Goal: Information Seeking & Learning: Learn about a topic

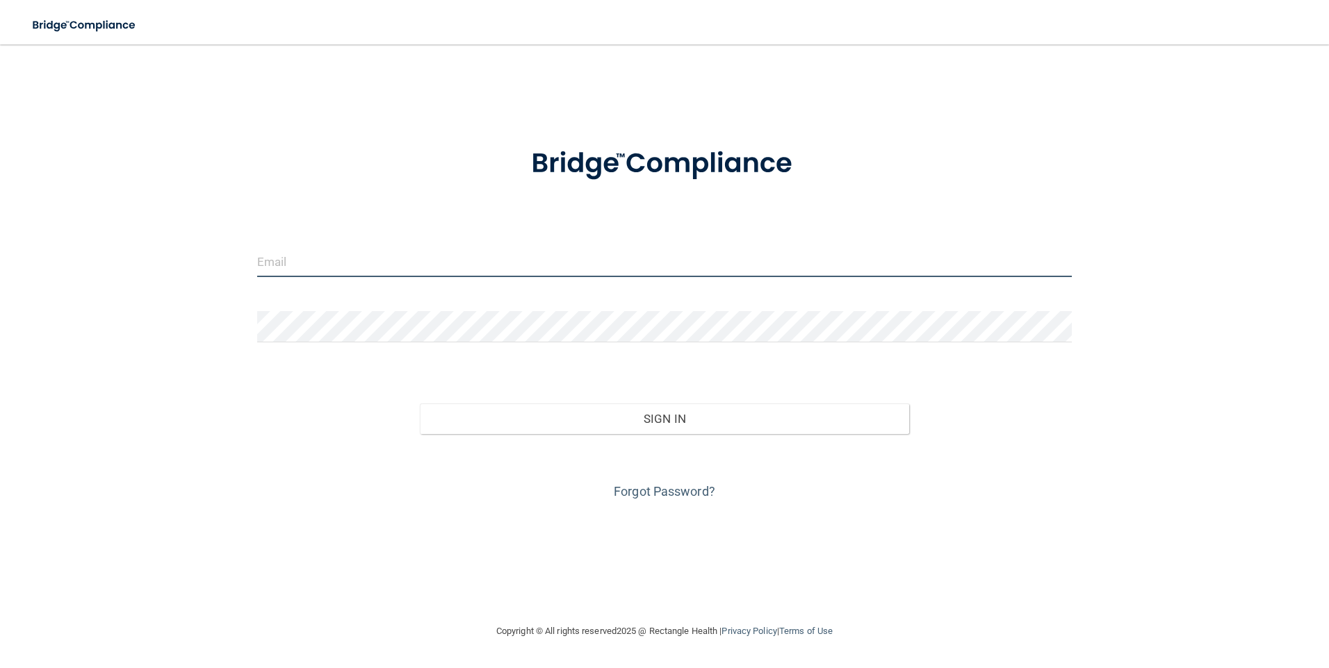
click at [595, 271] on input "email" at bounding box center [664, 261] width 815 height 31
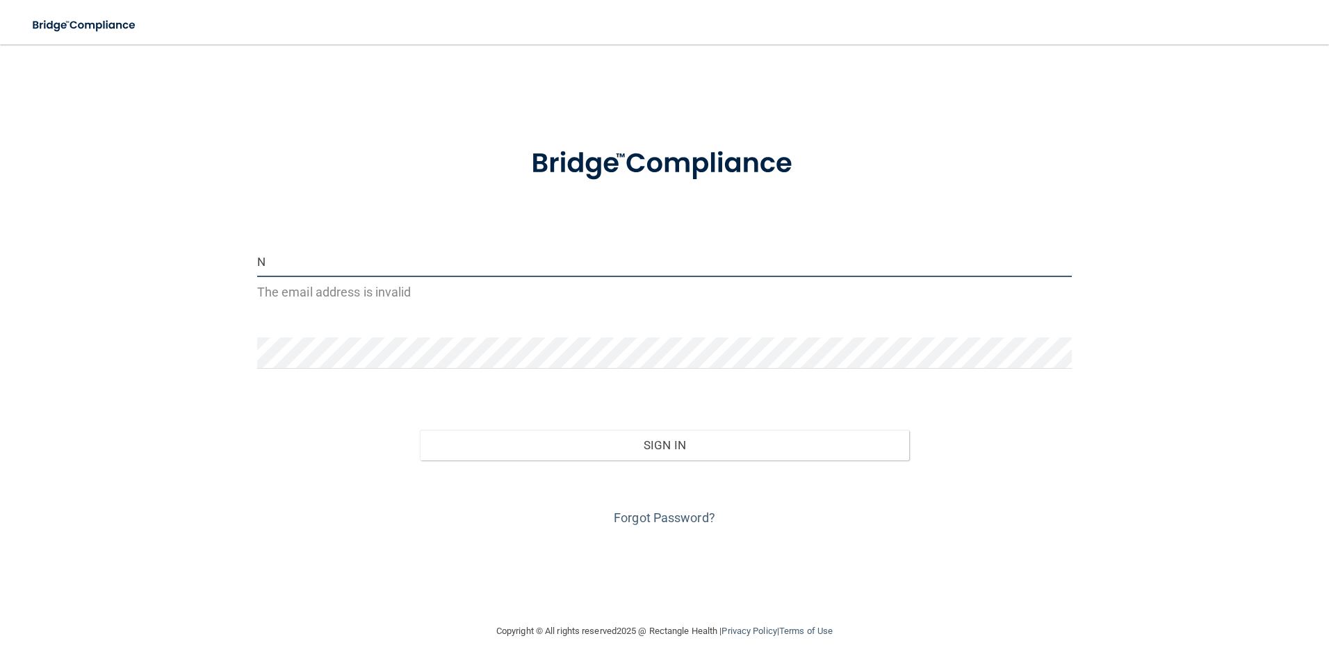
type input "[PERSON_NAME][EMAIL_ADDRESS][PERSON_NAME][DOMAIN_NAME]"
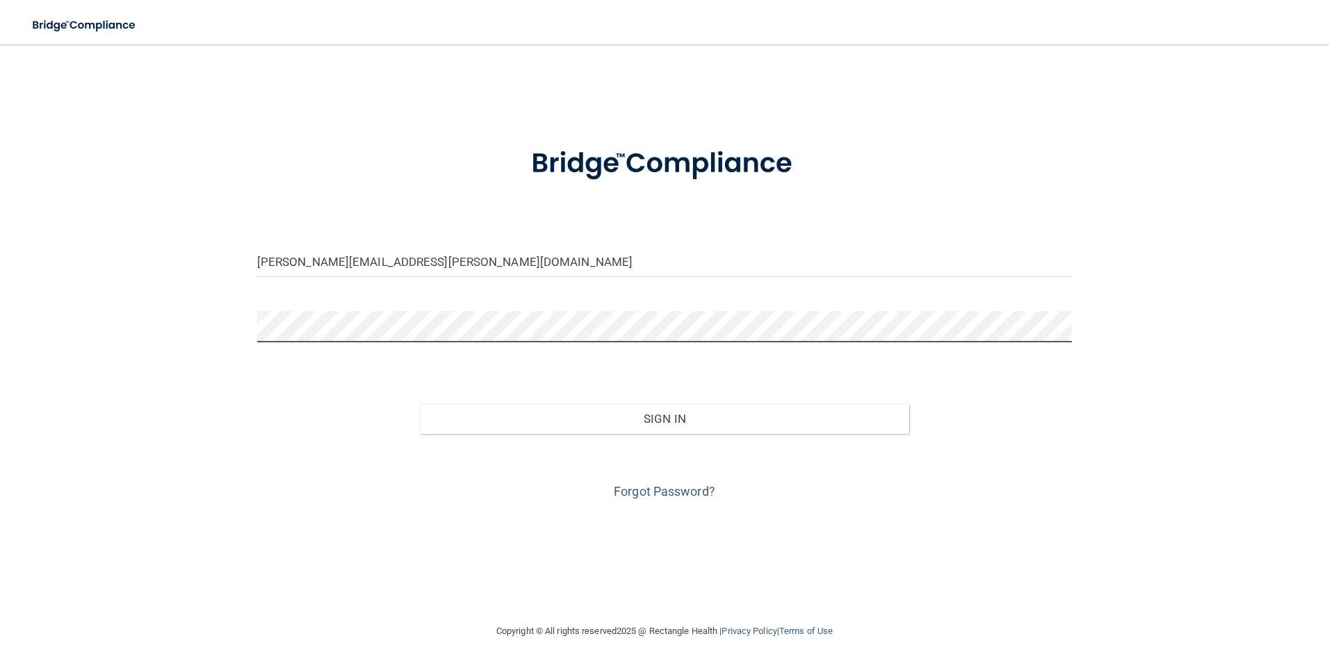
click at [420, 404] on button "Sign In" at bounding box center [664, 419] width 489 height 31
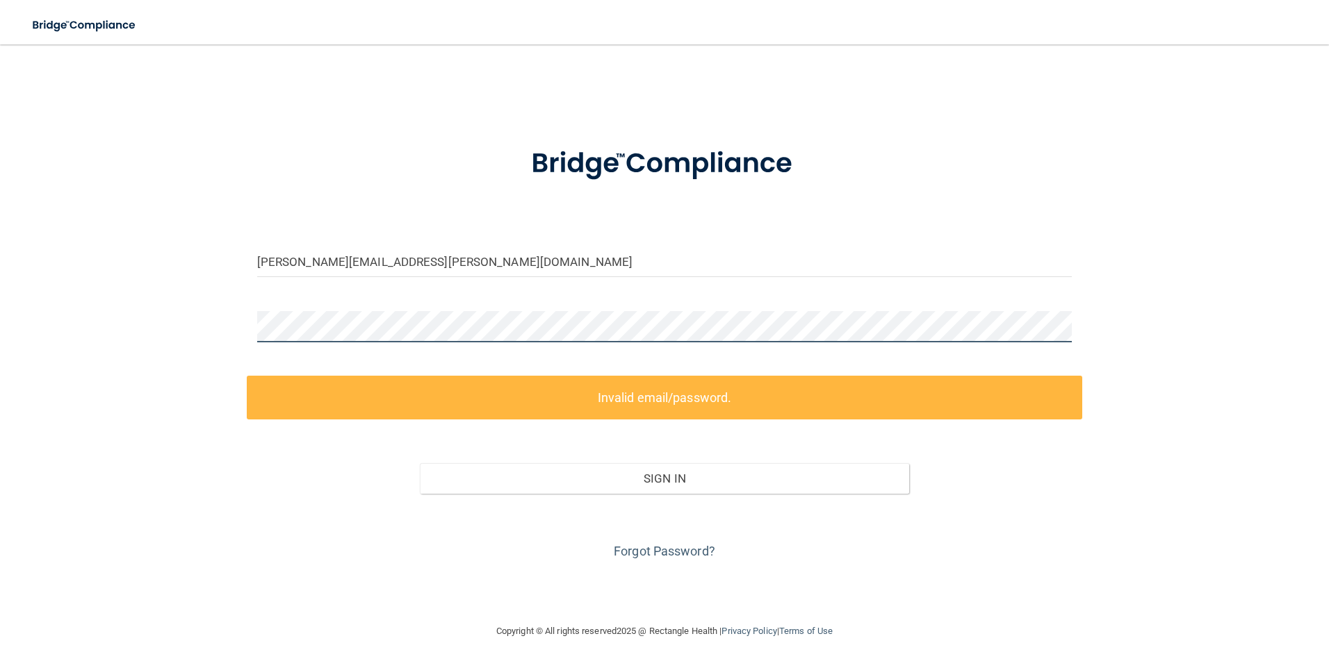
click at [164, 288] on div "nichole.freedland@campsmile.com Invalid email/password. You don't have permissi…" at bounding box center [664, 333] width 1273 height 551
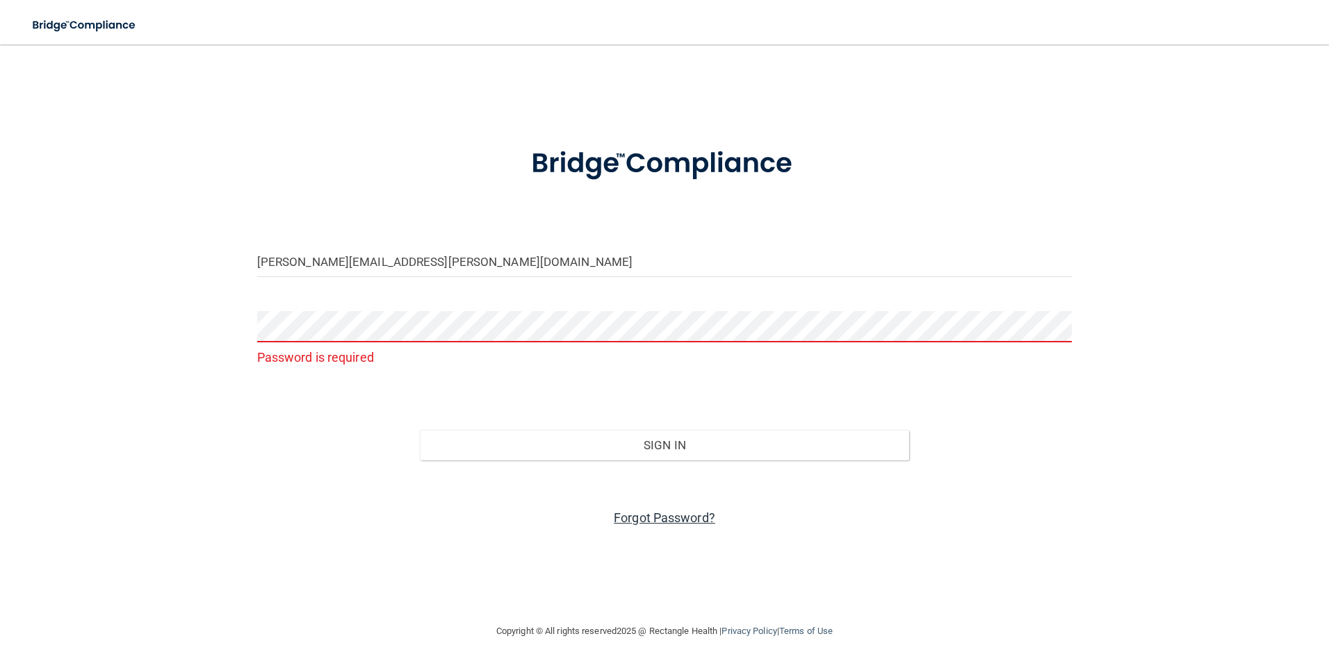
click at [679, 518] on link "Forgot Password?" at bounding box center [664, 518] width 101 height 15
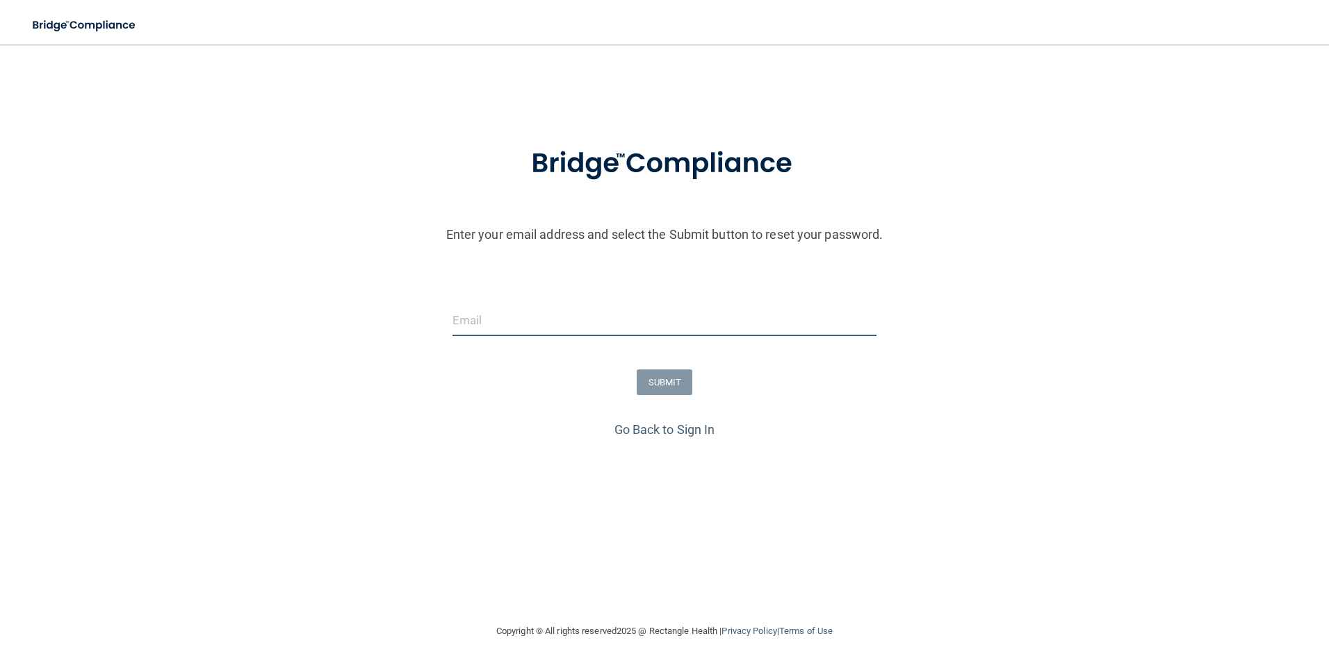
click at [576, 320] on input "email" at bounding box center [664, 320] width 425 height 31
type input "[PERSON_NAME][EMAIL_ADDRESS][PERSON_NAME][DOMAIN_NAME]"
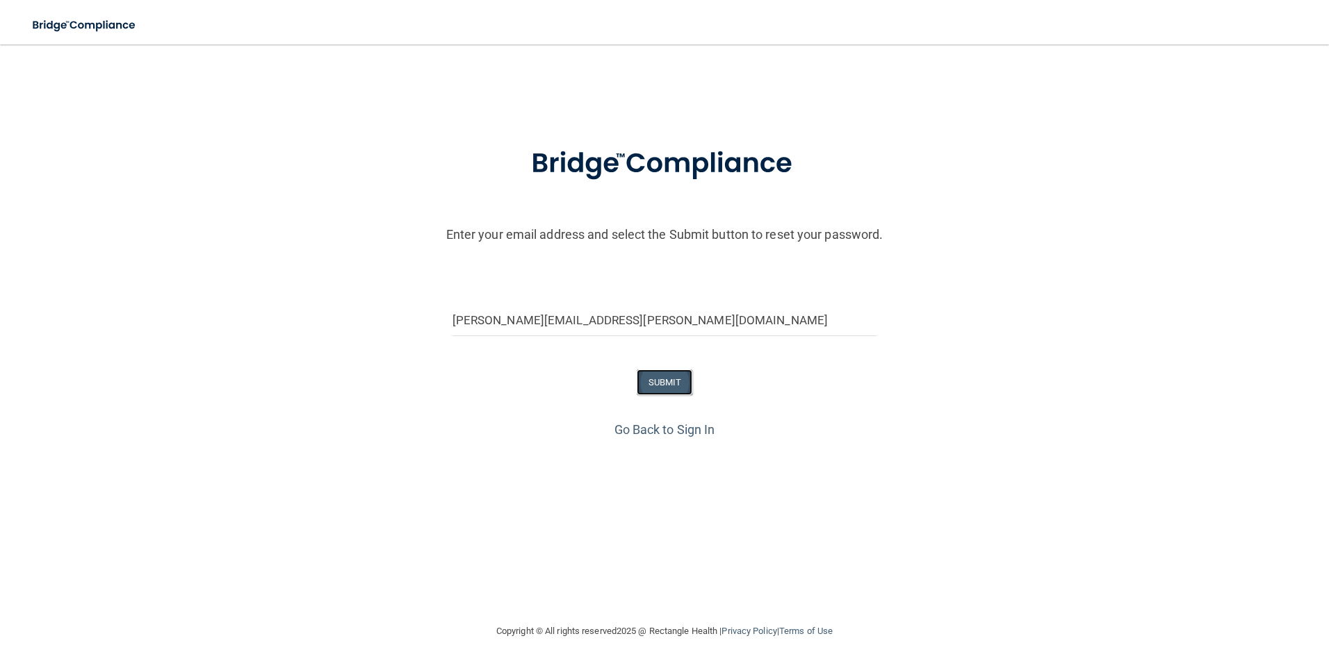
click at [667, 382] on button "SUBMIT" at bounding box center [664, 383] width 56 height 26
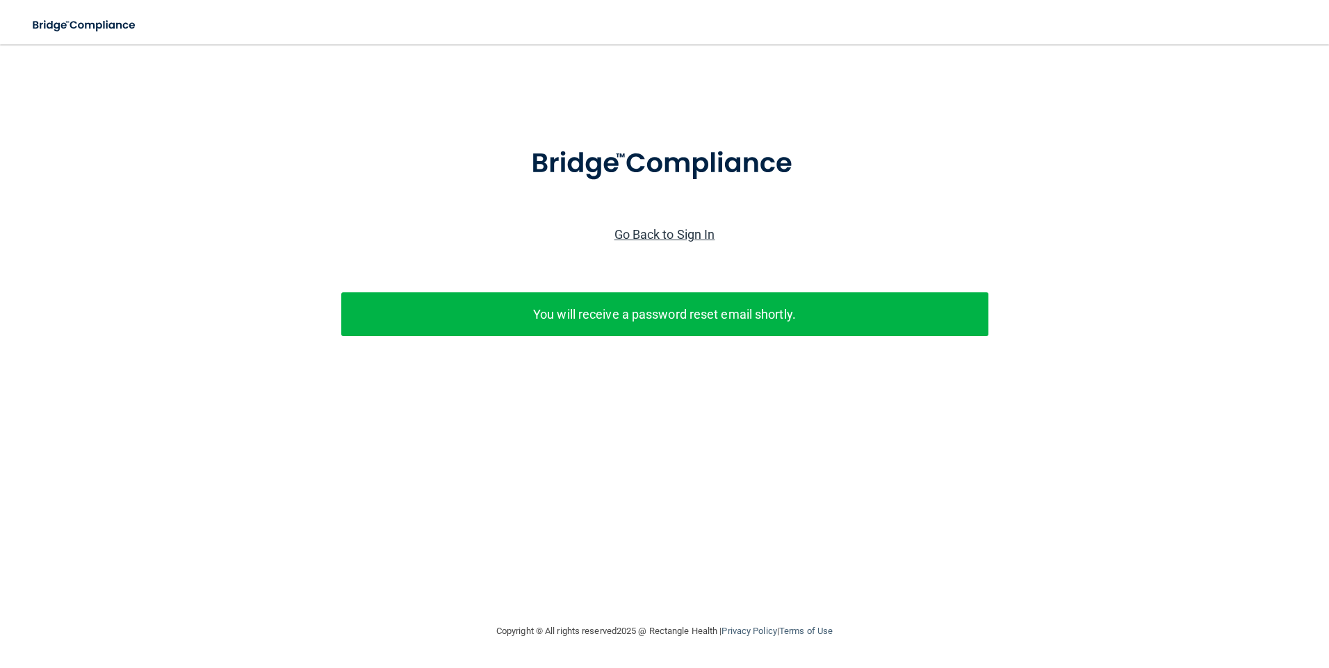
click at [687, 240] on link "Go Back to Sign In" at bounding box center [664, 234] width 101 height 15
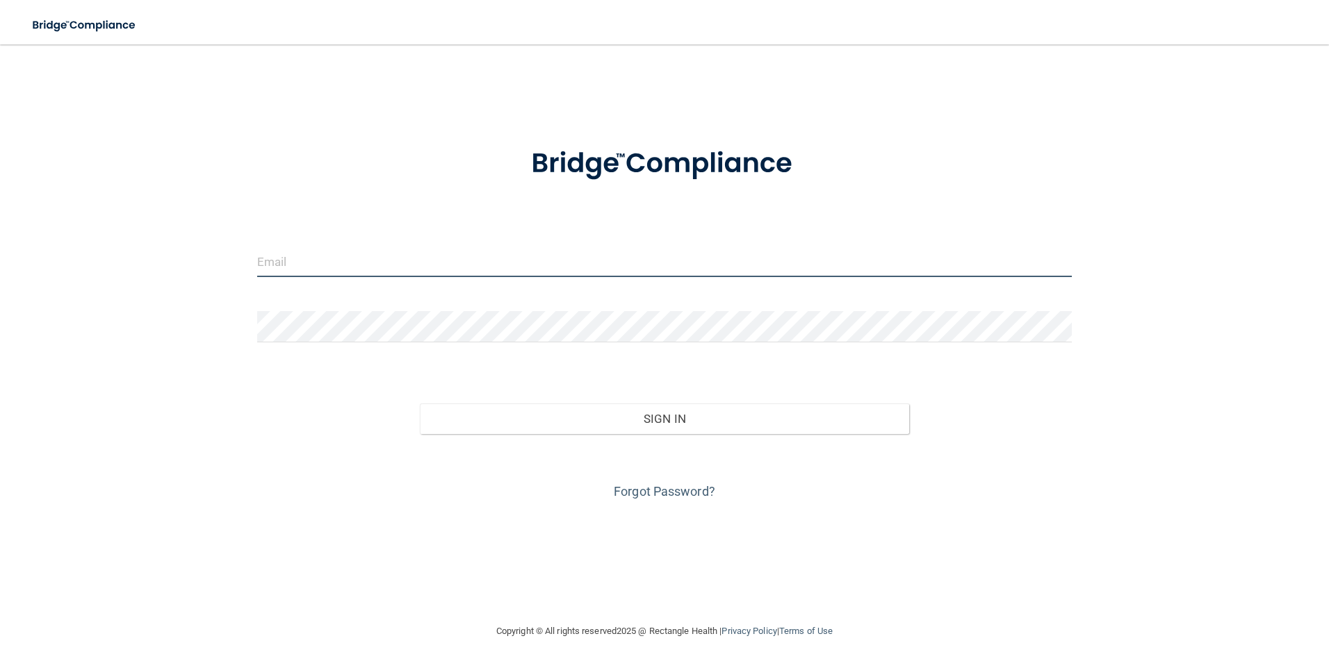
click at [568, 257] on input "email" at bounding box center [664, 261] width 815 height 31
type input "[PERSON_NAME][EMAIL_ADDRESS][PERSON_NAME][DOMAIN_NAME]"
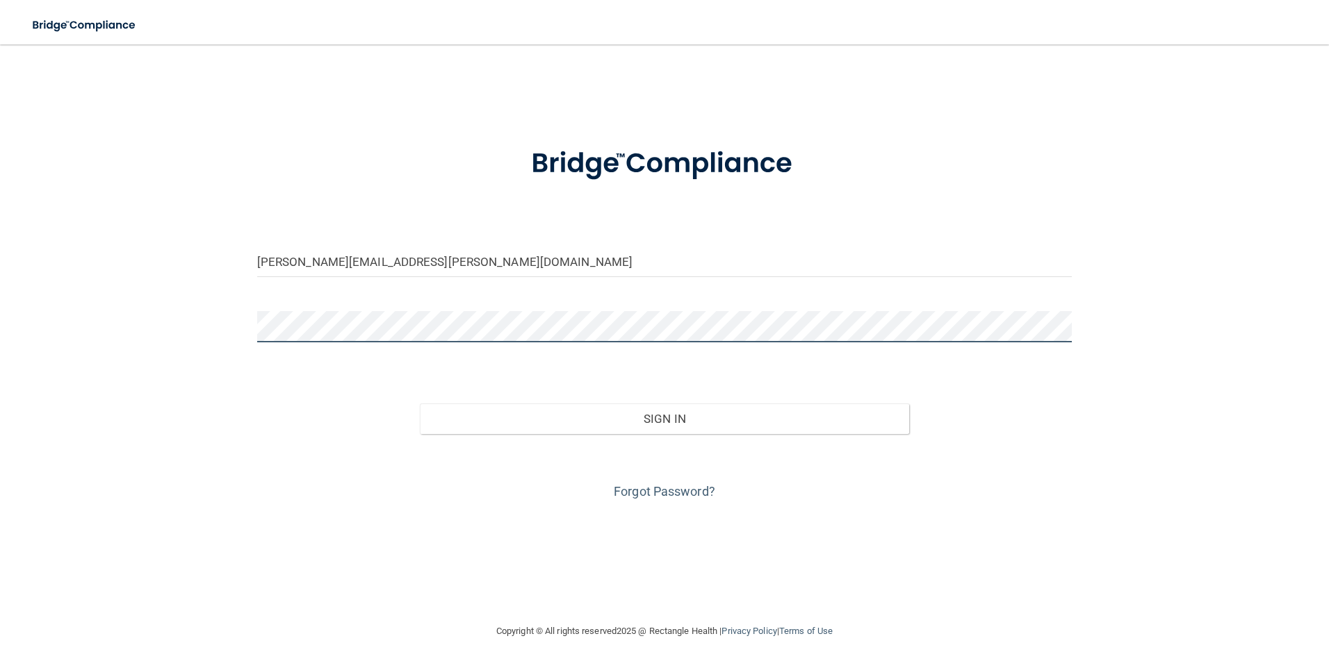
click at [420, 404] on button "Sign In" at bounding box center [664, 419] width 489 height 31
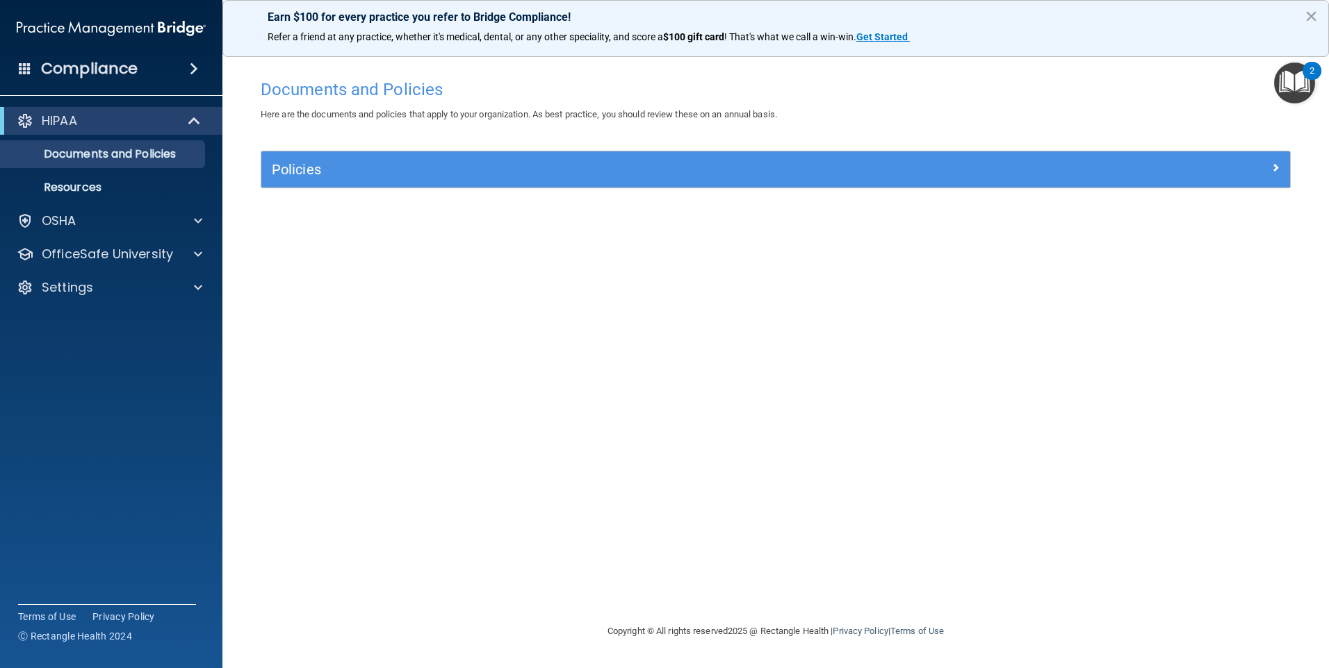
click at [95, 72] on h4 "Compliance" at bounding box center [89, 68] width 97 height 19
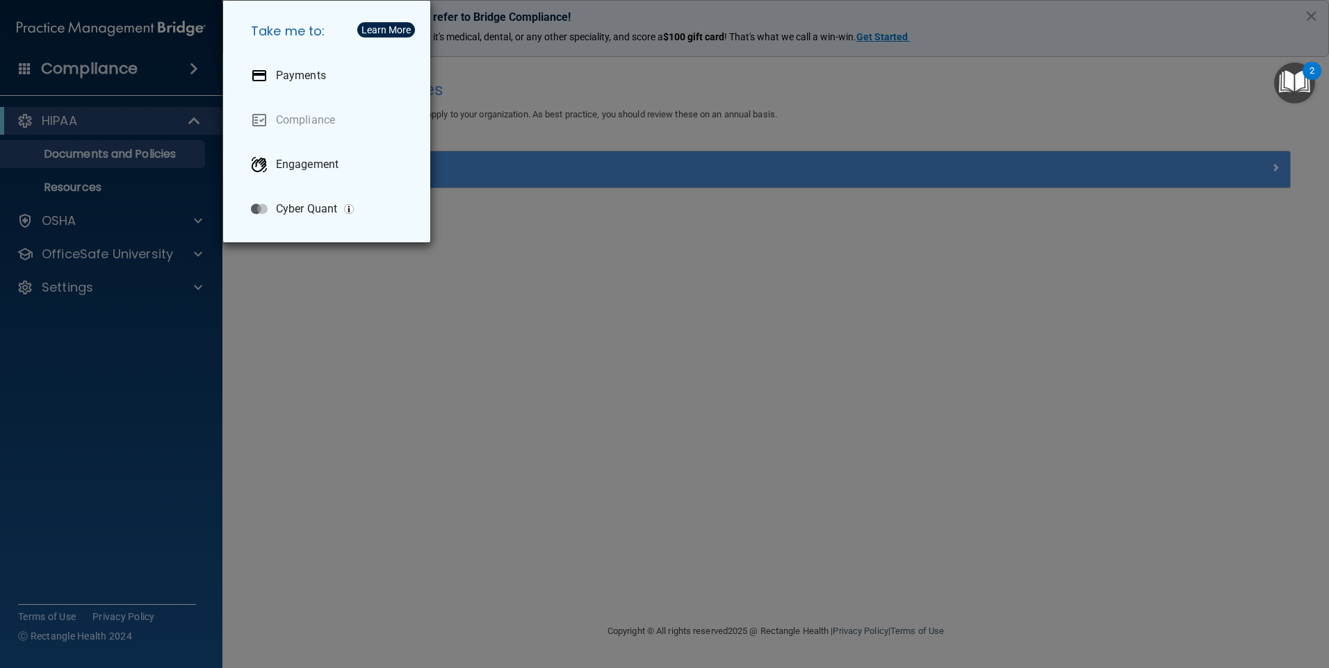
click at [95, 72] on div "Take me to: Payments Compliance Engagement Cyber Quant" at bounding box center [664, 334] width 1329 height 668
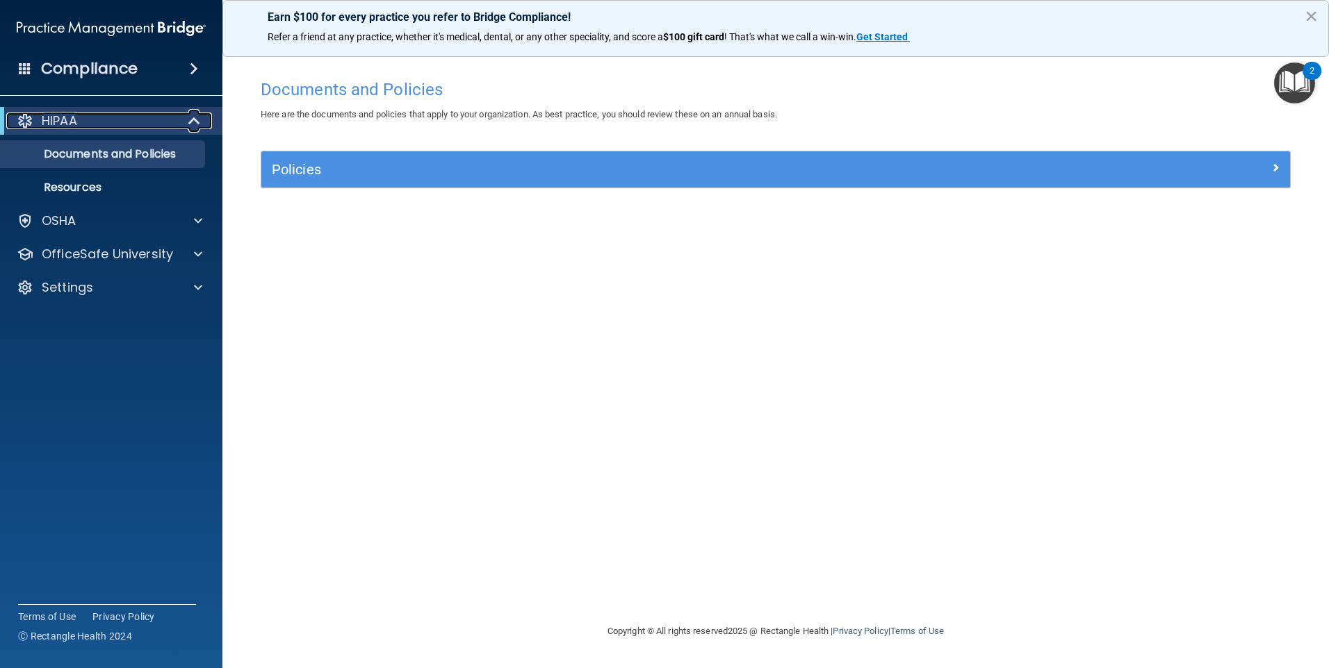
click at [106, 117] on div "HIPAA" at bounding box center [92, 121] width 172 height 17
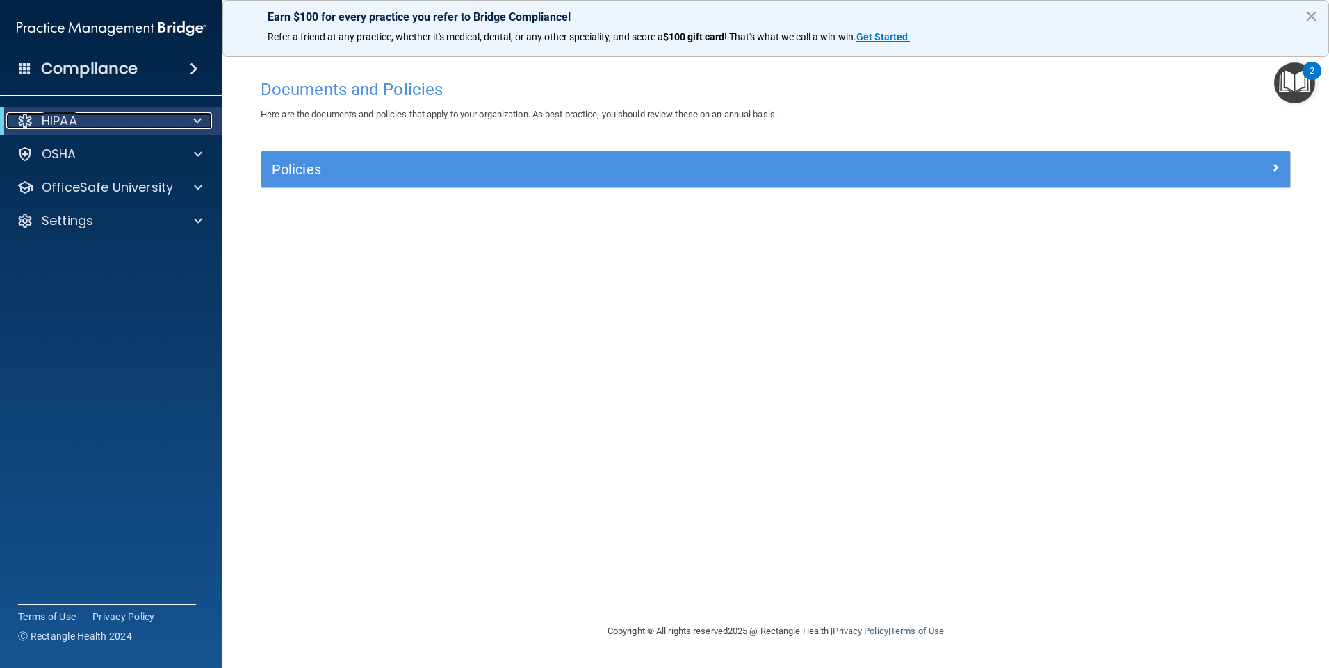
click at [106, 117] on div "HIPAA" at bounding box center [92, 121] width 172 height 17
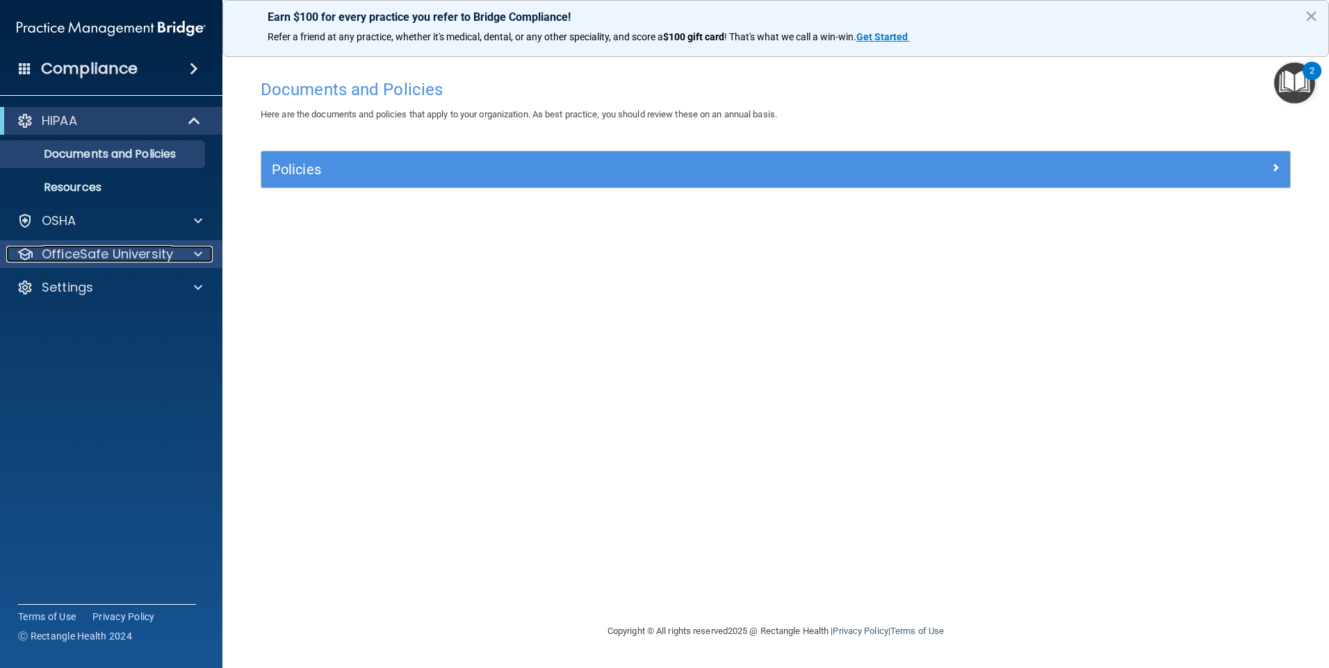
click at [97, 249] on p "OfficeSafe University" at bounding box center [107, 254] width 131 height 17
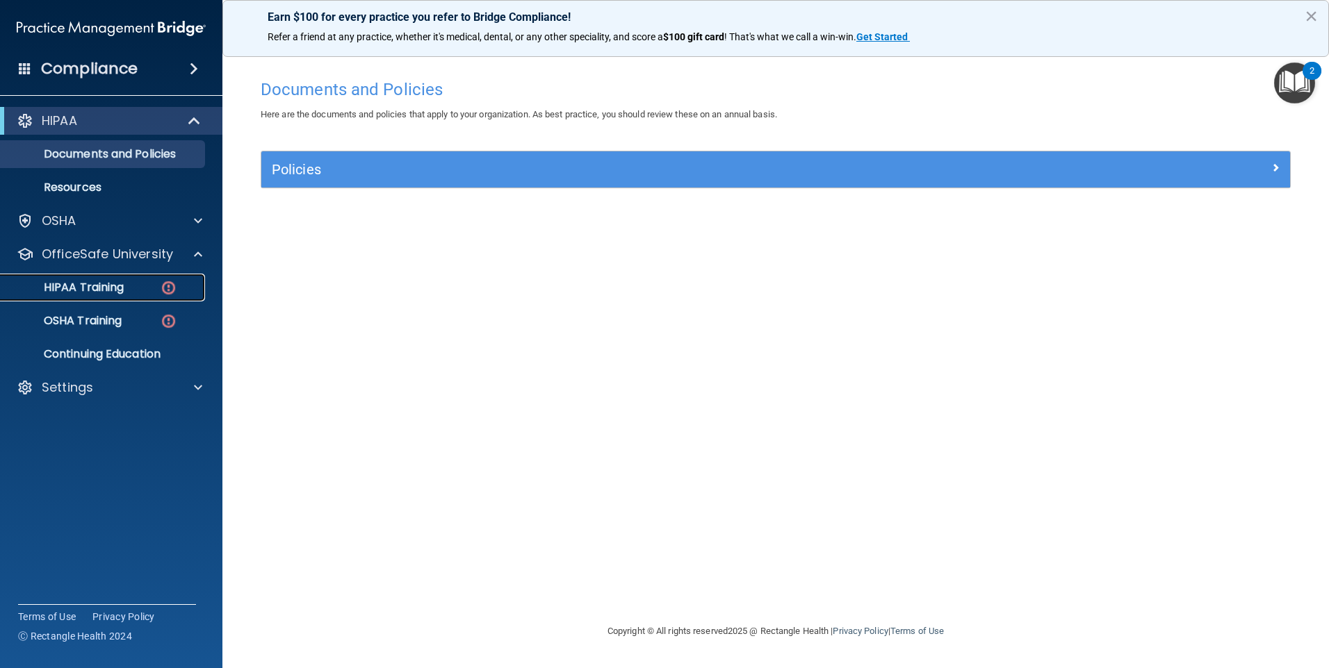
click at [102, 290] on p "HIPAA Training" at bounding box center [66, 288] width 115 height 14
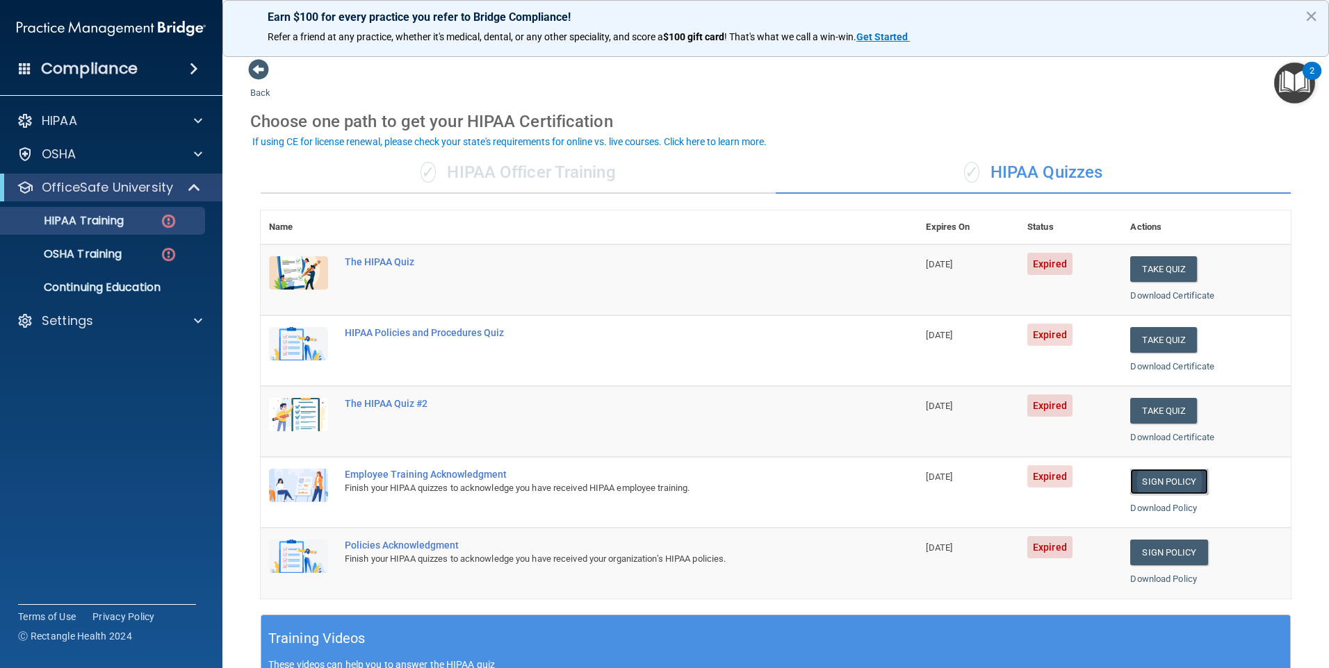
click at [1162, 482] on link "Sign Policy" at bounding box center [1168, 482] width 77 height 26
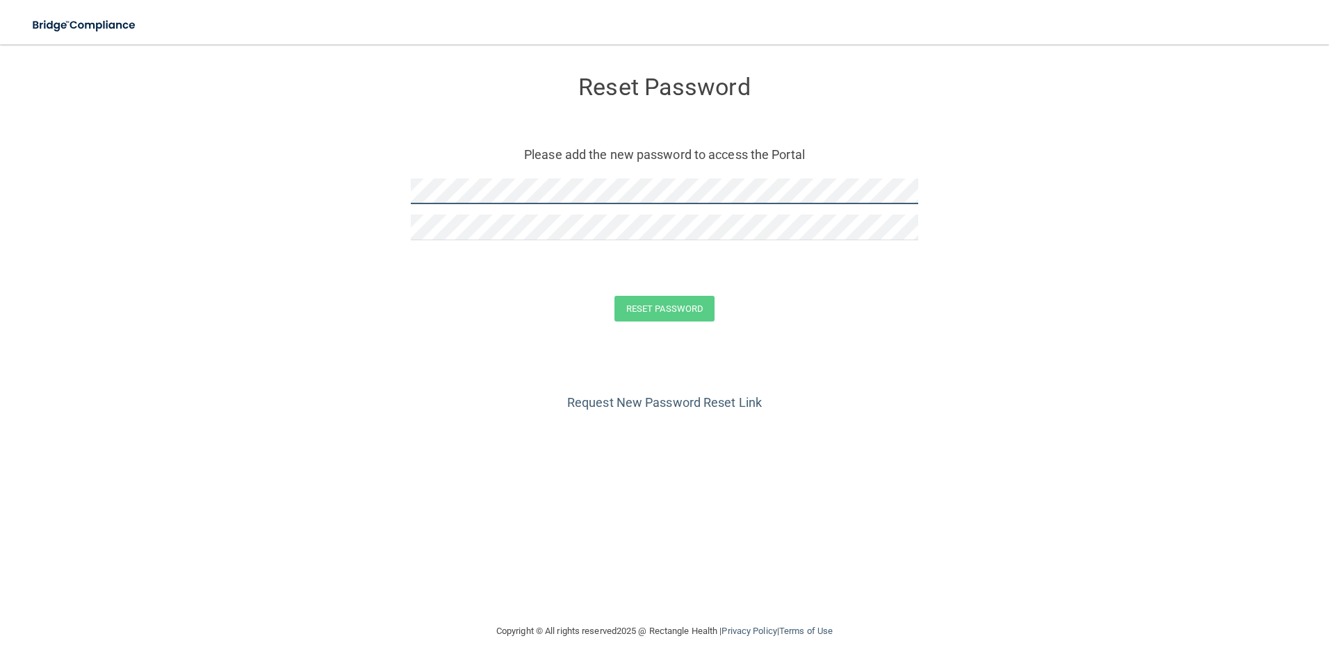
click at [429, 150] on div "Reset Password Please add the new password to access the Portal" at bounding box center [664, 159] width 507 height 203
click at [685, 309] on button "Reset Password" at bounding box center [664, 309] width 100 height 26
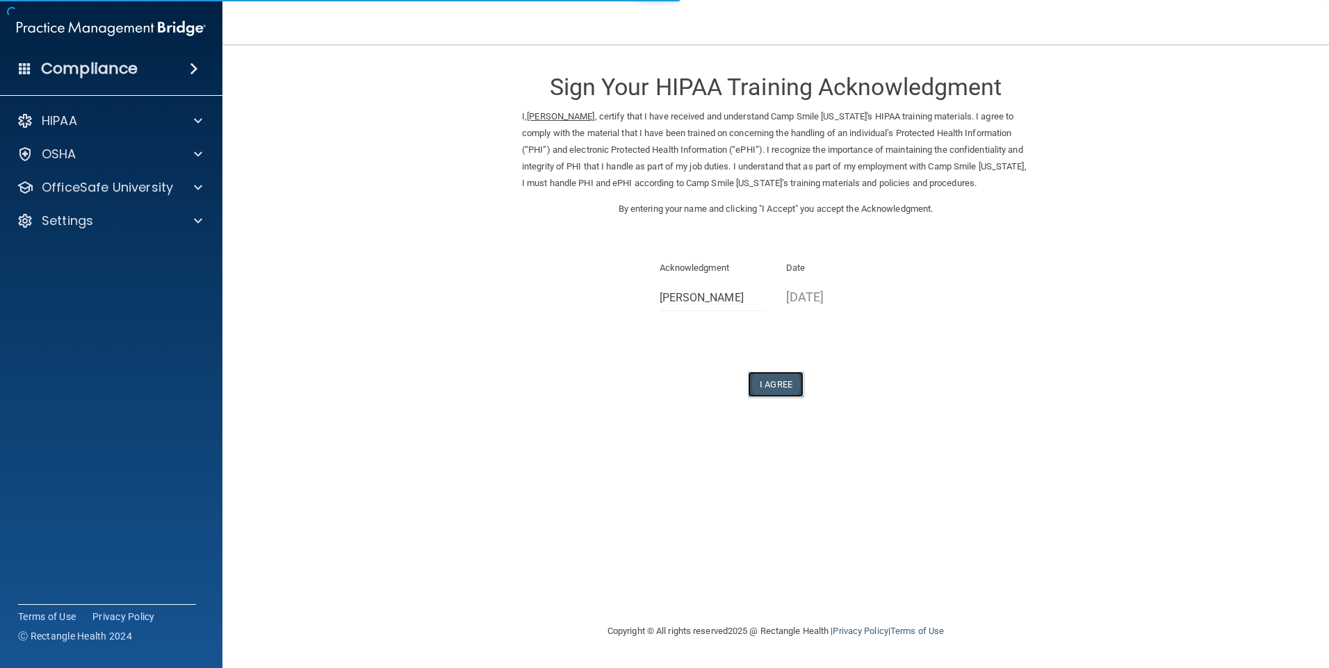
click at [755, 397] on button "I Agree" at bounding box center [776, 385] width 56 height 26
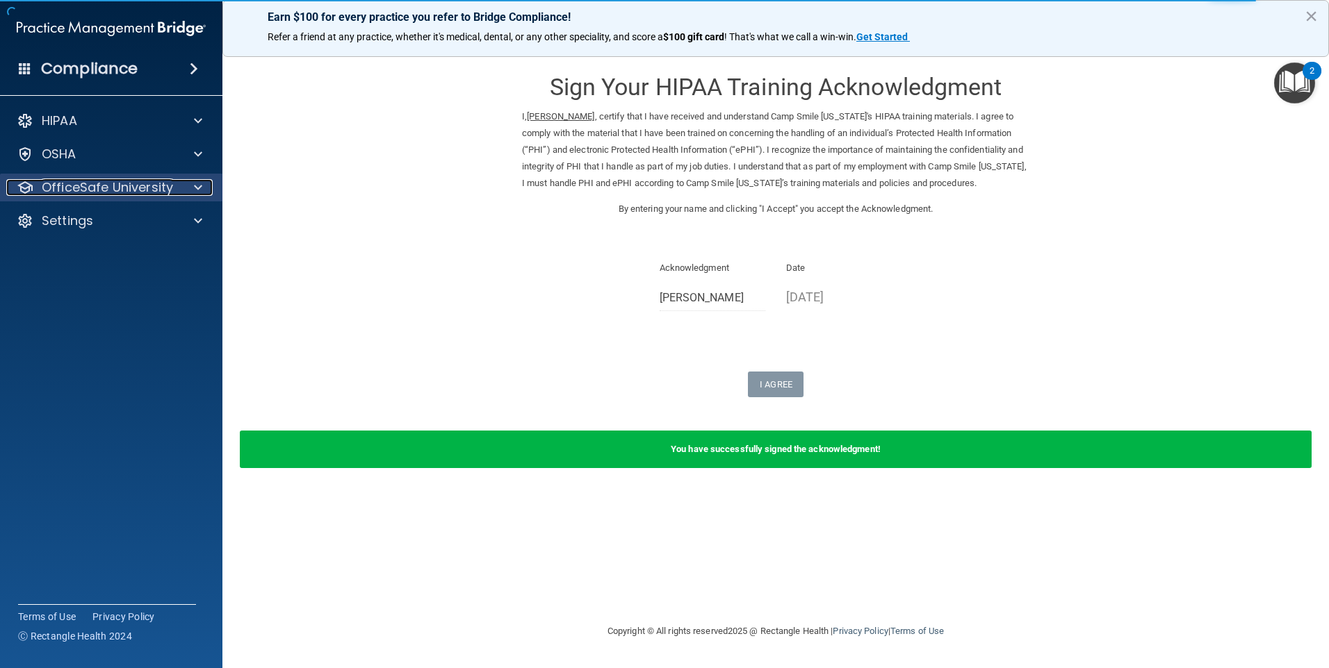
click at [199, 192] on span at bounding box center [198, 187] width 8 height 17
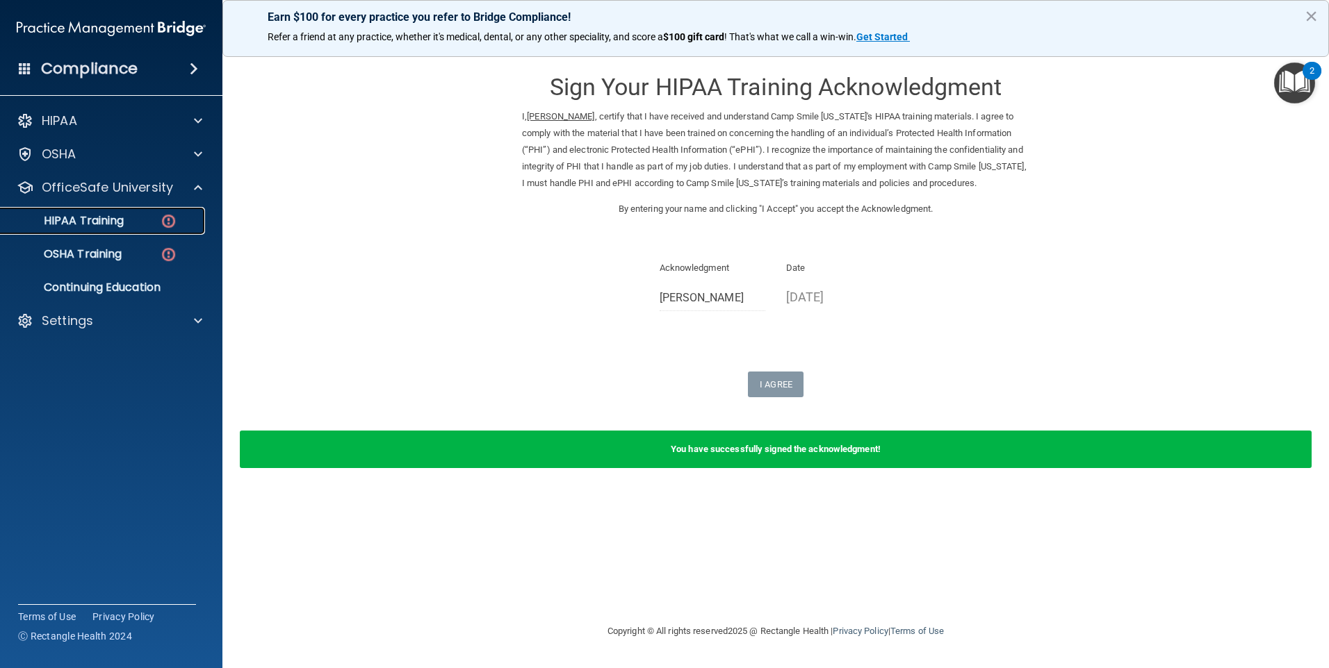
click at [166, 225] on img at bounding box center [168, 221] width 17 height 17
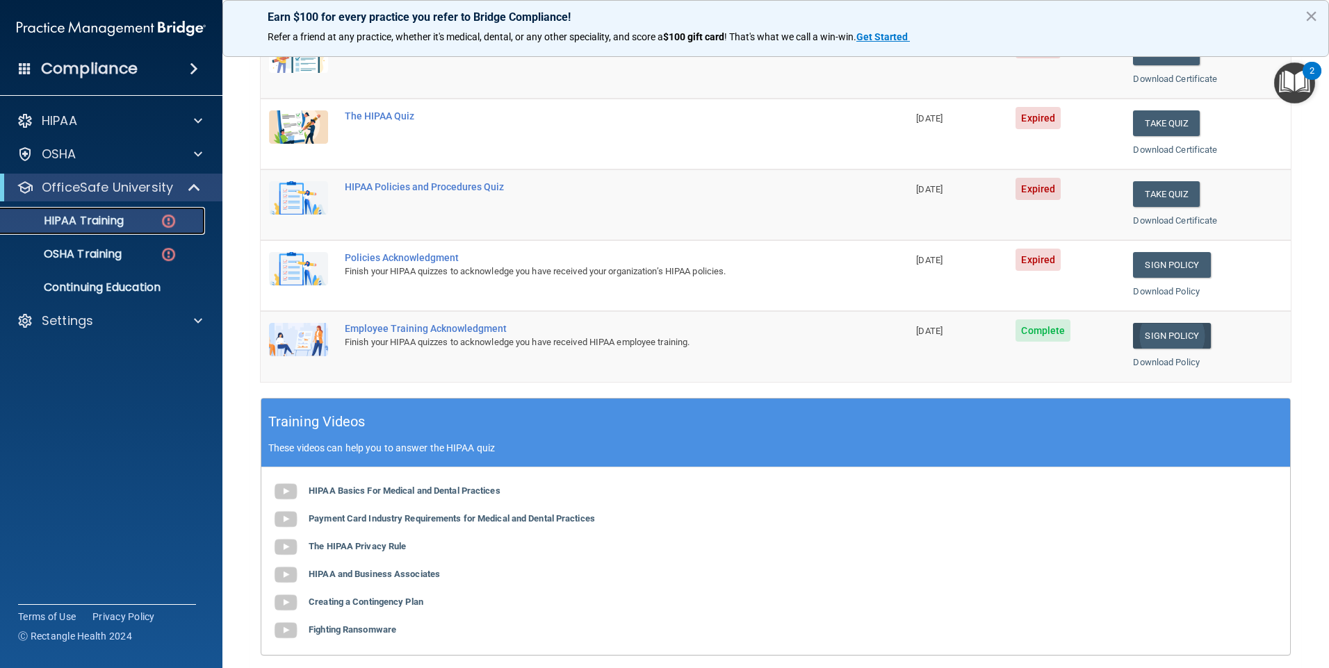
scroll to position [208, 0]
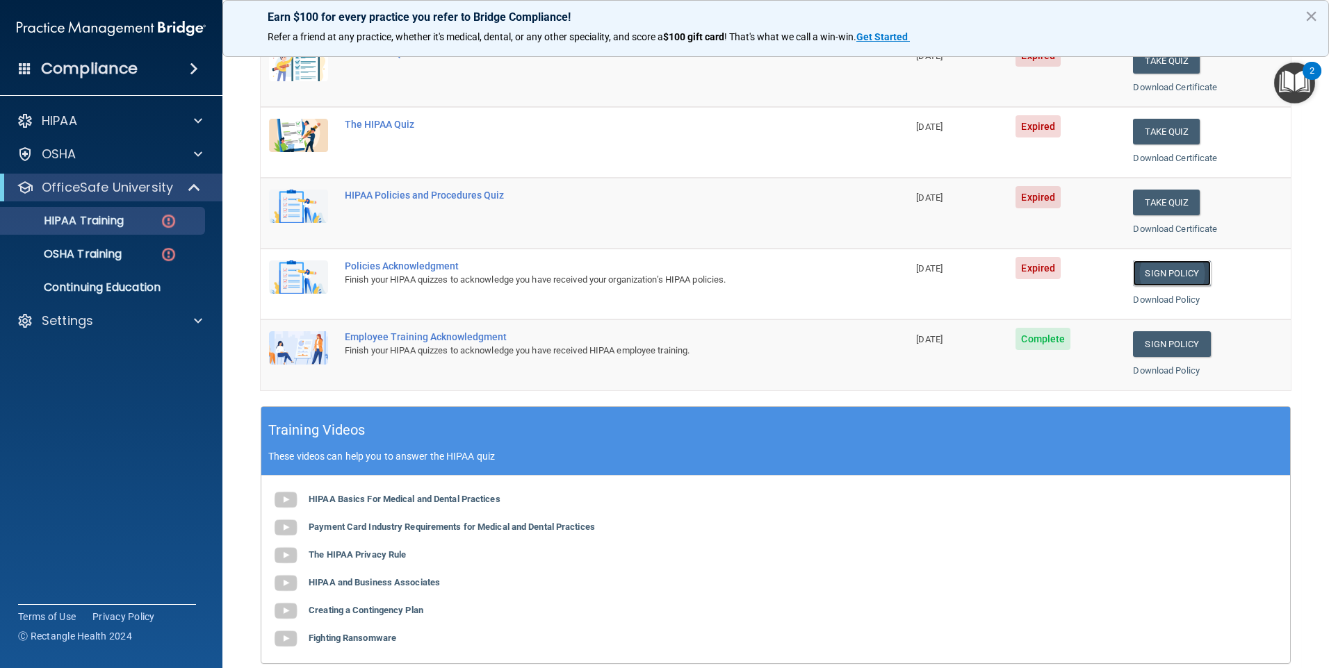
click at [1161, 274] on link "Sign Policy" at bounding box center [1171, 274] width 77 height 26
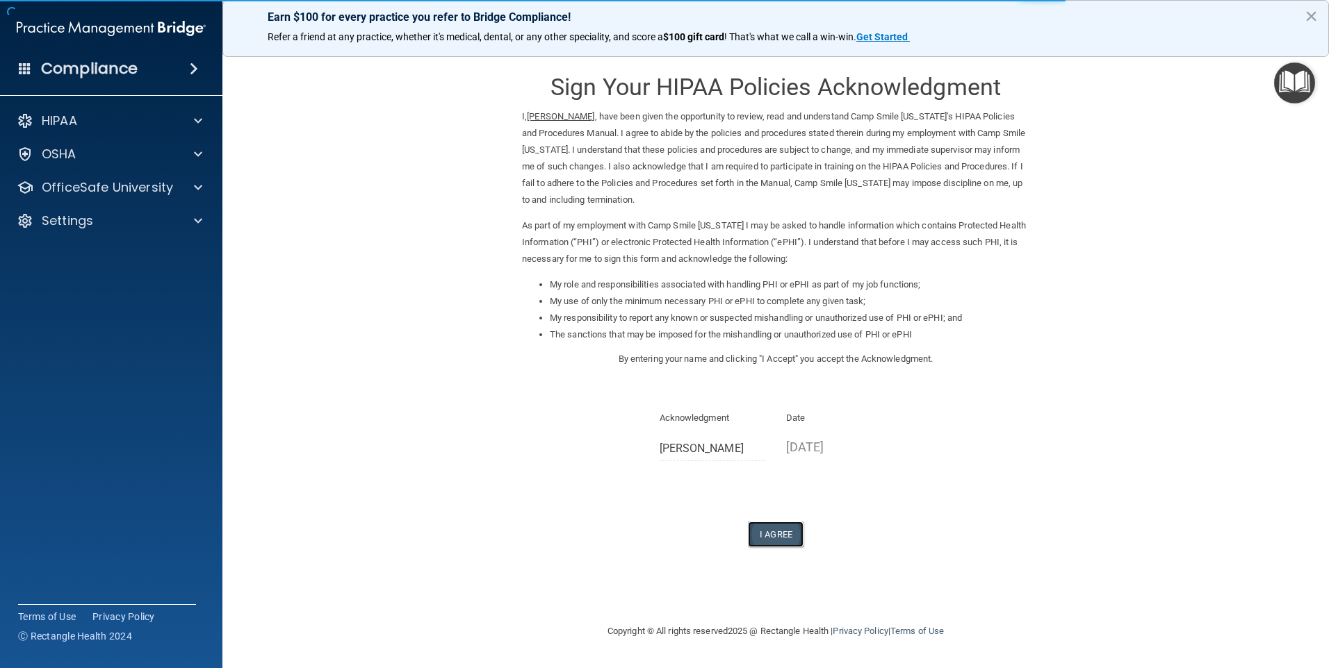
click at [798, 538] on button "I Agree" at bounding box center [776, 535] width 56 height 26
click at [192, 161] on div at bounding box center [196, 154] width 35 height 17
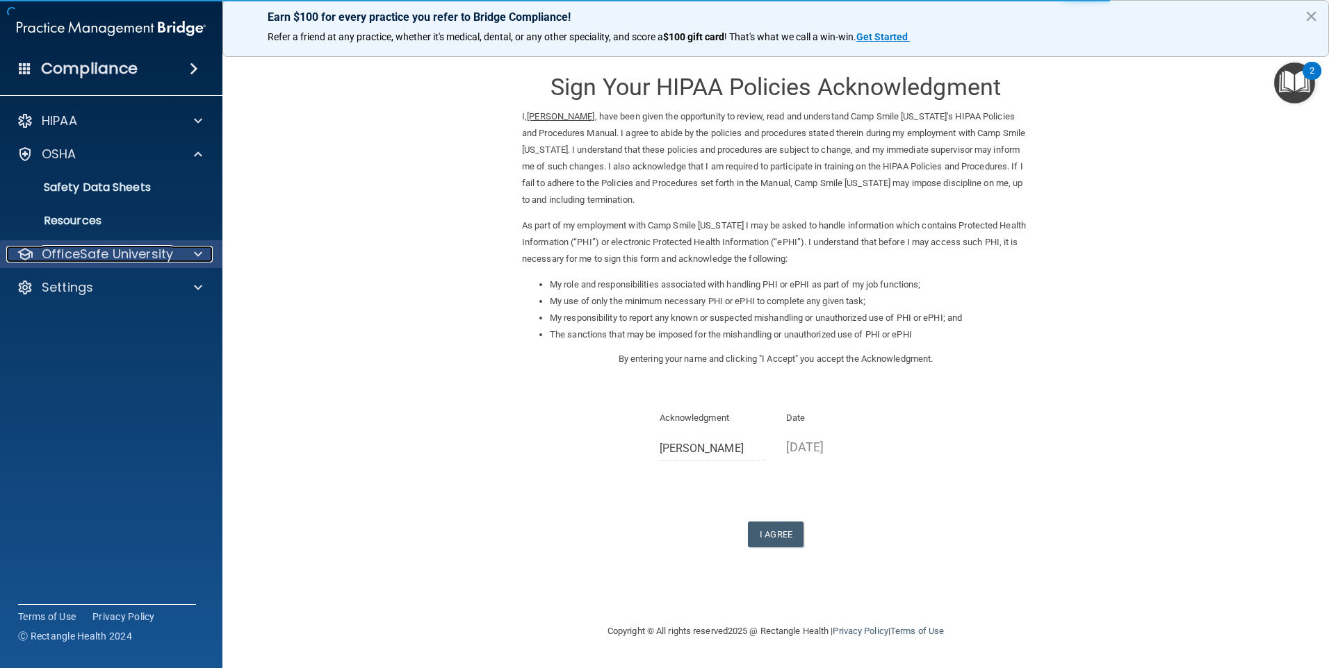
click at [207, 252] on div at bounding box center [196, 254] width 35 height 17
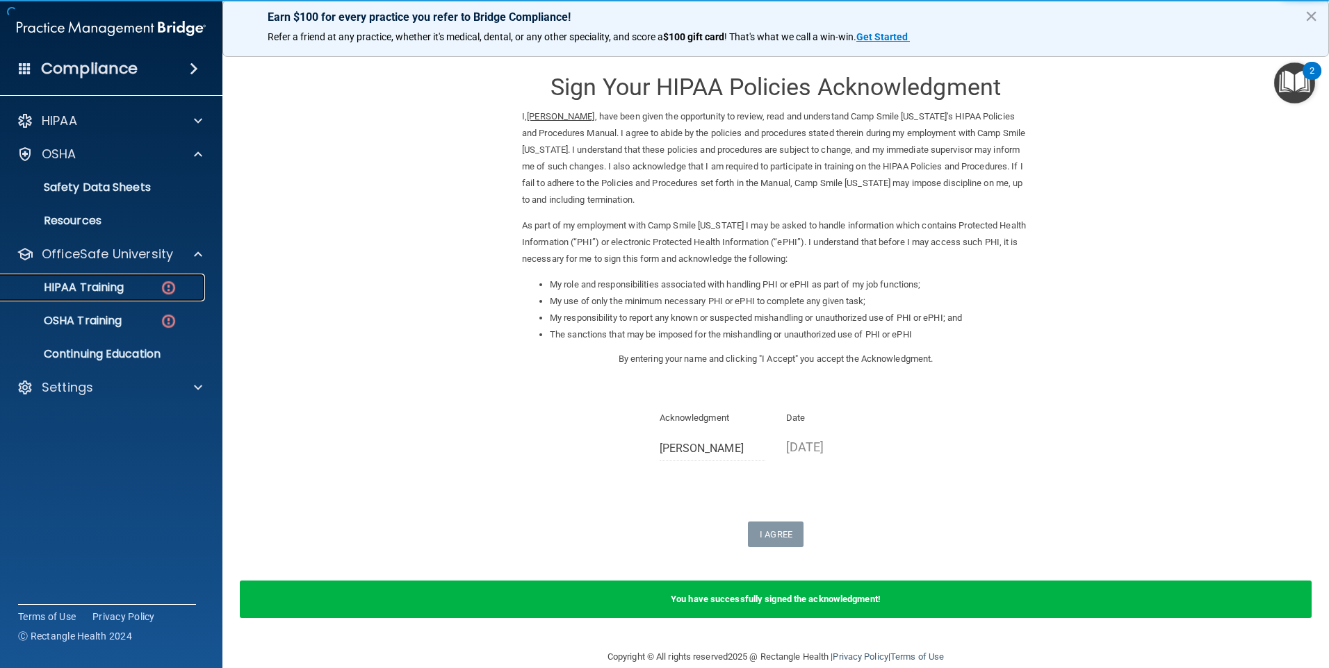
click at [155, 291] on div "HIPAA Training" at bounding box center [104, 288] width 190 height 14
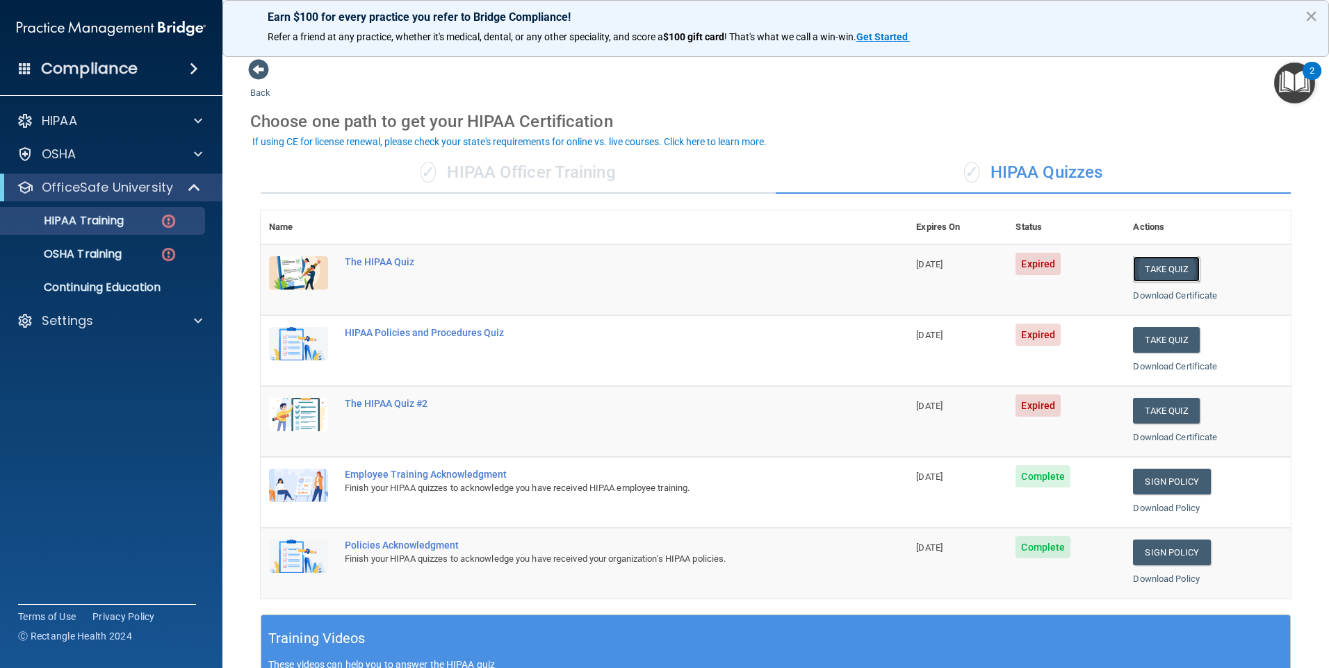
click at [1160, 268] on button "Take Quiz" at bounding box center [1166, 269] width 67 height 26
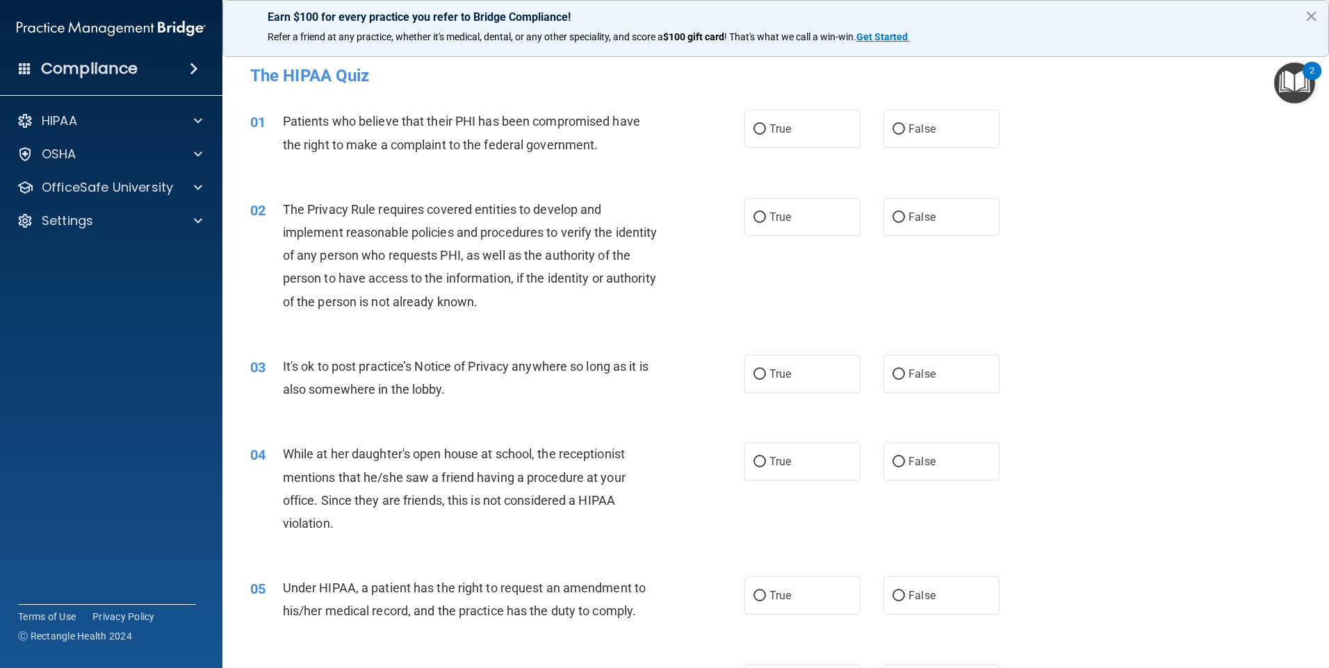
click at [1308, 22] on button "×" at bounding box center [1310, 16] width 13 height 22
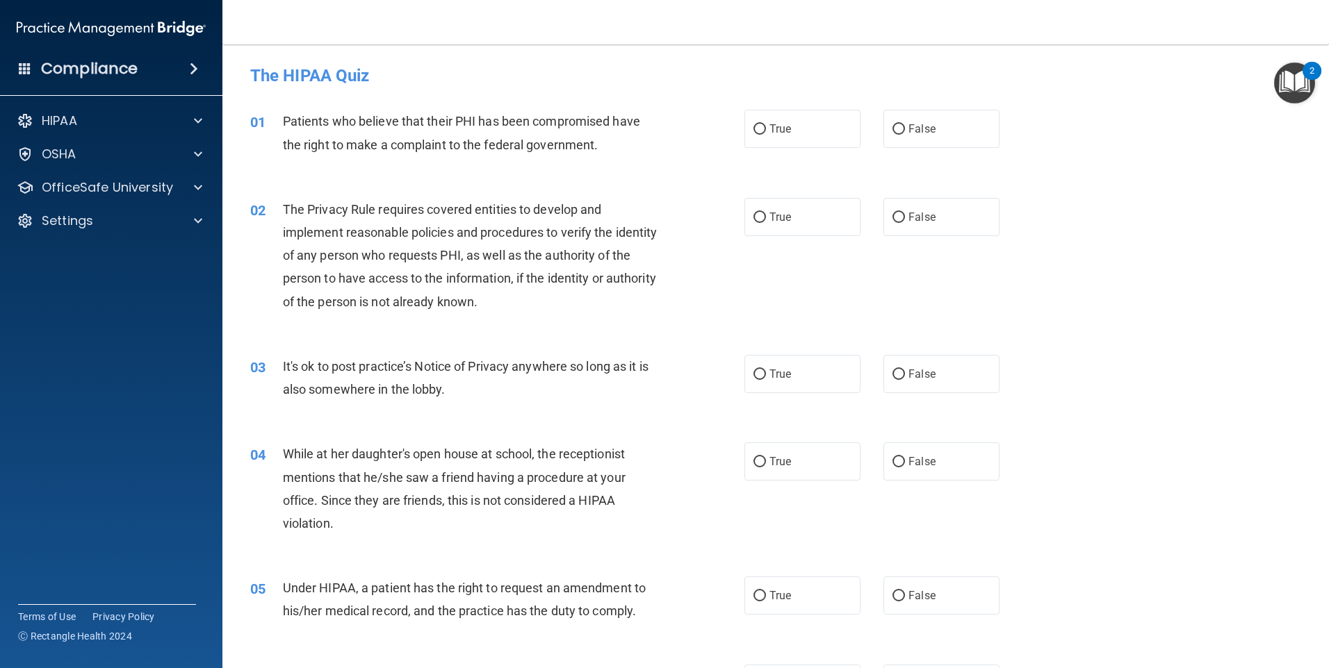
click at [855, 375] on div "True False" at bounding box center [883, 374] width 279 height 38
click at [827, 369] on label "True" at bounding box center [802, 374] width 116 height 38
click at [766, 370] on input "True" at bounding box center [759, 375] width 13 height 10
radio input "true"
click at [935, 469] on label "False" at bounding box center [941, 462] width 116 height 38
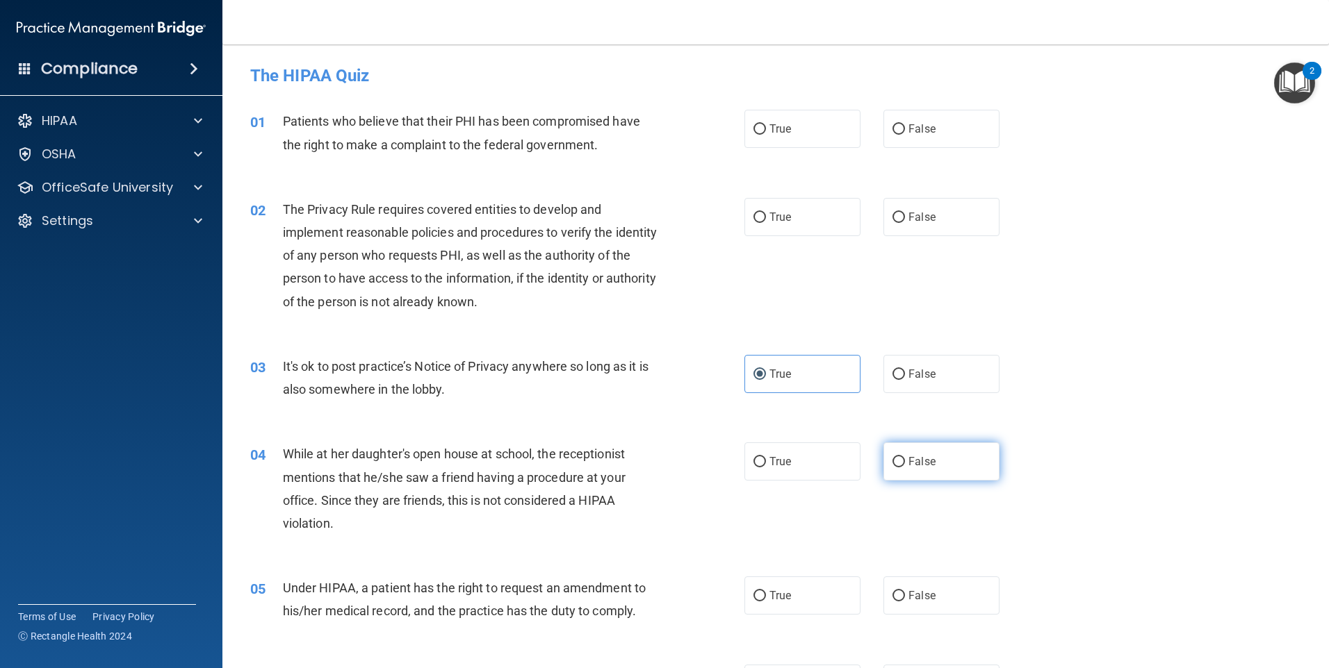
click at [905, 468] on input "False" at bounding box center [898, 462] width 13 height 10
radio input "true"
click at [836, 133] on label "True" at bounding box center [802, 129] width 116 height 38
click at [766, 133] on input "True" at bounding box center [759, 129] width 13 height 10
radio input "true"
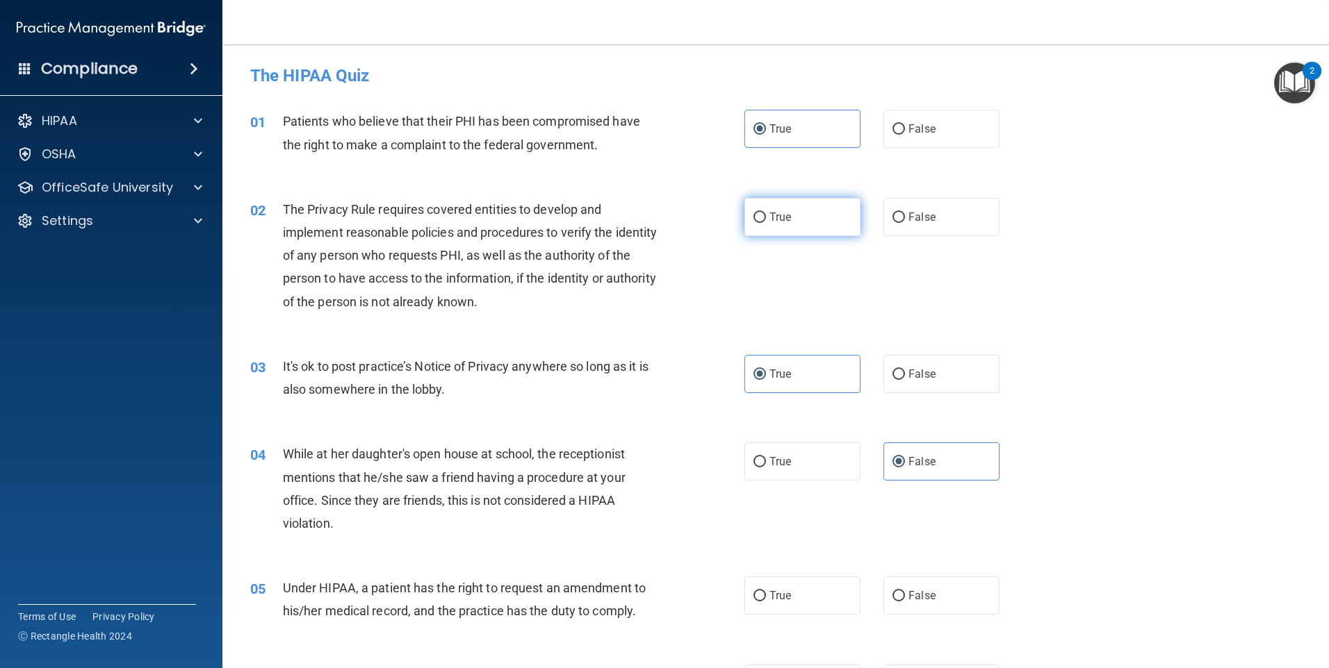
click at [791, 220] on label "True" at bounding box center [802, 217] width 116 height 38
click at [766, 220] on input "True" at bounding box center [759, 218] width 13 height 10
radio input "true"
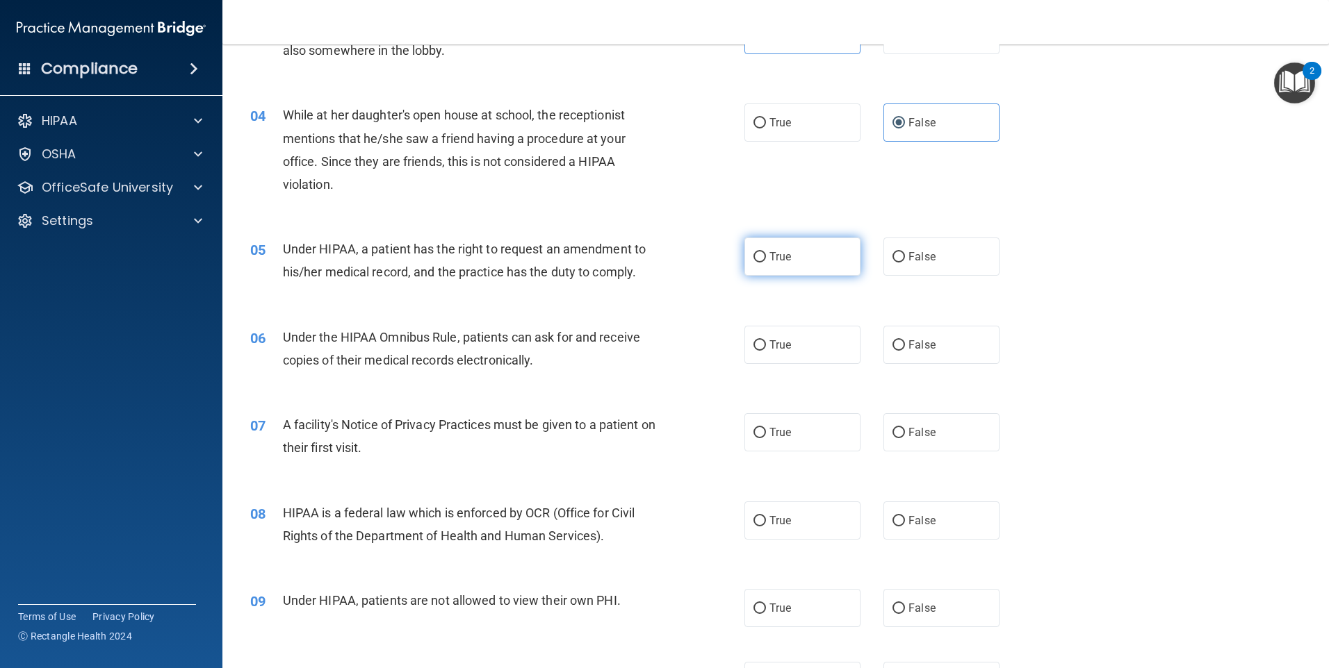
scroll to position [347, 0]
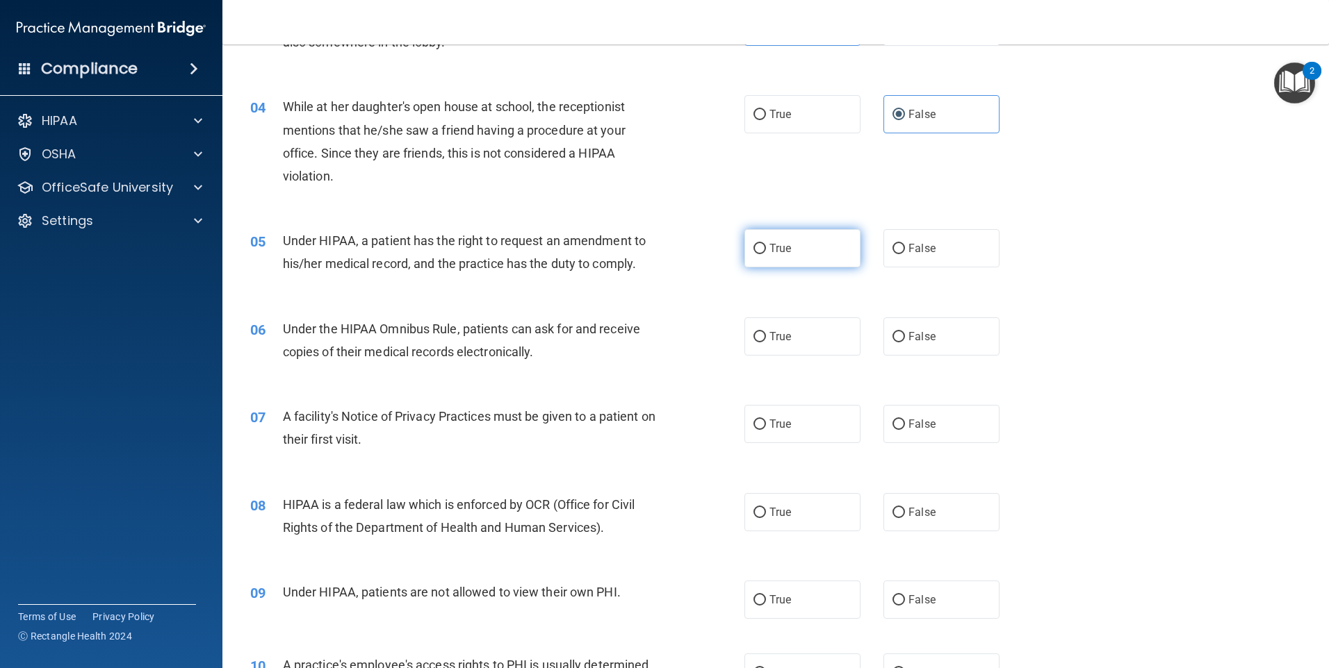
click at [824, 254] on label "True" at bounding box center [802, 248] width 116 height 38
click at [766, 254] on input "True" at bounding box center [759, 249] width 13 height 10
radio input "true"
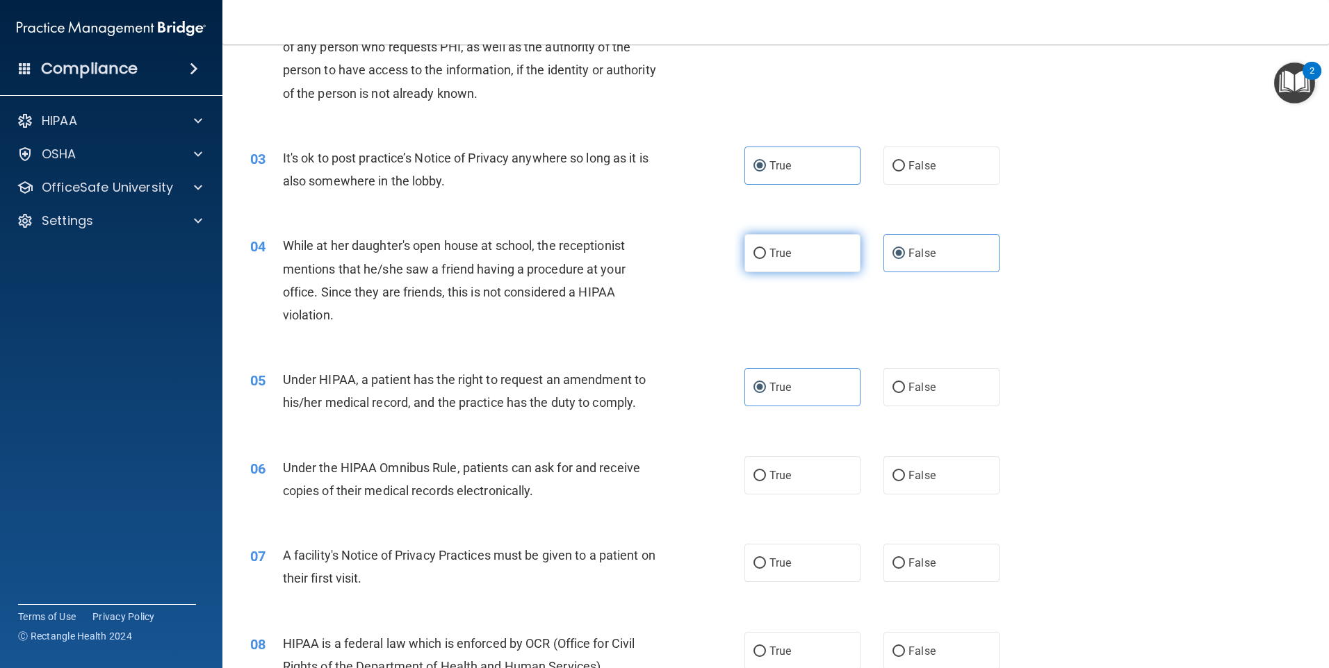
click at [789, 249] on label "True" at bounding box center [802, 253] width 116 height 38
click at [766, 249] on input "True" at bounding box center [759, 254] width 13 height 10
radio input "true"
radio input "false"
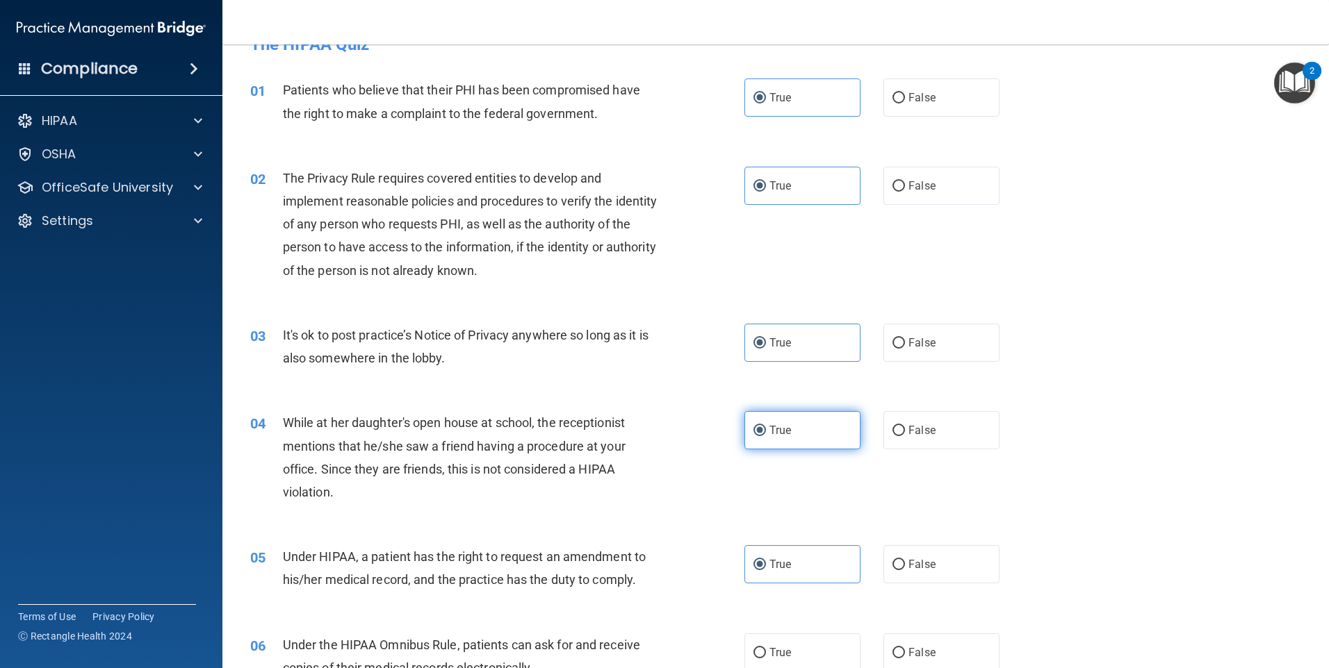
scroll to position [0, 0]
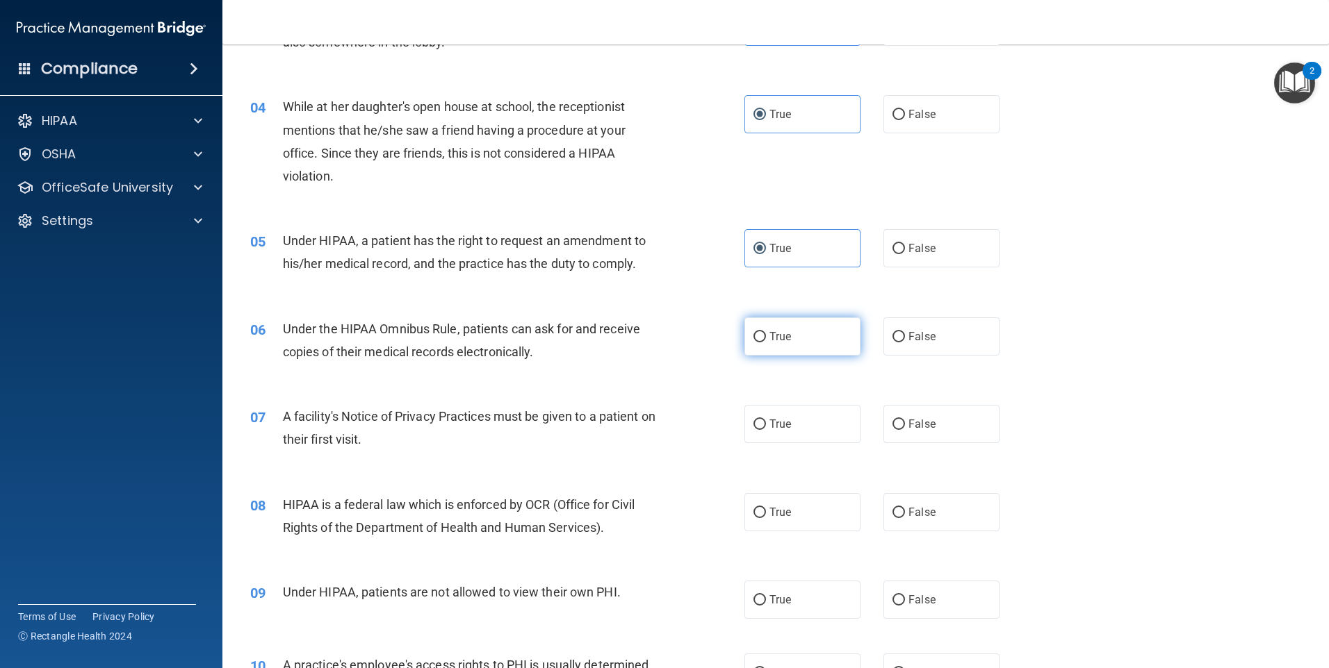
click at [792, 328] on label "True" at bounding box center [802, 337] width 116 height 38
click at [766, 332] on input "True" at bounding box center [759, 337] width 13 height 10
radio input "true"
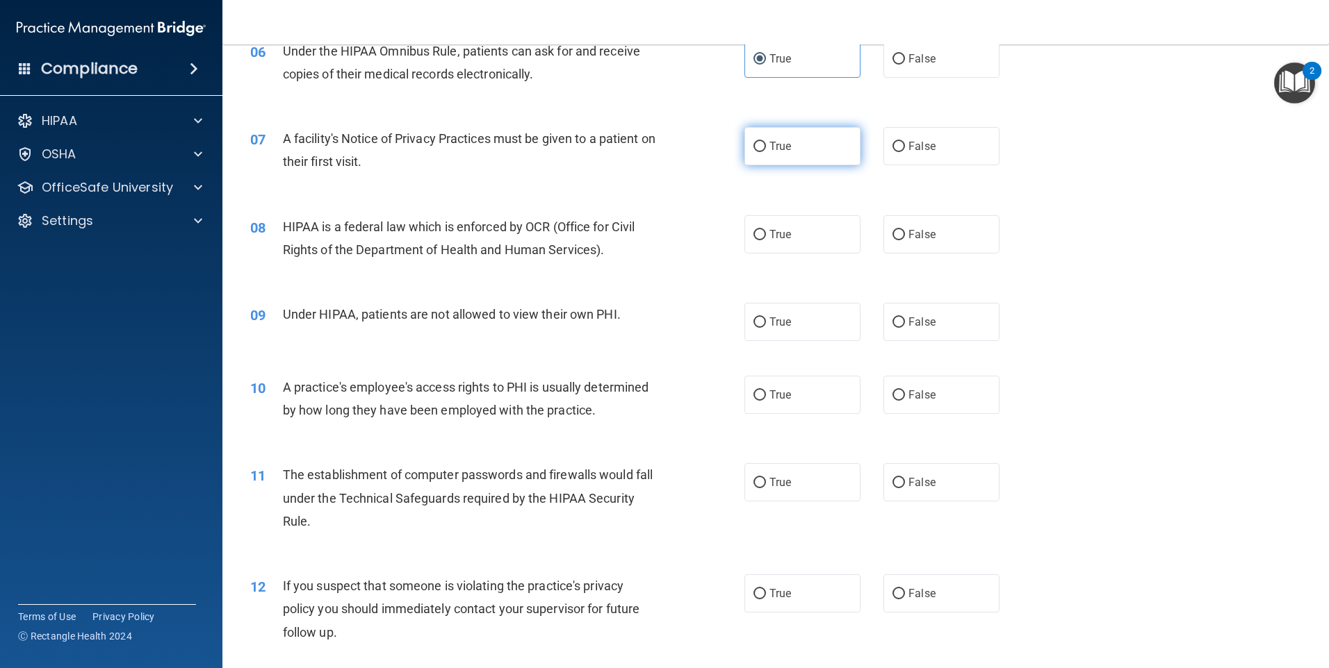
click at [775, 157] on label "True" at bounding box center [802, 146] width 116 height 38
click at [766, 152] on input "True" at bounding box center [759, 147] width 13 height 10
radio input "true"
click at [798, 225] on label "True" at bounding box center [802, 234] width 116 height 38
click at [766, 230] on input "True" at bounding box center [759, 235] width 13 height 10
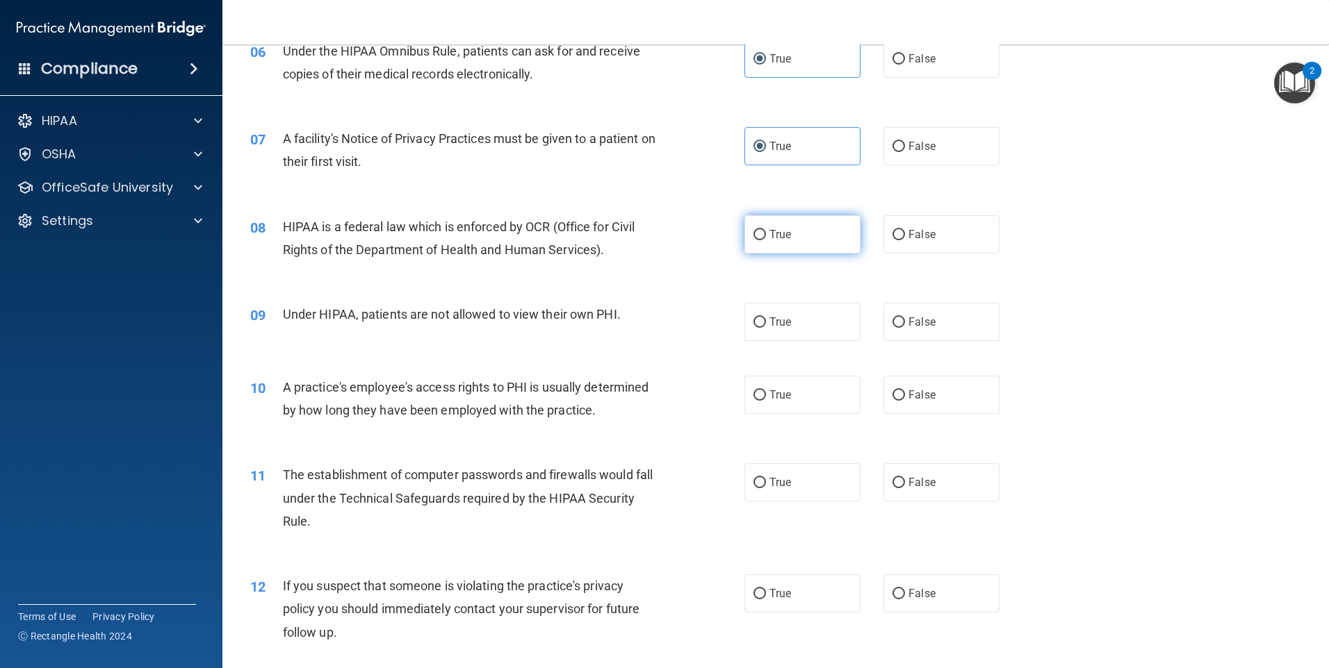
radio input "true"
click at [781, 315] on label "True" at bounding box center [802, 322] width 116 height 38
click at [766, 318] on input "True" at bounding box center [759, 323] width 13 height 10
radio input "true"
drag, startPoint x: 775, startPoint y: 397, endPoint x: 778, endPoint y: 406, distance: 9.7
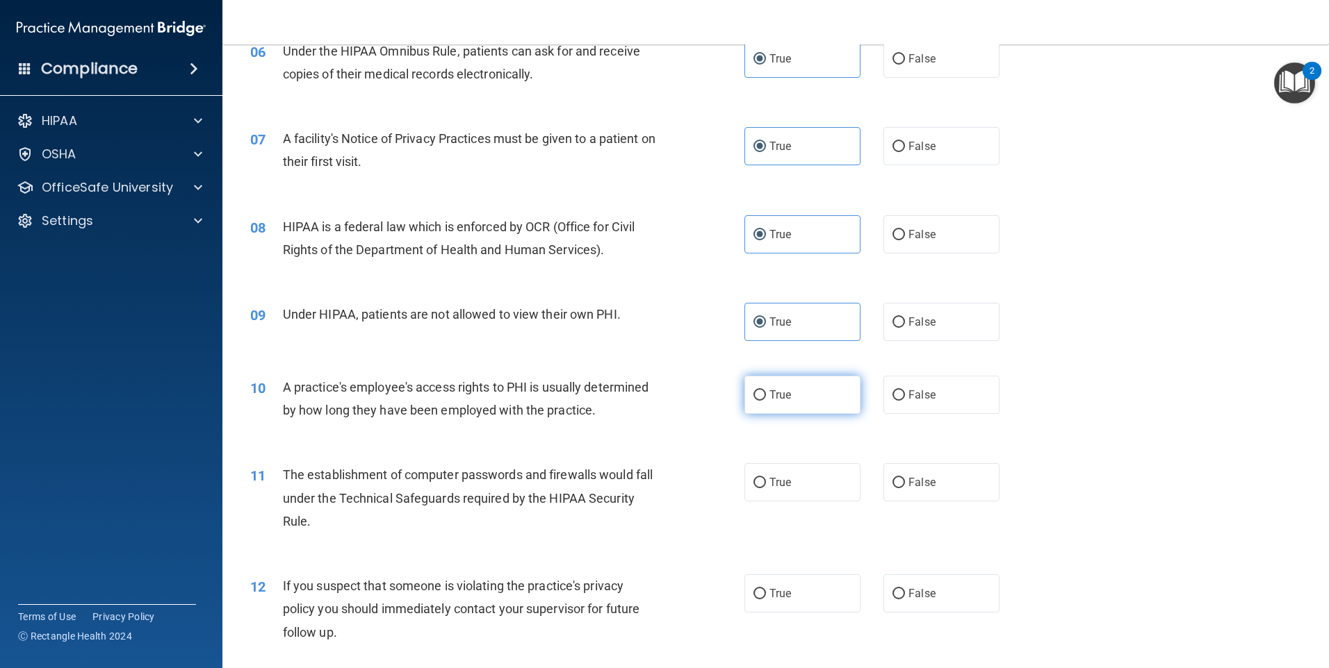
click at [775, 399] on span "True" at bounding box center [780, 394] width 22 height 13
click at [766, 399] on input "True" at bounding box center [759, 396] width 13 height 10
radio input "true"
click at [779, 464] on label "True" at bounding box center [802, 482] width 116 height 38
click at [766, 478] on input "True" at bounding box center [759, 483] width 13 height 10
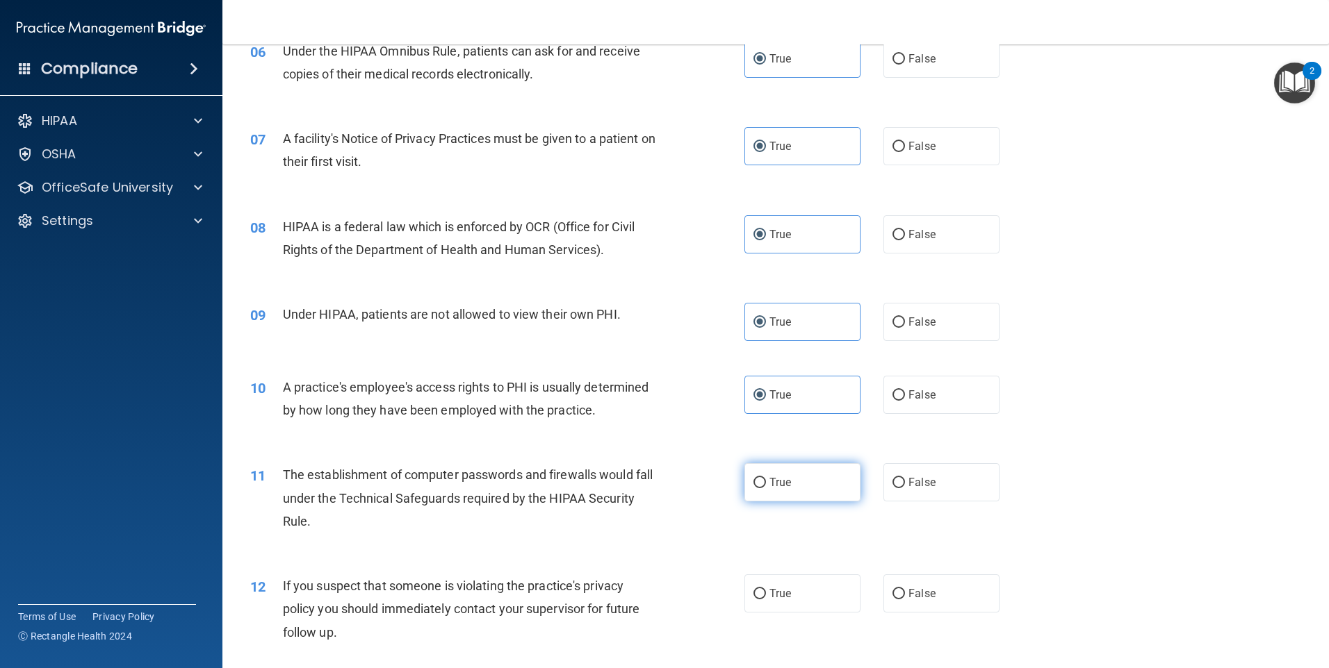
radio input "true"
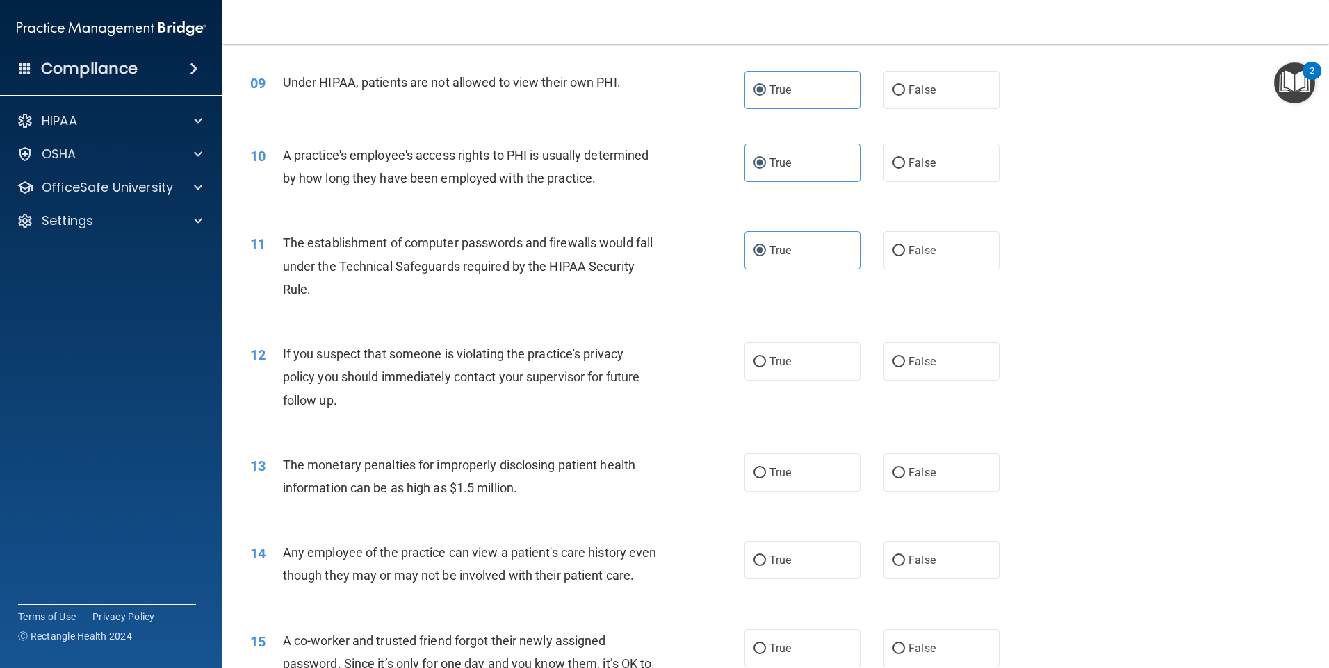
scroll to position [973, 0]
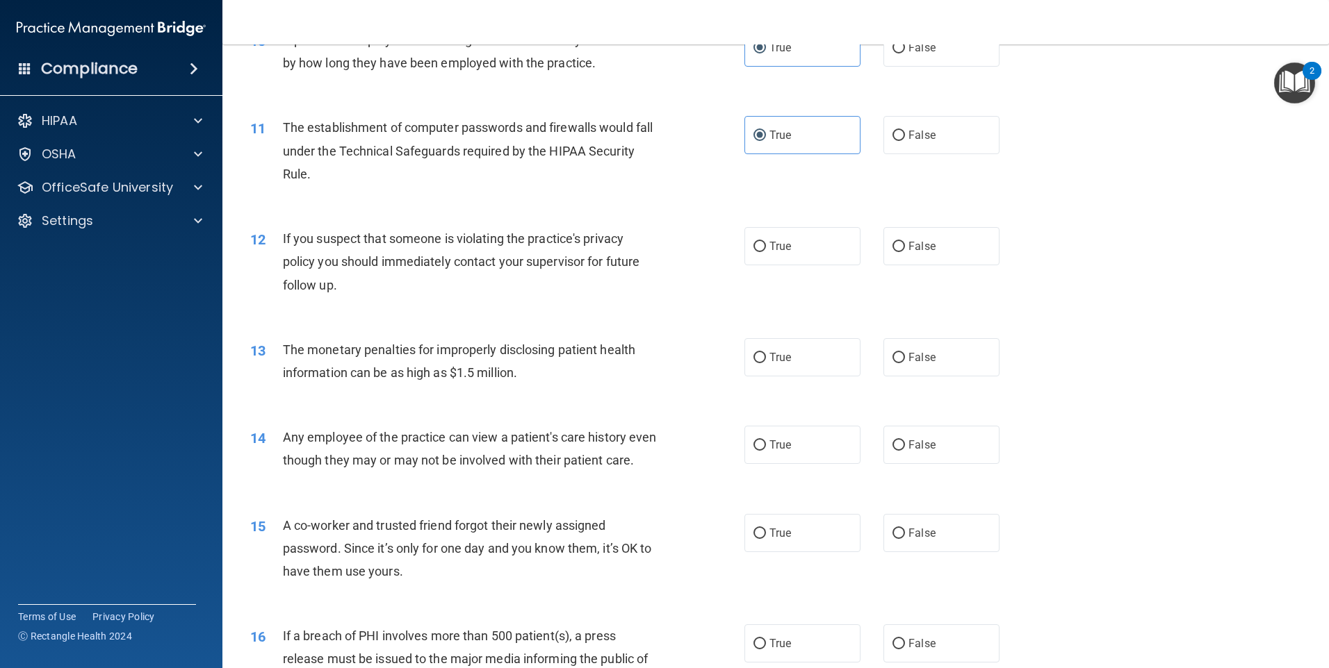
click at [783, 217] on div "12 If you suspect that someone is violating the practice's privacy policy you s…" at bounding box center [775, 265] width 1071 height 111
click at [786, 238] on label "True" at bounding box center [802, 246] width 116 height 38
click at [766, 242] on input "True" at bounding box center [759, 247] width 13 height 10
radio input "true"
click at [777, 348] on label "True" at bounding box center [802, 357] width 116 height 38
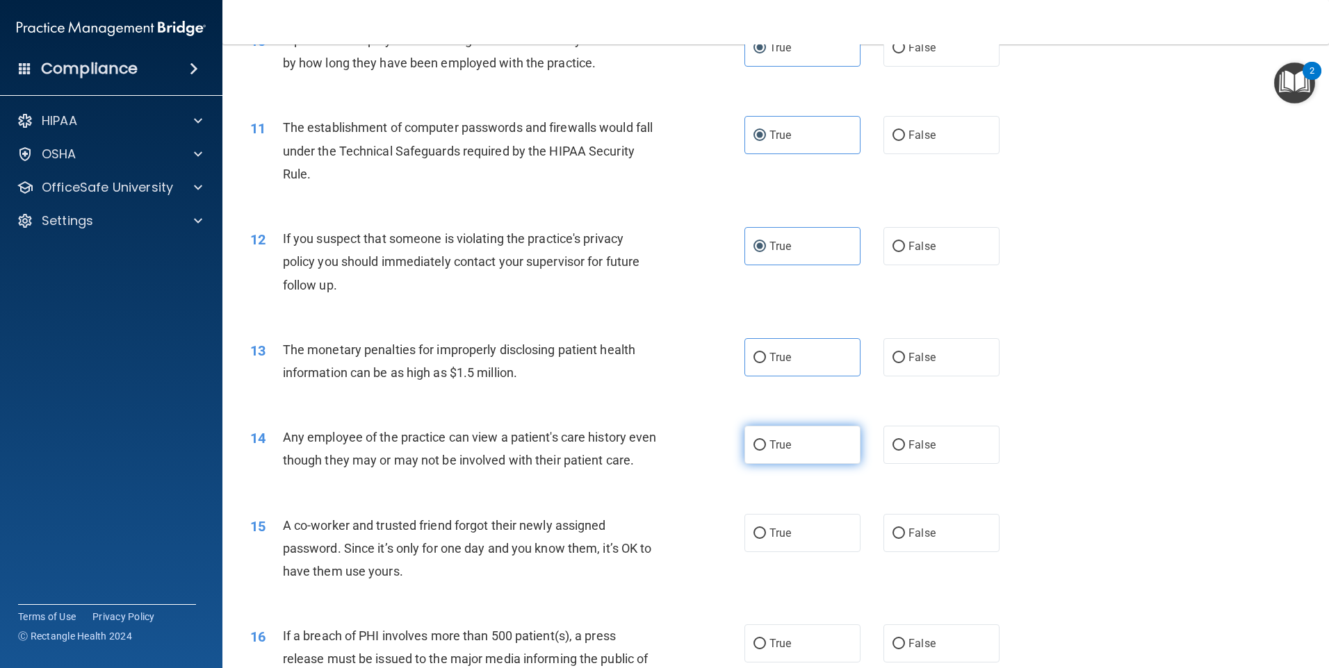
drag, startPoint x: 777, startPoint y: 350, endPoint x: 782, endPoint y: 447, distance: 96.7
click at [775, 432] on label "True" at bounding box center [802, 445] width 116 height 38
click at [766, 441] on input "True" at bounding box center [759, 446] width 13 height 10
radio input "true"
click at [787, 347] on label "True" at bounding box center [802, 357] width 116 height 38
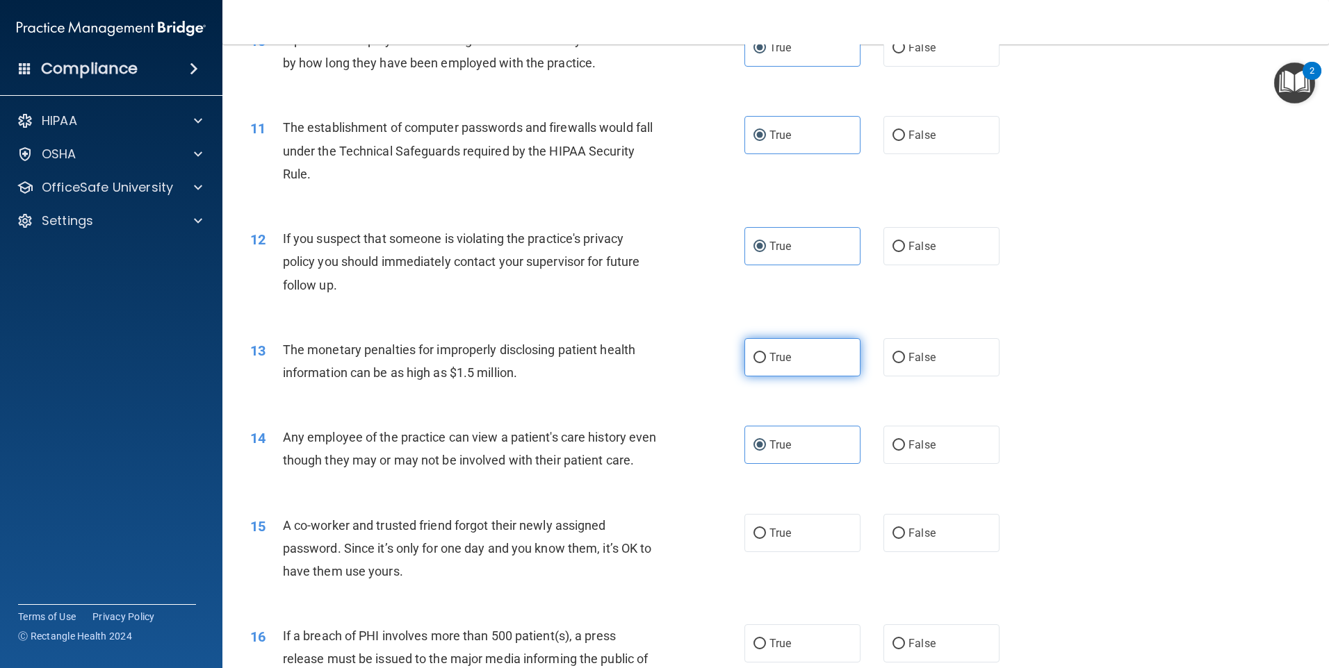
click at [766, 353] on input "True" at bounding box center [759, 358] width 13 height 10
radio input "true"
click at [779, 552] on label "True" at bounding box center [802, 533] width 116 height 38
click at [766, 539] on input "True" at bounding box center [759, 534] width 13 height 10
radio input "true"
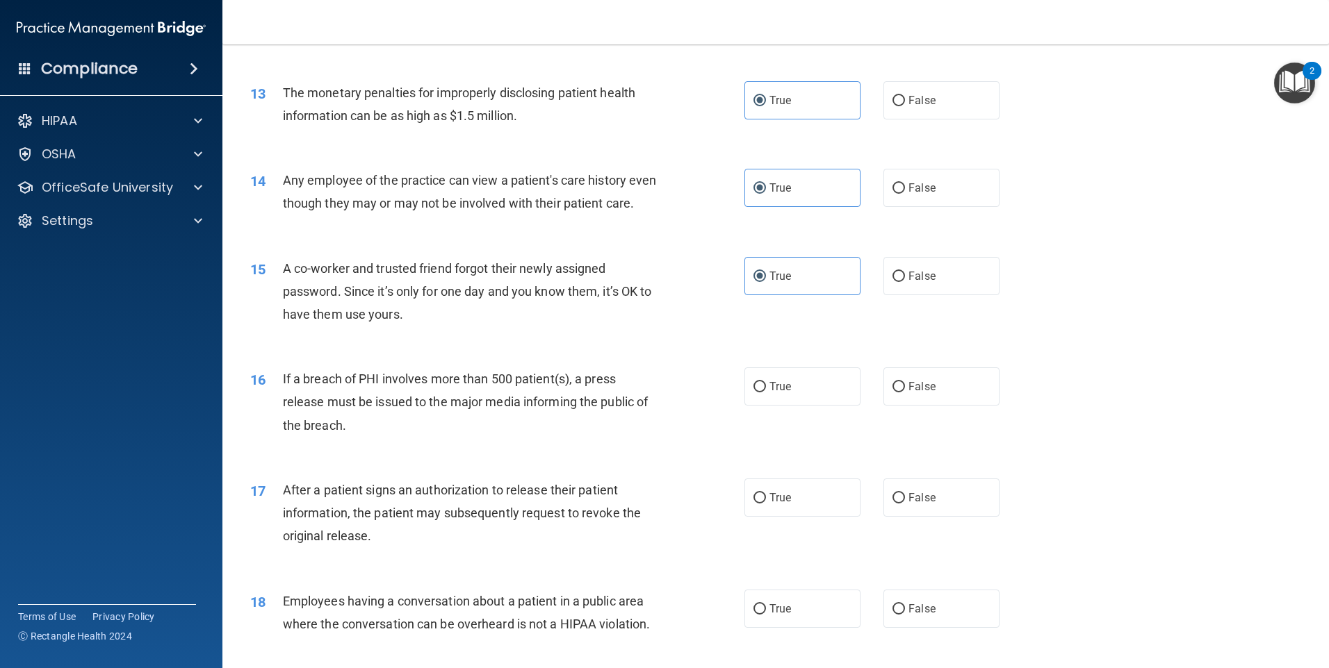
scroll to position [1320, 0]
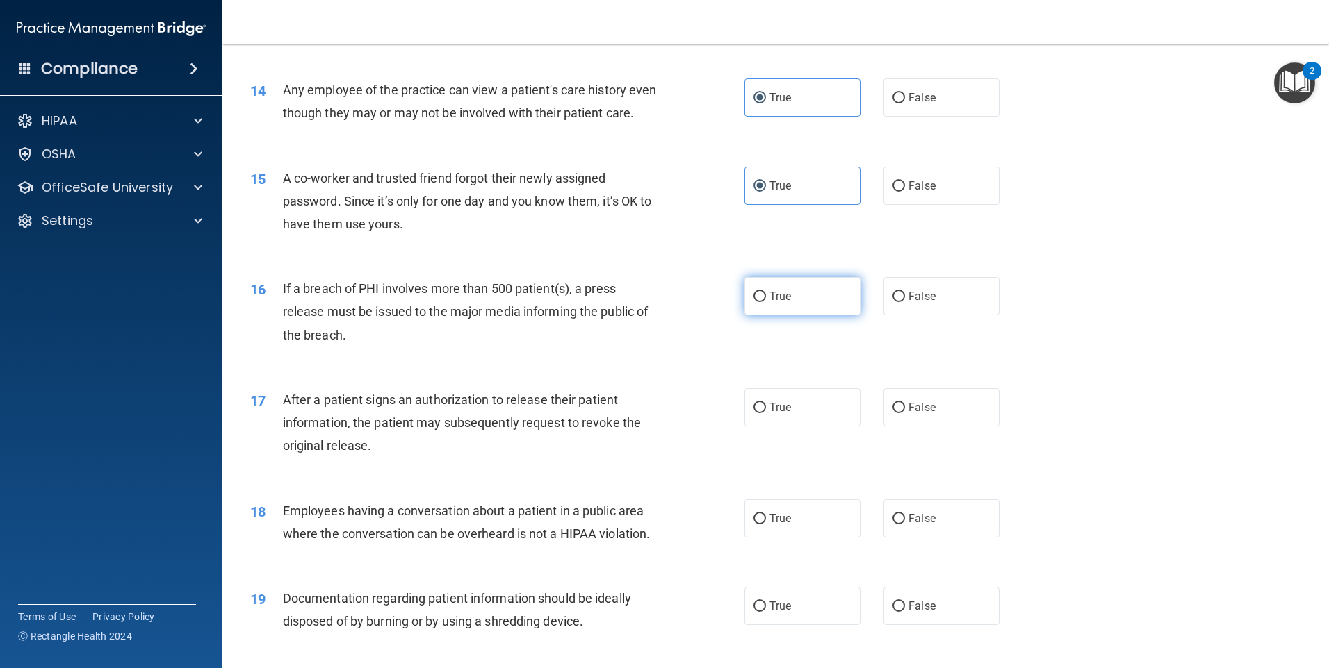
click at [775, 303] on span "True" at bounding box center [780, 296] width 22 height 13
click at [766, 302] on input "True" at bounding box center [759, 297] width 13 height 10
radio input "true"
click at [770, 427] on label "True" at bounding box center [802, 407] width 116 height 38
click at [766, 413] on input "True" at bounding box center [759, 408] width 13 height 10
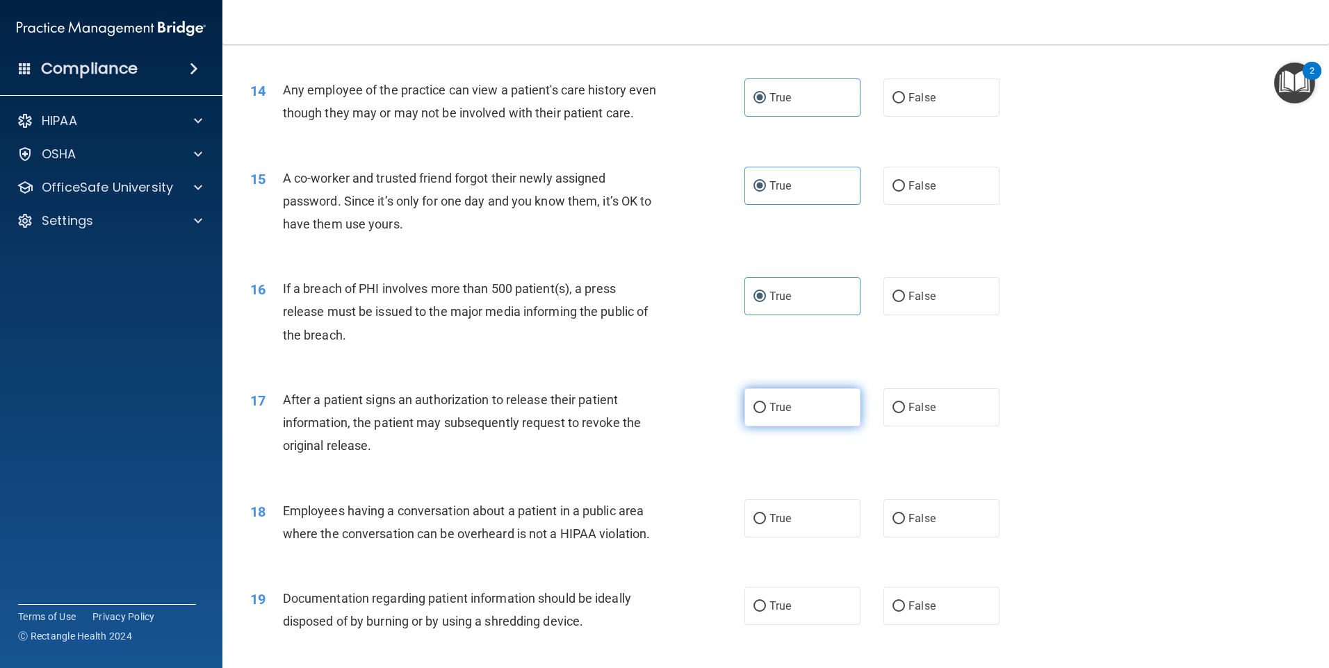
radio input "true"
click at [775, 525] on span "True" at bounding box center [780, 518] width 22 height 13
click at [766, 525] on input "True" at bounding box center [759, 519] width 13 height 10
radio input "true"
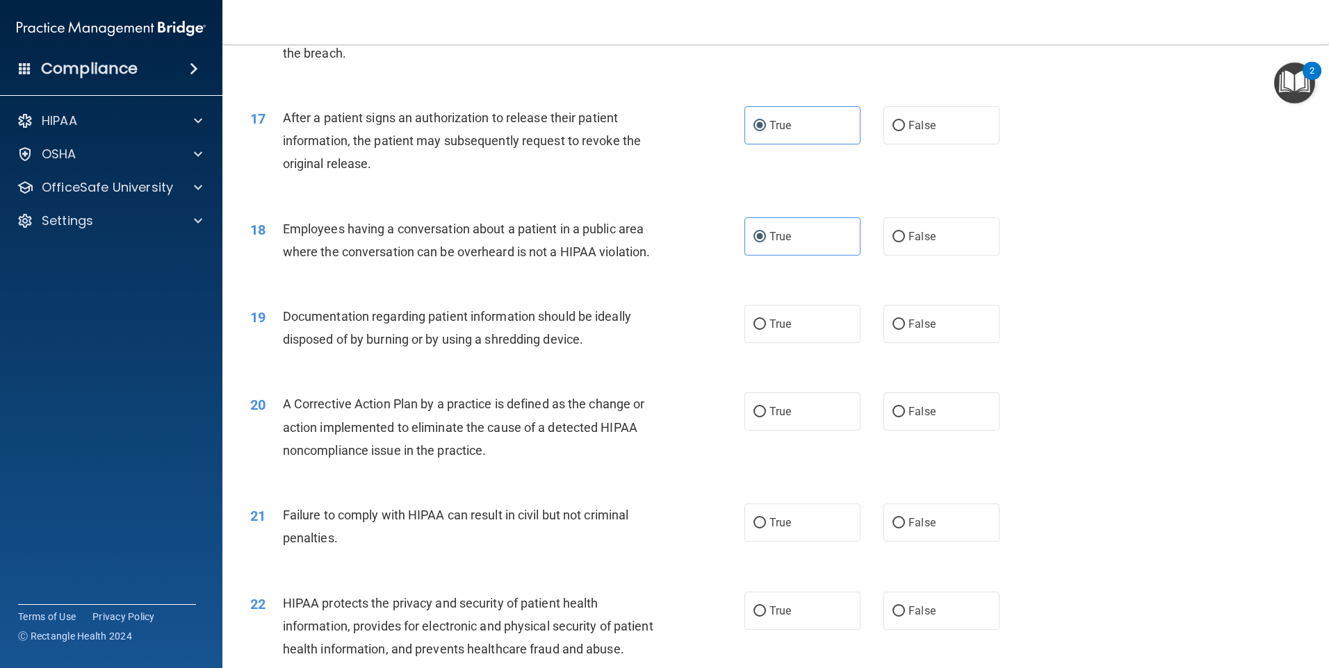
scroll to position [1668, 0]
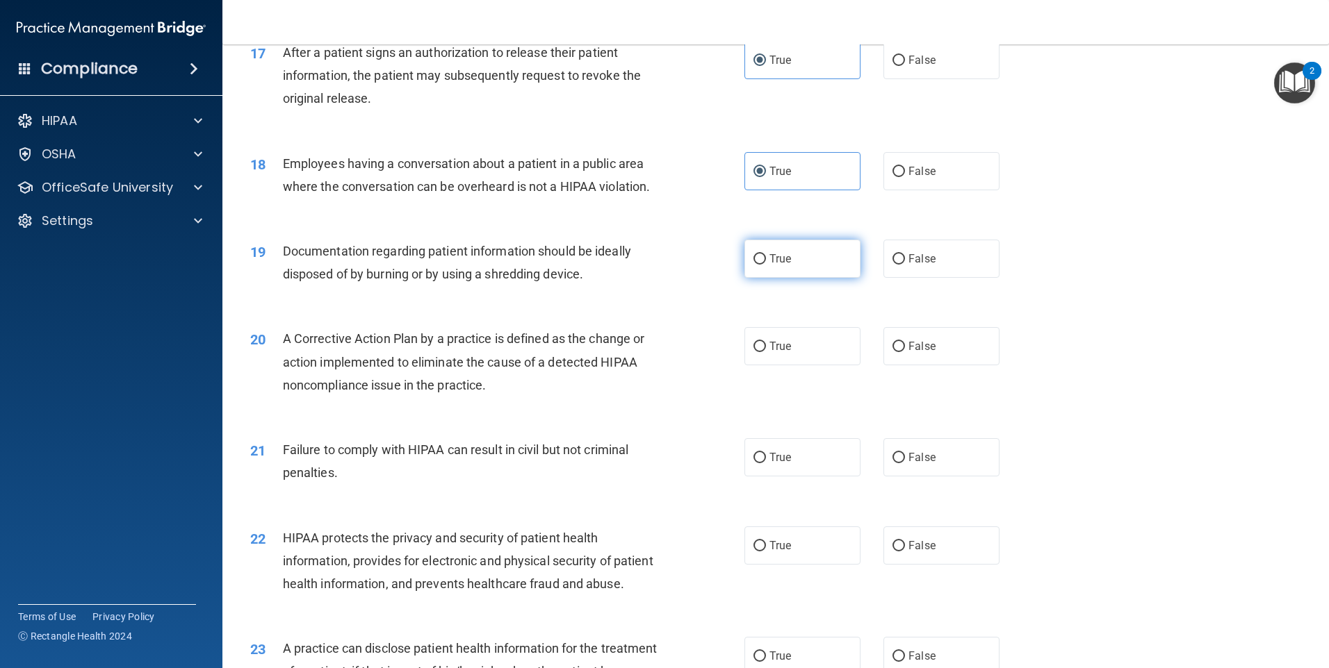
click at [769, 265] on span "True" at bounding box center [780, 258] width 22 height 13
click at [766, 265] on input "True" at bounding box center [759, 259] width 13 height 10
radio input "true"
click at [774, 365] on label "True" at bounding box center [802, 346] width 116 height 38
click at [766, 352] on input "True" at bounding box center [759, 347] width 13 height 10
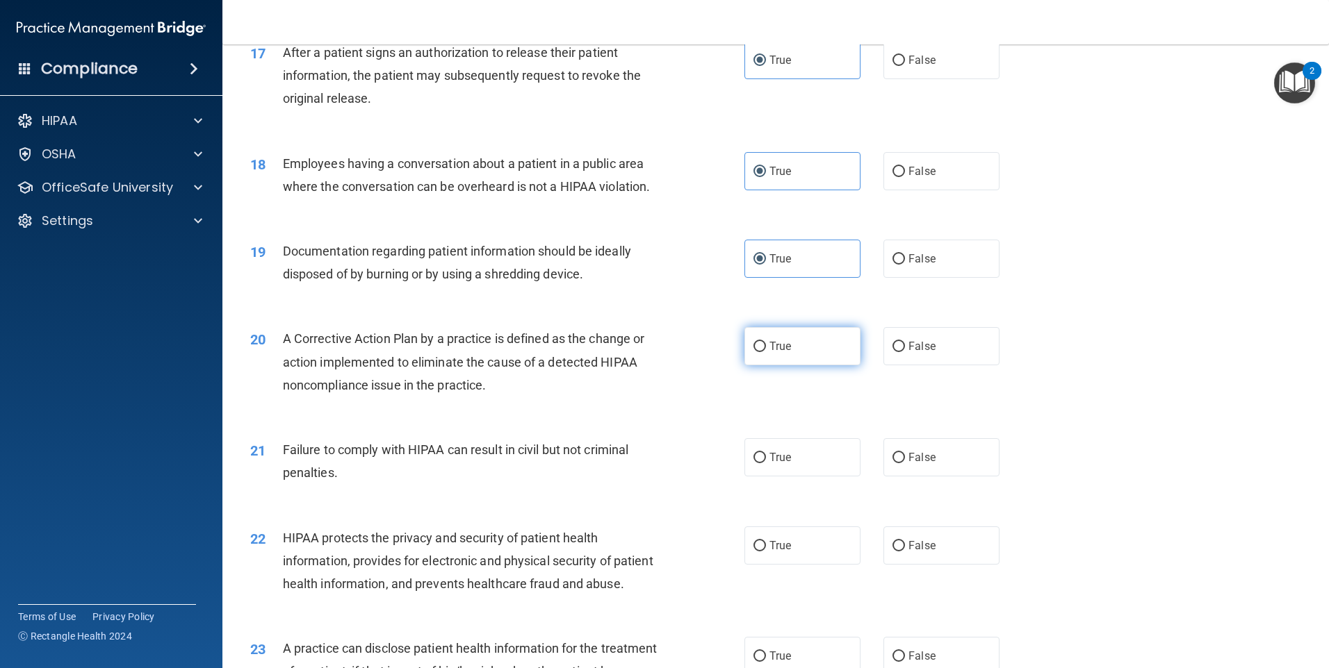
radio input "true"
click at [770, 473] on label "True" at bounding box center [802, 457] width 116 height 38
click at [766, 463] on input "True" at bounding box center [759, 458] width 13 height 10
radio input "true"
click at [764, 561] on label "True" at bounding box center [802, 546] width 116 height 38
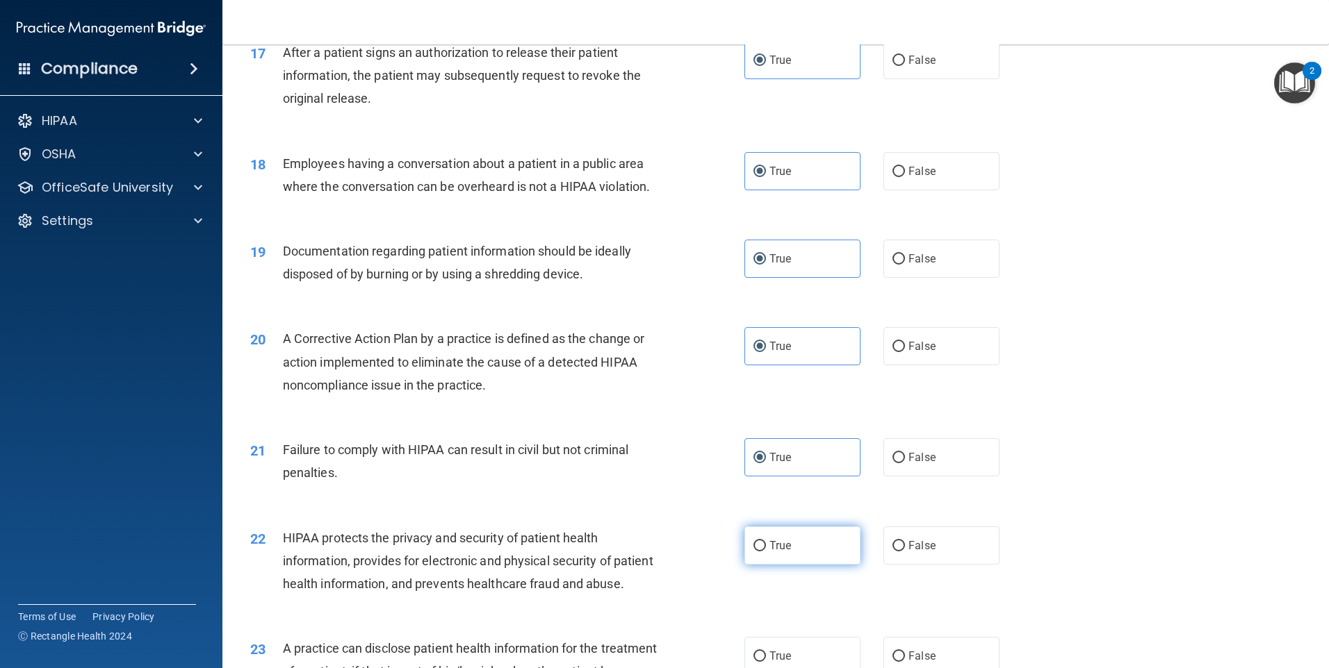
click at [764, 552] on input "True" at bounding box center [759, 546] width 13 height 10
radio input "true"
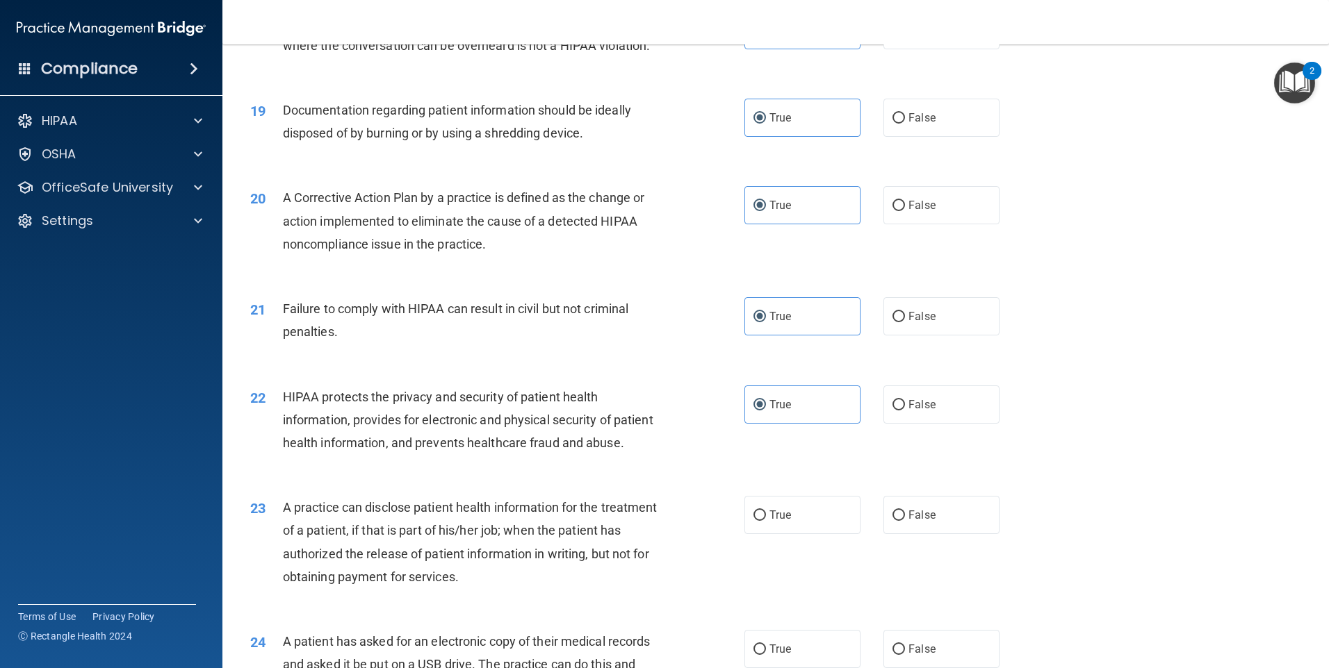
scroll to position [2015, 0]
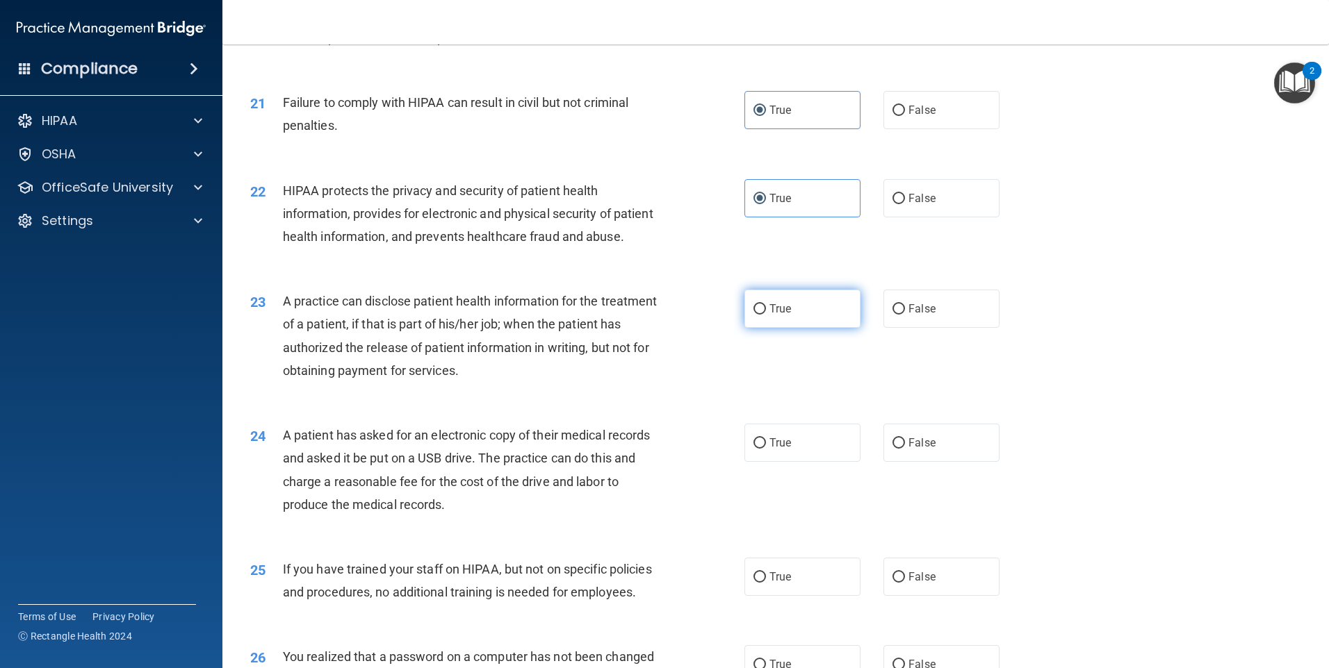
click at [781, 328] on label "True" at bounding box center [802, 309] width 116 height 38
click at [766, 315] on input "True" at bounding box center [759, 309] width 13 height 10
radio input "true"
click at [770, 450] on span "True" at bounding box center [780, 442] width 22 height 13
click at [766, 449] on input "True" at bounding box center [759, 443] width 13 height 10
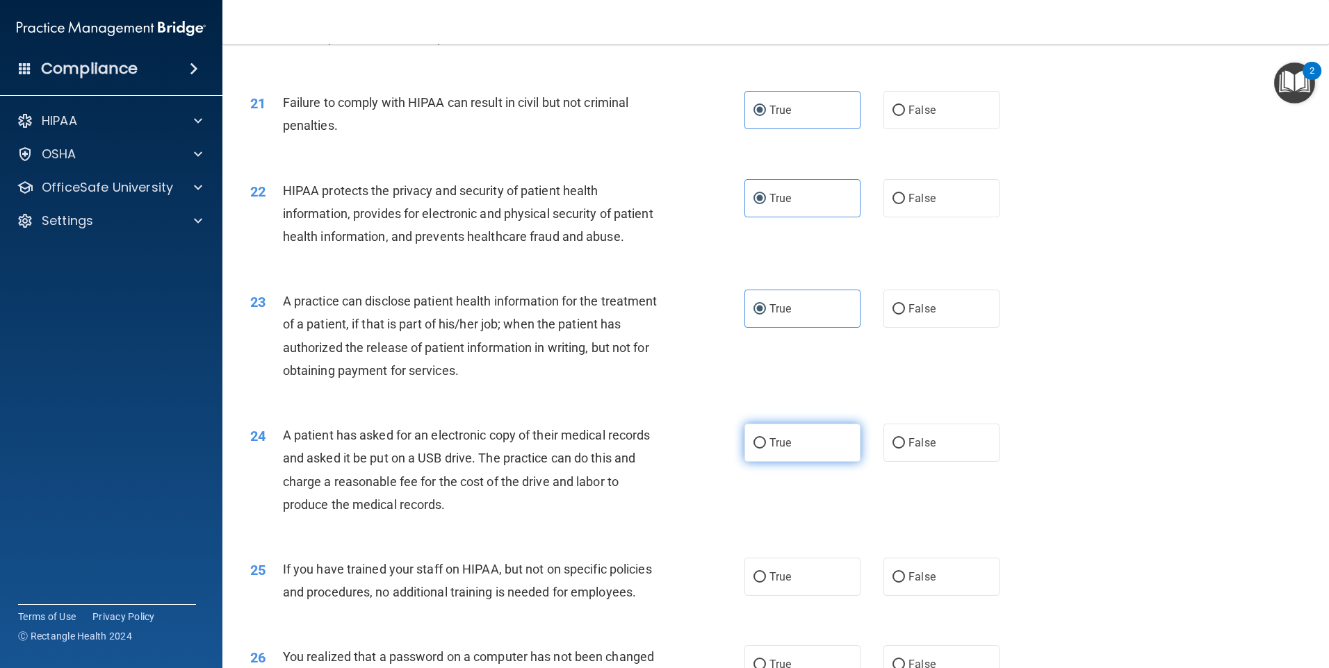
radio input "true"
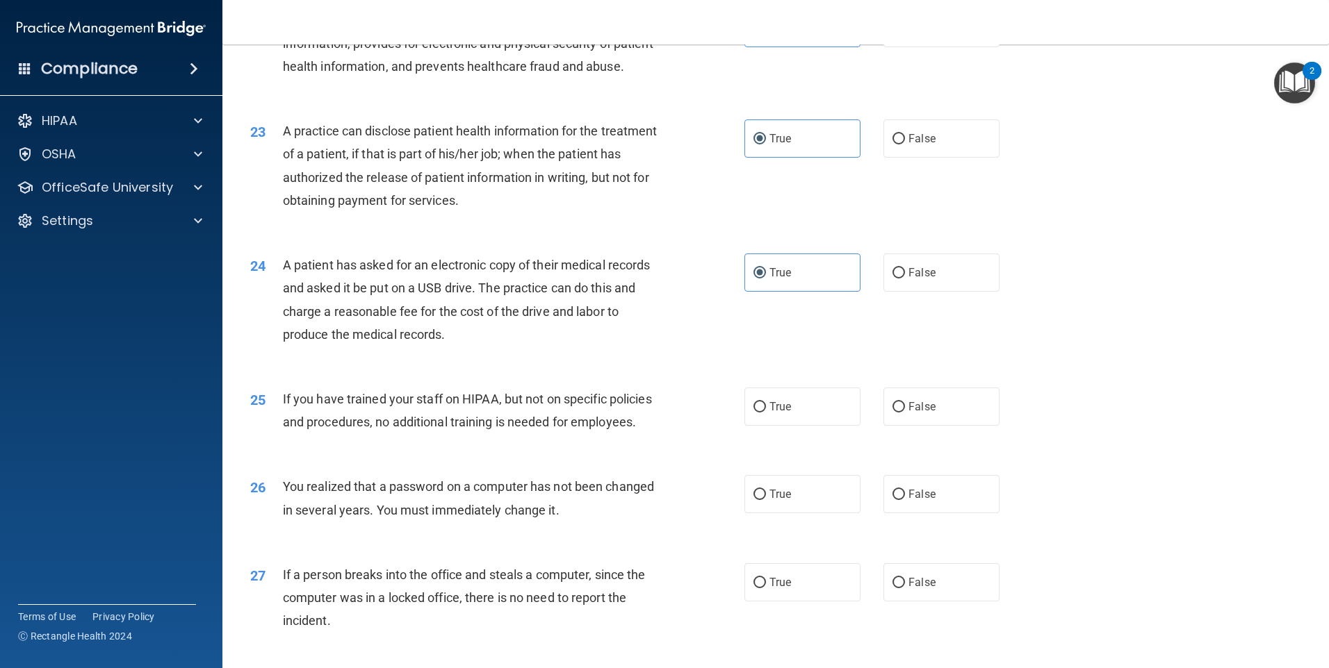
scroll to position [2293, 0]
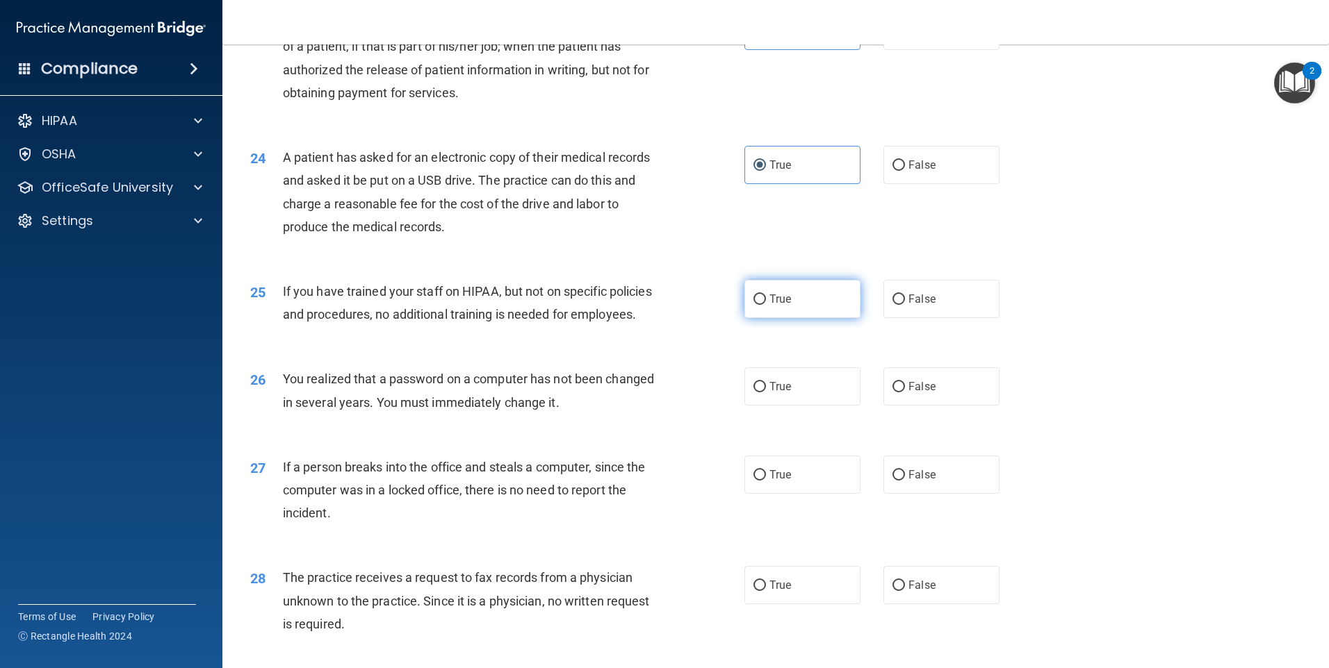
click at [792, 318] on label "True" at bounding box center [802, 299] width 116 height 38
click at [766, 305] on input "True" at bounding box center [759, 300] width 13 height 10
radio input "true"
click at [782, 393] on span "True" at bounding box center [780, 386] width 22 height 13
click at [766, 393] on input "True" at bounding box center [759, 387] width 13 height 10
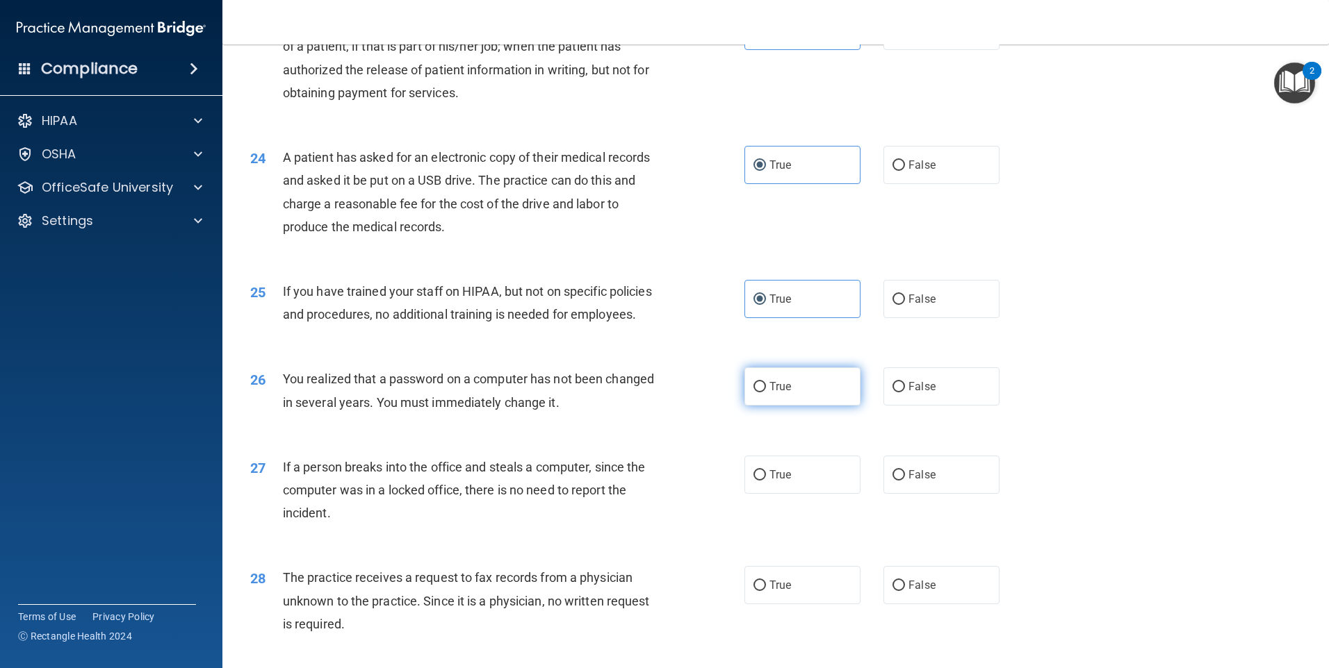
radio input "true"
click at [789, 527] on div "27 If a person breaks into the office and steals a computer, since the computer…" at bounding box center [775, 493] width 1071 height 111
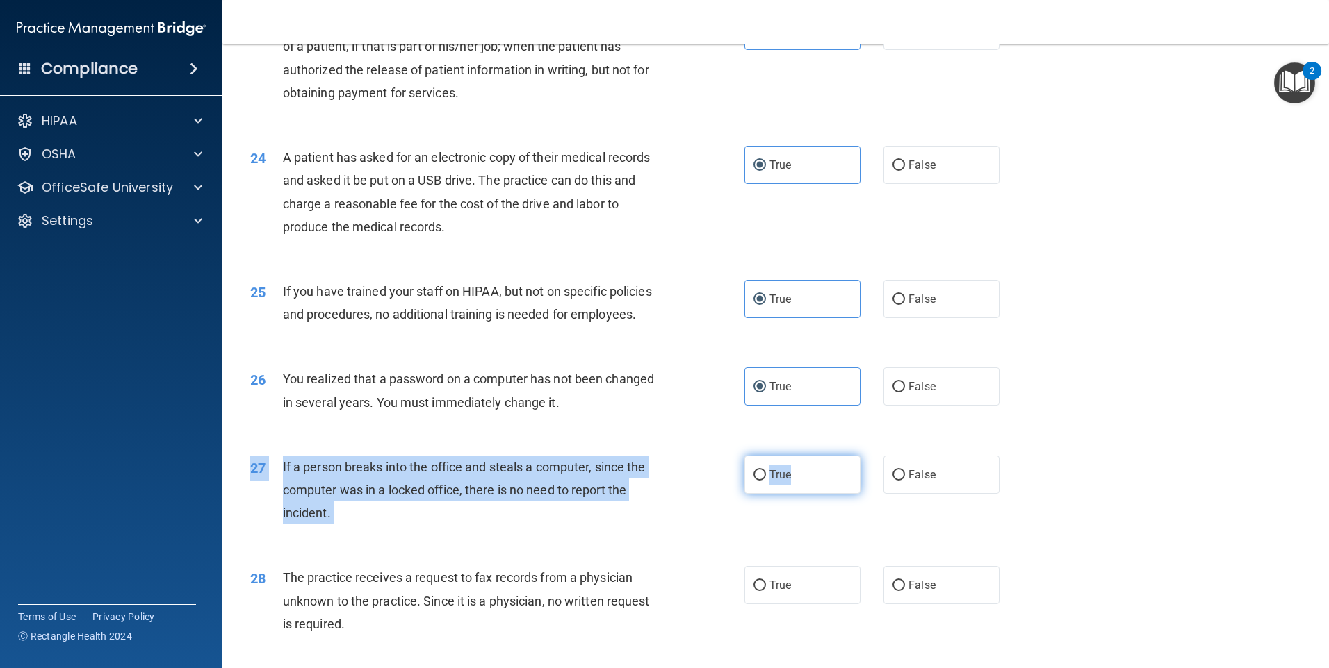
click at [791, 494] on label "True" at bounding box center [802, 475] width 116 height 38
click at [766, 481] on input "True" at bounding box center [759, 475] width 13 height 10
radio input "true"
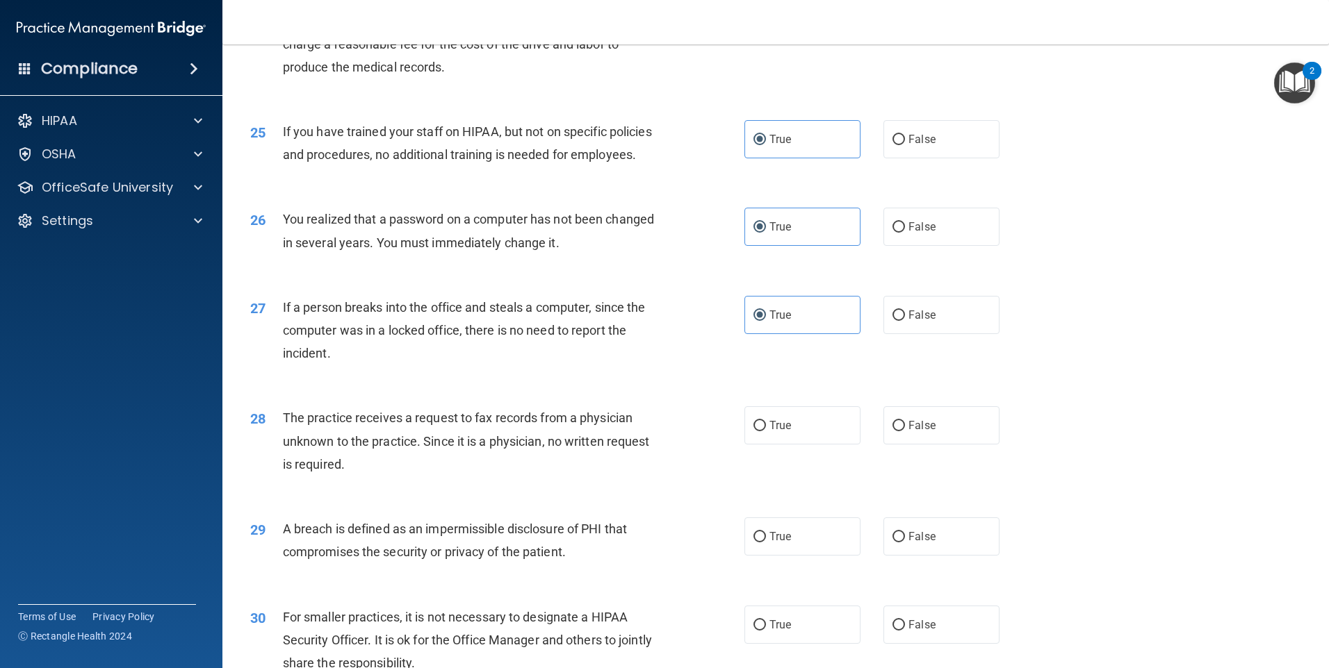
scroll to position [2571, 0]
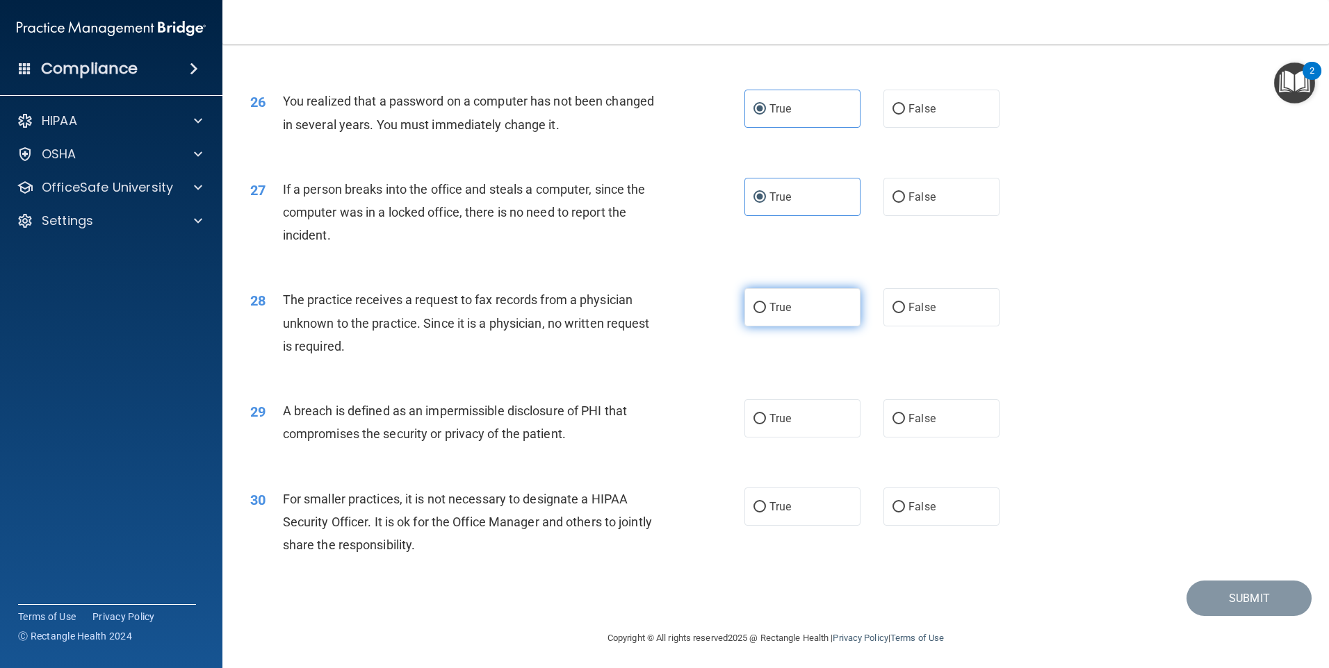
click at [800, 327] on label "True" at bounding box center [802, 307] width 116 height 38
click at [766, 313] on input "True" at bounding box center [759, 308] width 13 height 10
radio input "true"
click at [794, 438] on label "True" at bounding box center [802, 419] width 116 height 38
click at [766, 425] on input "True" at bounding box center [759, 419] width 13 height 10
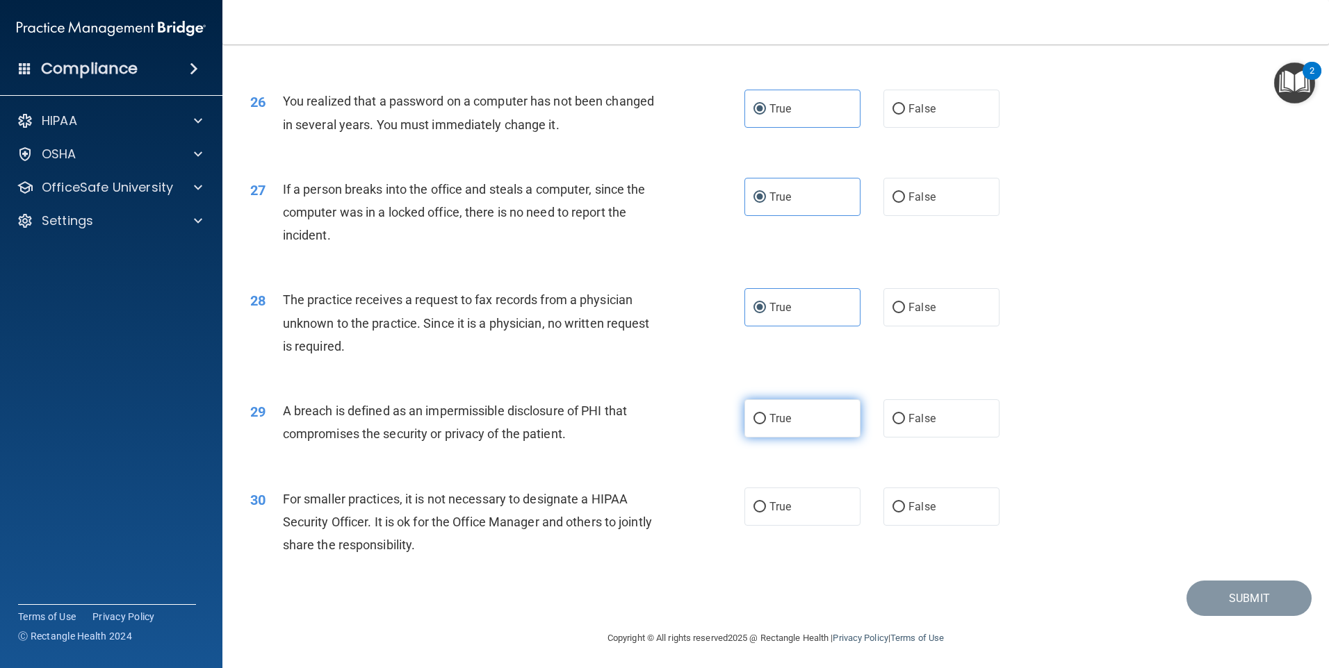
radio input "true"
click at [769, 526] on label "True" at bounding box center [802, 507] width 116 height 38
click at [766, 513] on input "True" at bounding box center [759, 507] width 13 height 10
radio input "true"
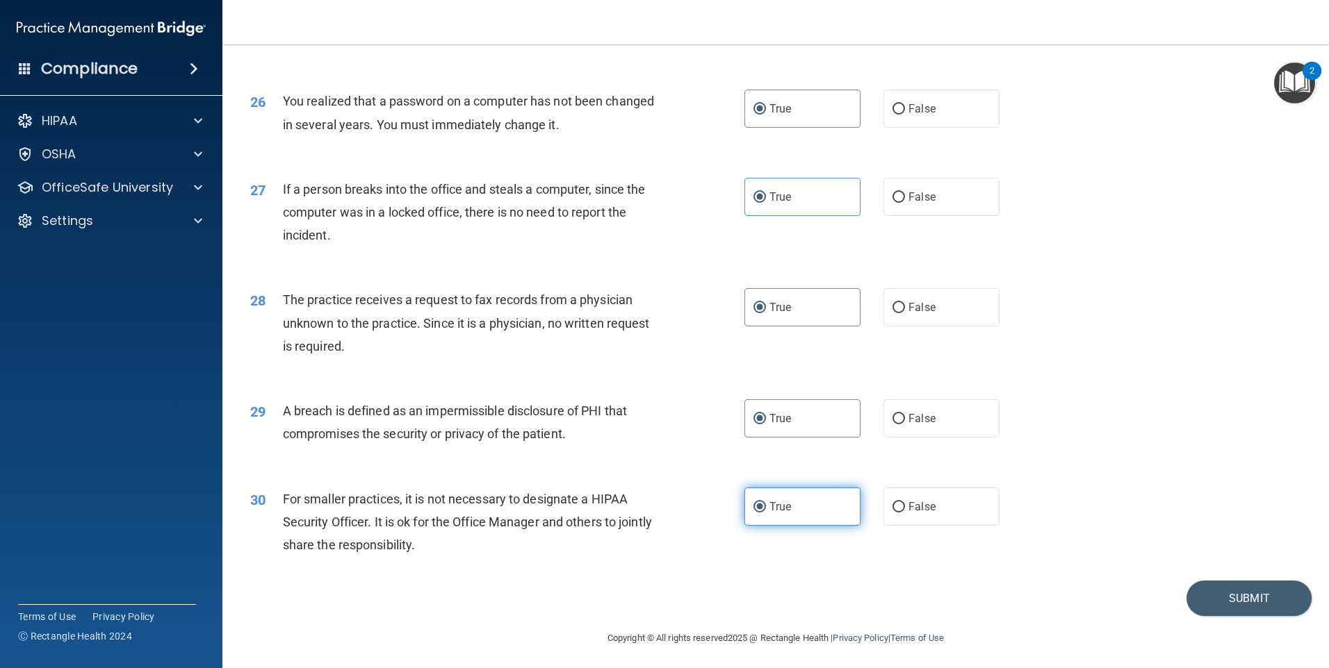
scroll to position [2643, 0]
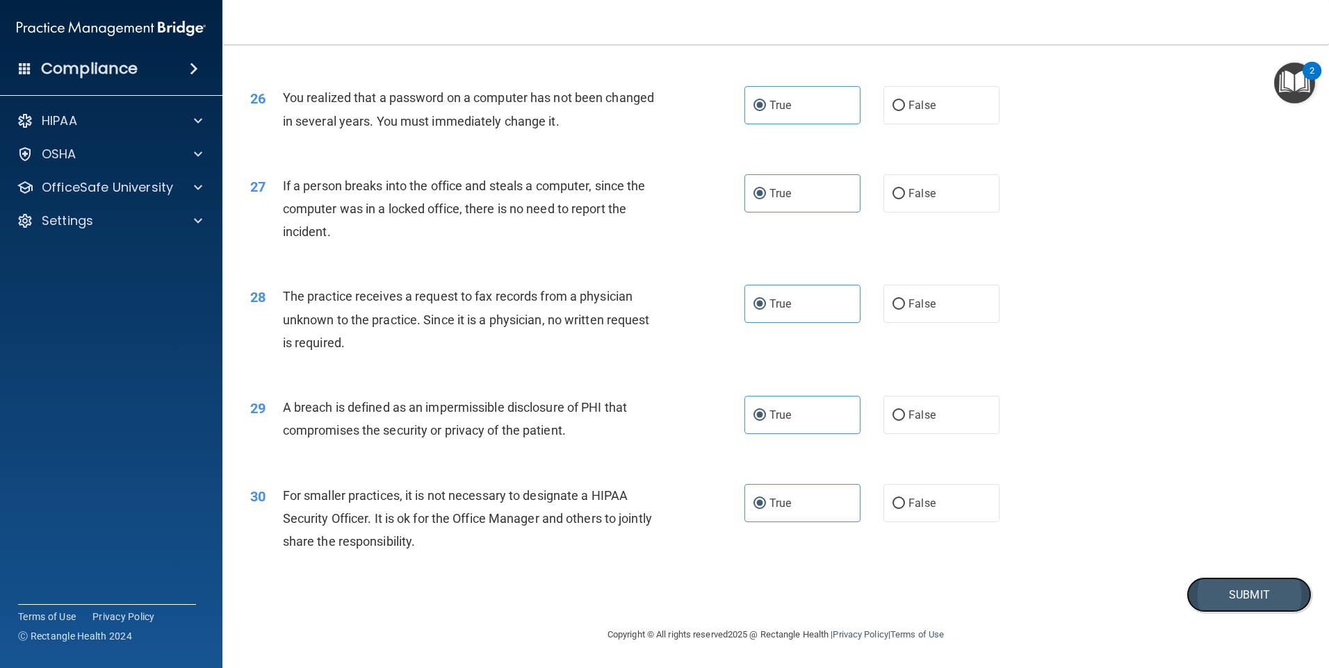
click at [1256, 597] on button "Submit" at bounding box center [1248, 594] width 125 height 35
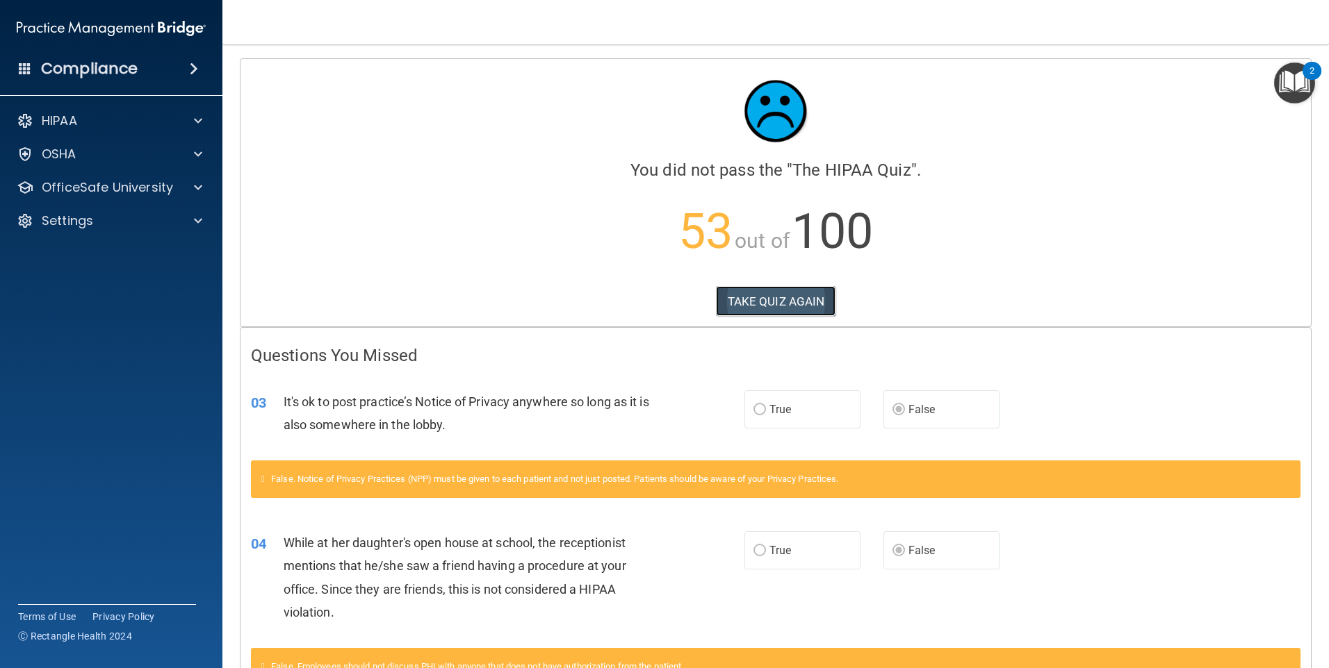
click at [814, 300] on button "TAKE QUIZ AGAIN" at bounding box center [776, 301] width 120 height 31
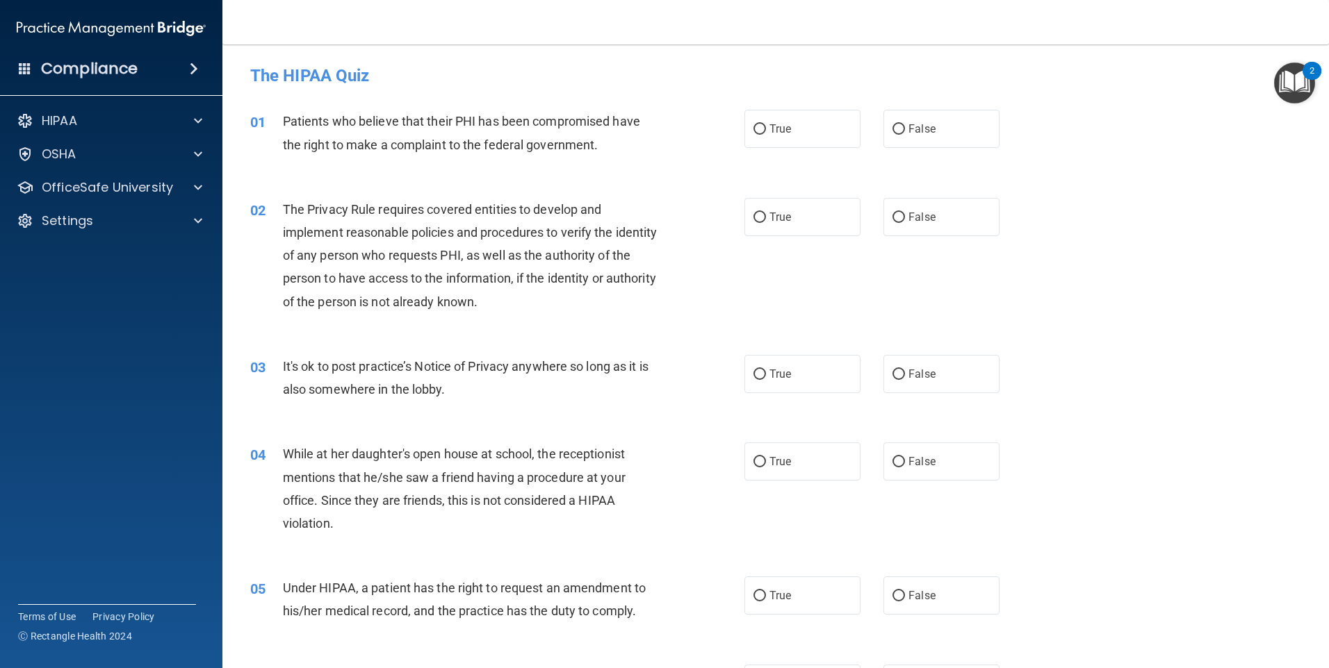
drag, startPoint x: 775, startPoint y: 138, endPoint x: 773, endPoint y: 157, distance: 18.8
click at [775, 138] on label "True" at bounding box center [802, 129] width 116 height 38
click at [766, 135] on input "True" at bounding box center [759, 129] width 13 height 10
radio input "true"
click at [771, 212] on span "True" at bounding box center [780, 217] width 22 height 13
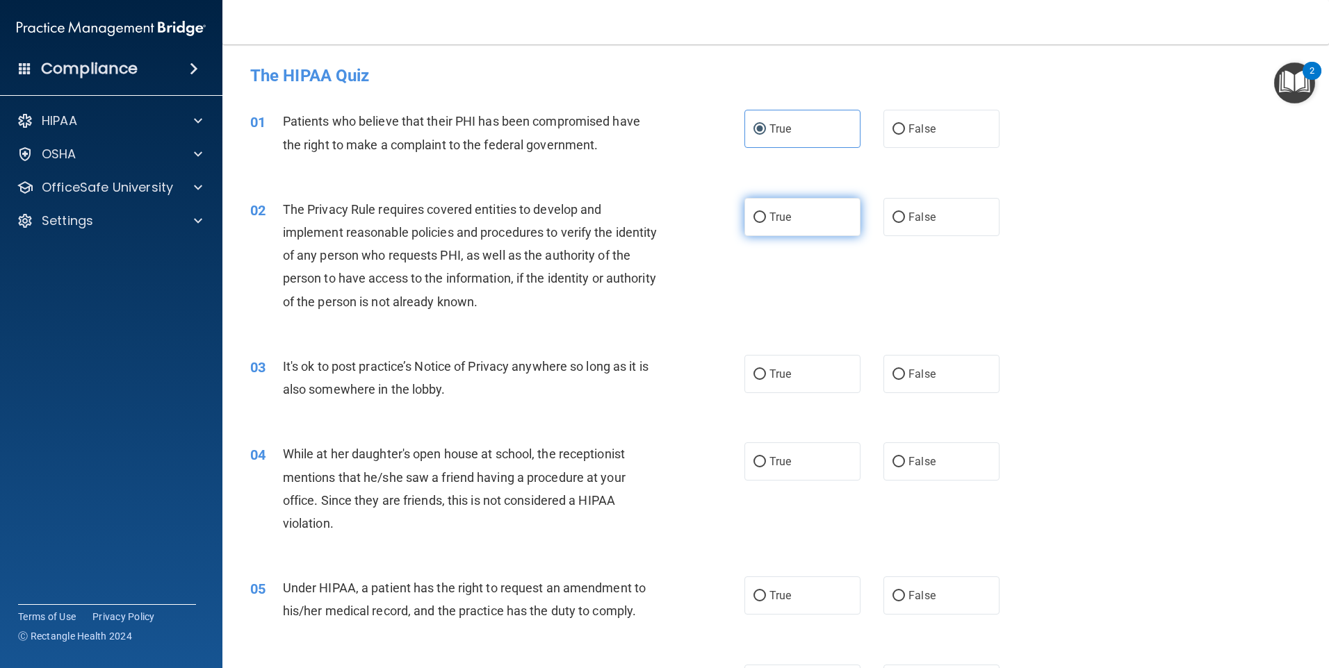
click at [766, 213] on input "True" at bounding box center [759, 218] width 13 height 10
radio input "true"
click at [919, 384] on label "False" at bounding box center [941, 374] width 116 height 38
click at [905, 380] on input "False" at bounding box center [898, 375] width 13 height 10
radio input "true"
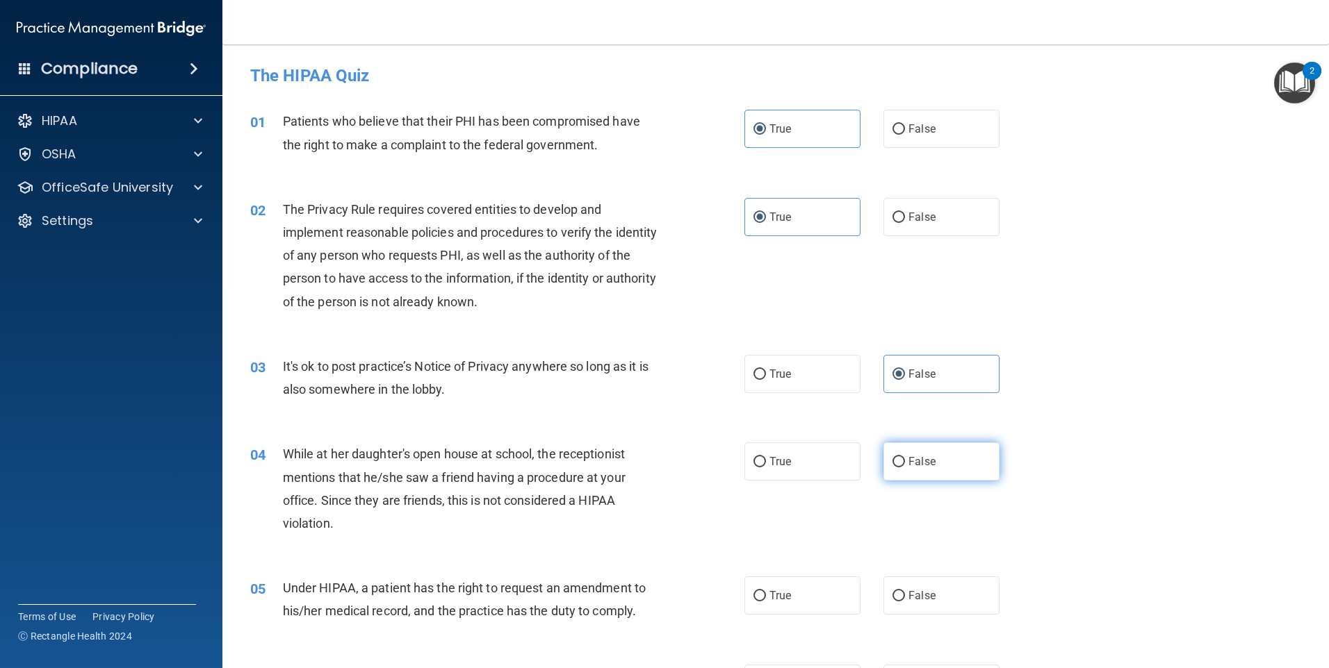
click at [922, 468] on span "False" at bounding box center [921, 461] width 27 height 13
click at [905, 468] on input "False" at bounding box center [898, 462] width 13 height 10
radio input "true"
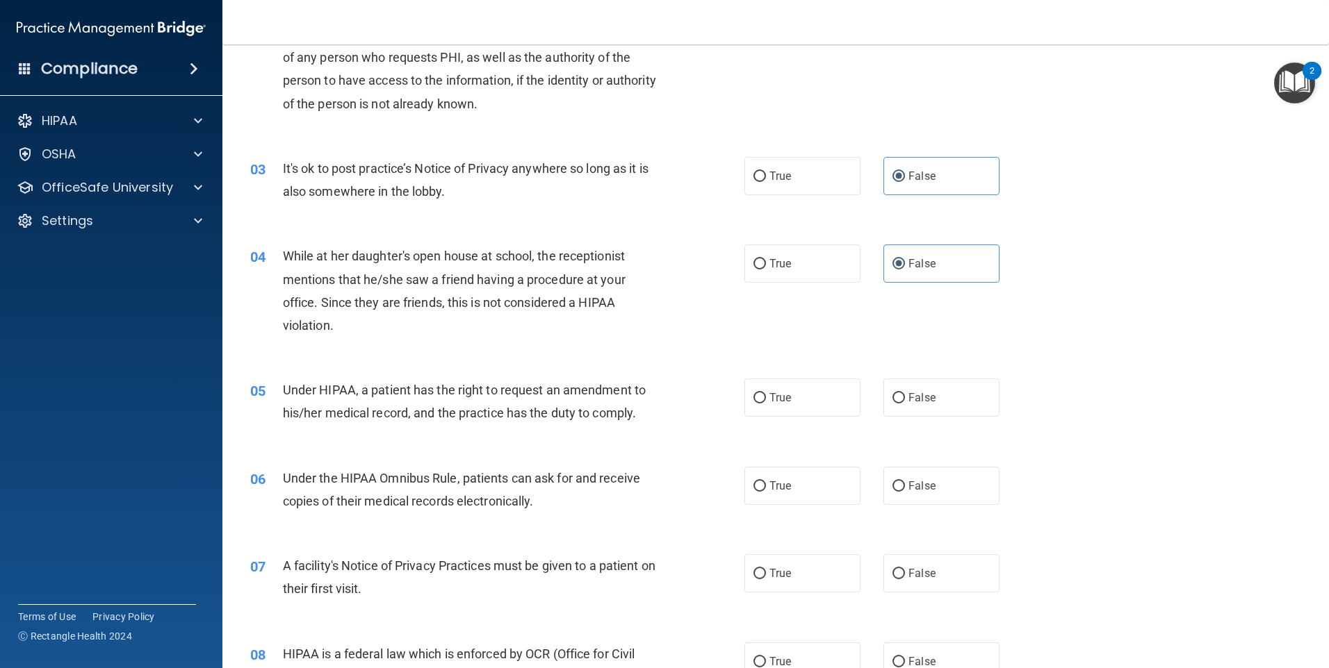
scroll to position [208, 0]
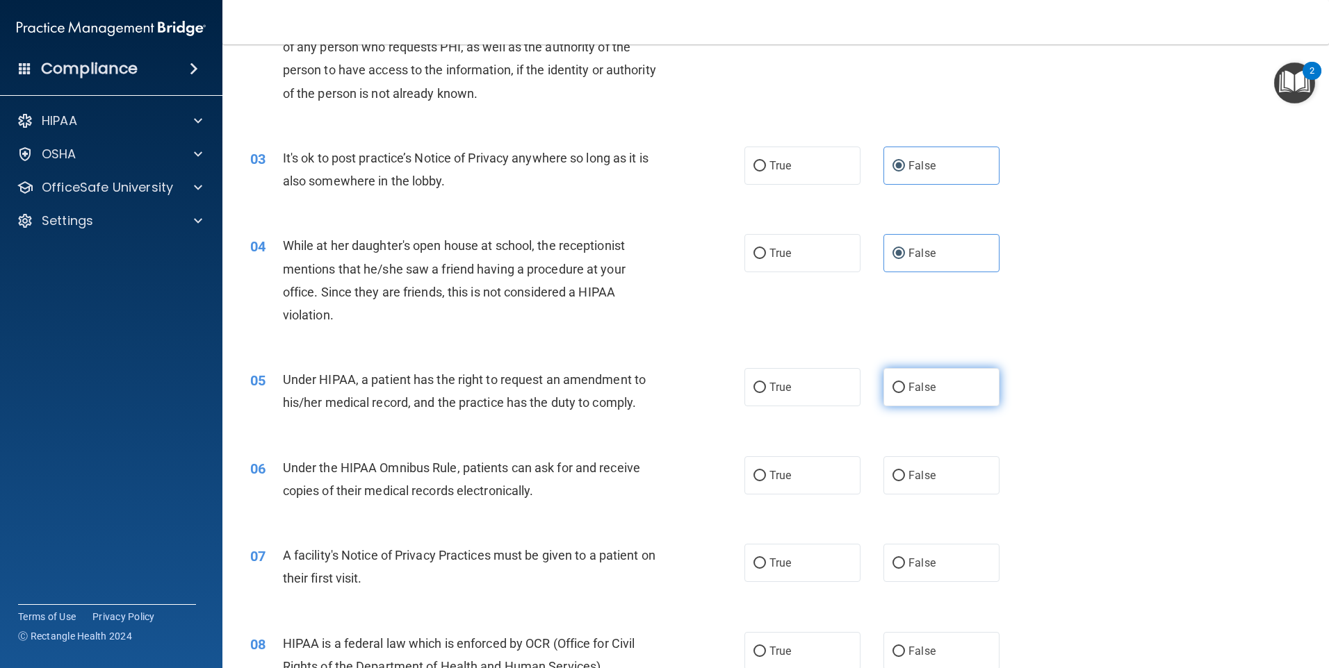
click at [908, 392] on span "False" at bounding box center [921, 387] width 27 height 13
click at [903, 392] on input "False" at bounding box center [898, 388] width 13 height 10
radio input "true"
click at [803, 470] on label "True" at bounding box center [802, 476] width 116 height 38
click at [766, 471] on input "True" at bounding box center [759, 476] width 13 height 10
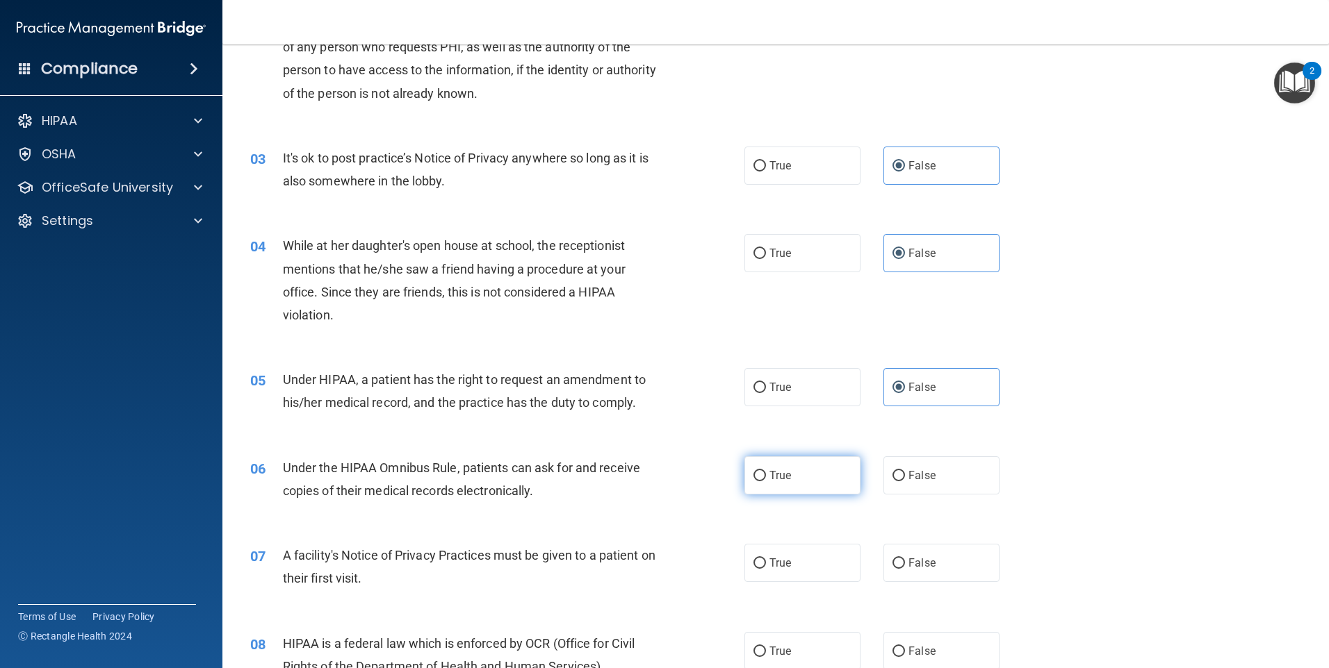
radio input "true"
click at [800, 566] on label "True" at bounding box center [802, 563] width 116 height 38
click at [766, 566] on input "True" at bounding box center [759, 564] width 13 height 10
radio input "true"
click at [794, 646] on label "True" at bounding box center [802, 651] width 116 height 38
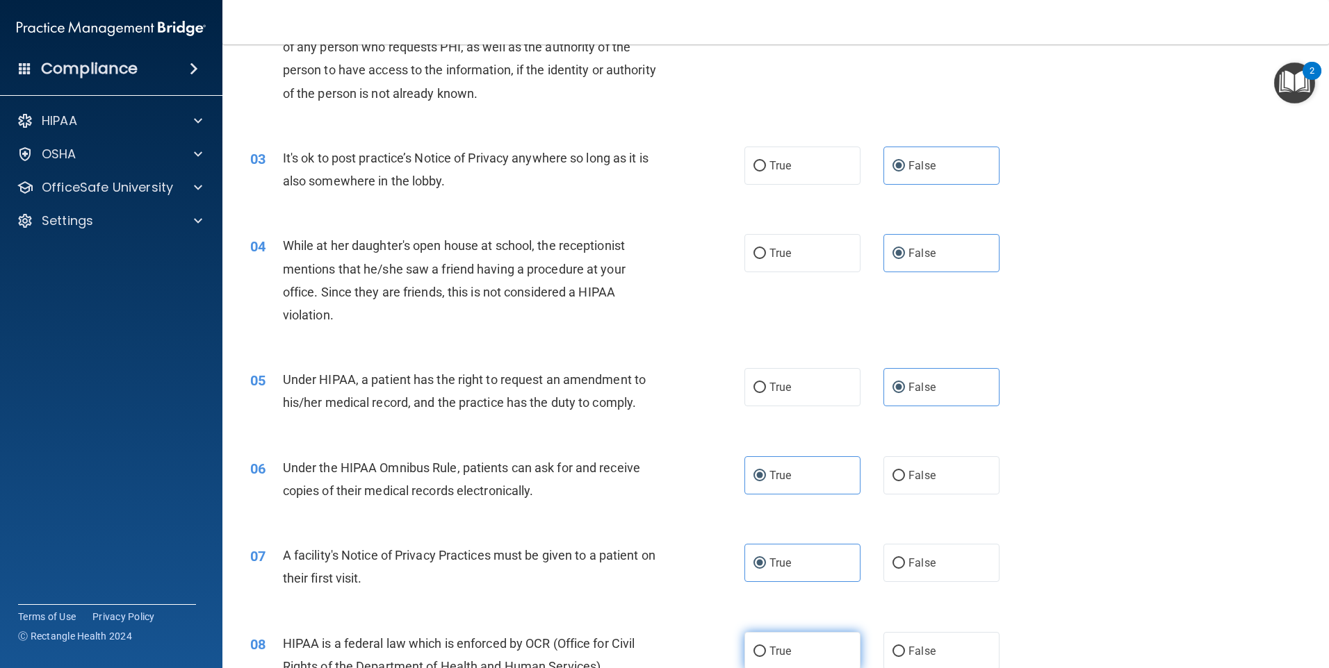
click at [766, 647] on input "True" at bounding box center [759, 652] width 13 height 10
radio input "true"
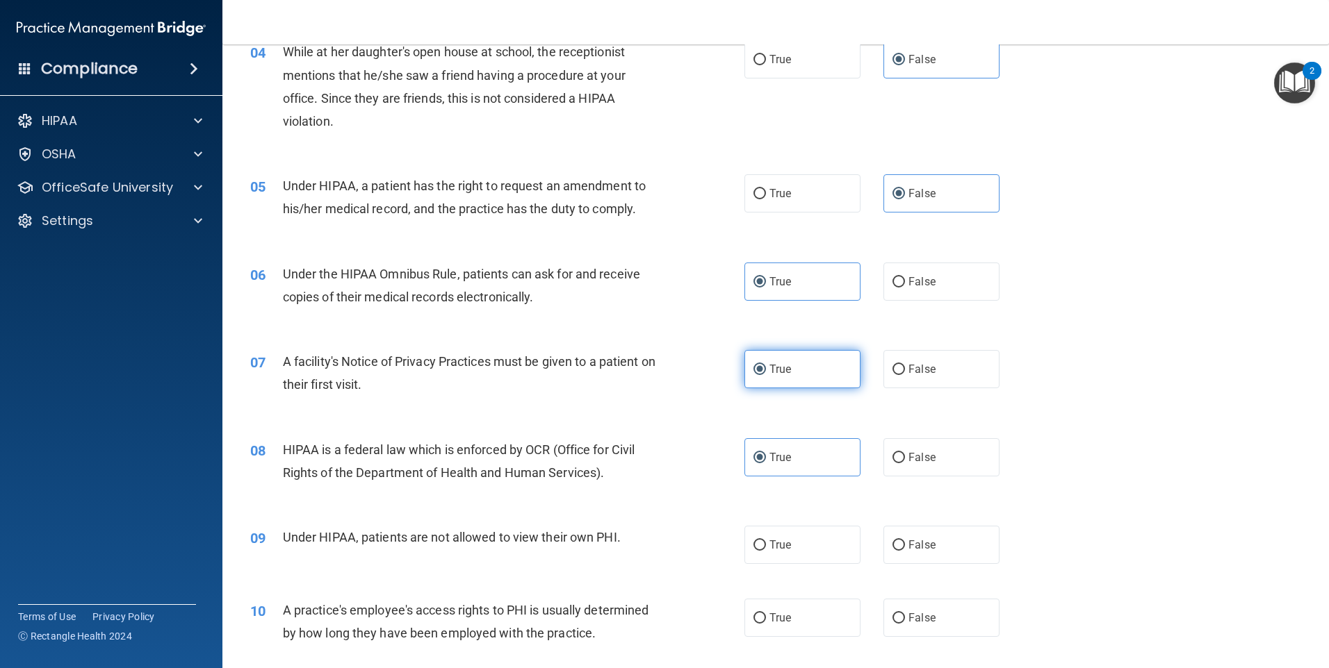
scroll to position [417, 0]
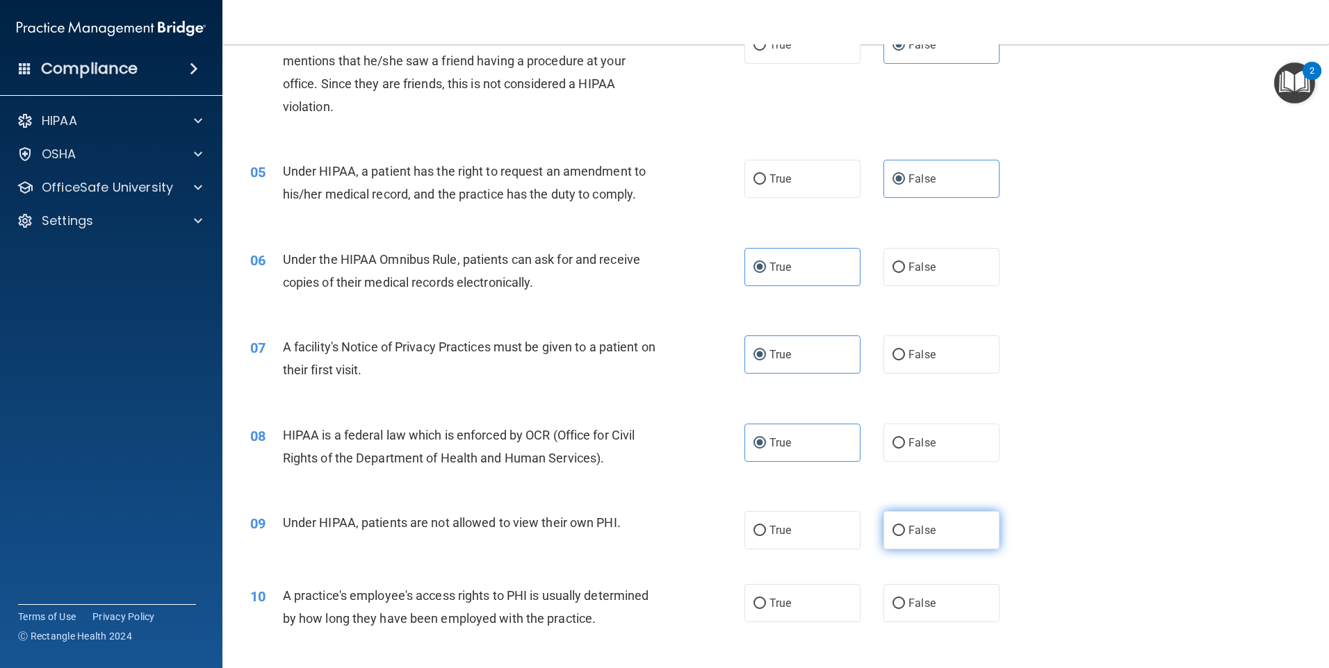
click at [919, 537] on label "False" at bounding box center [941, 530] width 116 height 38
click at [905, 536] on input "False" at bounding box center [898, 531] width 13 height 10
radio input "true"
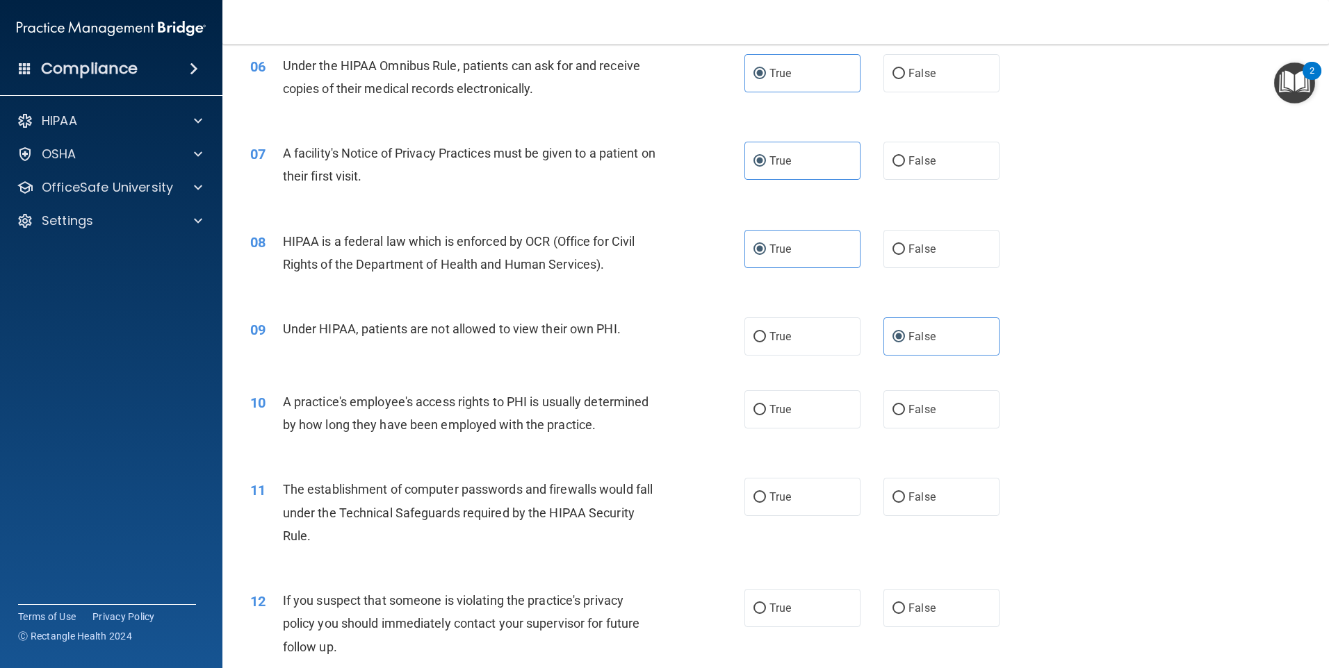
scroll to position [625, 0]
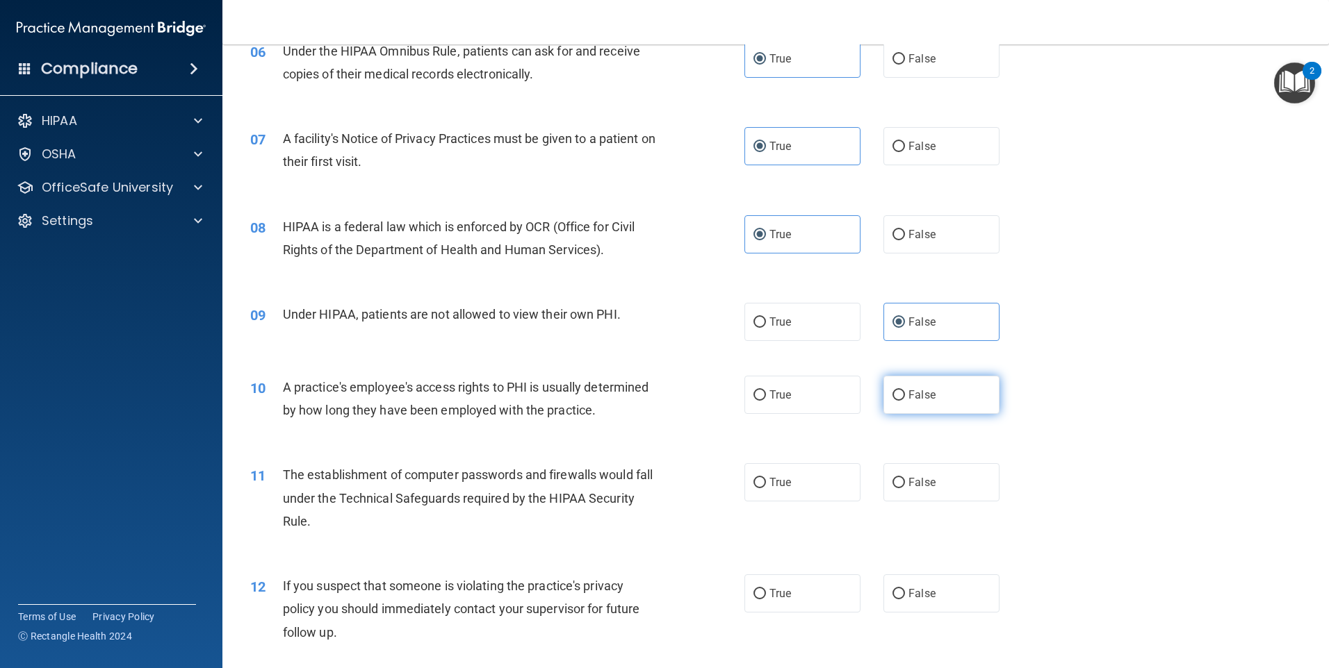
click at [909, 388] on span "False" at bounding box center [921, 394] width 27 height 13
click at [905, 391] on input "False" at bounding box center [898, 396] width 13 height 10
radio input "true"
click at [793, 488] on label "True" at bounding box center [802, 482] width 116 height 38
click at [766, 488] on input "True" at bounding box center [759, 483] width 13 height 10
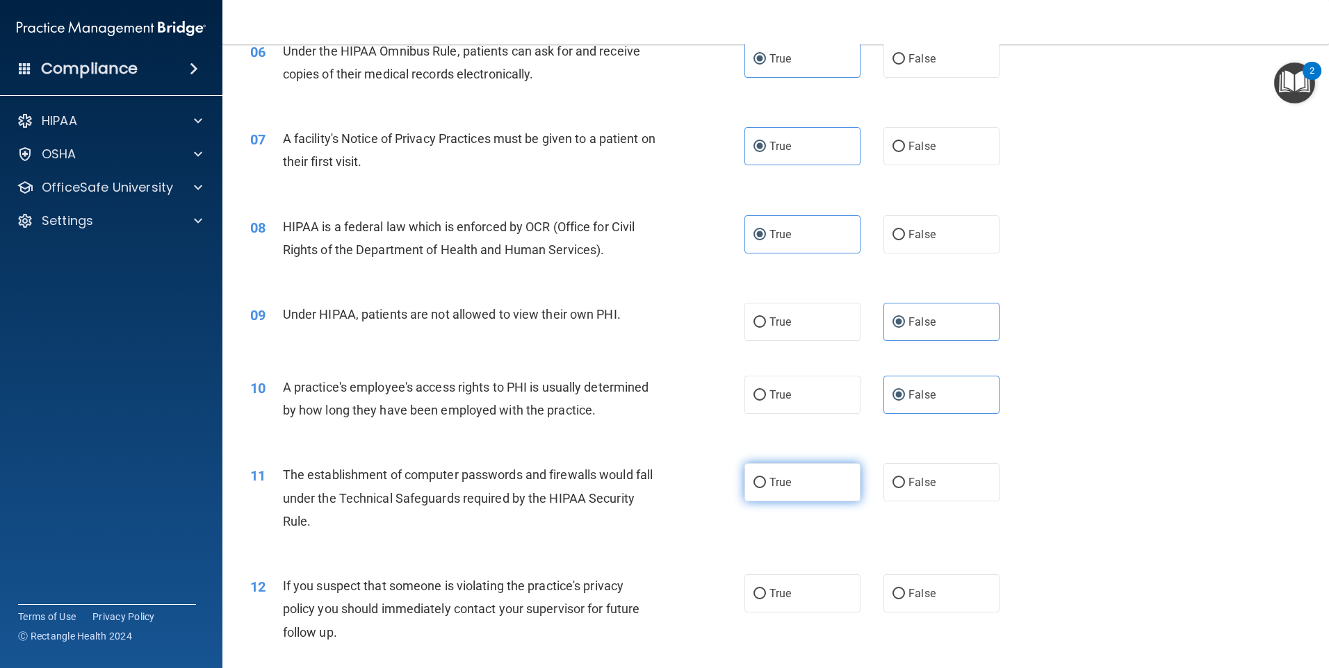
radio input "true"
click at [771, 584] on label "True" at bounding box center [802, 594] width 116 height 38
click at [766, 589] on input "True" at bounding box center [759, 594] width 13 height 10
radio input "true"
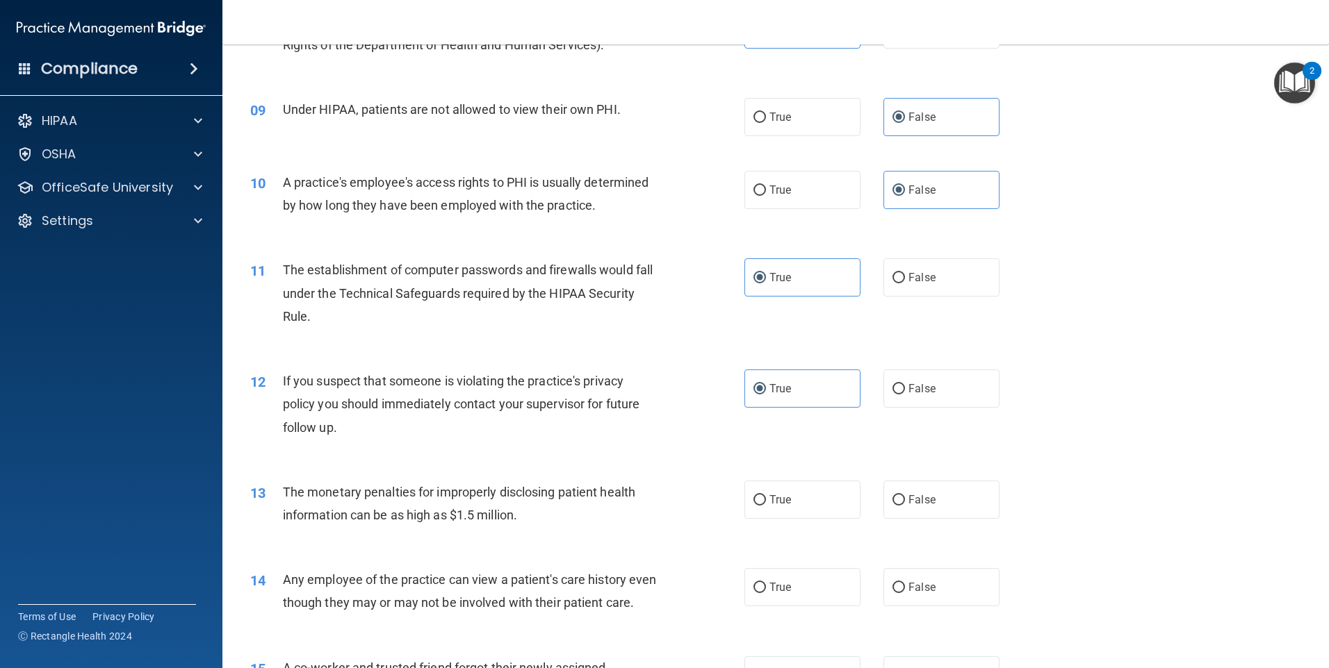
scroll to position [834, 0]
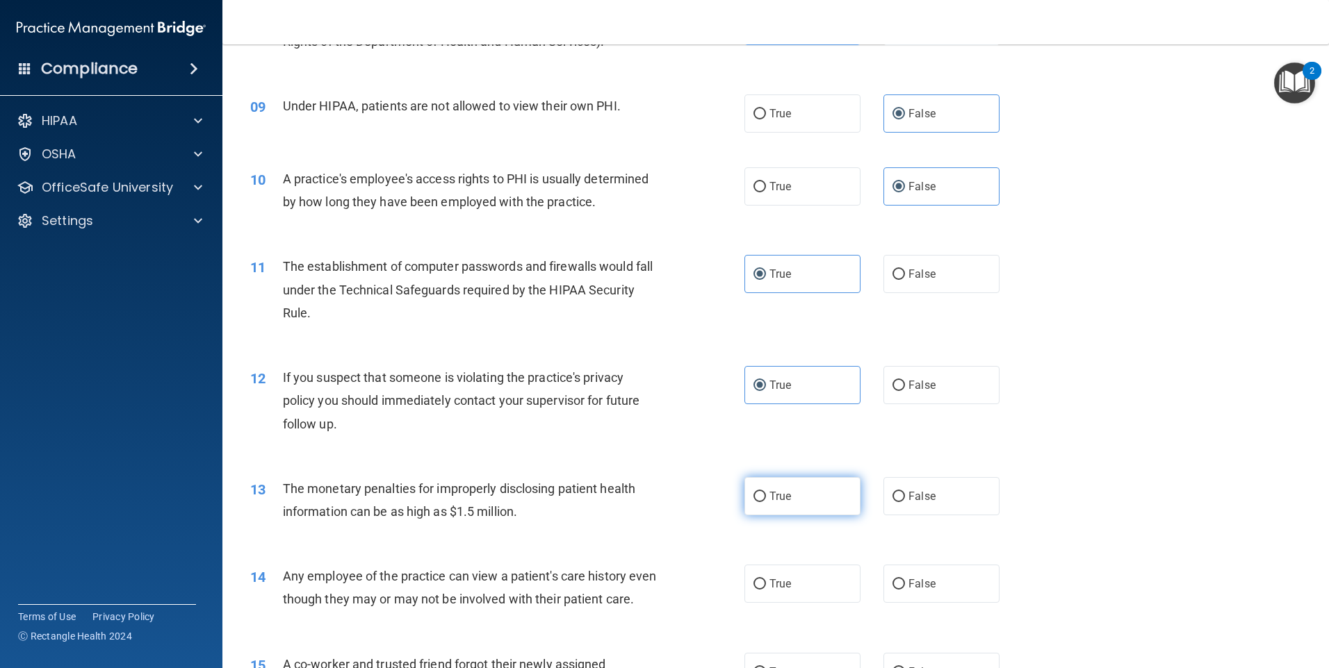
click at [773, 504] on label "True" at bounding box center [802, 496] width 116 height 38
click at [766, 502] on input "True" at bounding box center [759, 497] width 13 height 10
radio input "true"
click at [901, 591] on label "False" at bounding box center [941, 584] width 116 height 38
click at [901, 590] on input "False" at bounding box center [898, 585] width 13 height 10
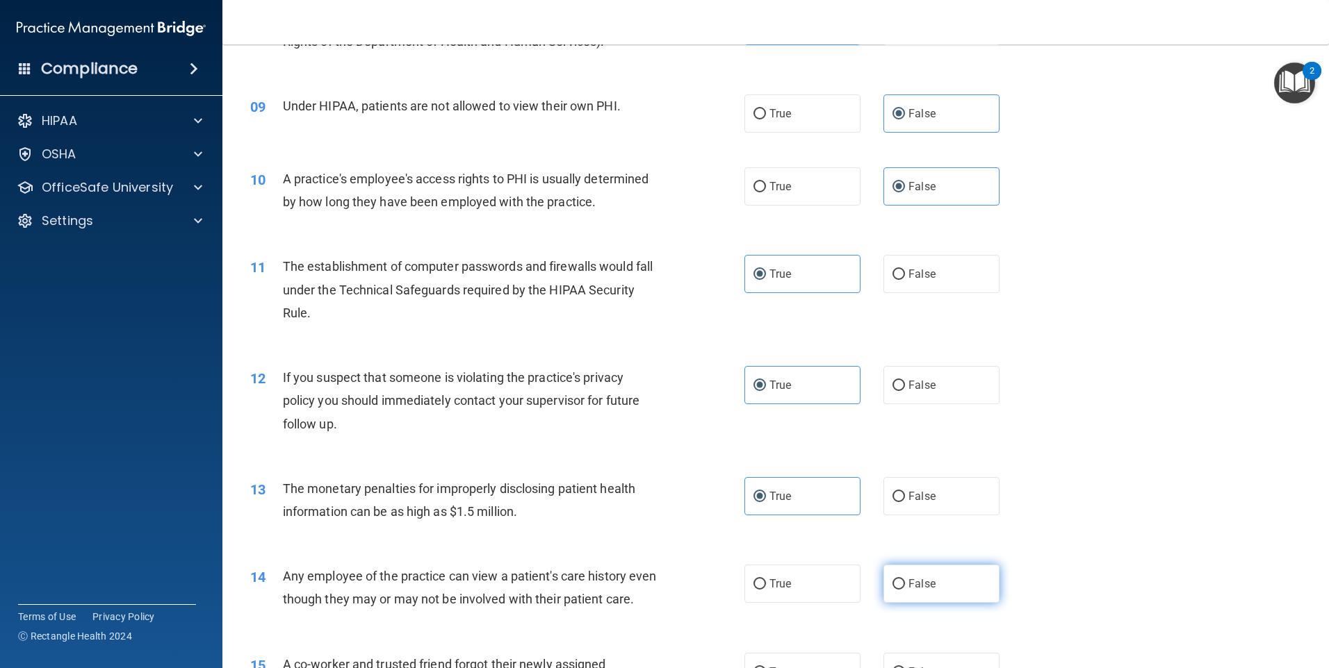
radio input "true"
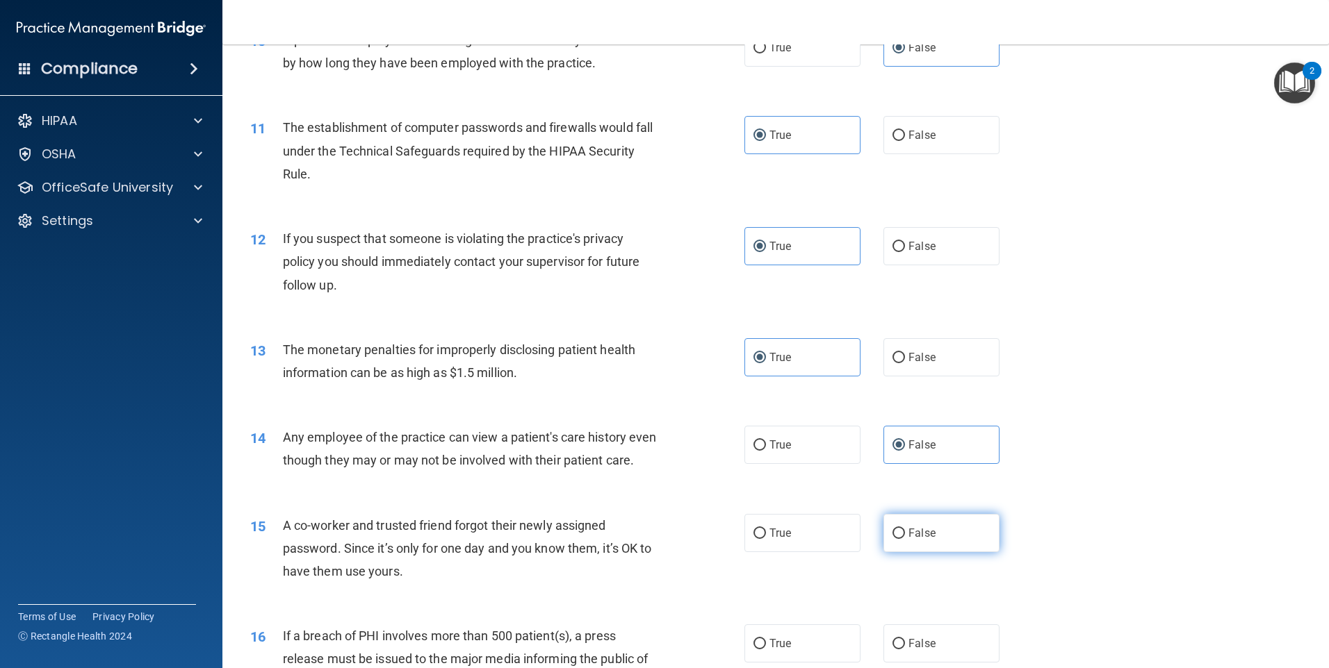
click at [901, 552] on label "False" at bounding box center [941, 533] width 116 height 38
click at [901, 539] on input "False" at bounding box center [898, 534] width 13 height 10
radio input "true"
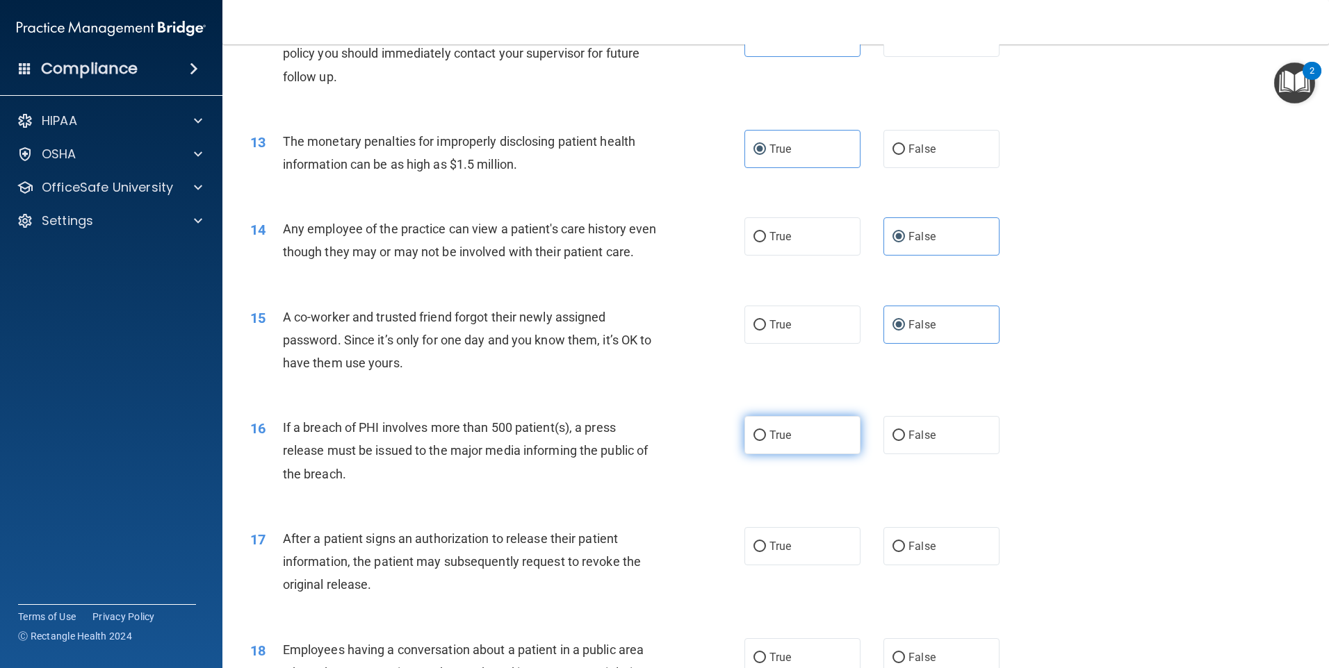
click at [784, 454] on label "True" at bounding box center [802, 435] width 116 height 38
click at [766, 441] on input "True" at bounding box center [759, 436] width 13 height 10
radio input "true"
click at [773, 566] on label "True" at bounding box center [802, 546] width 116 height 38
click at [766, 552] on input "True" at bounding box center [759, 547] width 13 height 10
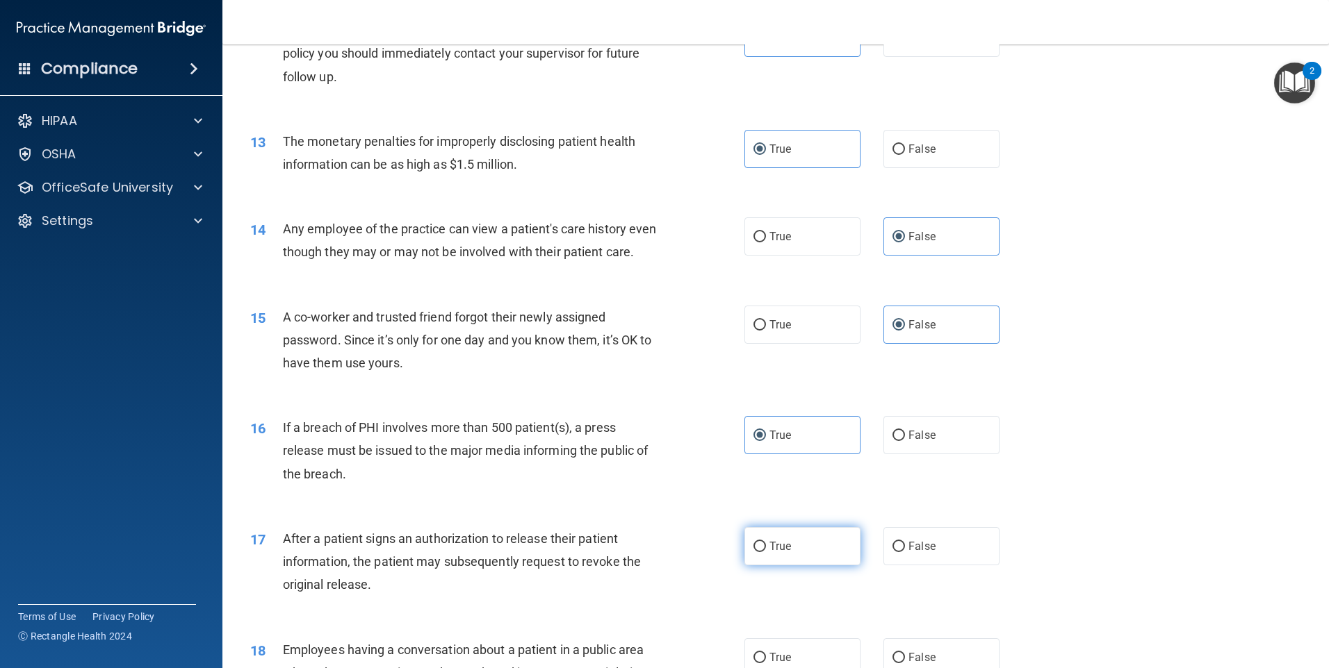
radio input "true"
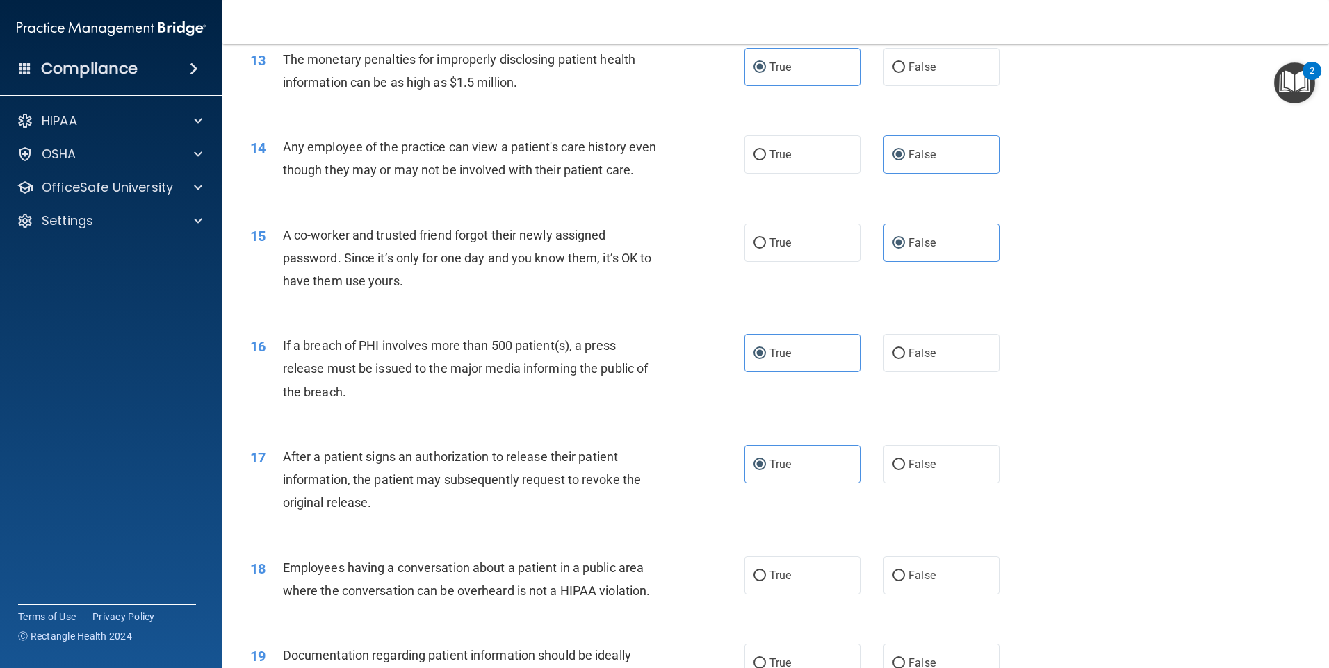
scroll to position [1529, 0]
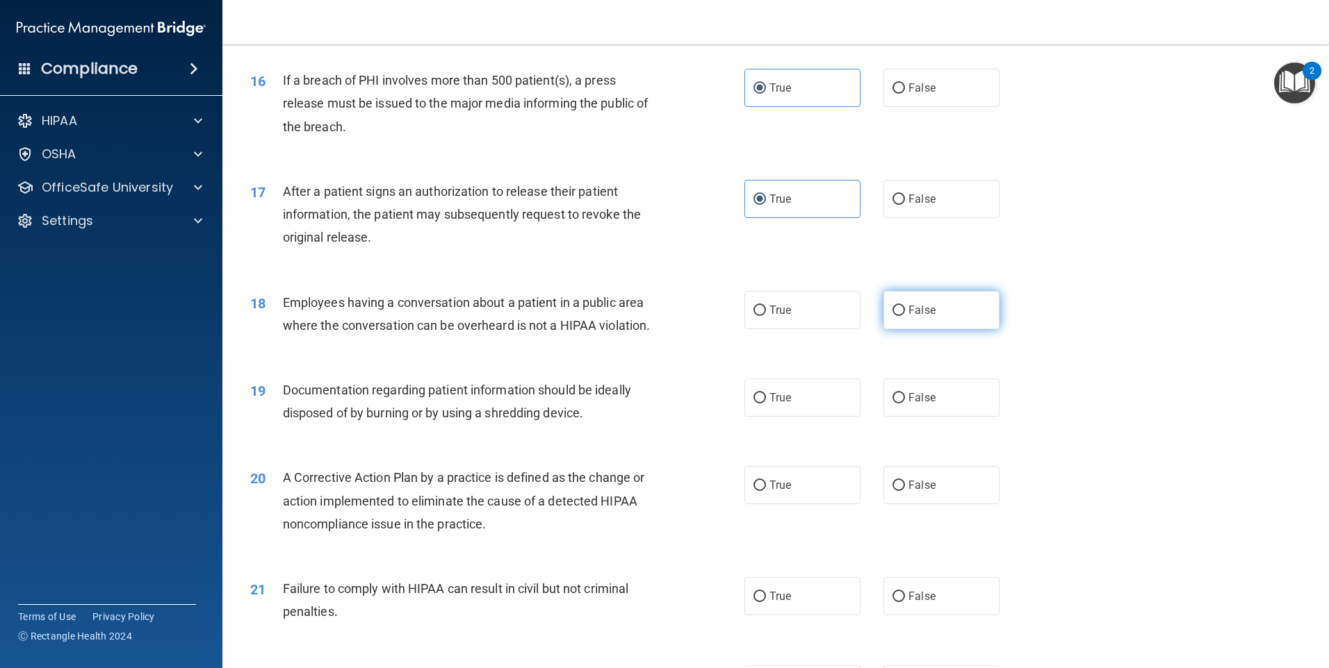
click at [916, 317] on span "False" at bounding box center [921, 310] width 27 height 13
click at [905, 316] on input "False" at bounding box center [898, 311] width 13 height 10
radio input "true"
click at [833, 417] on label "True" at bounding box center [802, 398] width 116 height 38
click at [766, 404] on input "True" at bounding box center [759, 398] width 13 height 10
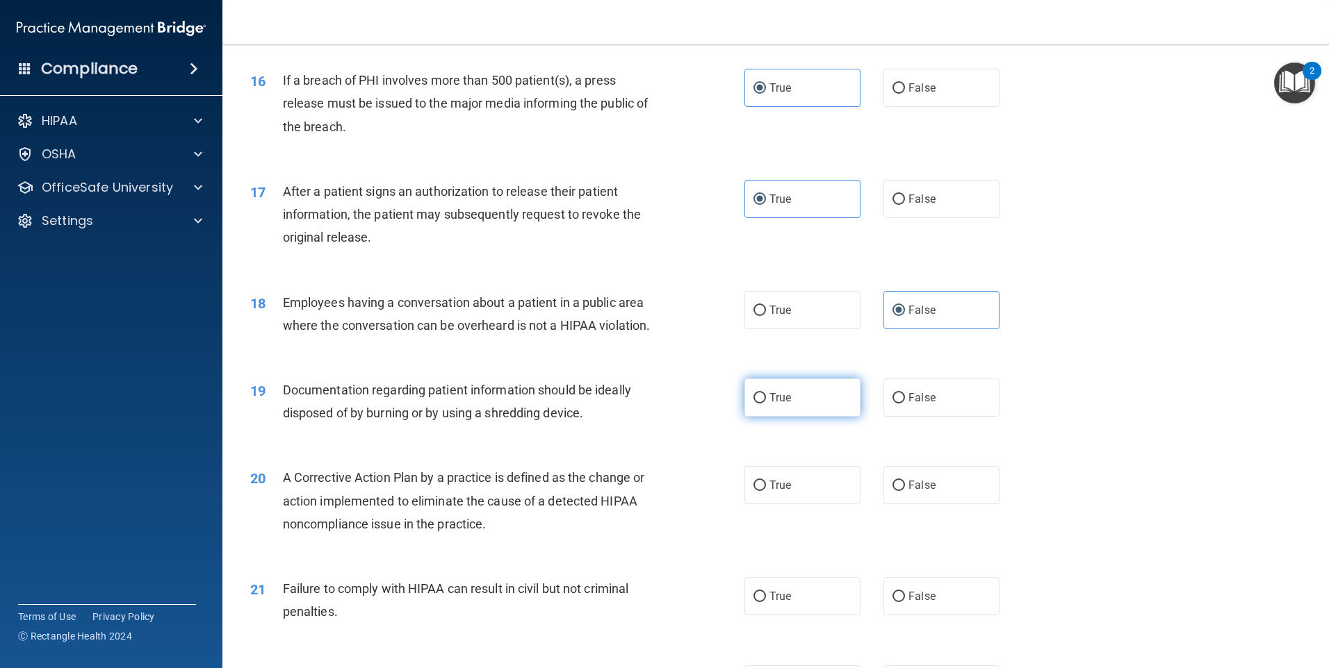
radio input "true"
click at [800, 500] on label "True" at bounding box center [802, 485] width 116 height 38
click at [766, 491] on input "True" at bounding box center [759, 486] width 13 height 10
radio input "true"
click at [905, 616] on label "False" at bounding box center [941, 596] width 116 height 38
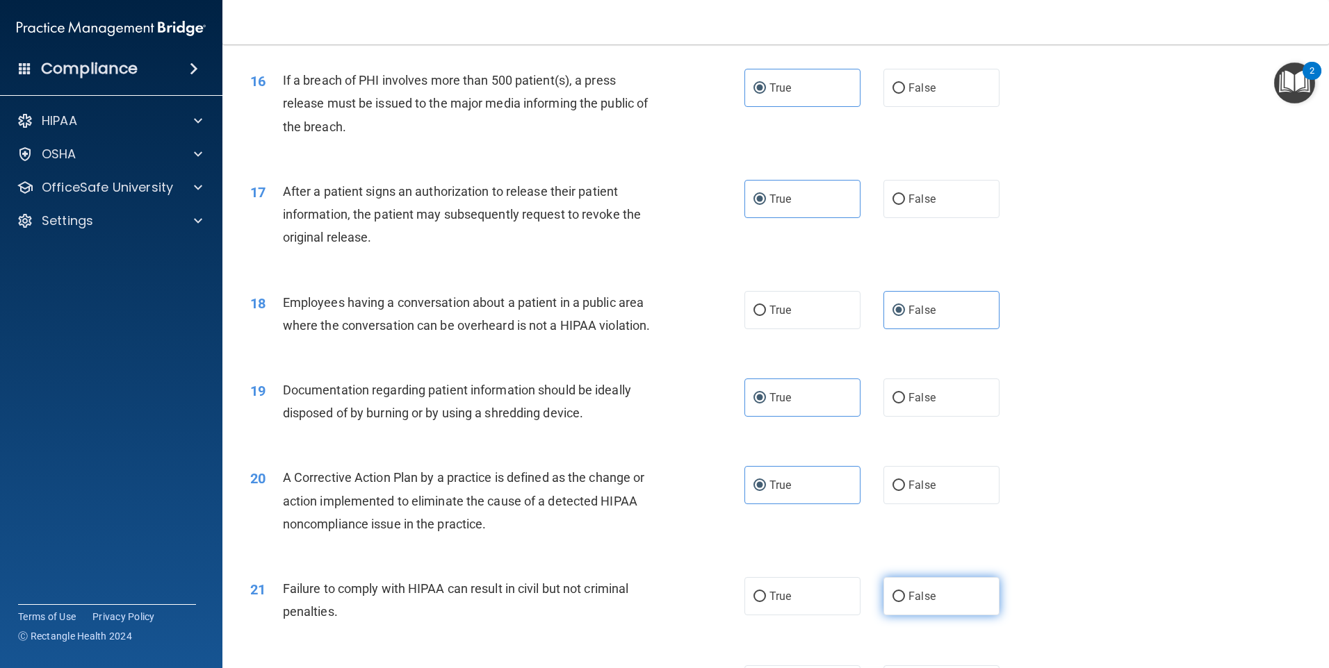
click at [905, 602] on input "False" at bounding box center [898, 597] width 13 height 10
radio input "true"
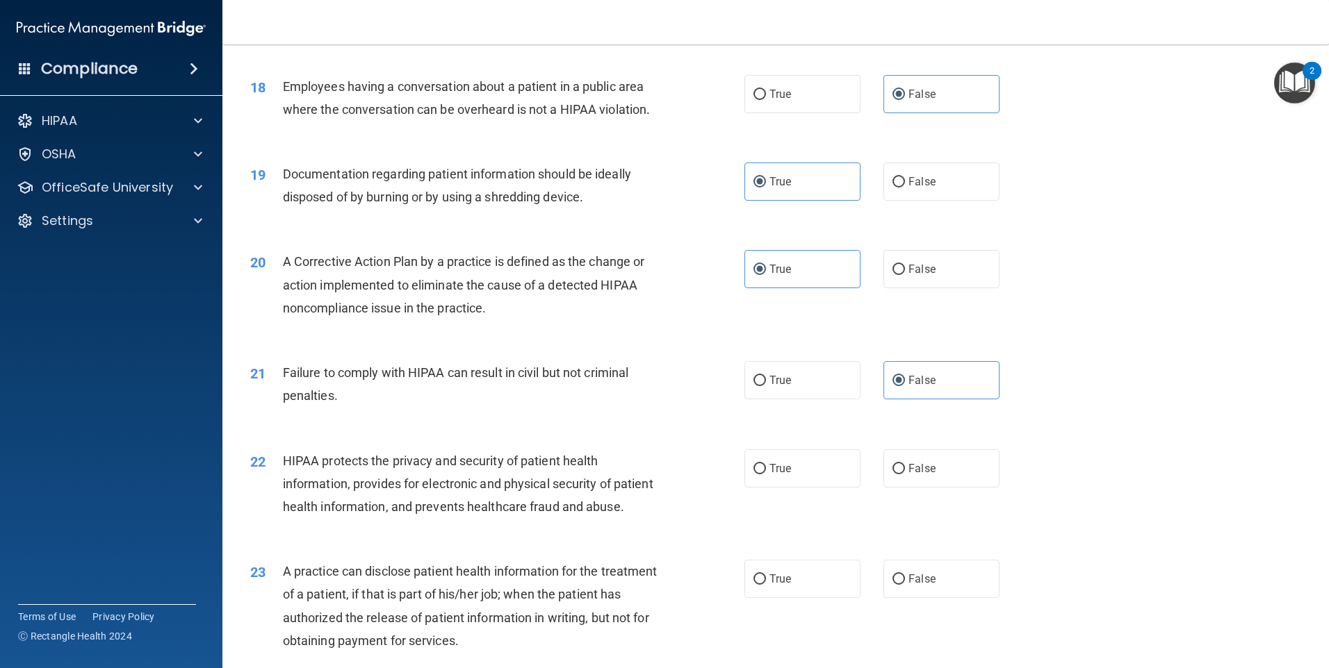
scroll to position [1807, 0]
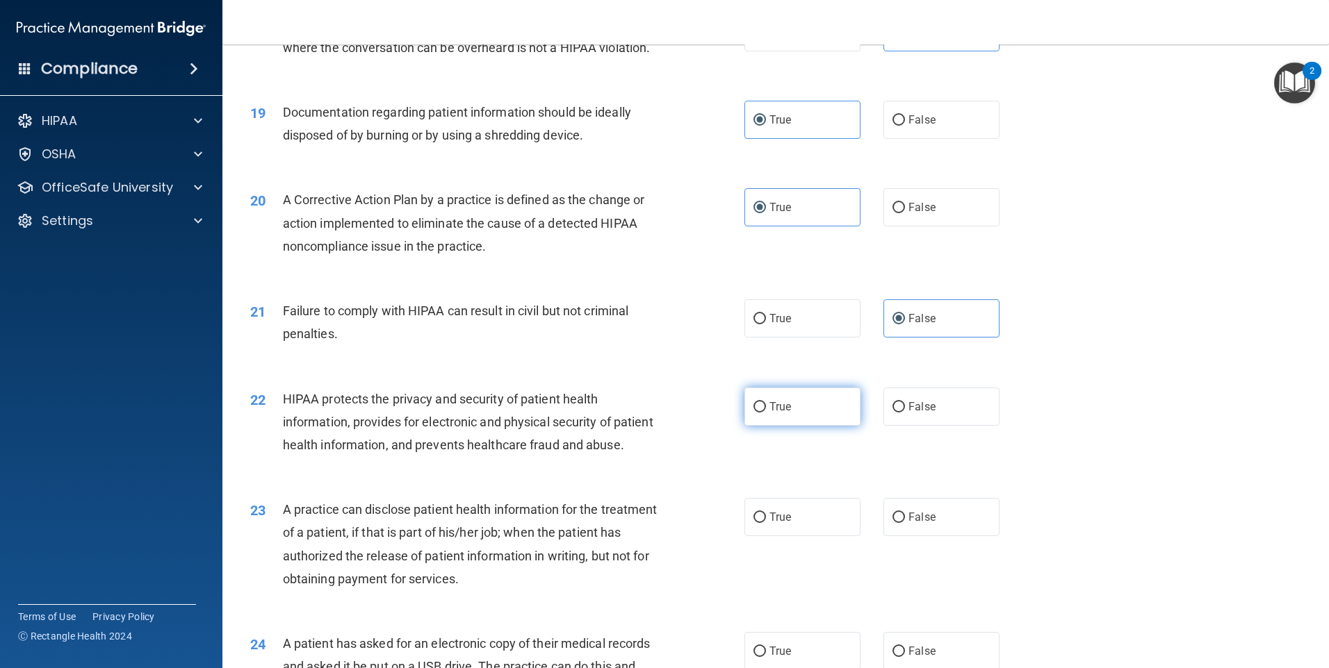
click at [793, 426] on label "True" at bounding box center [802, 407] width 116 height 38
click at [766, 413] on input "True" at bounding box center [759, 407] width 13 height 10
radio input "true"
click at [926, 524] on span "False" at bounding box center [921, 517] width 27 height 13
click at [905, 523] on input "False" at bounding box center [898, 518] width 13 height 10
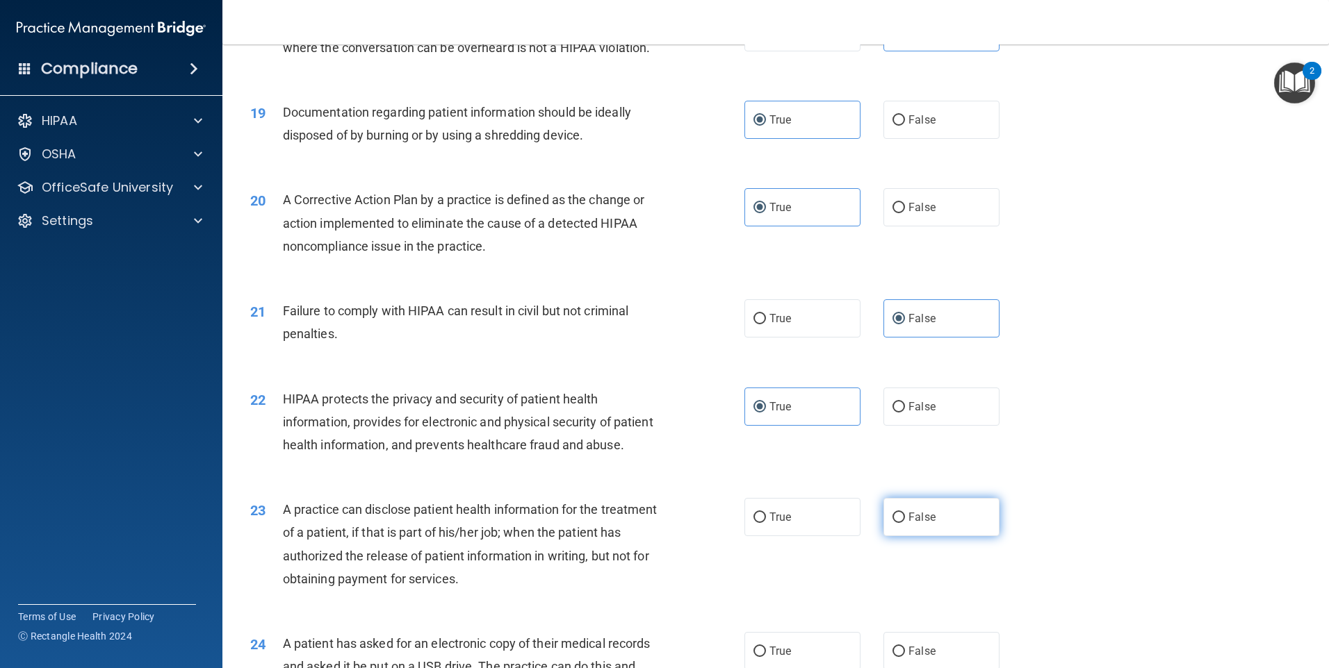
radio input "true"
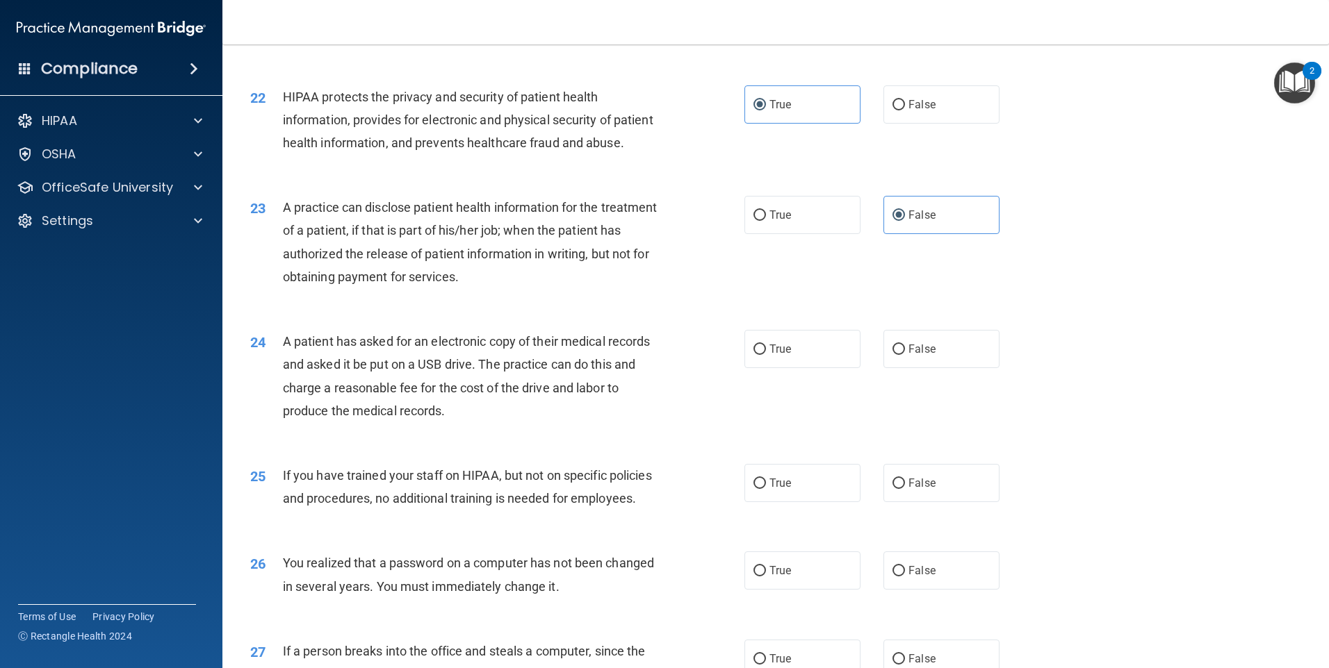
scroll to position [2154, 0]
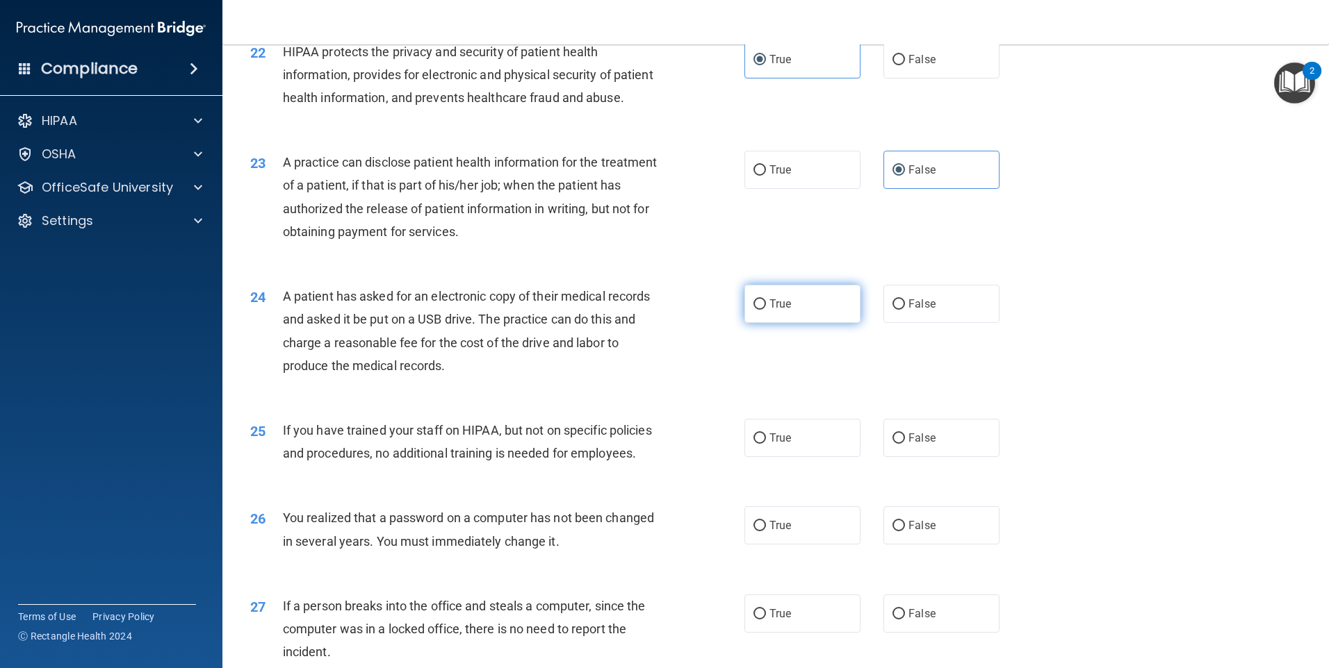
click at [807, 323] on label "True" at bounding box center [802, 304] width 116 height 38
click at [766, 310] on input "True" at bounding box center [759, 304] width 13 height 10
radio input "true"
click at [903, 457] on label "False" at bounding box center [941, 438] width 116 height 38
click at [903, 444] on input "False" at bounding box center [898, 439] width 13 height 10
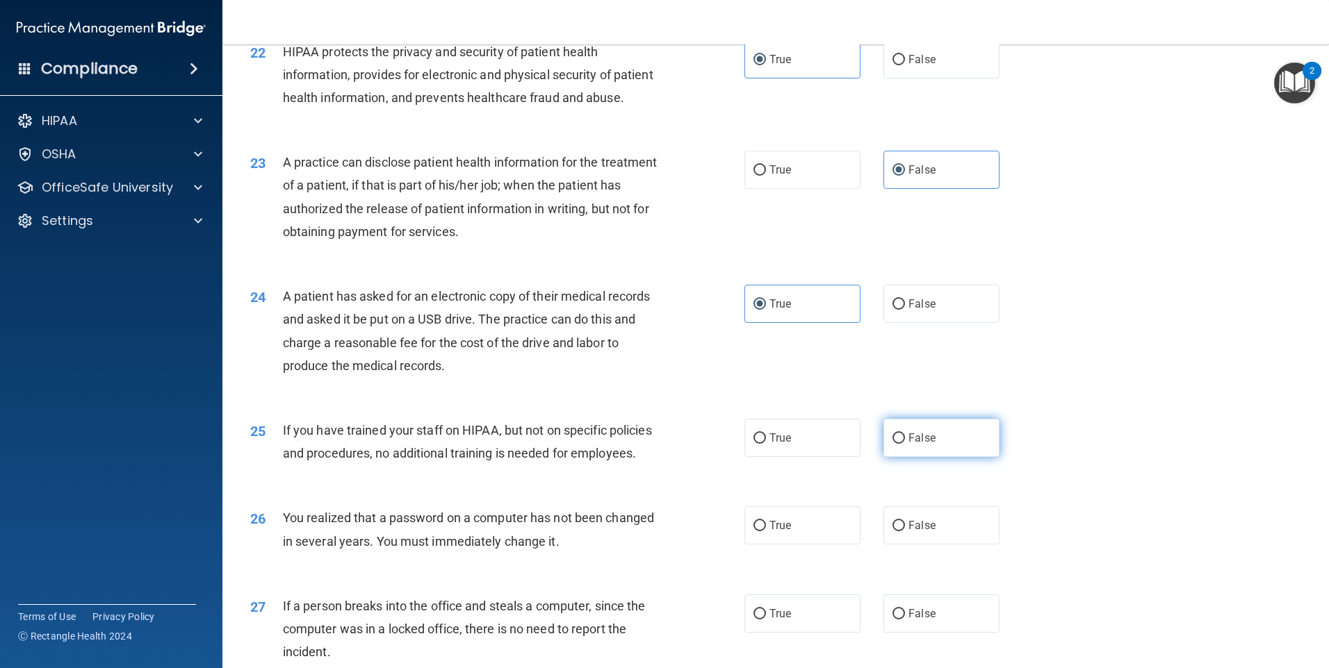
radio input "true"
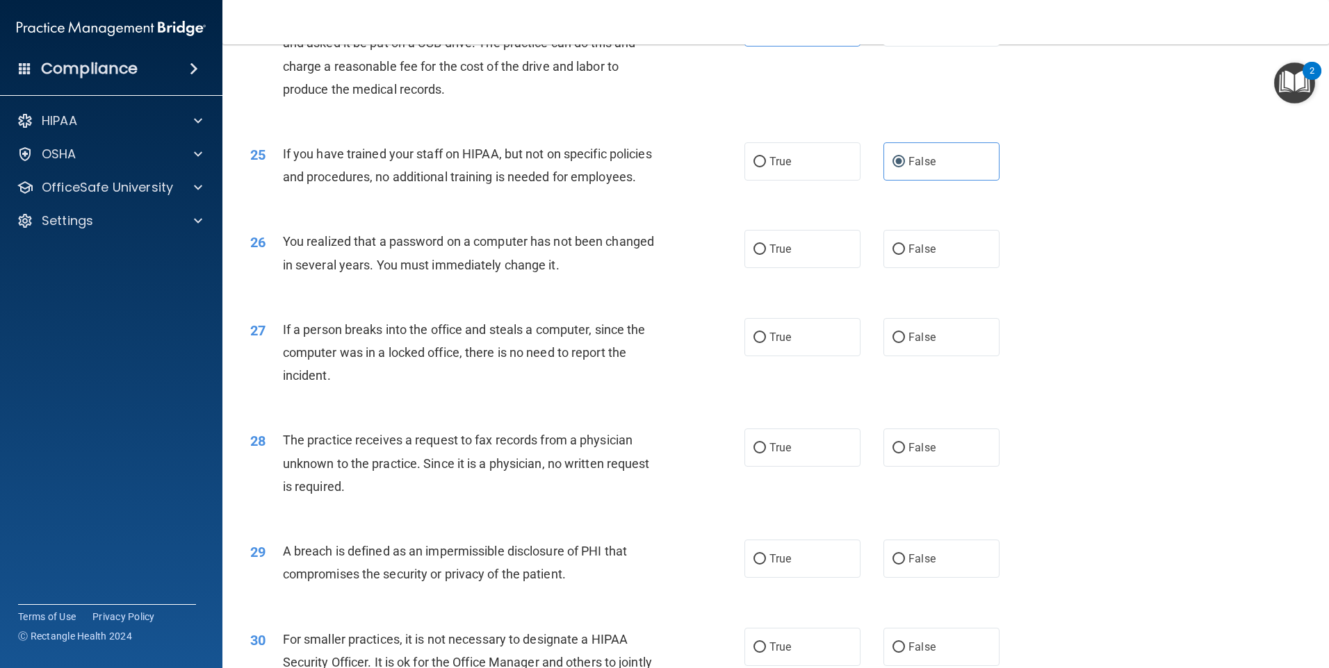
scroll to position [2432, 0]
click at [819, 267] on label "True" at bounding box center [802, 248] width 116 height 38
click at [766, 254] on input "True" at bounding box center [759, 248] width 13 height 10
radio input "true"
click at [892, 355] on label "False" at bounding box center [941, 336] width 116 height 38
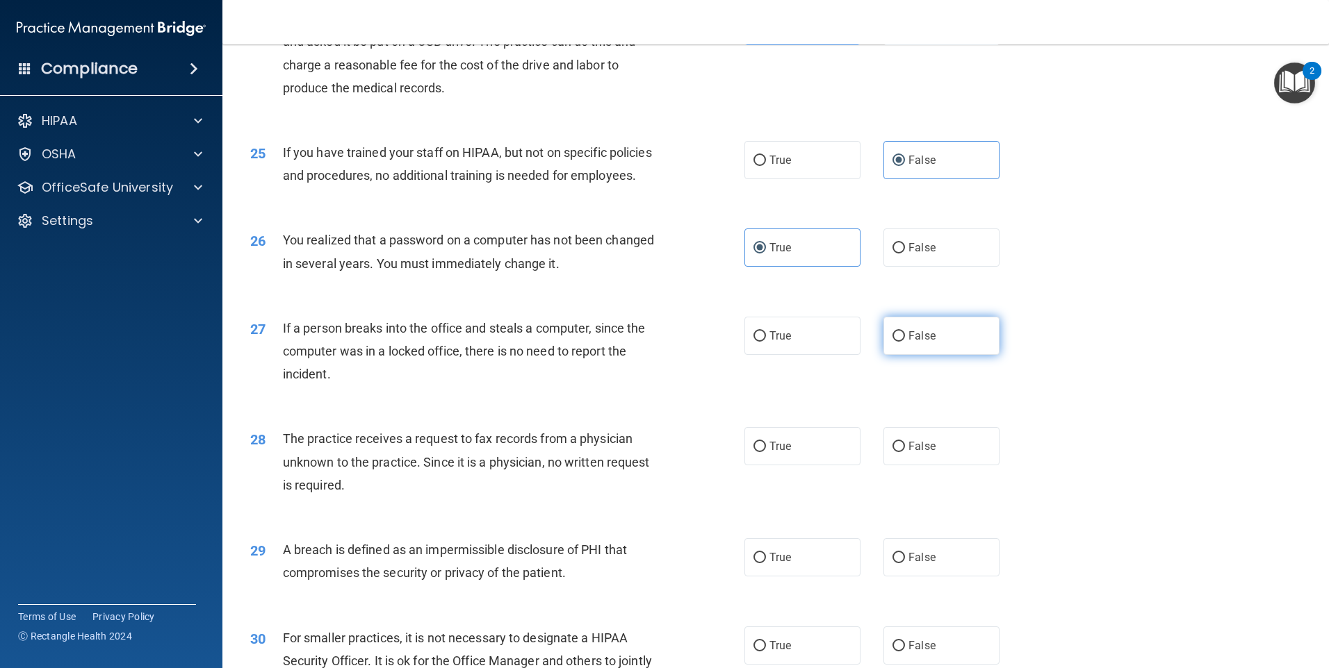
click at [892, 342] on input "False" at bounding box center [898, 336] width 13 height 10
radio input "true"
click at [808, 466] on label "True" at bounding box center [802, 446] width 116 height 38
click at [766, 452] on input "True" at bounding box center [759, 447] width 13 height 10
radio input "true"
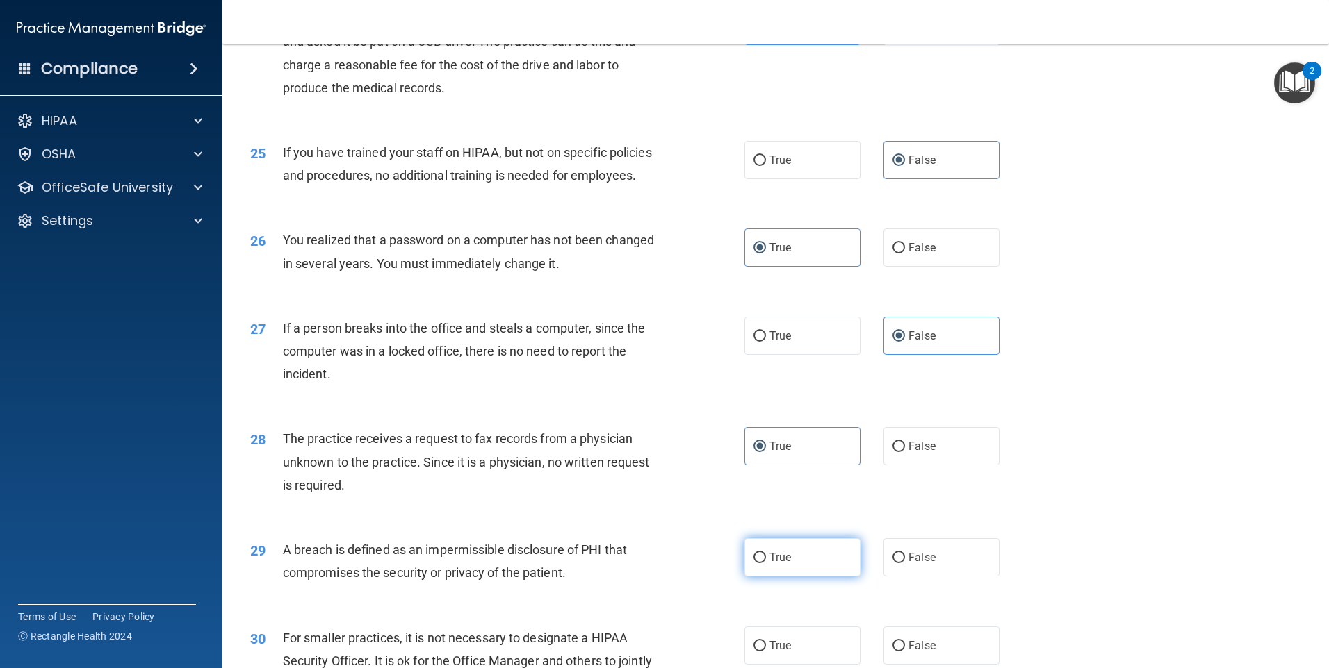
click at [807, 577] on label "True" at bounding box center [802, 558] width 116 height 38
click at [766, 564] on input "True" at bounding box center [759, 558] width 13 height 10
radio input "true"
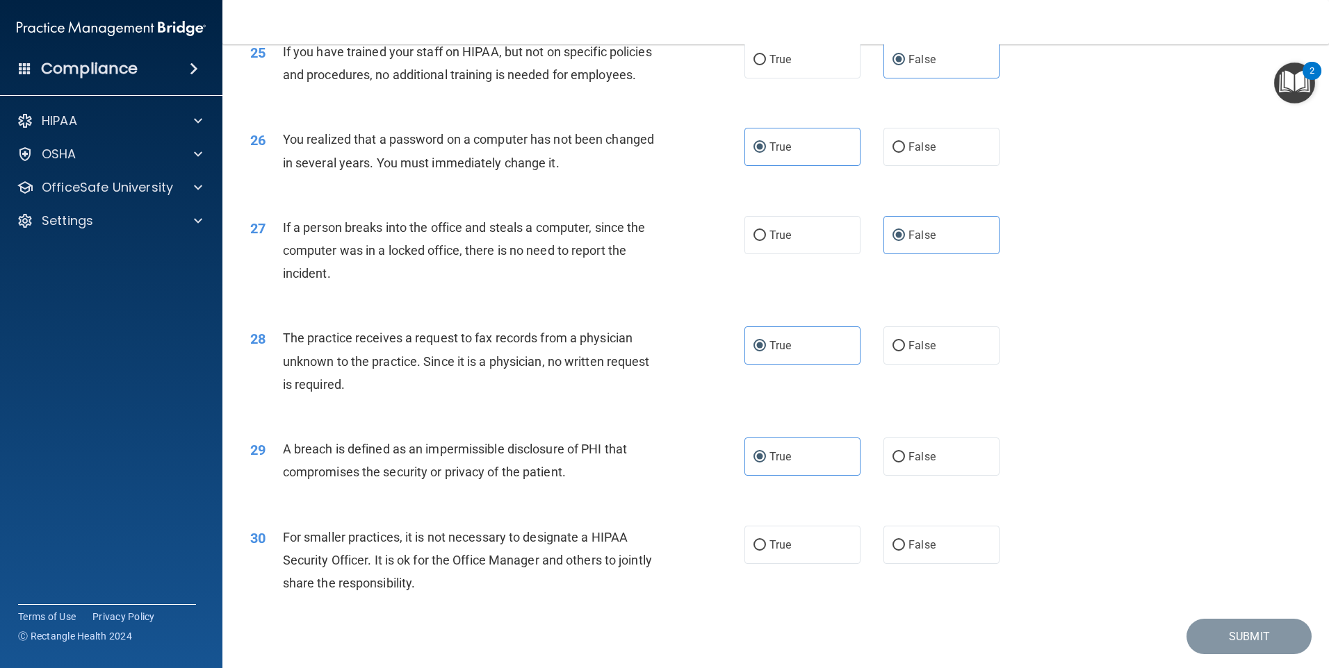
scroll to position [2643, 0]
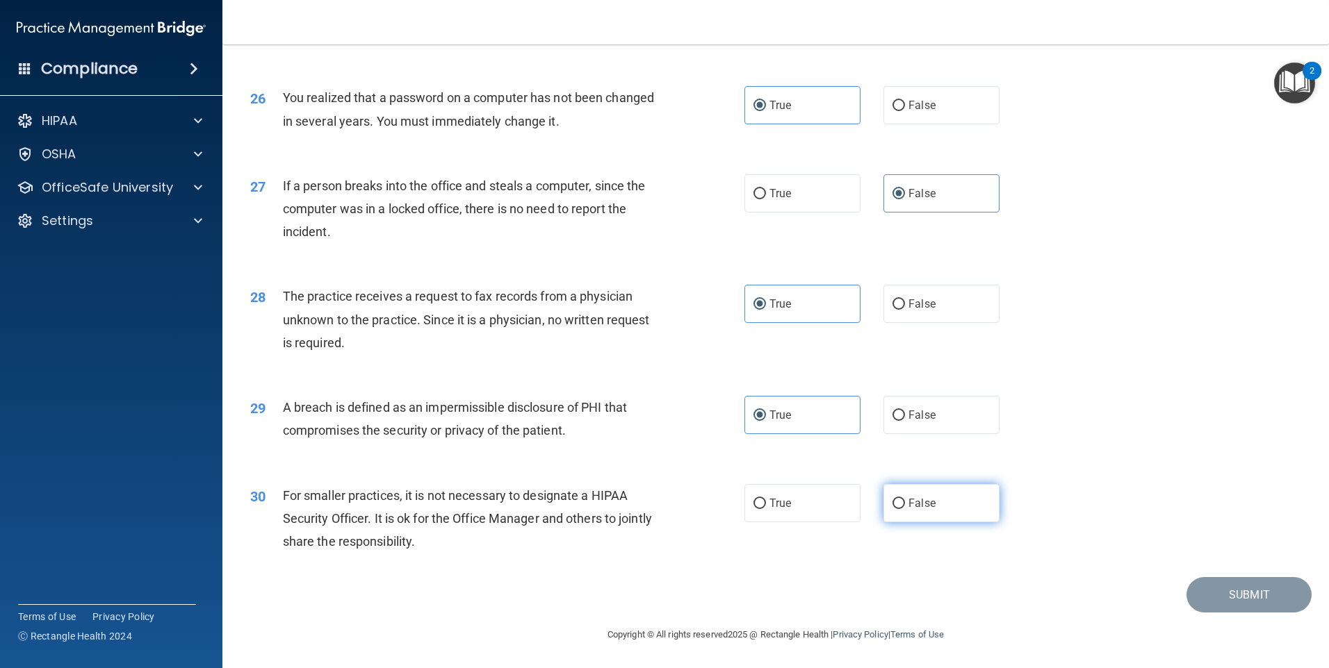
click at [896, 500] on input "False" at bounding box center [898, 504] width 13 height 10
radio input "true"
click at [1286, 598] on button "Submit" at bounding box center [1248, 594] width 125 height 35
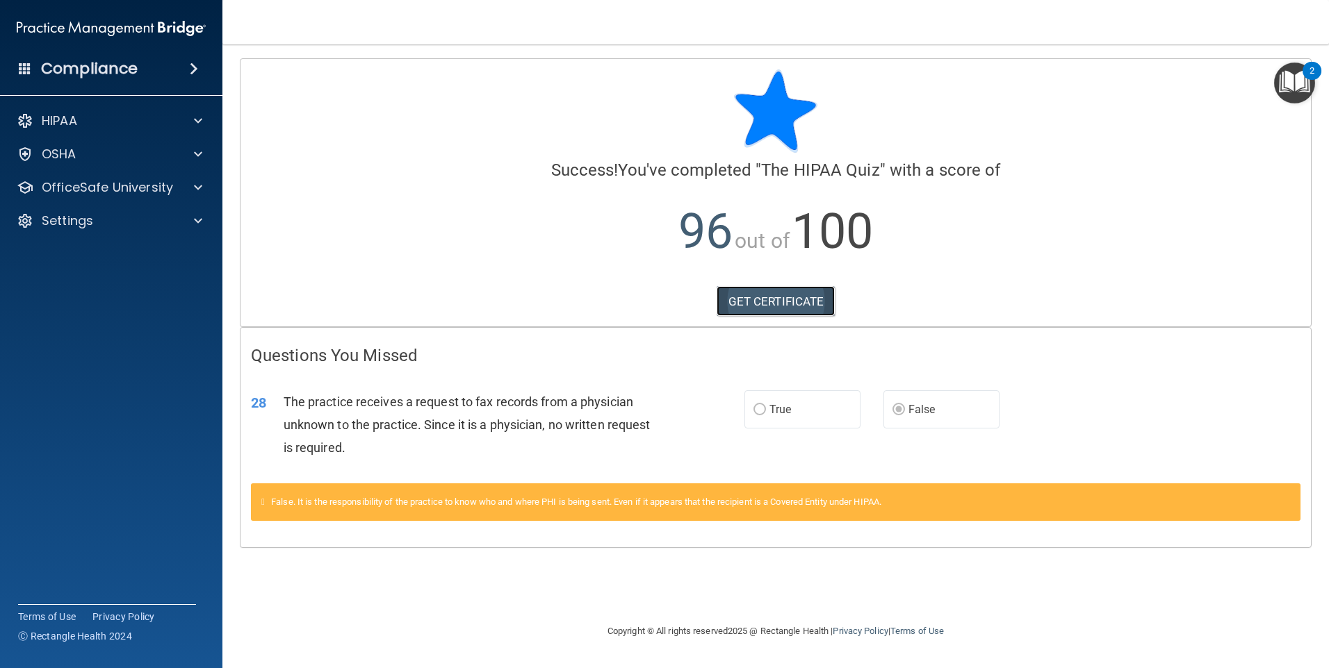
click at [791, 299] on link "GET CERTIFICATE" at bounding box center [775, 301] width 119 height 31
click at [193, 190] on div at bounding box center [196, 187] width 35 height 17
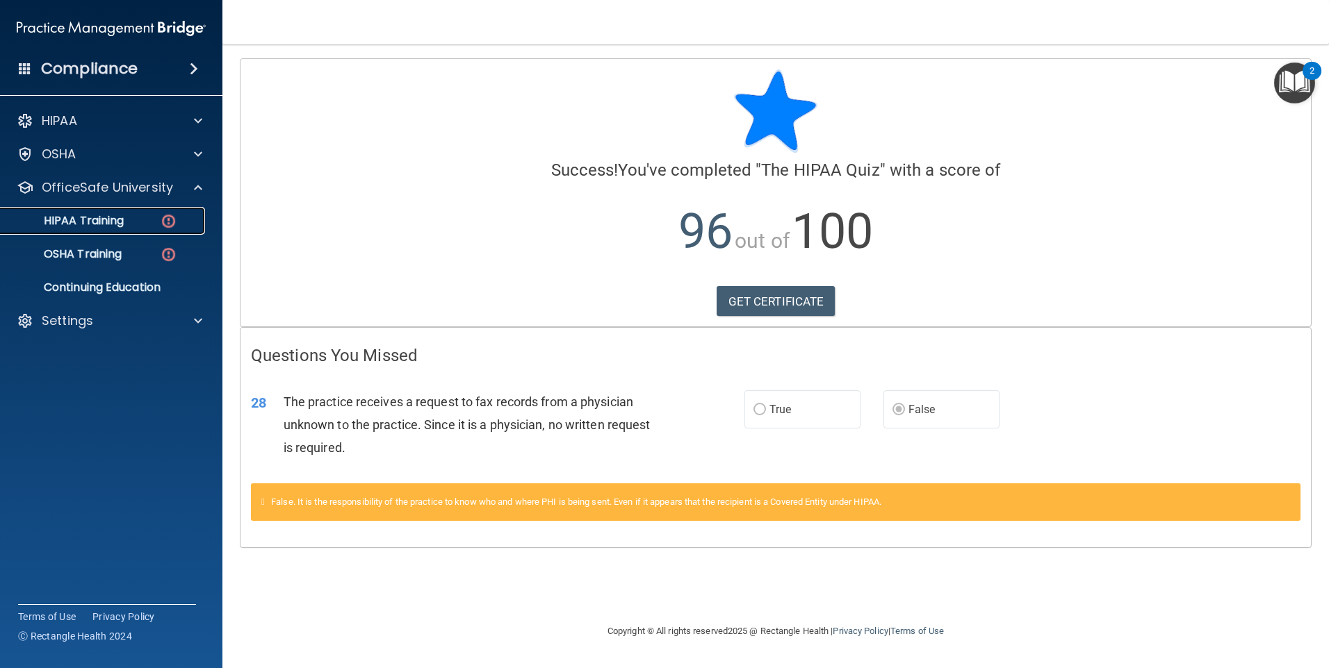
click at [149, 214] on div "HIPAA Training" at bounding box center [104, 221] width 190 height 14
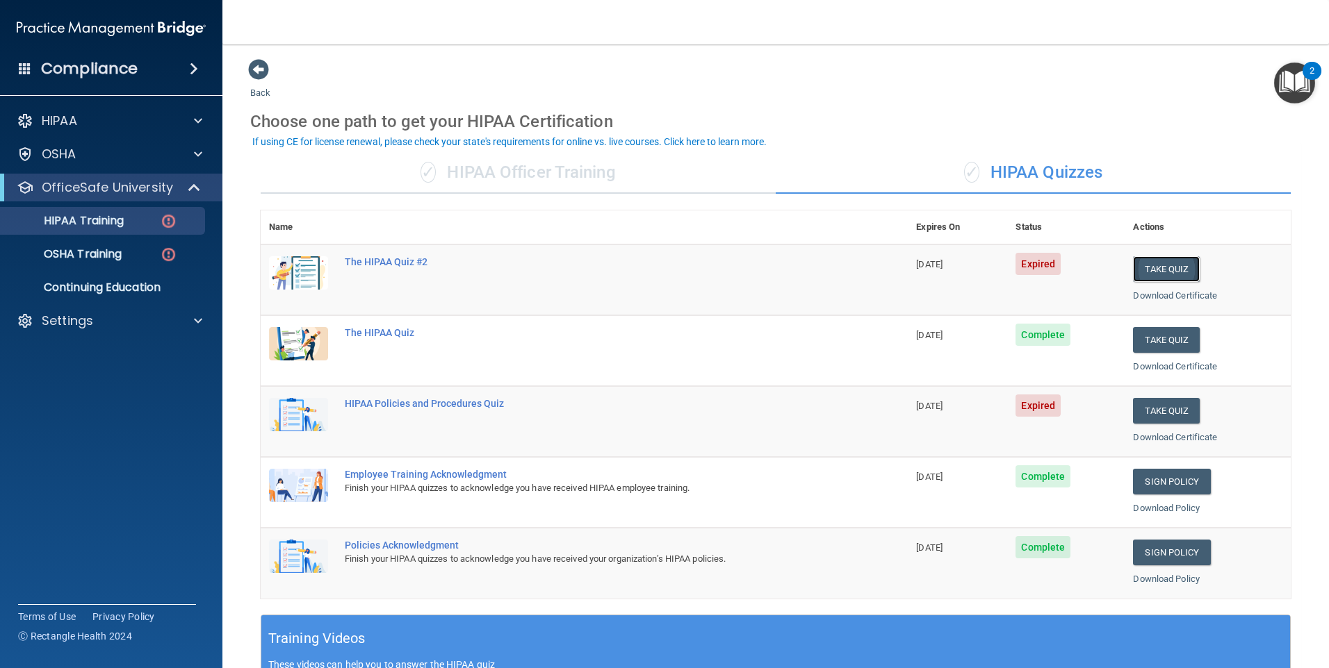
click at [1173, 264] on button "Take Quiz" at bounding box center [1166, 269] width 67 height 26
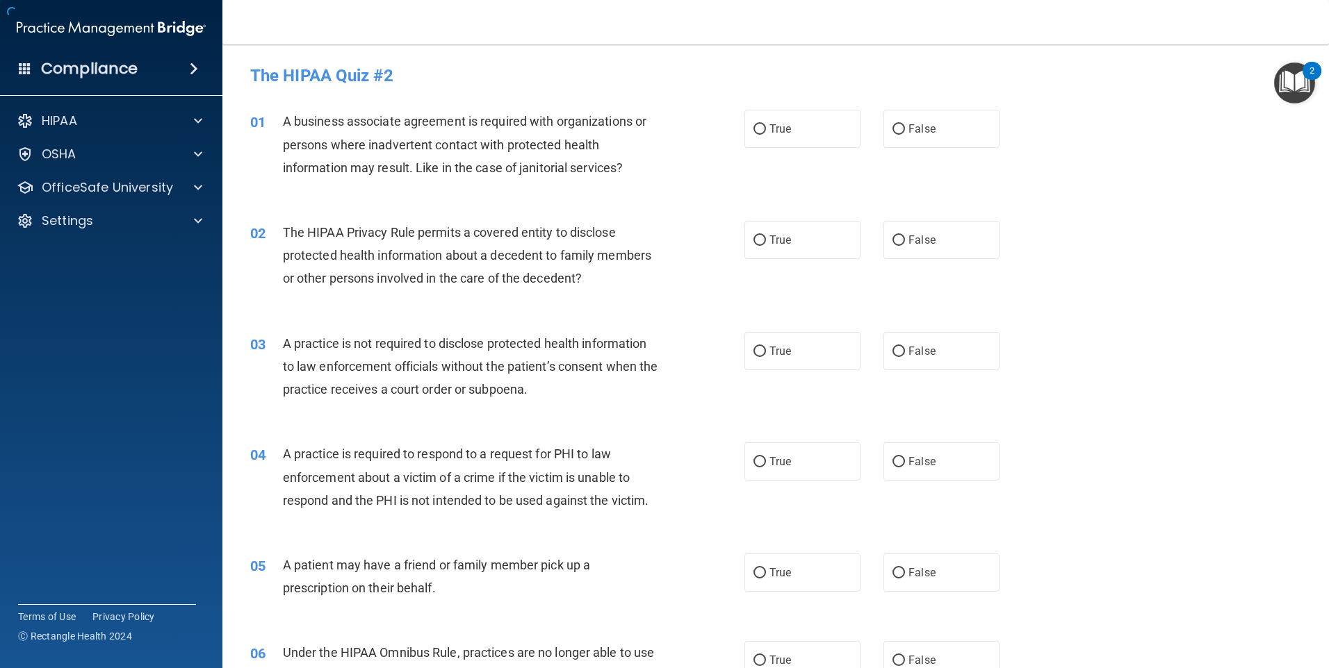
click at [1173, 264] on div "02 The HIPAA Privacy Rule permits a covered entity to disclose protected health…" at bounding box center [775, 259] width 1071 height 111
click at [769, 134] on span "True" at bounding box center [780, 128] width 22 height 13
click at [766, 134] on input "True" at bounding box center [759, 129] width 13 height 10
radio input "true"
click at [769, 241] on span "True" at bounding box center [780, 239] width 22 height 13
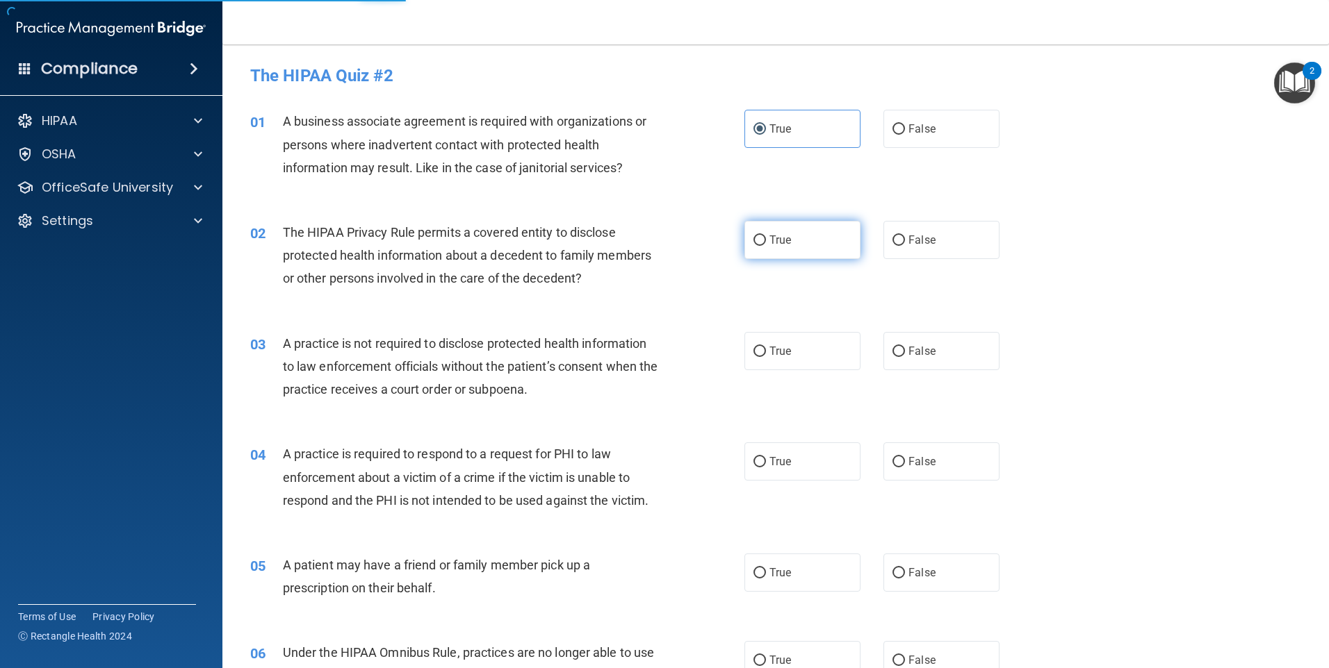
click at [766, 241] on input "True" at bounding box center [759, 241] width 13 height 10
radio input "true"
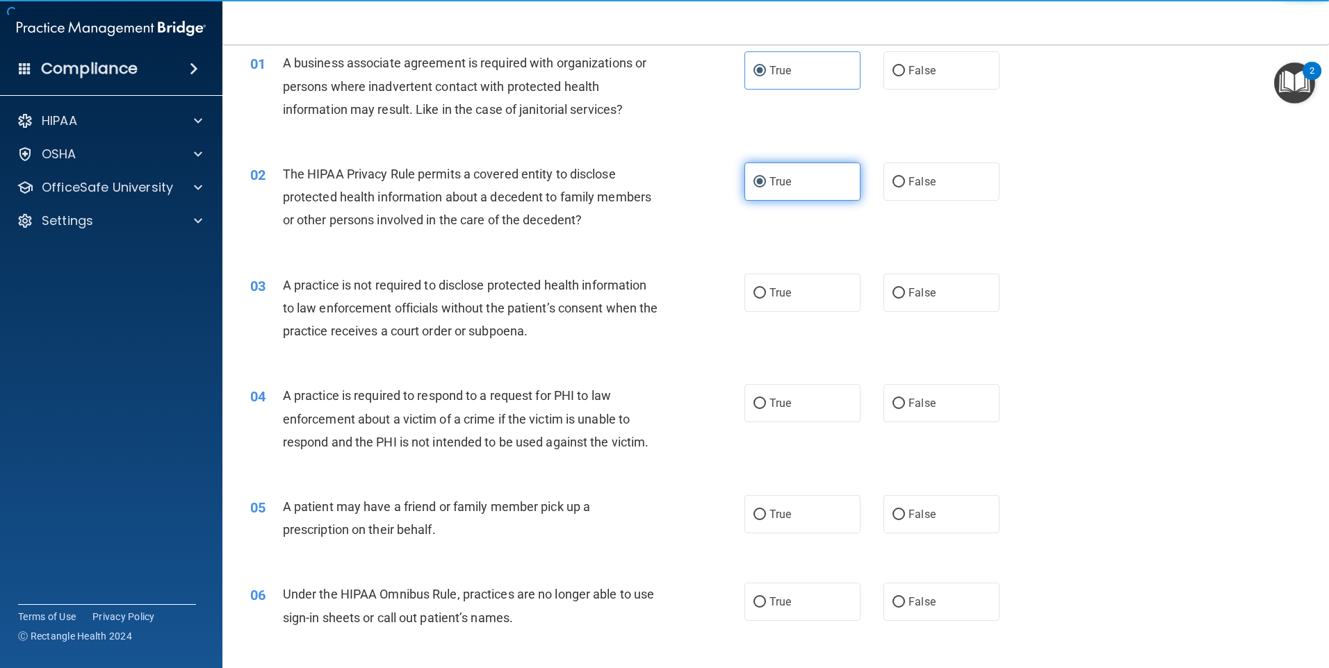
scroll to position [139, 0]
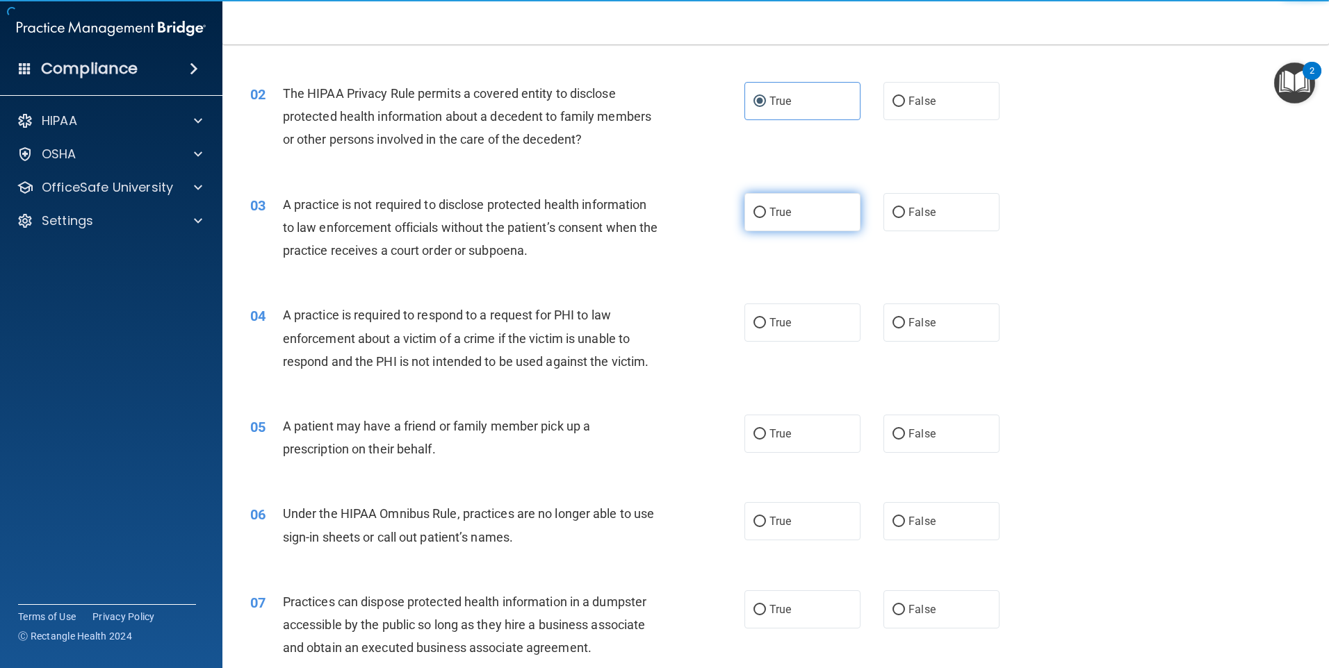
click at [775, 206] on span "True" at bounding box center [780, 212] width 22 height 13
click at [766, 208] on input "True" at bounding box center [759, 213] width 13 height 10
radio input "true"
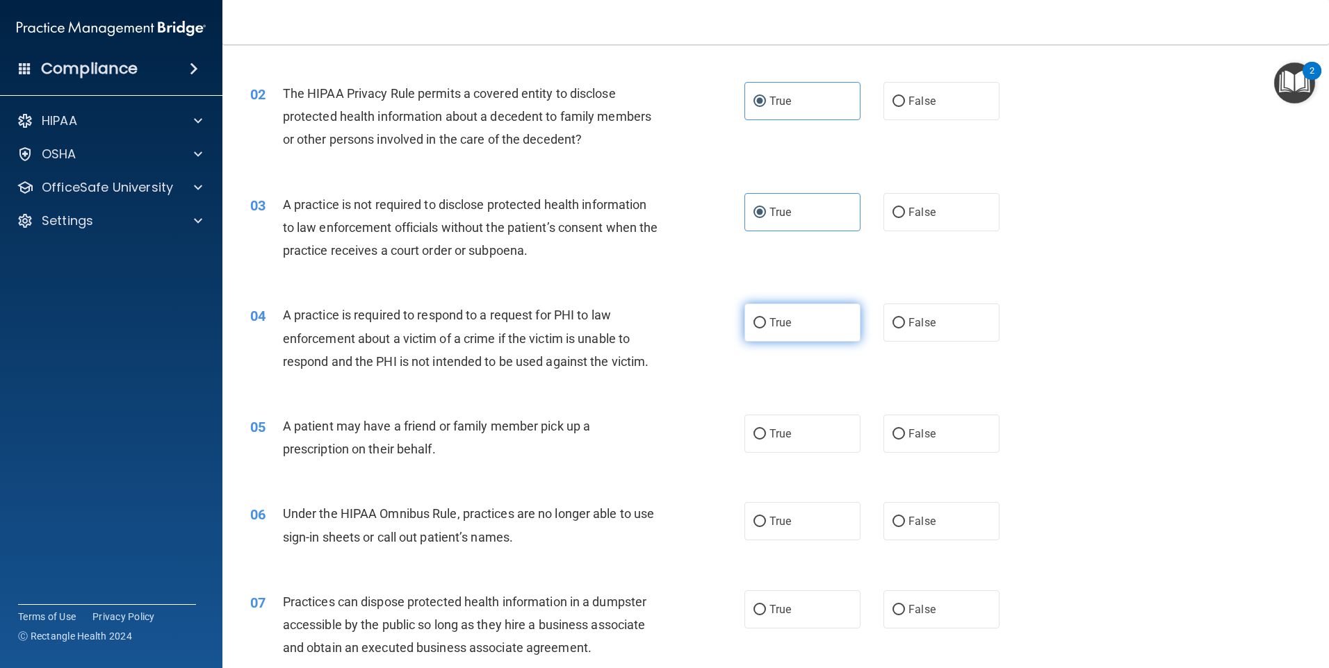
click at [774, 335] on label "True" at bounding box center [802, 323] width 116 height 38
click at [766, 329] on input "True" at bounding box center [759, 323] width 13 height 10
radio input "true"
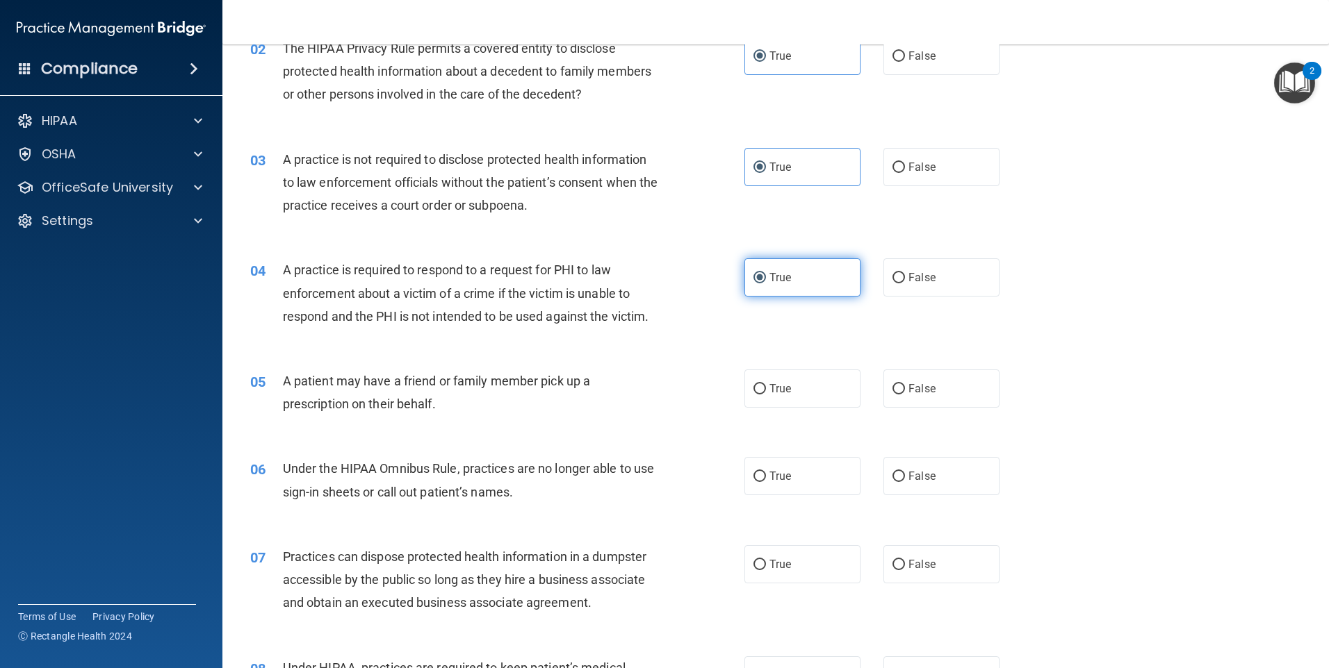
scroll to position [208, 0]
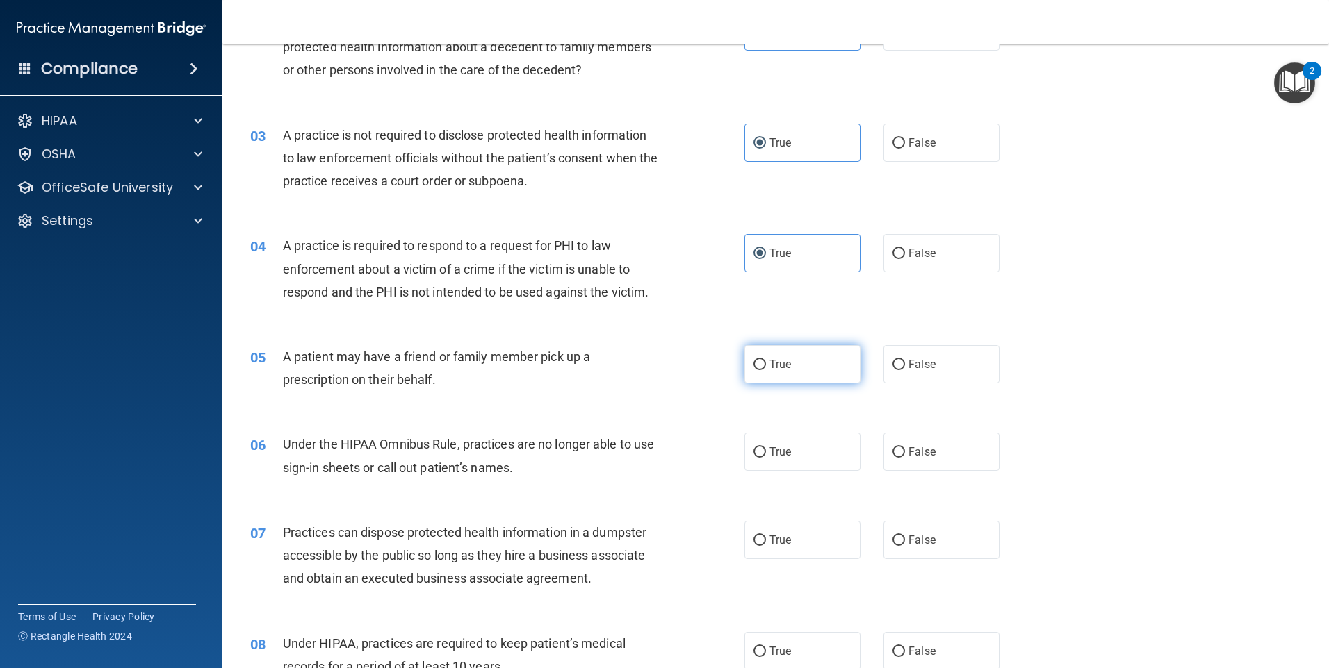
click at [766, 375] on label "True" at bounding box center [802, 364] width 116 height 38
click at [766, 370] on input "True" at bounding box center [759, 365] width 13 height 10
radio input "true"
click at [764, 443] on label "True" at bounding box center [802, 452] width 116 height 38
click at [764, 447] on input "True" at bounding box center [759, 452] width 13 height 10
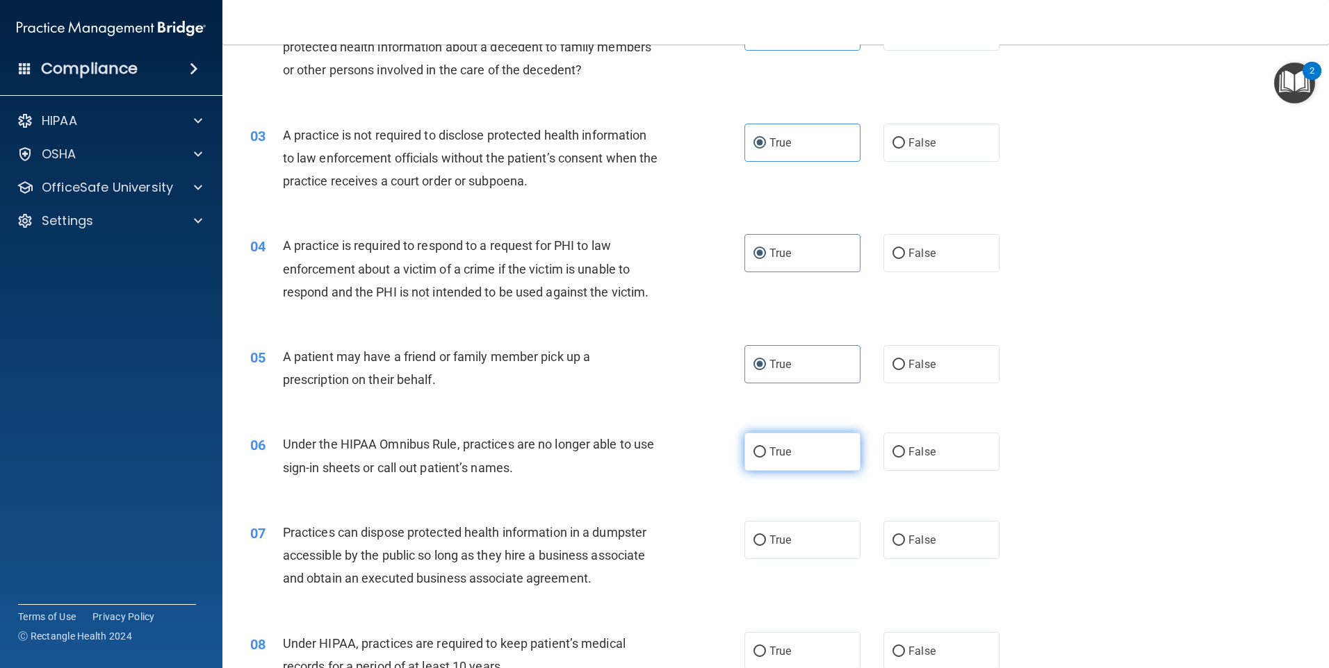
radio input "true"
click at [775, 542] on span "True" at bounding box center [780, 540] width 22 height 13
click at [766, 542] on input "True" at bounding box center [759, 541] width 13 height 10
radio input "true"
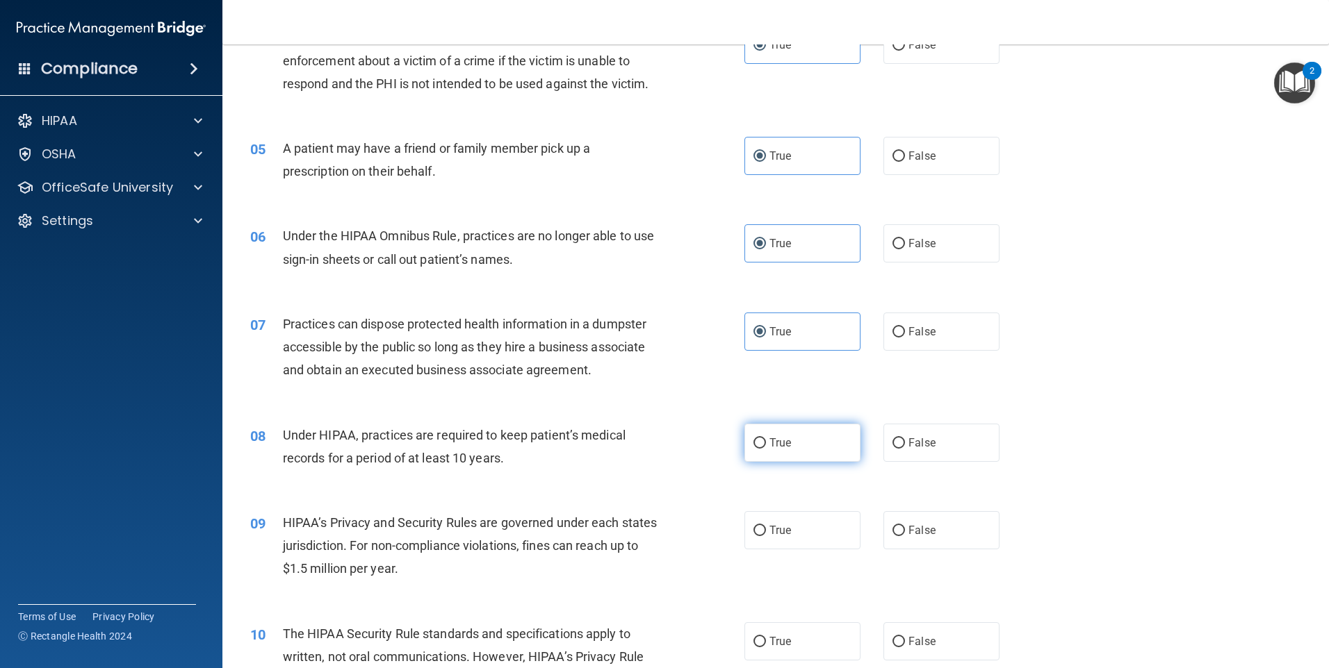
click at [775, 452] on label "True" at bounding box center [802, 443] width 116 height 38
click at [766, 449] on input "True" at bounding box center [759, 443] width 13 height 10
radio input "true"
click at [778, 536] on span "True" at bounding box center [780, 530] width 22 height 13
click at [766, 536] on input "True" at bounding box center [759, 531] width 13 height 10
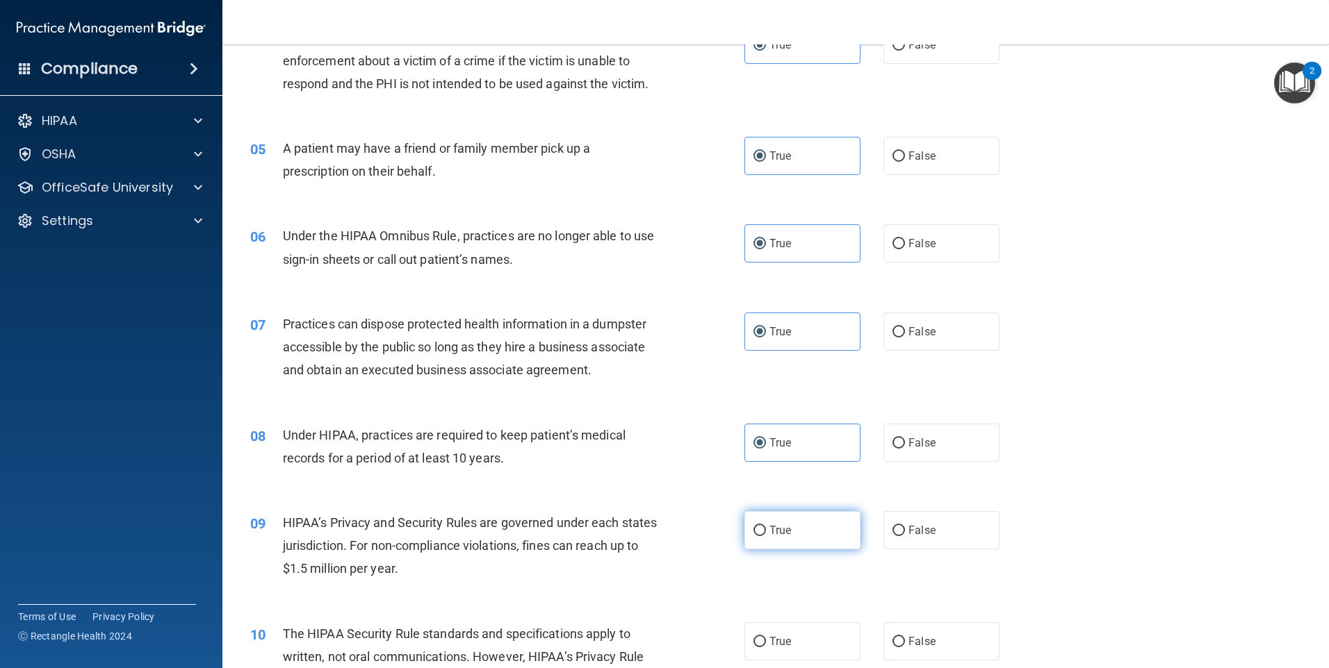
radio input "true"
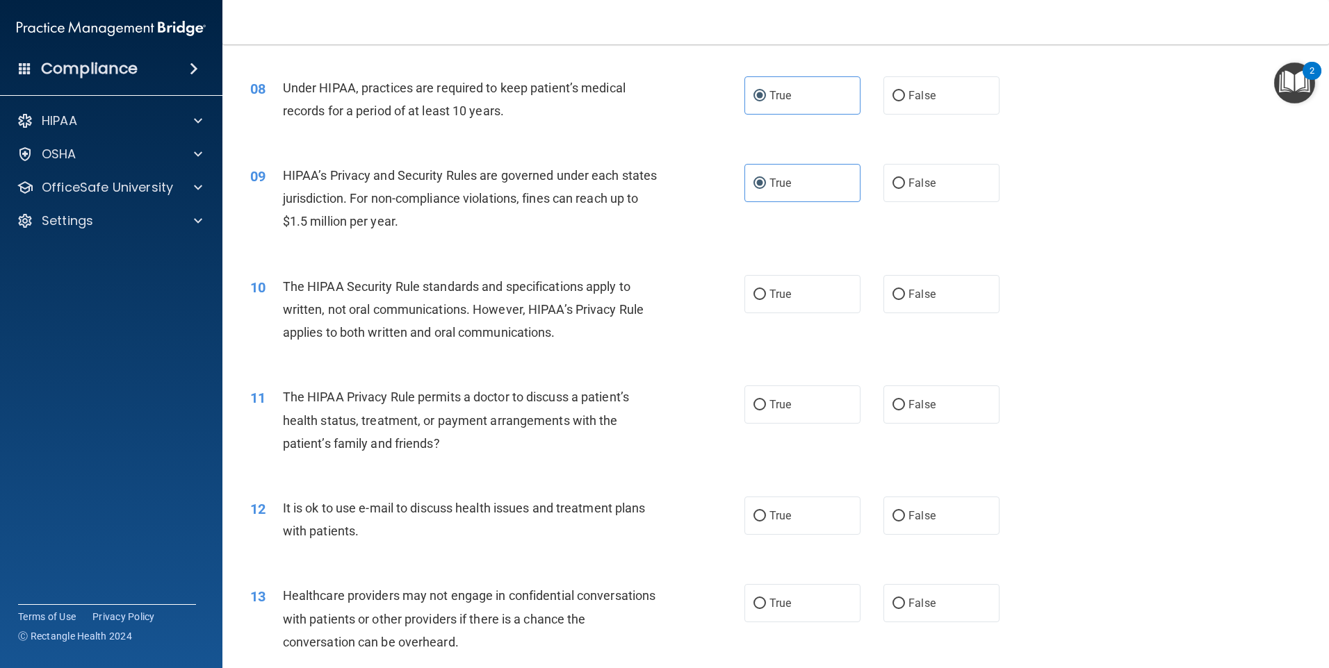
drag, startPoint x: 766, startPoint y: 310, endPoint x: 763, endPoint y: 359, distance: 49.4
click at [766, 309] on label "True" at bounding box center [802, 294] width 116 height 38
click at [766, 300] on input "True" at bounding box center [759, 295] width 13 height 10
radio input "true"
click at [766, 393] on label "True" at bounding box center [802, 405] width 116 height 38
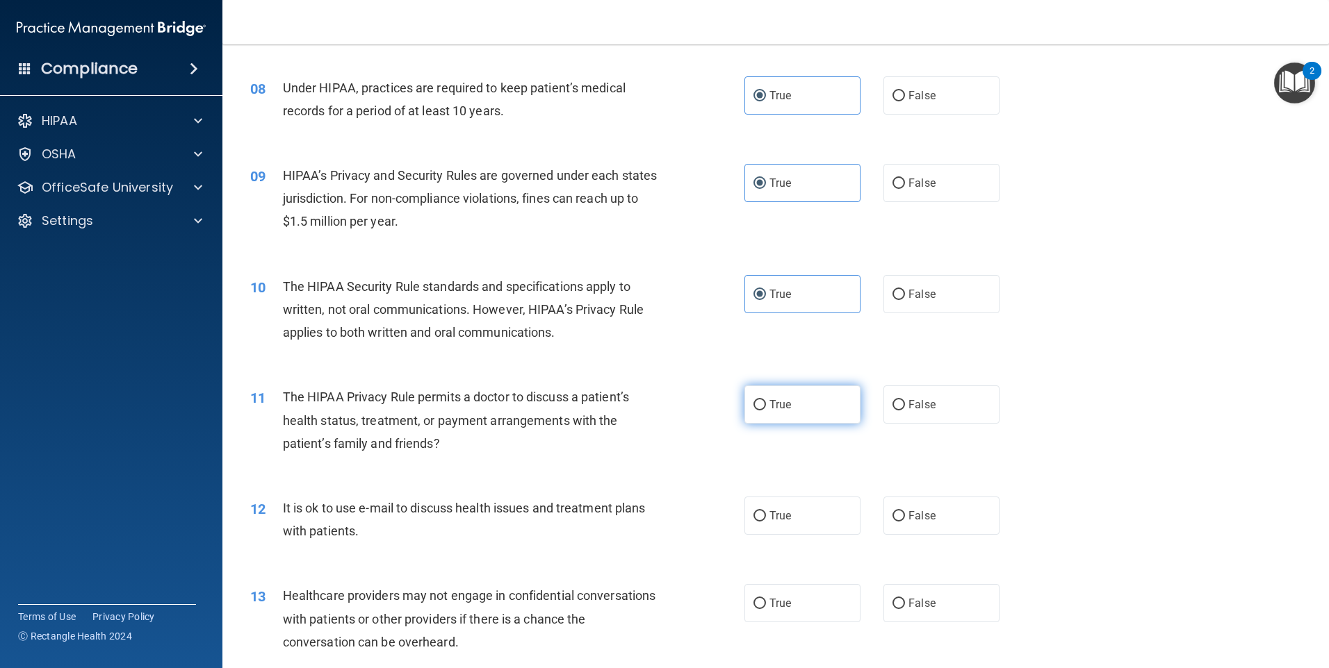
click at [766, 400] on input "True" at bounding box center [759, 405] width 13 height 10
radio input "true"
click at [789, 524] on label "True" at bounding box center [802, 516] width 116 height 38
click at [766, 522] on input "True" at bounding box center [759, 516] width 13 height 10
radio input "true"
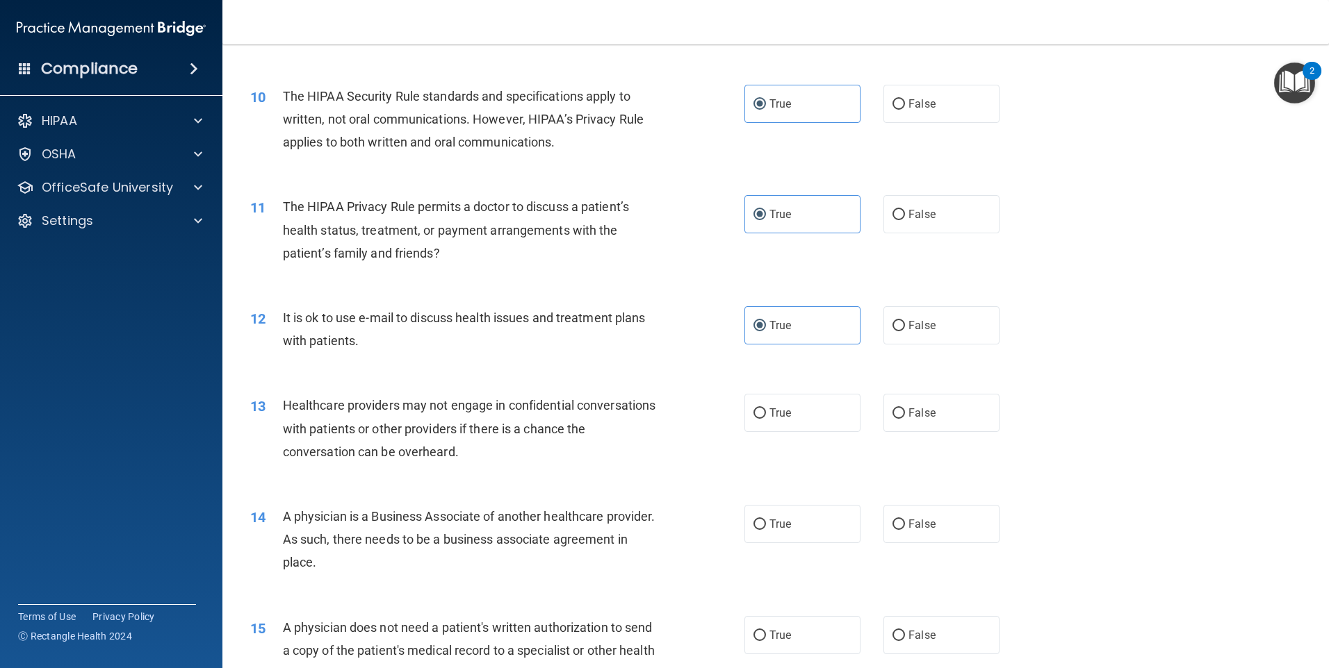
scroll to position [973, 0]
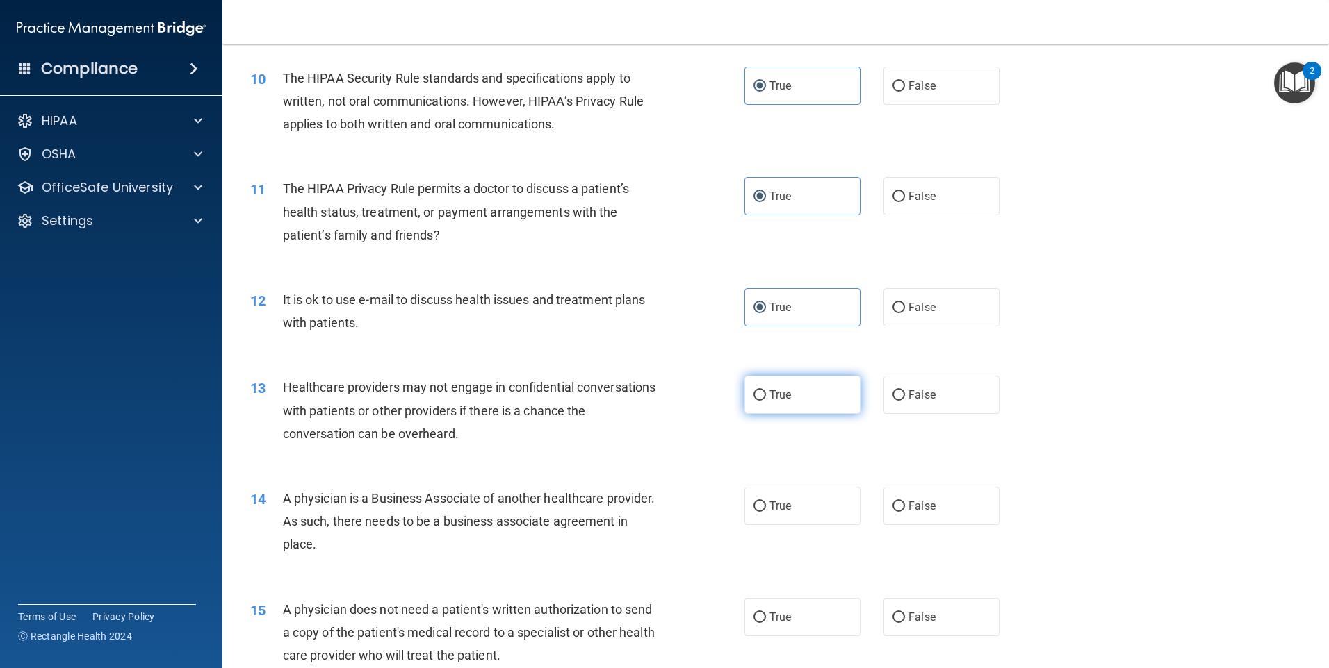
click at [780, 400] on span "True" at bounding box center [780, 394] width 22 height 13
click at [766, 400] on input "True" at bounding box center [759, 396] width 13 height 10
radio input "true"
click at [782, 506] on span "True" at bounding box center [780, 506] width 22 height 13
click at [766, 506] on input "True" at bounding box center [759, 507] width 13 height 10
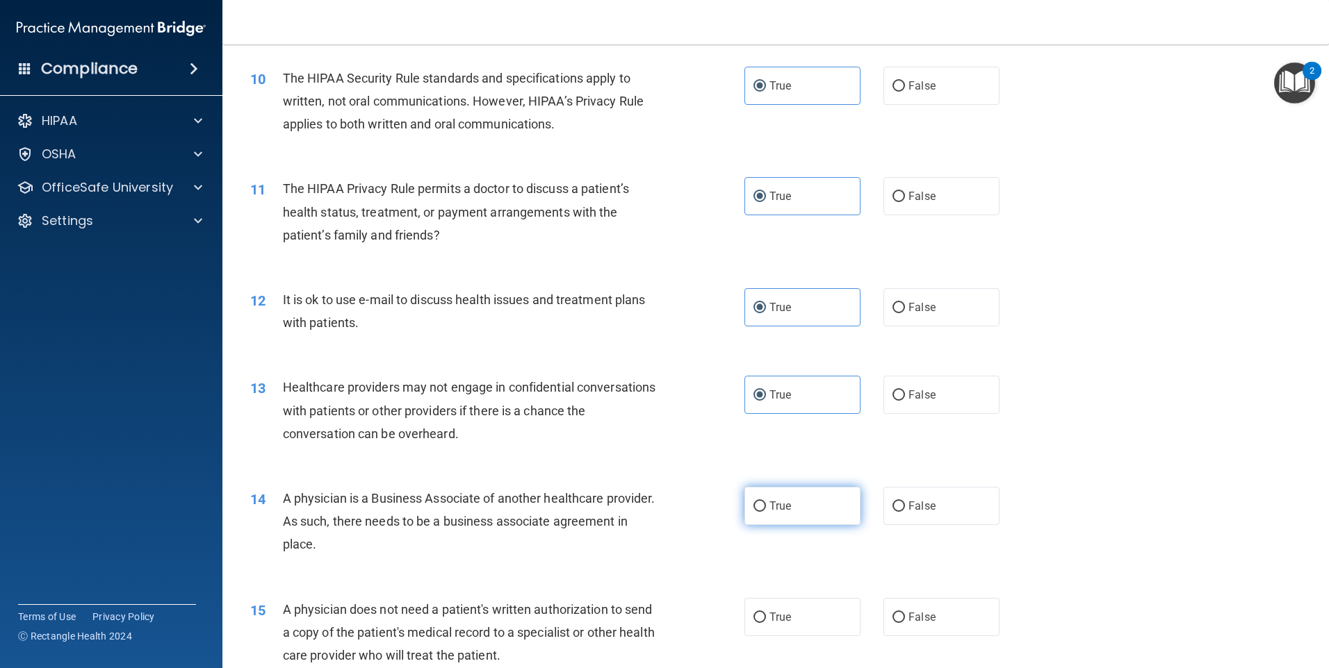
radio input "true"
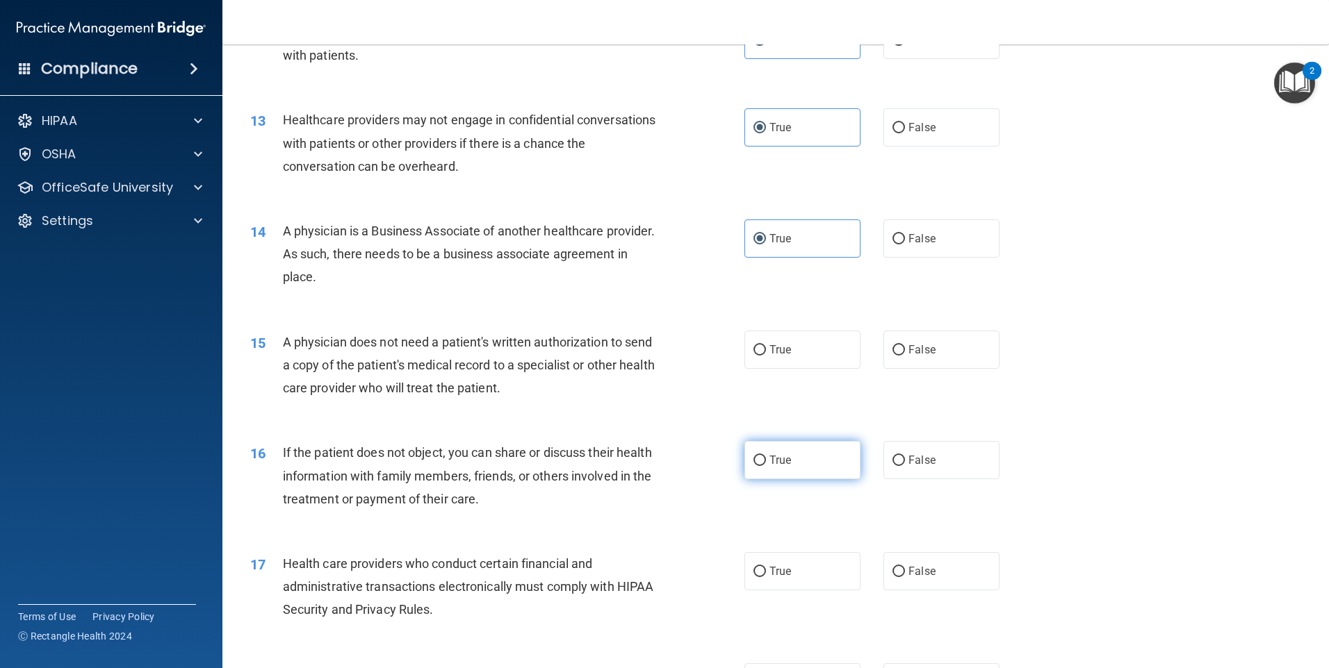
scroll to position [1251, 0]
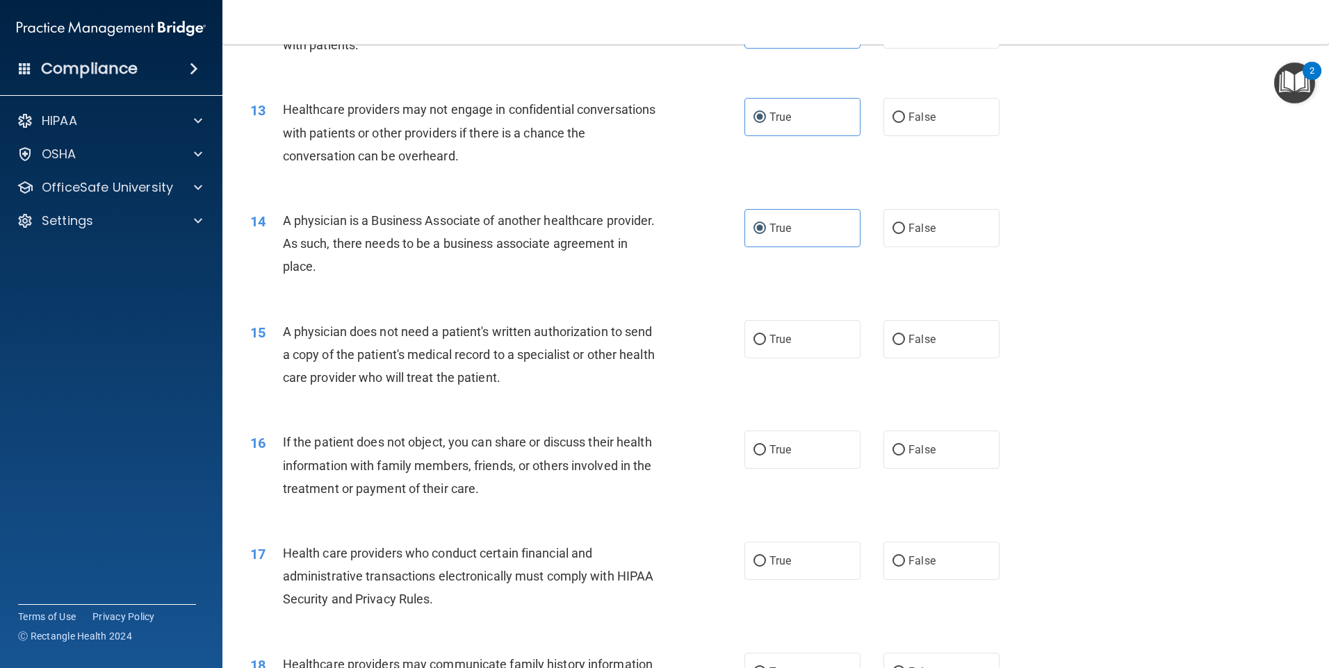
click at [759, 318] on div "15 A physician does not need a patient's written authorization to send a copy o…" at bounding box center [775, 358] width 1071 height 111
click at [759, 346] on label "True" at bounding box center [802, 339] width 116 height 38
click at [759, 345] on input "True" at bounding box center [759, 340] width 13 height 10
radio input "true"
click at [771, 453] on span "True" at bounding box center [780, 449] width 22 height 13
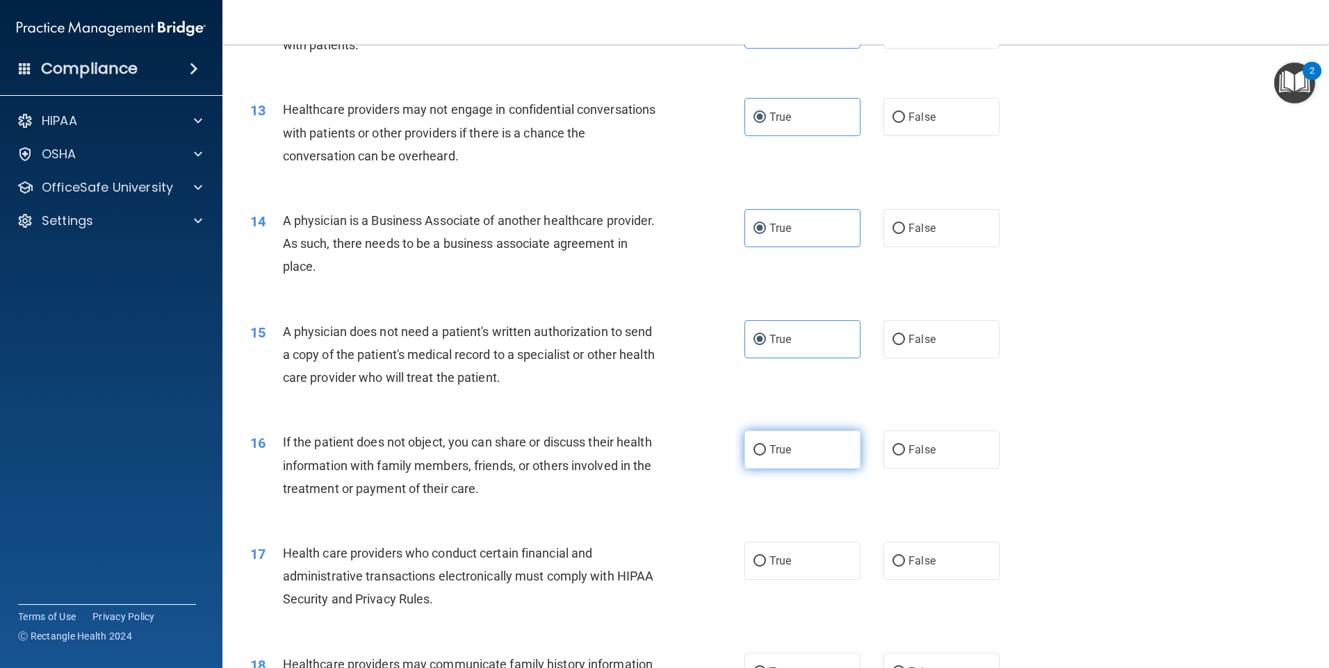
click at [766, 453] on input "True" at bounding box center [759, 450] width 13 height 10
radio input "true"
click at [780, 549] on label "True" at bounding box center [802, 561] width 116 height 38
click at [766, 557] on input "True" at bounding box center [759, 562] width 13 height 10
radio input "true"
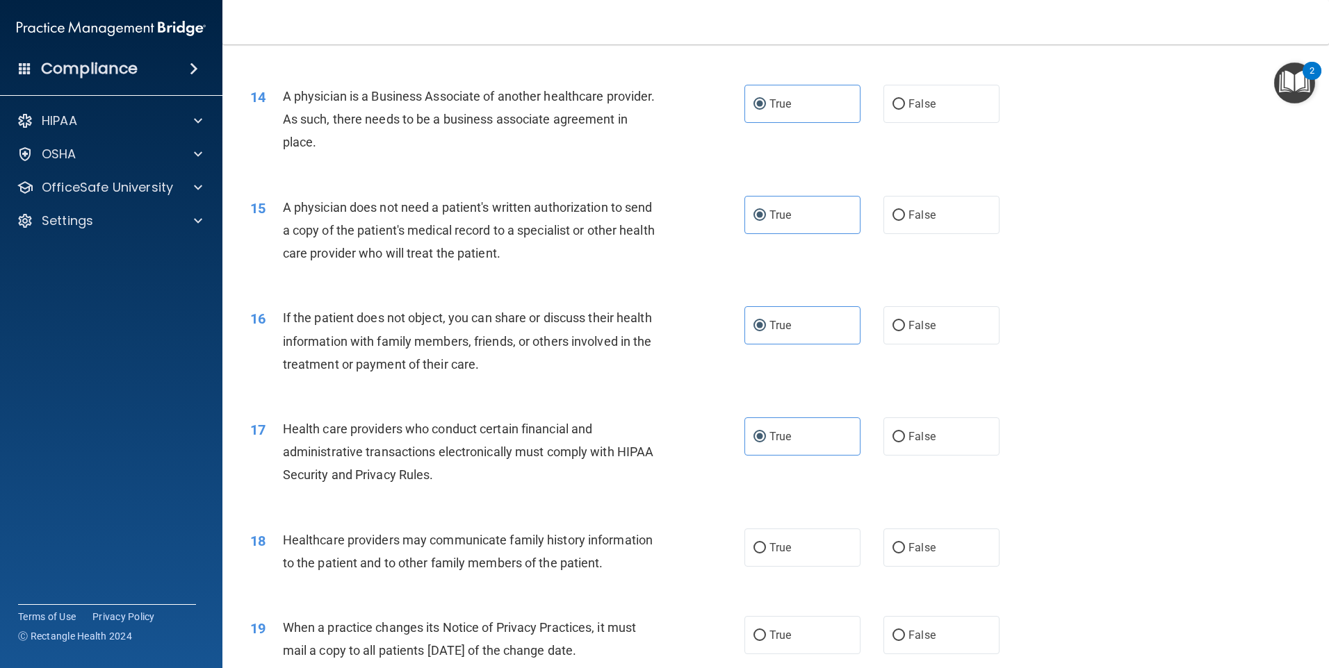
scroll to position [1598, 0]
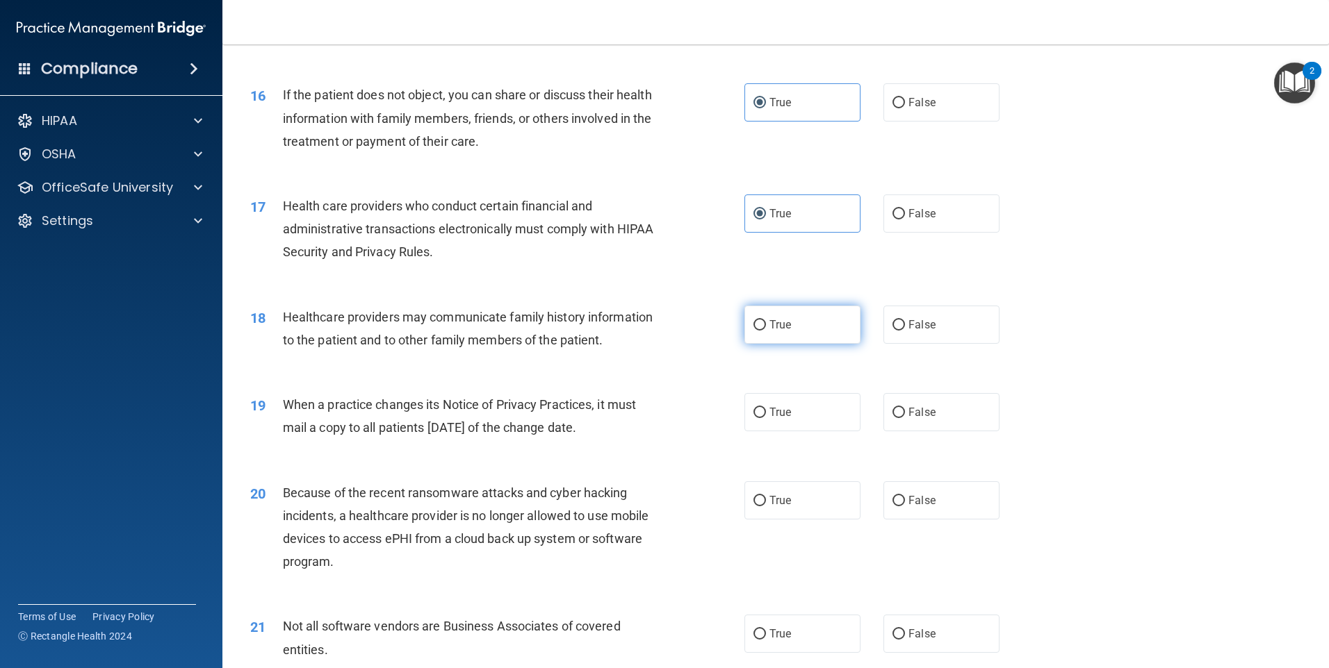
click at [789, 320] on label "True" at bounding box center [802, 325] width 116 height 38
click at [766, 320] on input "True" at bounding box center [759, 325] width 13 height 10
radio input "true"
click at [779, 405] on label "True" at bounding box center [802, 412] width 116 height 38
click at [766, 408] on input "True" at bounding box center [759, 413] width 13 height 10
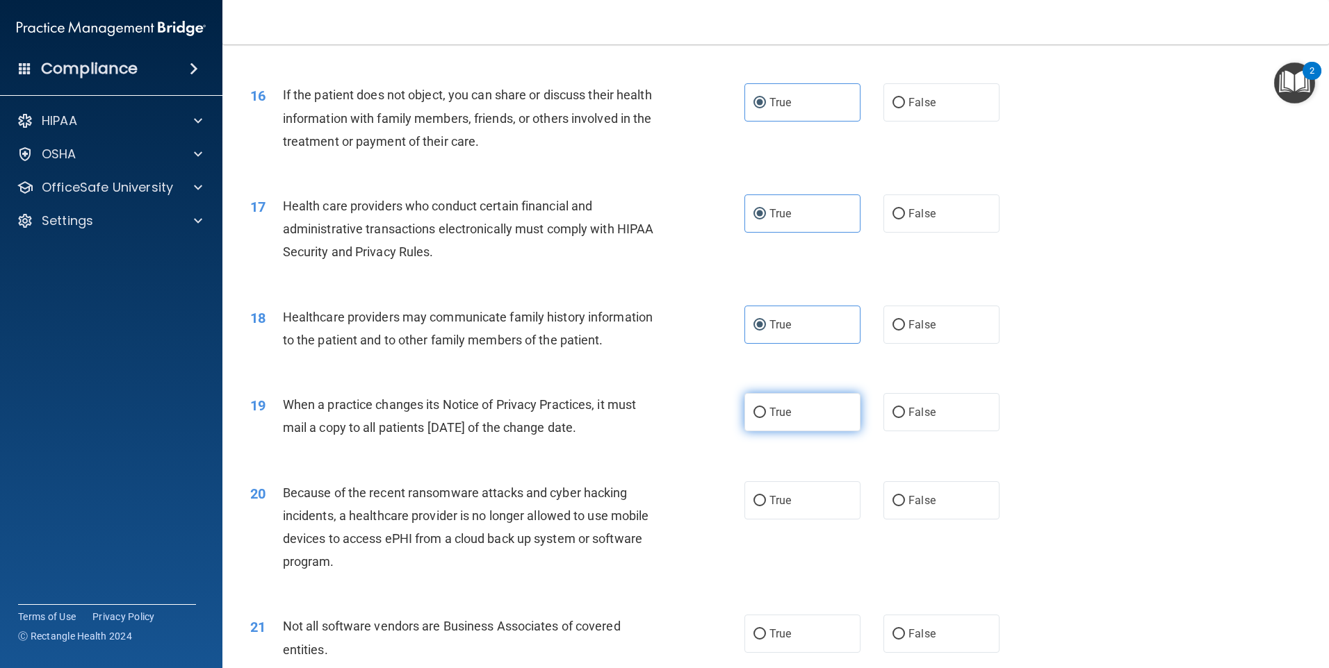
radio input "true"
click at [777, 502] on span "True" at bounding box center [780, 500] width 22 height 13
click at [766, 502] on input "True" at bounding box center [759, 501] width 13 height 10
radio input "true"
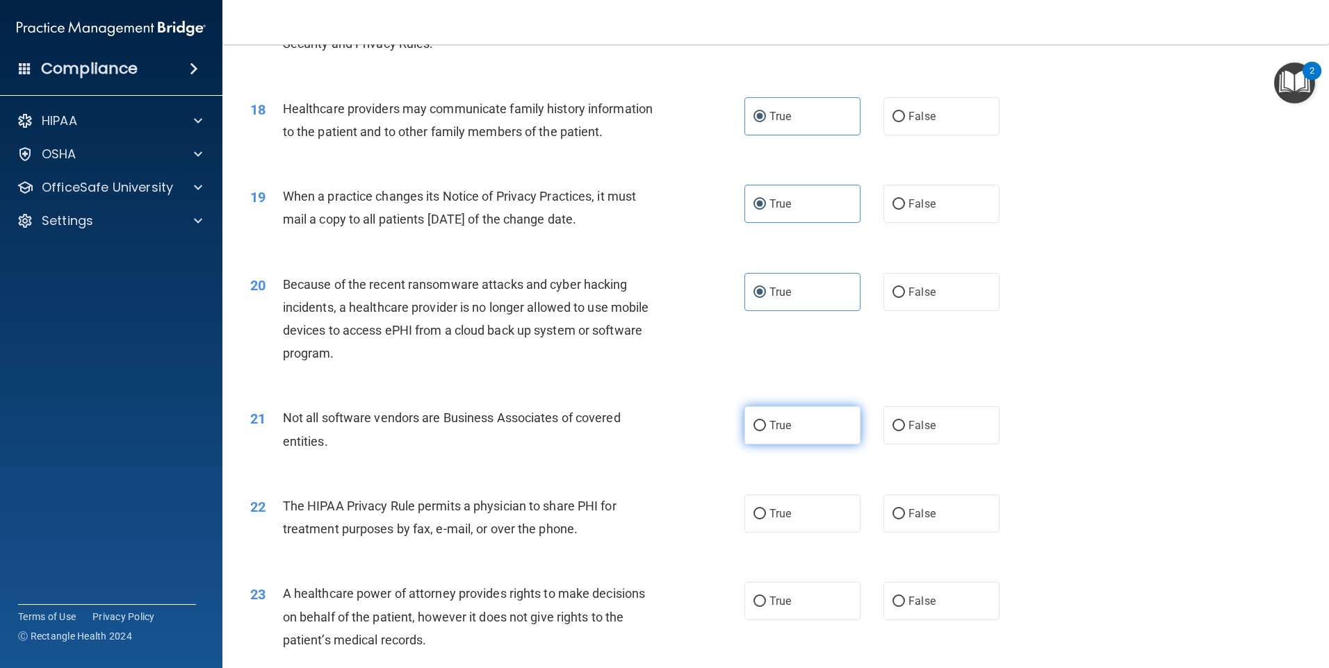
click at [762, 427] on label "True" at bounding box center [802, 425] width 116 height 38
click at [762, 427] on input "True" at bounding box center [759, 426] width 13 height 10
radio input "true"
click at [764, 555] on div "22 The HIPAA Privacy Rule permits a physician to share PHI for treatment purpos…" at bounding box center [775, 521] width 1071 height 88
click at [769, 520] on span "True" at bounding box center [780, 513] width 22 height 13
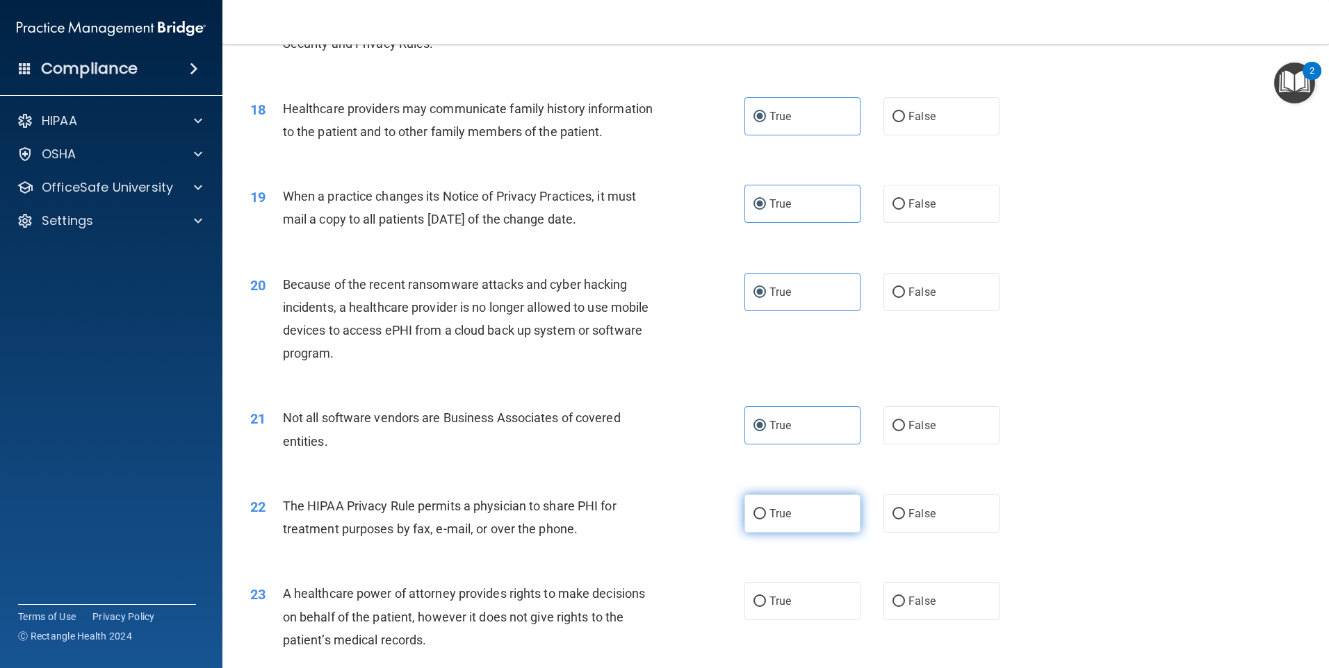
click at [766, 520] on input "True" at bounding box center [759, 514] width 13 height 10
radio input "true"
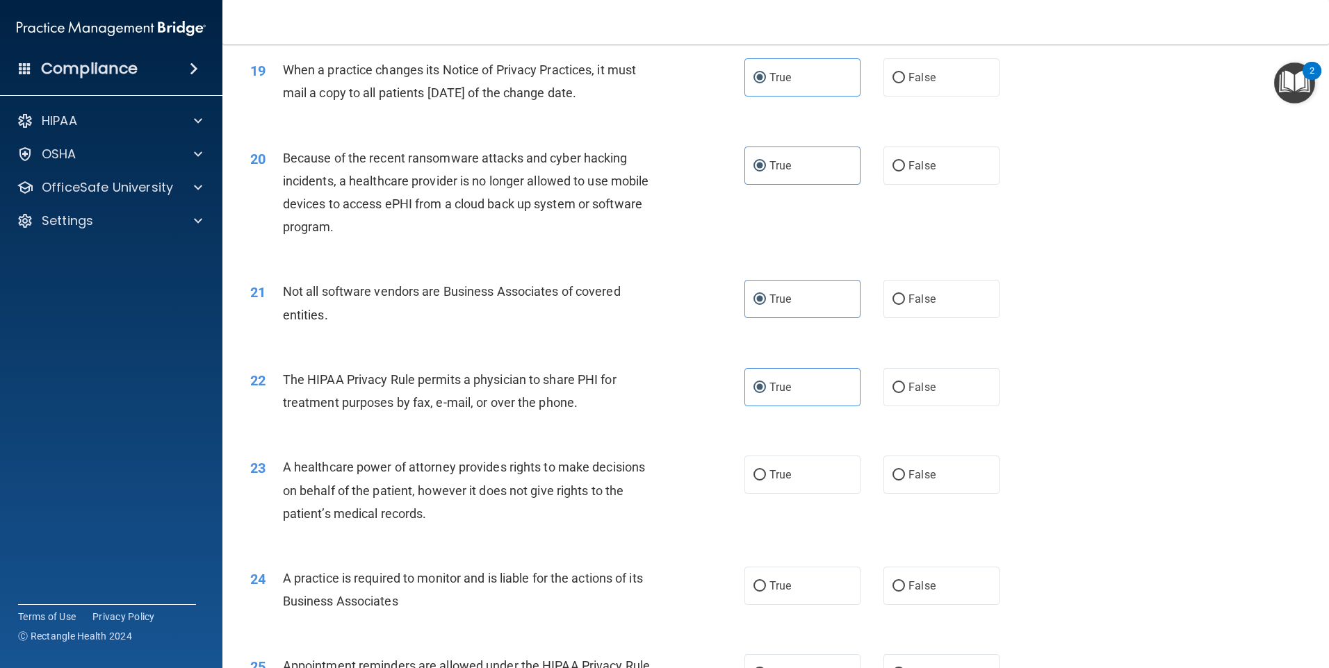
scroll to position [2085, 0]
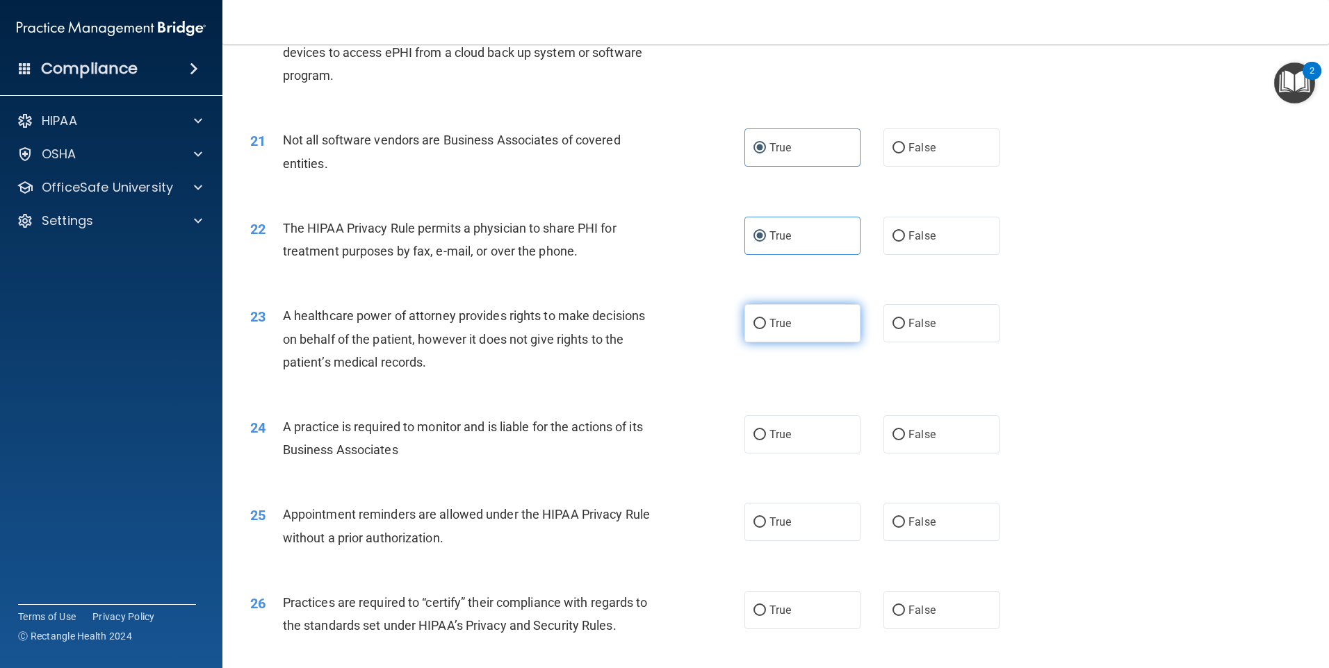
click at [776, 328] on span "True" at bounding box center [780, 323] width 22 height 13
click at [766, 328] on input "True" at bounding box center [759, 324] width 13 height 10
radio input "true"
click at [780, 434] on span "True" at bounding box center [780, 434] width 22 height 13
click at [766, 434] on input "True" at bounding box center [759, 435] width 13 height 10
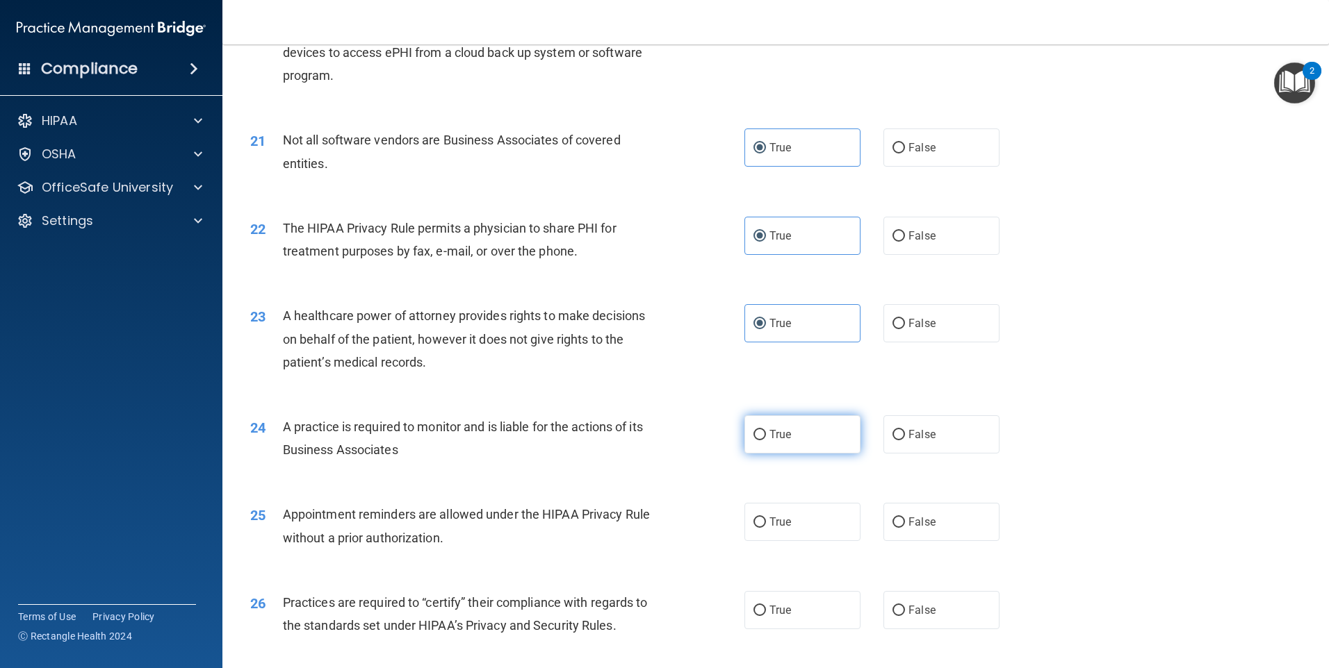
radio input "true"
click at [763, 528] on label "True" at bounding box center [802, 522] width 116 height 38
click at [763, 528] on input "True" at bounding box center [759, 523] width 13 height 10
radio input "true"
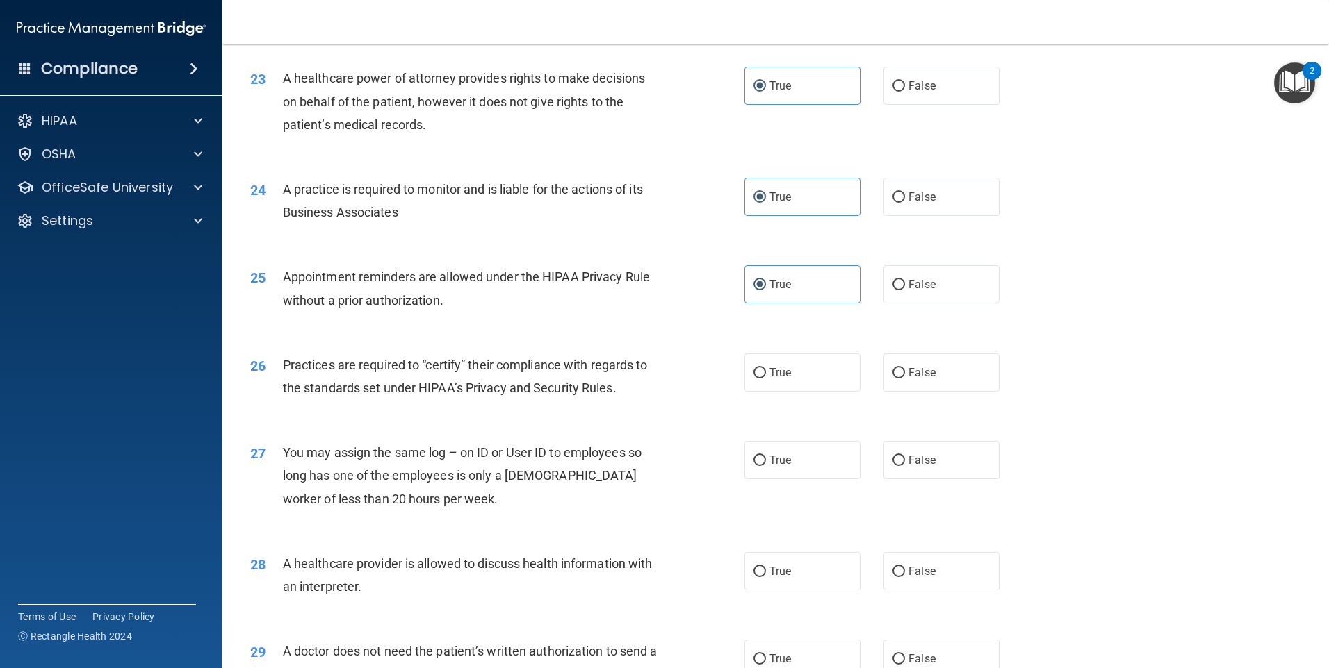
scroll to position [2363, 0]
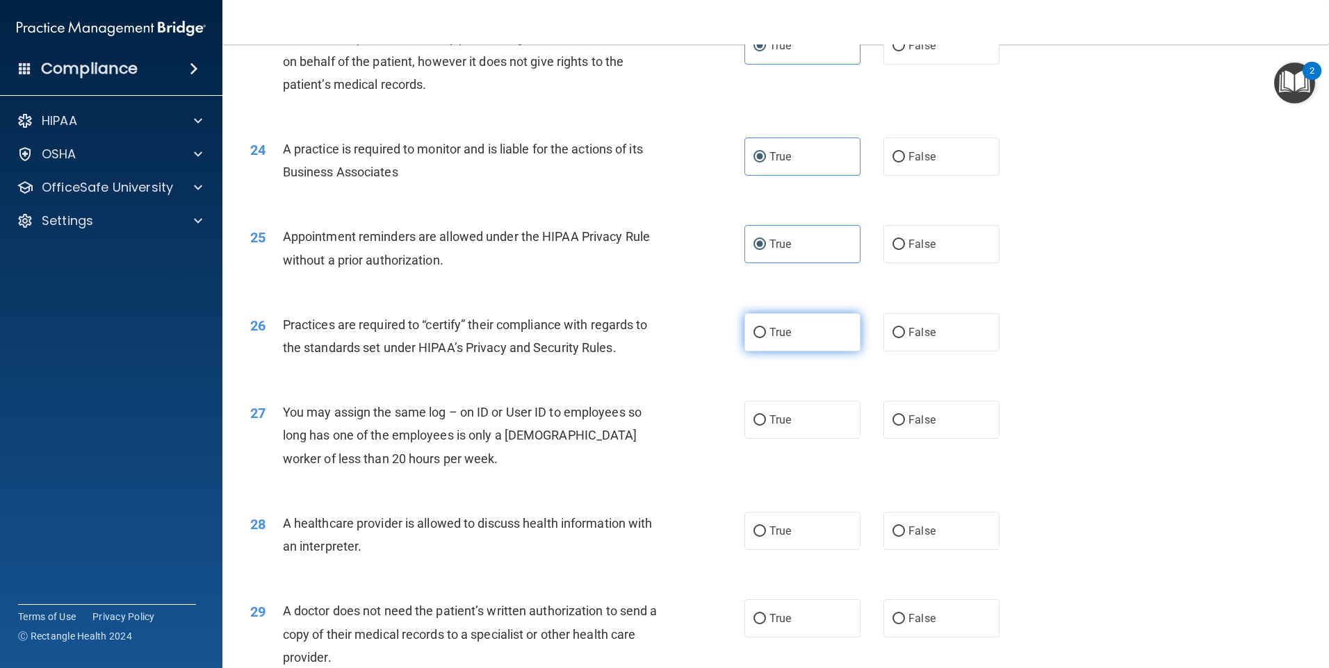
click at [787, 342] on label "True" at bounding box center [802, 332] width 116 height 38
click at [766, 338] on input "True" at bounding box center [759, 333] width 13 height 10
radio input "true"
click at [790, 427] on label "True" at bounding box center [802, 420] width 116 height 38
click at [766, 426] on input "True" at bounding box center [759, 421] width 13 height 10
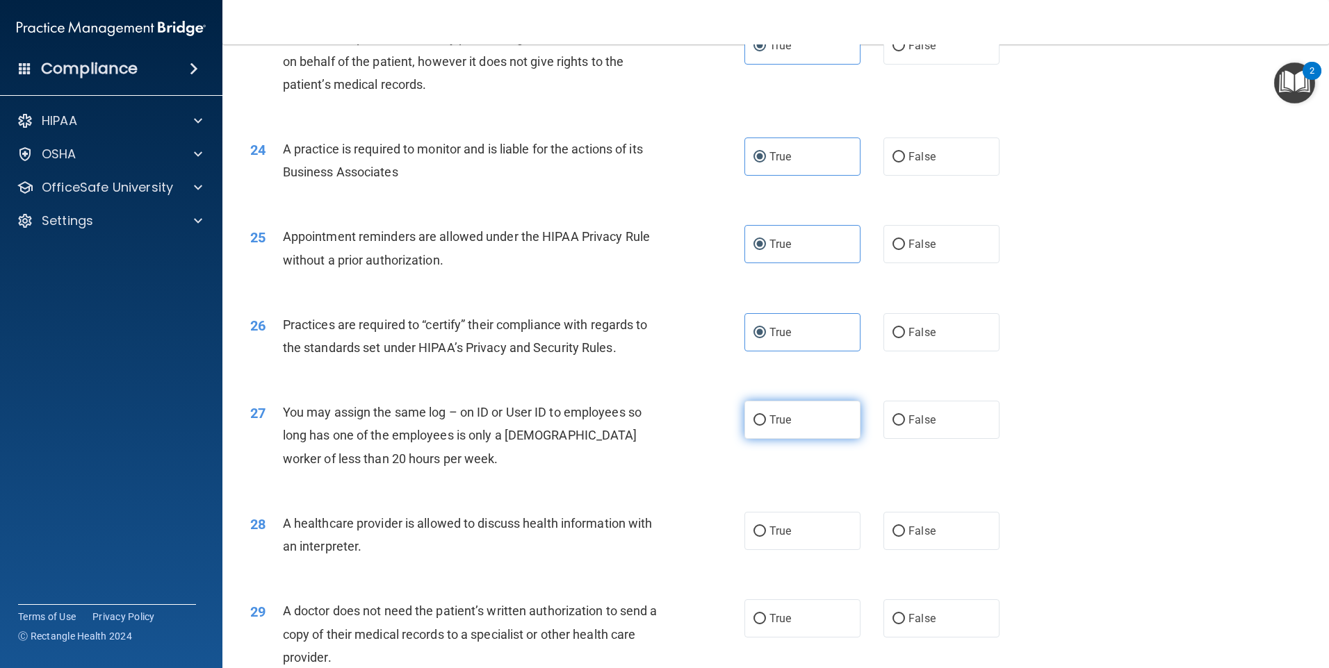
radio input "true"
click at [785, 529] on span "True" at bounding box center [780, 531] width 22 height 13
click at [766, 529] on input "True" at bounding box center [759, 532] width 13 height 10
radio input "true"
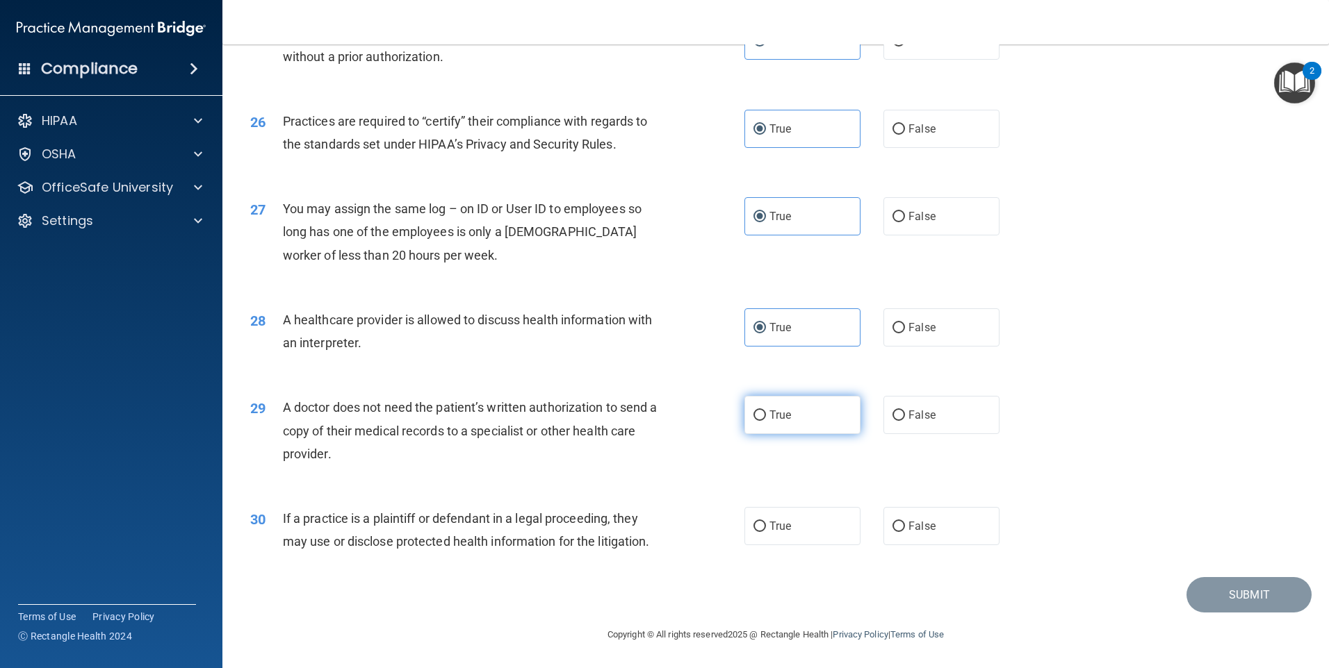
click at [785, 401] on label "True" at bounding box center [802, 415] width 116 height 38
click at [766, 411] on input "True" at bounding box center [759, 416] width 13 height 10
radio input "true"
click at [785, 539] on label "True" at bounding box center [802, 526] width 116 height 38
click at [766, 532] on input "True" at bounding box center [759, 527] width 13 height 10
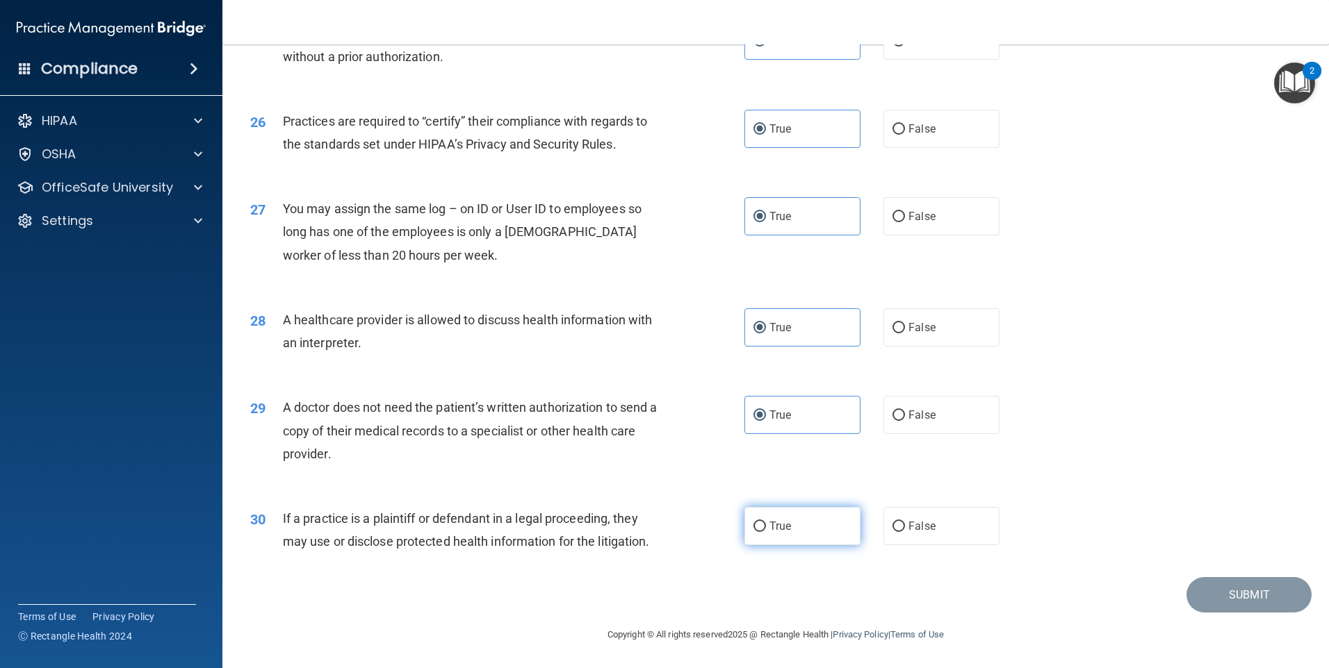
radio input "true"
click at [1238, 601] on button "Submit" at bounding box center [1248, 594] width 125 height 35
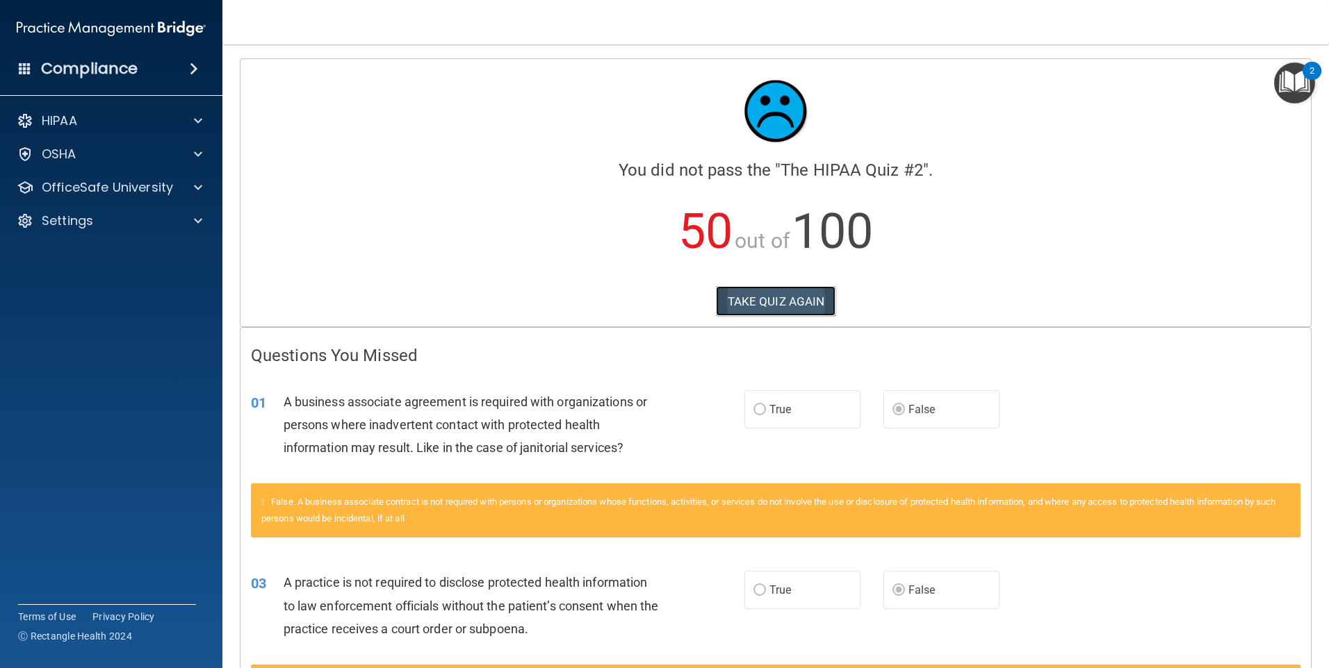
click at [780, 295] on button "TAKE QUIZ AGAIN" at bounding box center [776, 301] width 120 height 31
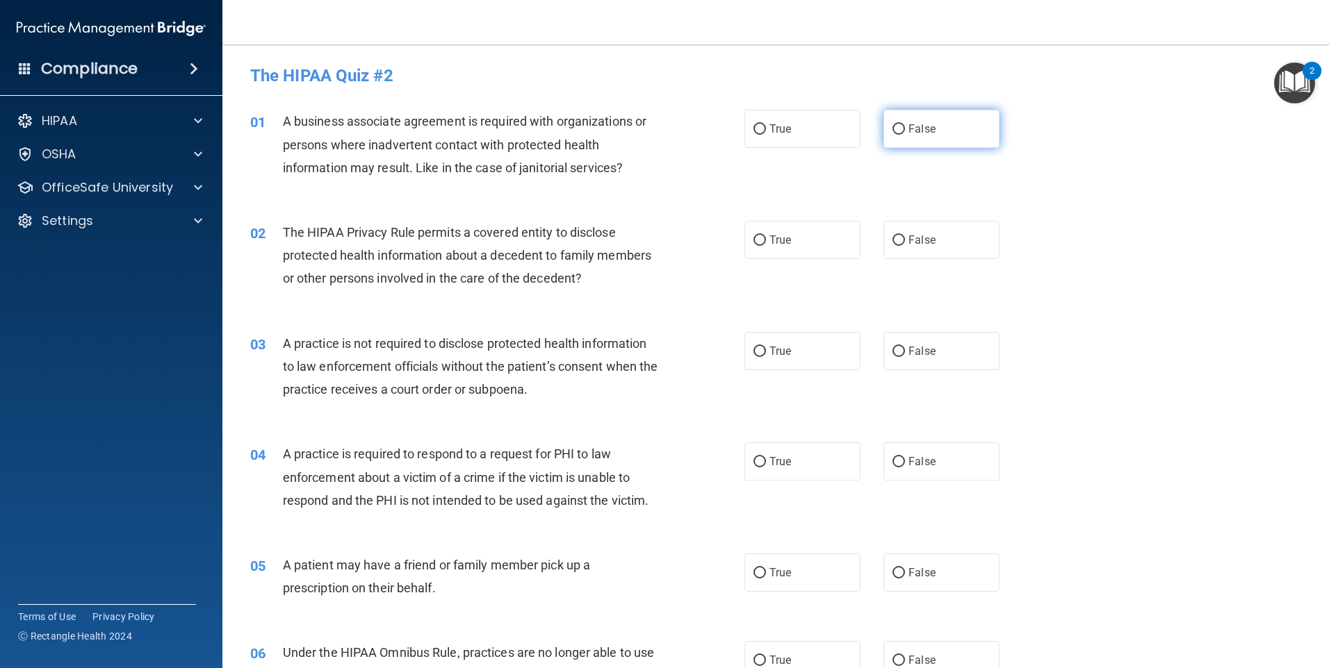
click at [902, 135] on label "False" at bounding box center [941, 129] width 116 height 38
click at [902, 135] on input "False" at bounding box center [898, 129] width 13 height 10
radio input "true"
click at [831, 242] on label "True" at bounding box center [802, 240] width 116 height 38
click at [766, 242] on input "True" at bounding box center [759, 241] width 13 height 10
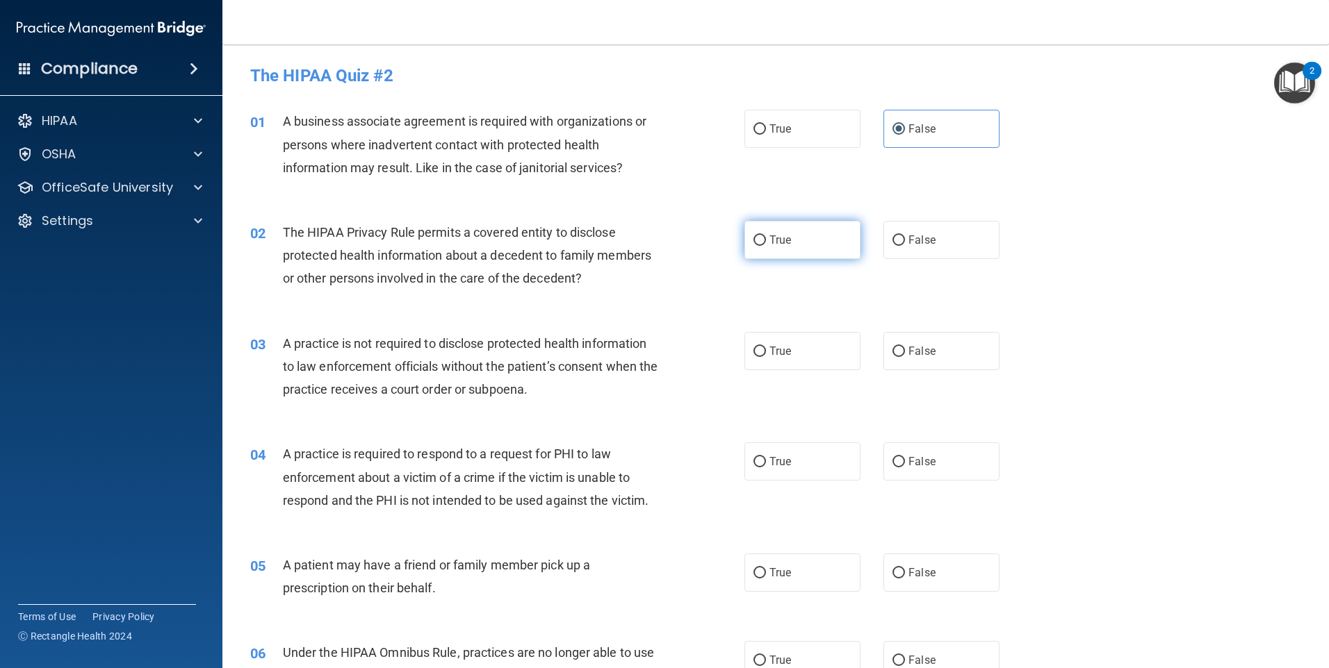
radio input "true"
click at [908, 357] on span "False" at bounding box center [921, 351] width 27 height 13
click at [905, 357] on input "False" at bounding box center [898, 352] width 13 height 10
radio input "true"
click at [785, 461] on span "True" at bounding box center [780, 461] width 22 height 13
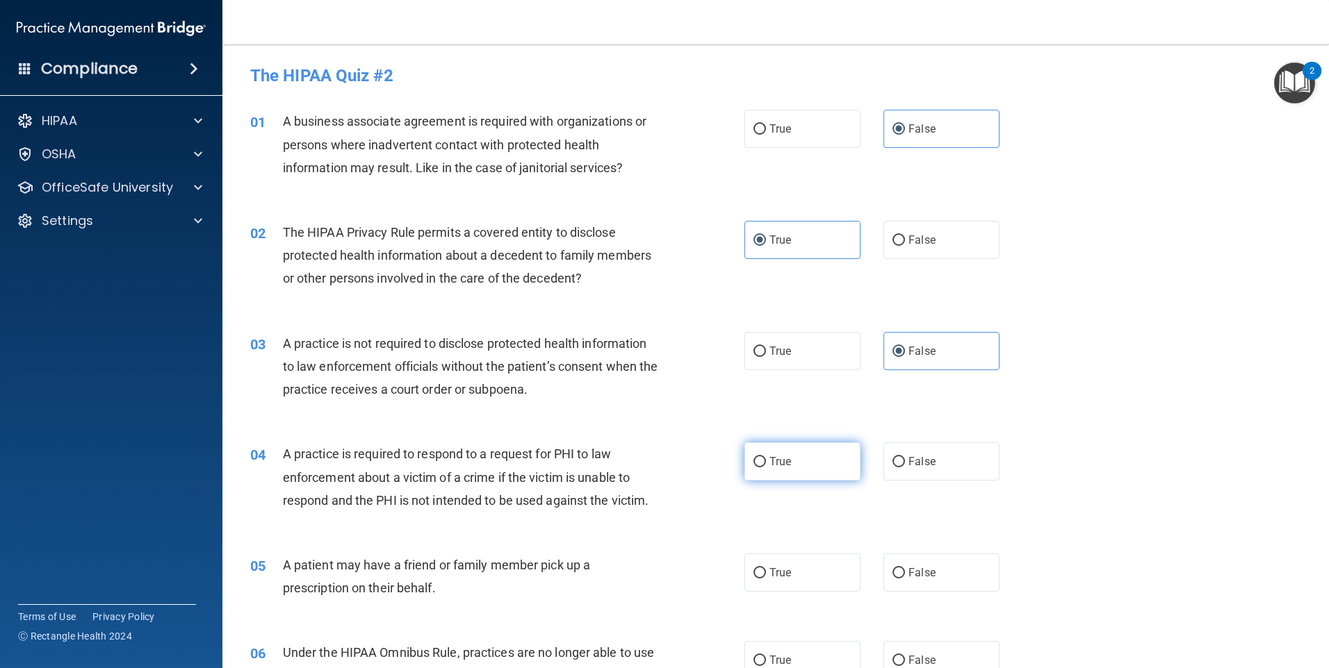
click at [766, 461] on input "True" at bounding box center [759, 462] width 13 height 10
radio input "true"
click at [780, 562] on label "True" at bounding box center [802, 573] width 116 height 38
click at [766, 568] on input "True" at bounding box center [759, 573] width 13 height 10
radio input "true"
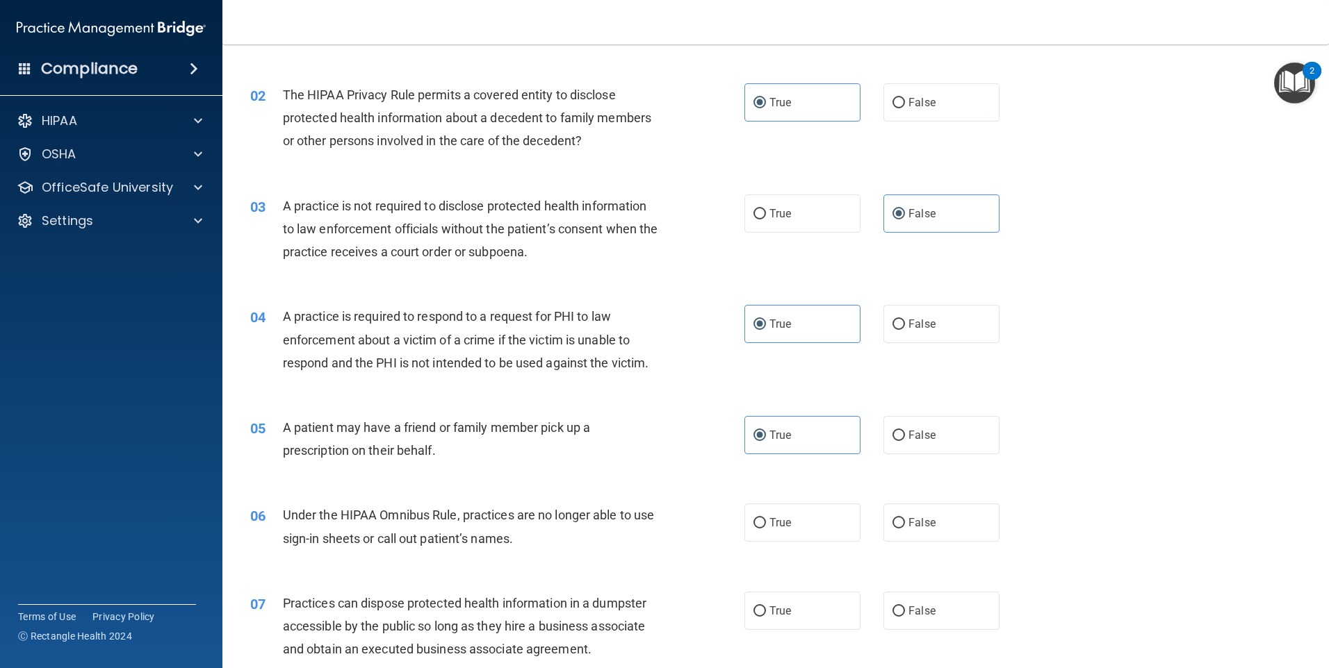
scroll to position [139, 0]
click at [892, 523] on input "False" at bounding box center [898, 522] width 13 height 10
radio input "true"
click at [906, 602] on label "False" at bounding box center [941, 610] width 116 height 38
click at [905, 605] on input "False" at bounding box center [898, 610] width 13 height 10
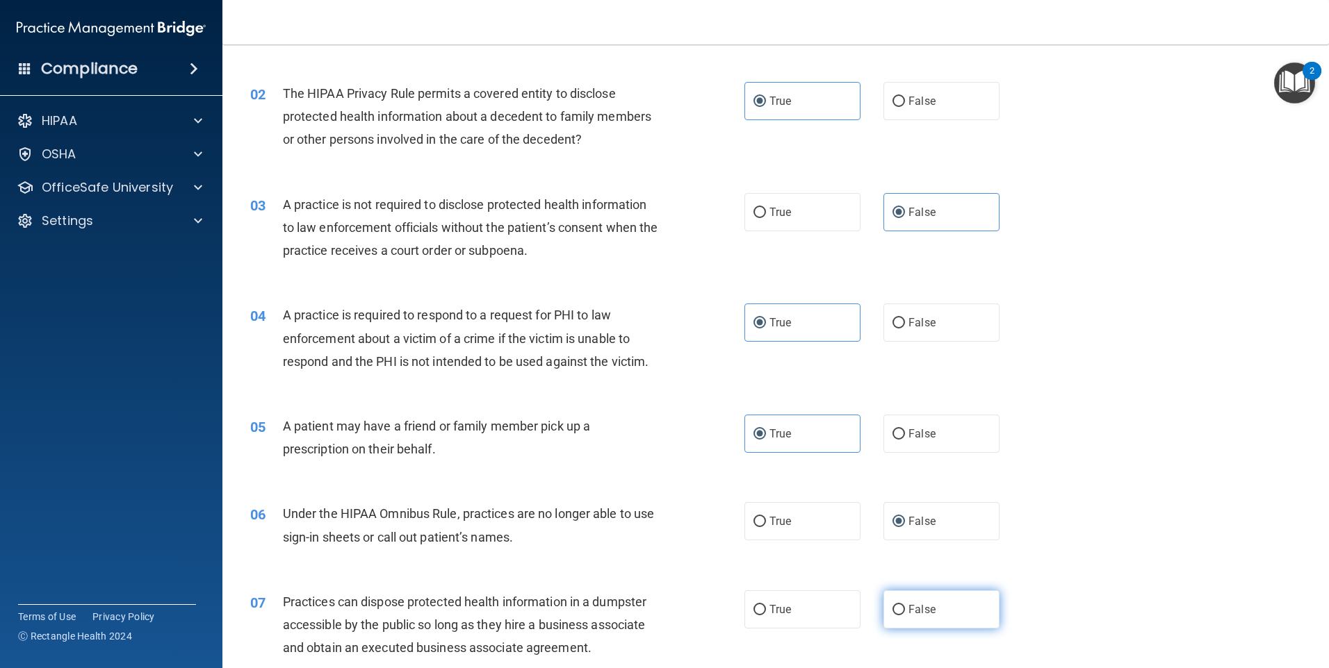
radio input "true"
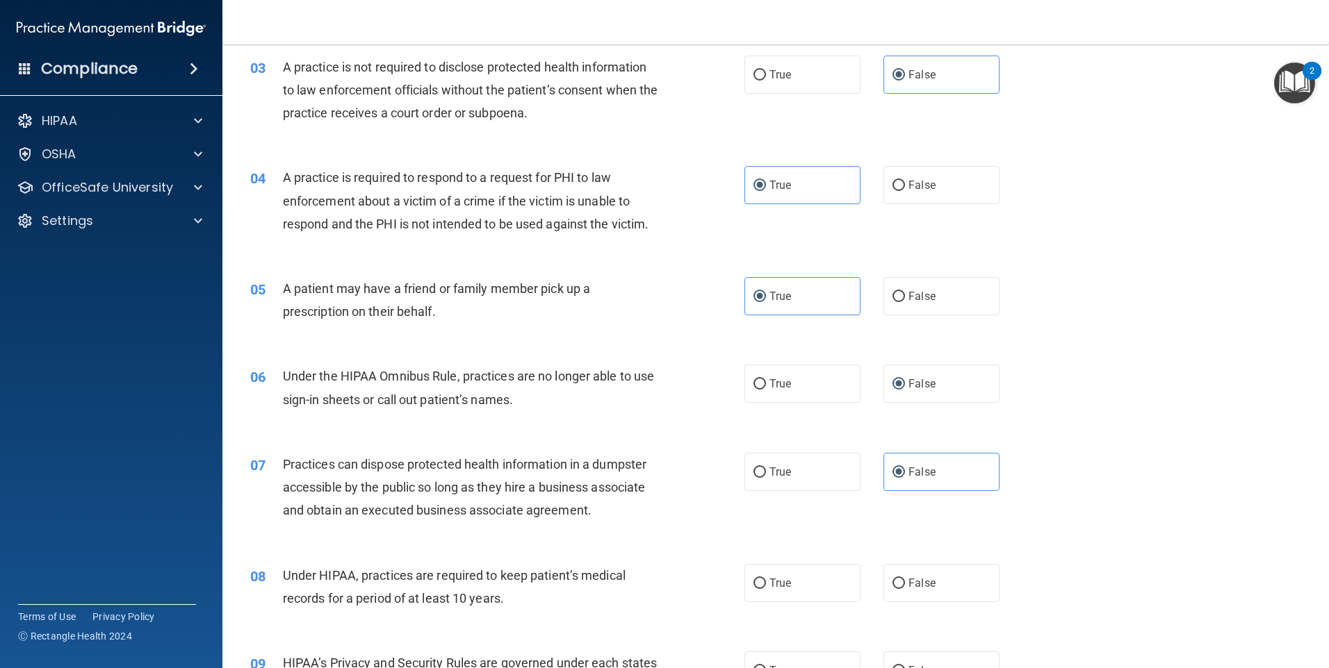
scroll to position [278, 0]
click at [919, 579] on span "False" at bounding box center [921, 581] width 27 height 13
click at [905, 579] on input "False" at bounding box center [898, 582] width 13 height 10
radio input "true"
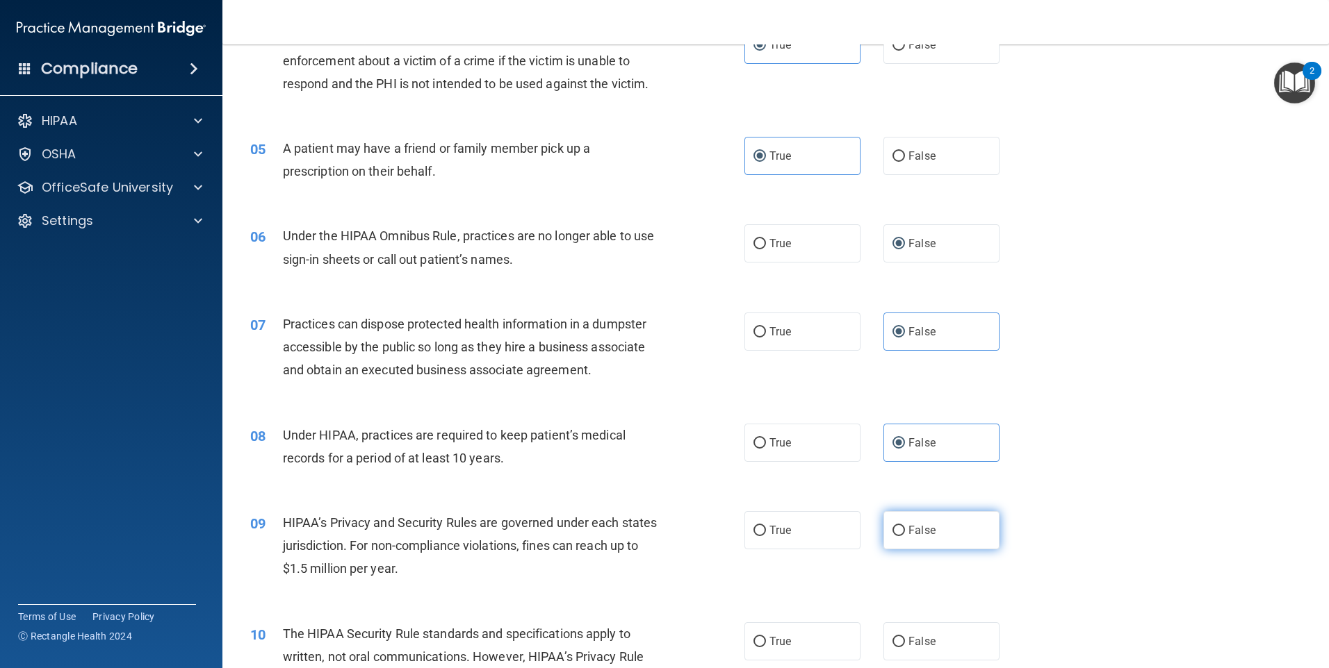
click at [918, 537] on label "False" at bounding box center [941, 530] width 116 height 38
click at [905, 536] on input "False" at bounding box center [898, 531] width 13 height 10
radio input "true"
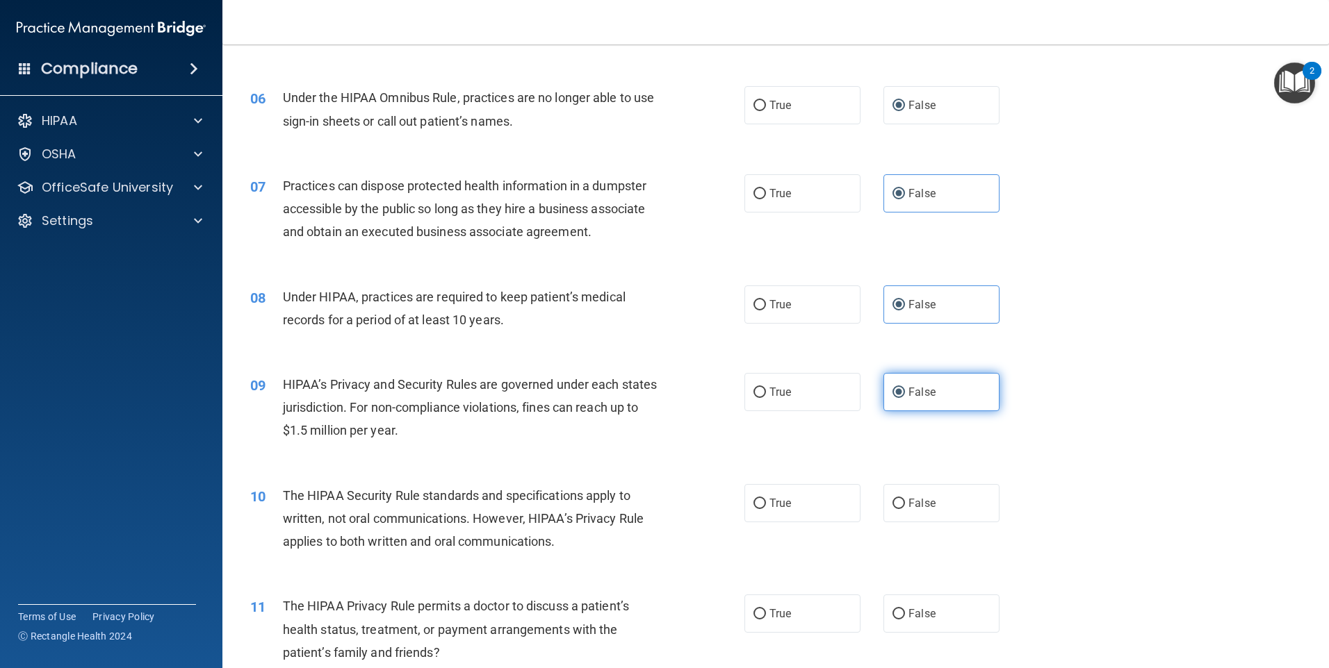
scroll to position [556, 0]
click at [833, 516] on label "True" at bounding box center [802, 503] width 116 height 38
click at [766, 509] on input "True" at bounding box center [759, 503] width 13 height 10
radio input "true"
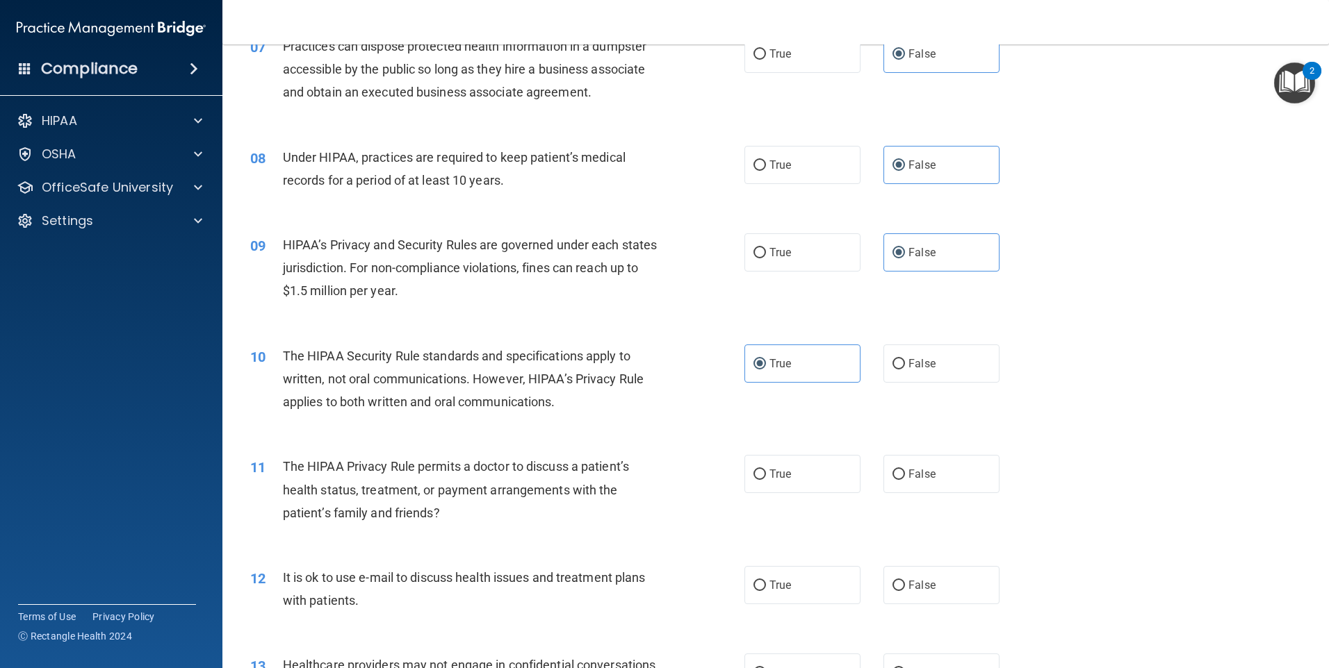
click at [776, 454] on div "11 The HIPAA Privacy Rule permits a doctor to discuss a patient’s health status…" at bounding box center [775, 493] width 1071 height 111
click at [778, 470] on span "True" at bounding box center [780, 474] width 22 height 13
click at [766, 470] on input "True" at bounding box center [759, 475] width 13 height 10
radio input "true"
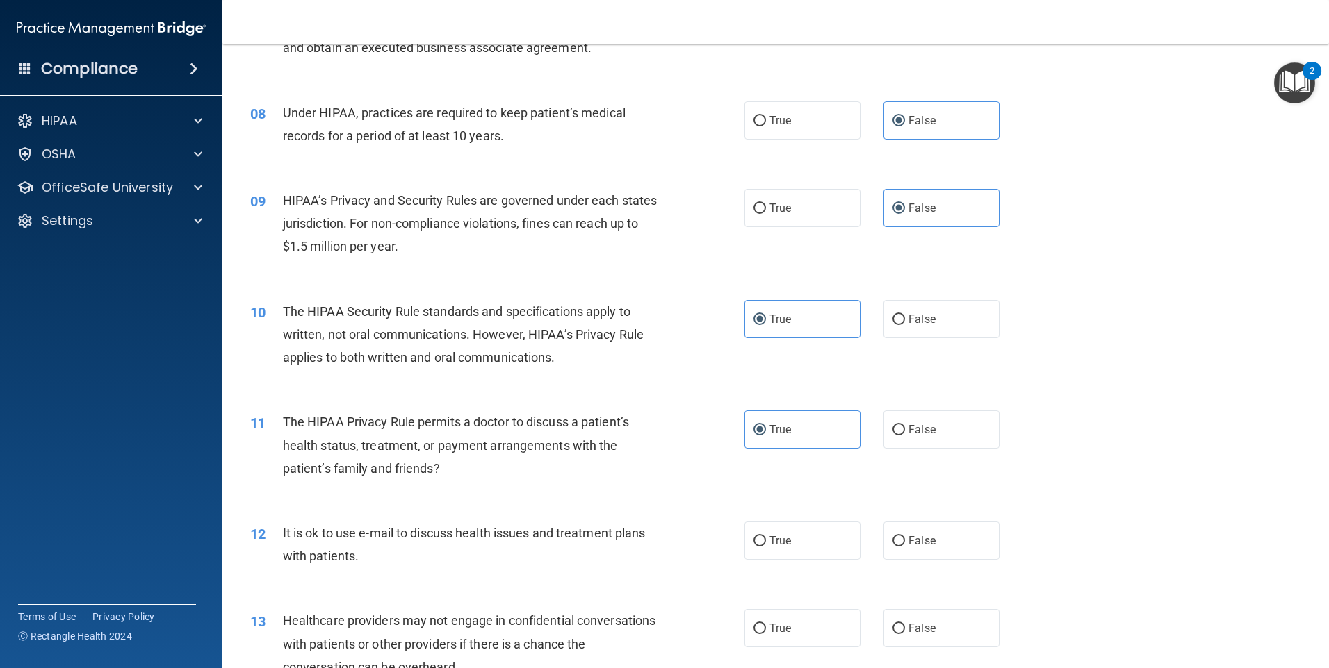
scroll to position [764, 0]
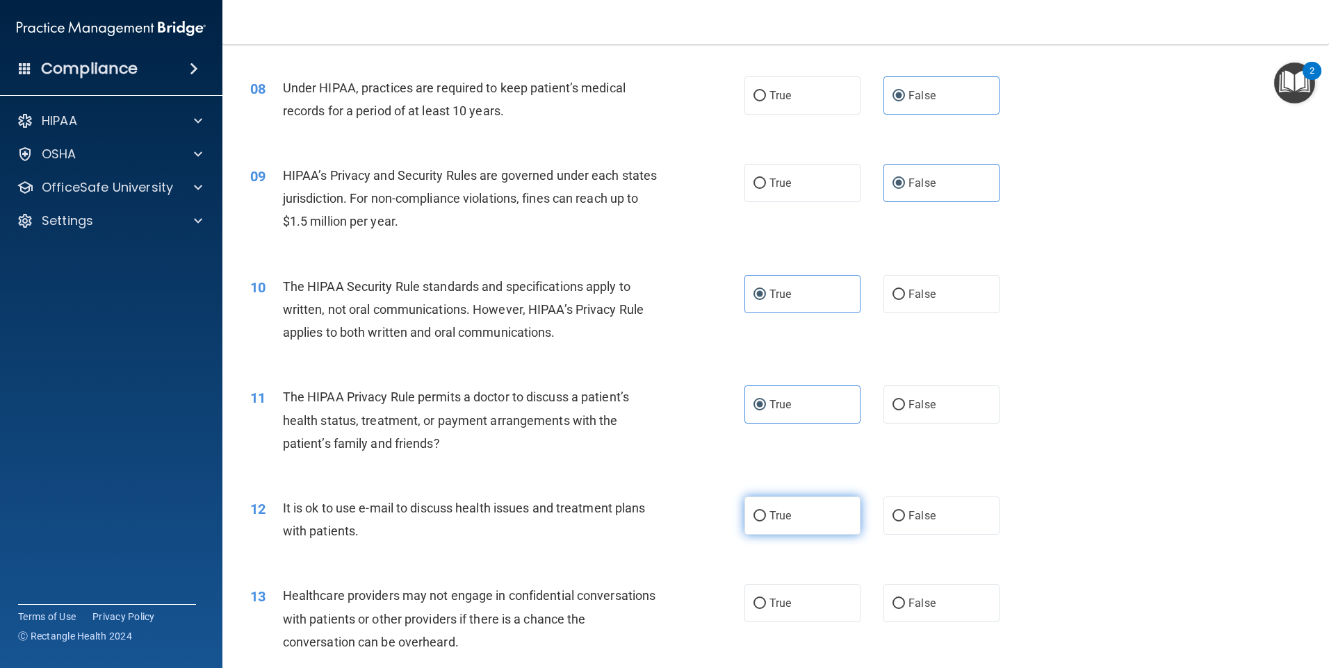
click at [775, 513] on span "True" at bounding box center [780, 515] width 22 height 13
click at [766, 513] on input "True" at bounding box center [759, 516] width 13 height 10
radio input "true"
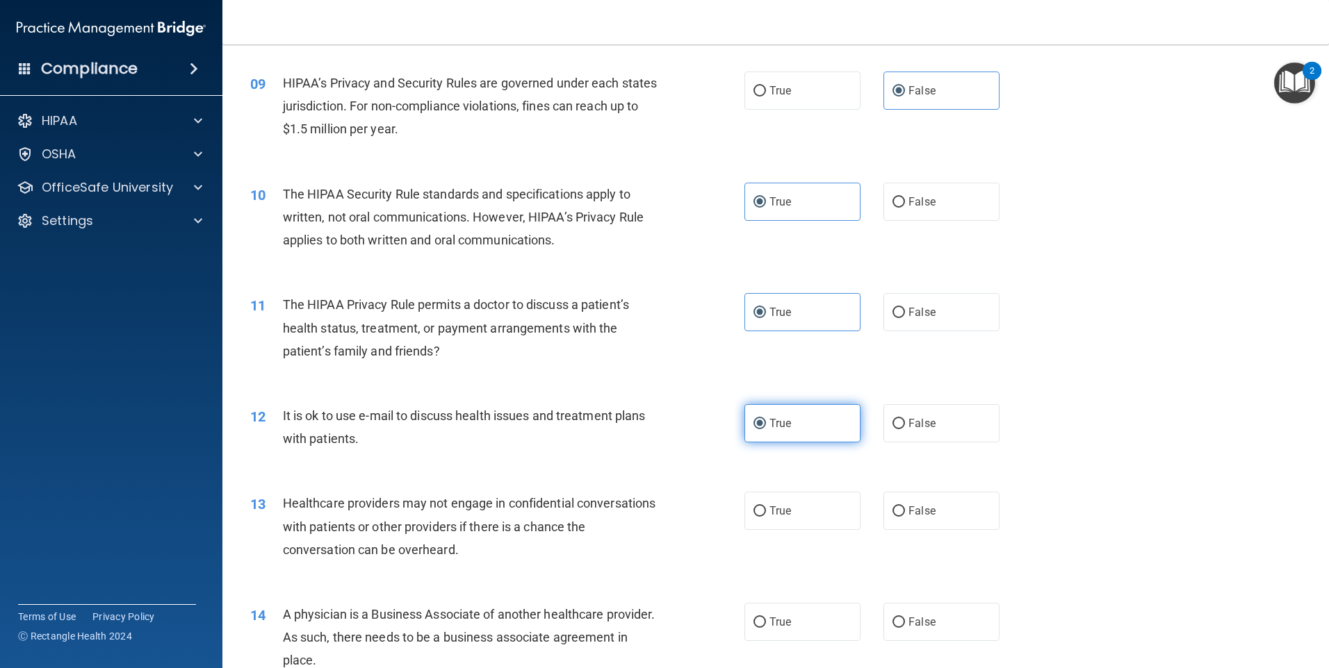
scroll to position [903, 0]
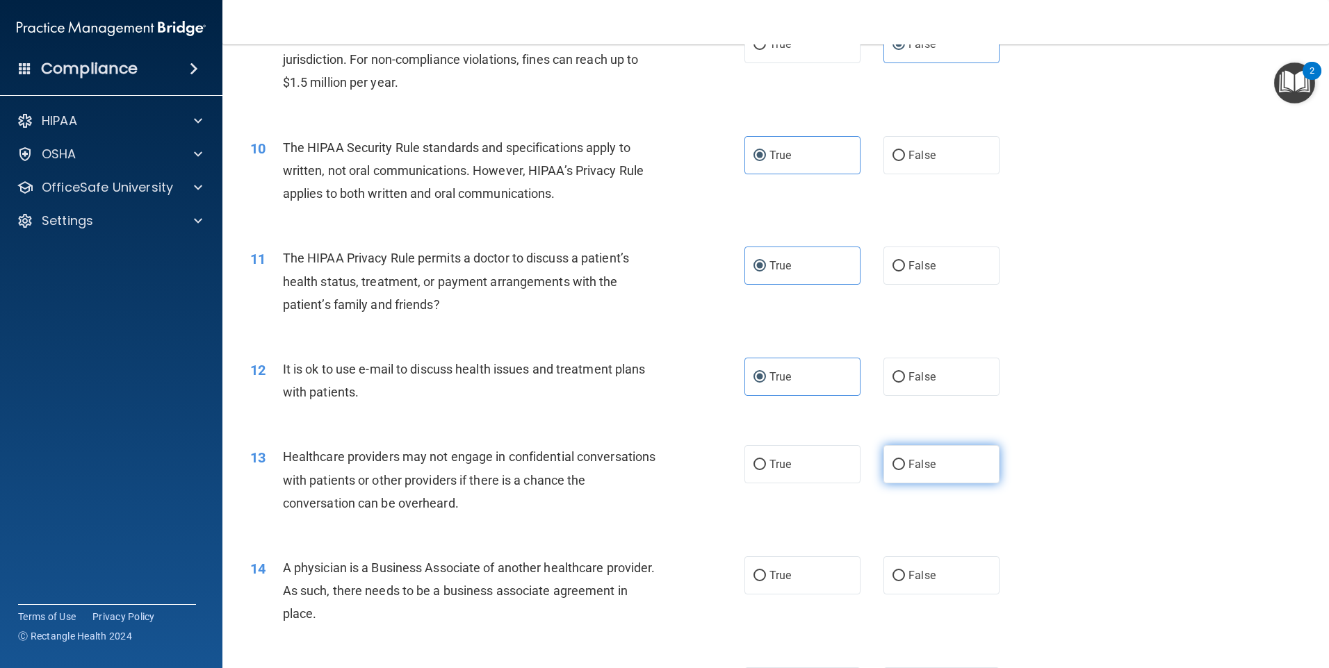
click at [923, 475] on label "False" at bounding box center [941, 464] width 116 height 38
click at [905, 470] on input "False" at bounding box center [898, 465] width 13 height 10
radio input "true"
click at [917, 564] on label "False" at bounding box center [941, 576] width 116 height 38
click at [905, 571] on input "False" at bounding box center [898, 576] width 13 height 10
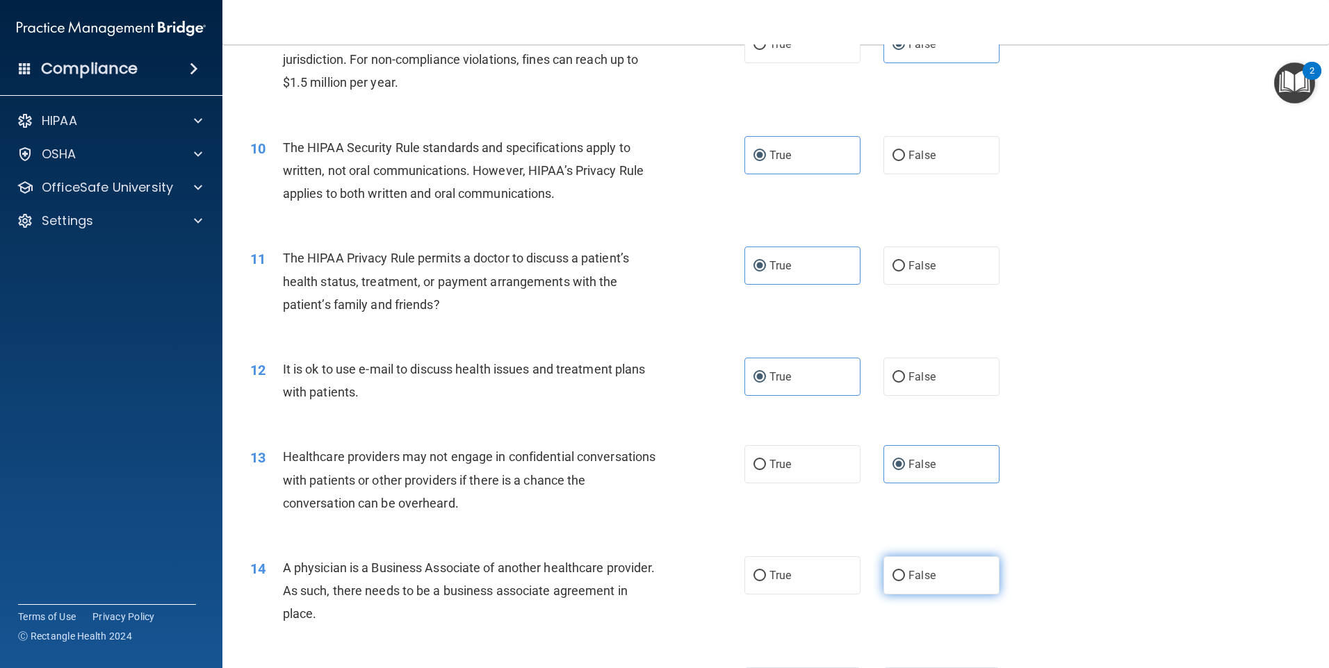
radio input "true"
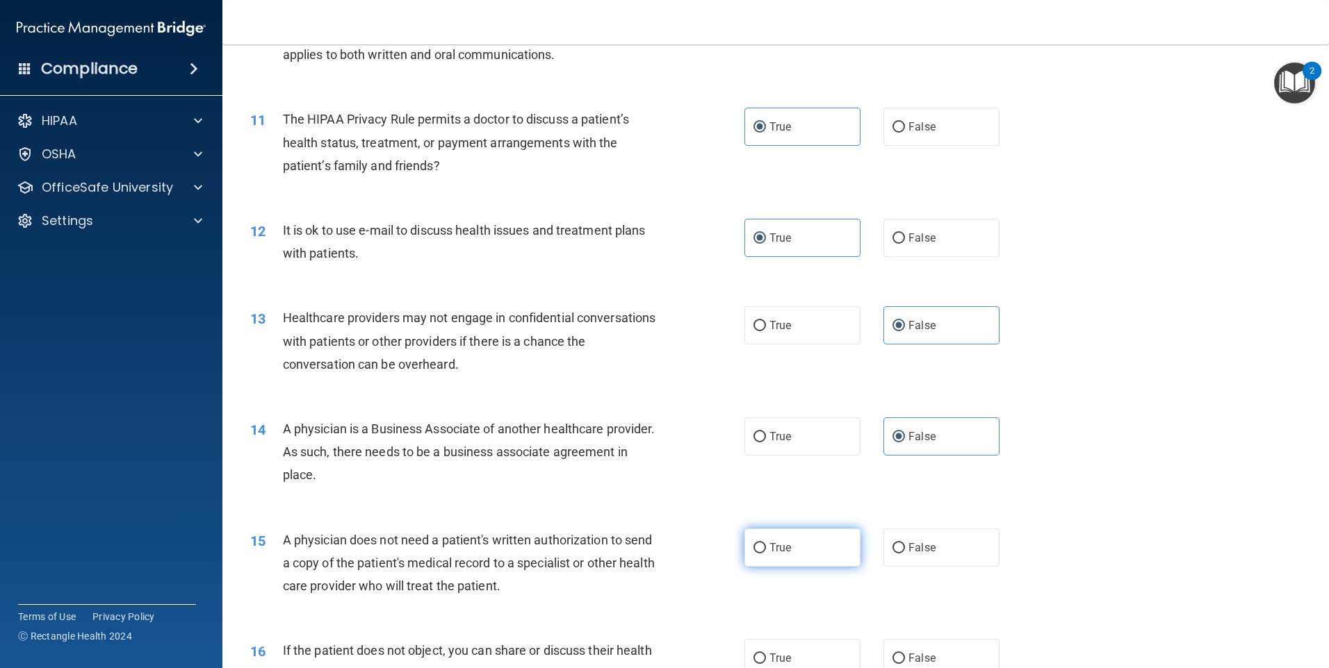
click at [788, 535] on label "True" at bounding box center [802, 548] width 116 height 38
click at [766, 543] on input "True" at bounding box center [759, 548] width 13 height 10
radio input "true"
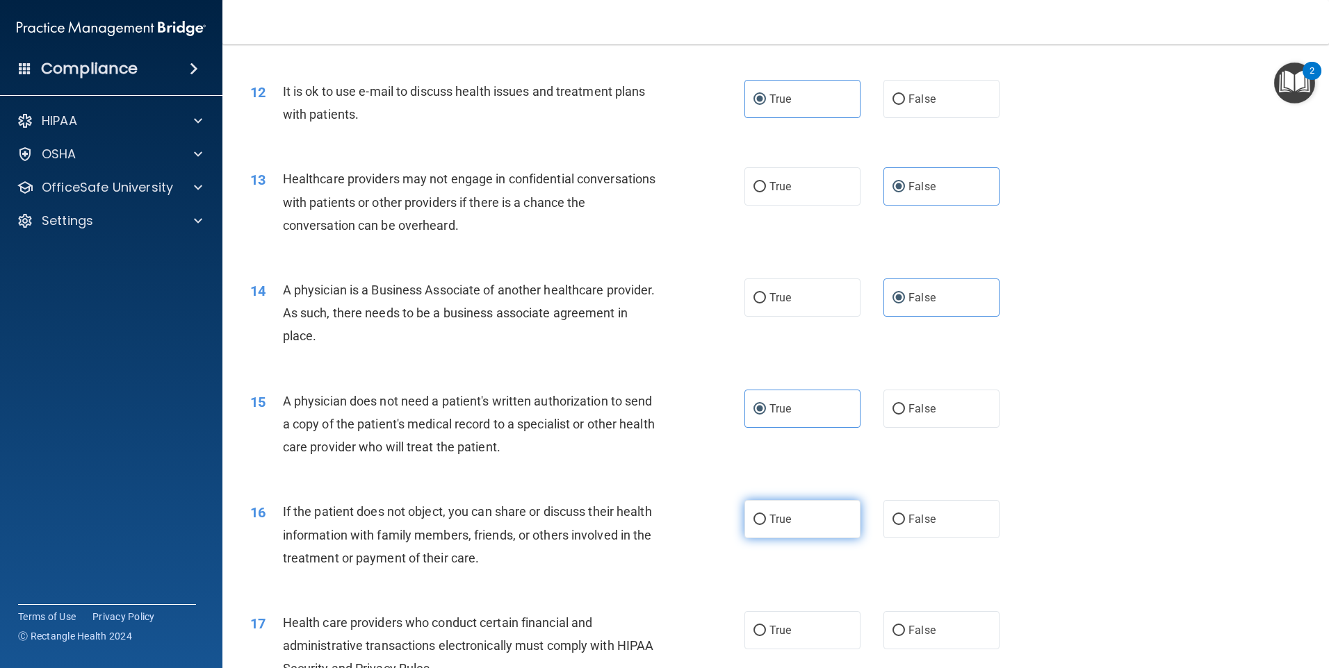
click at [794, 522] on label "True" at bounding box center [802, 519] width 116 height 38
click at [766, 522] on input "True" at bounding box center [759, 520] width 13 height 10
radio input "true"
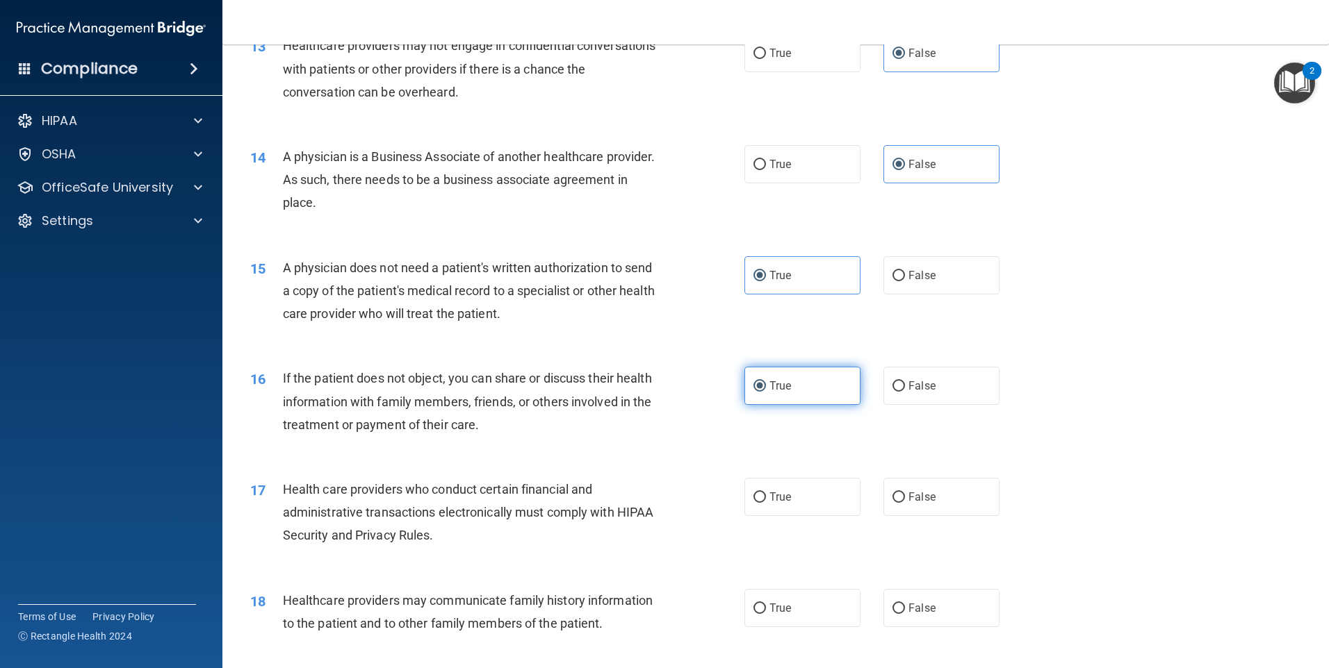
scroll to position [1320, 0]
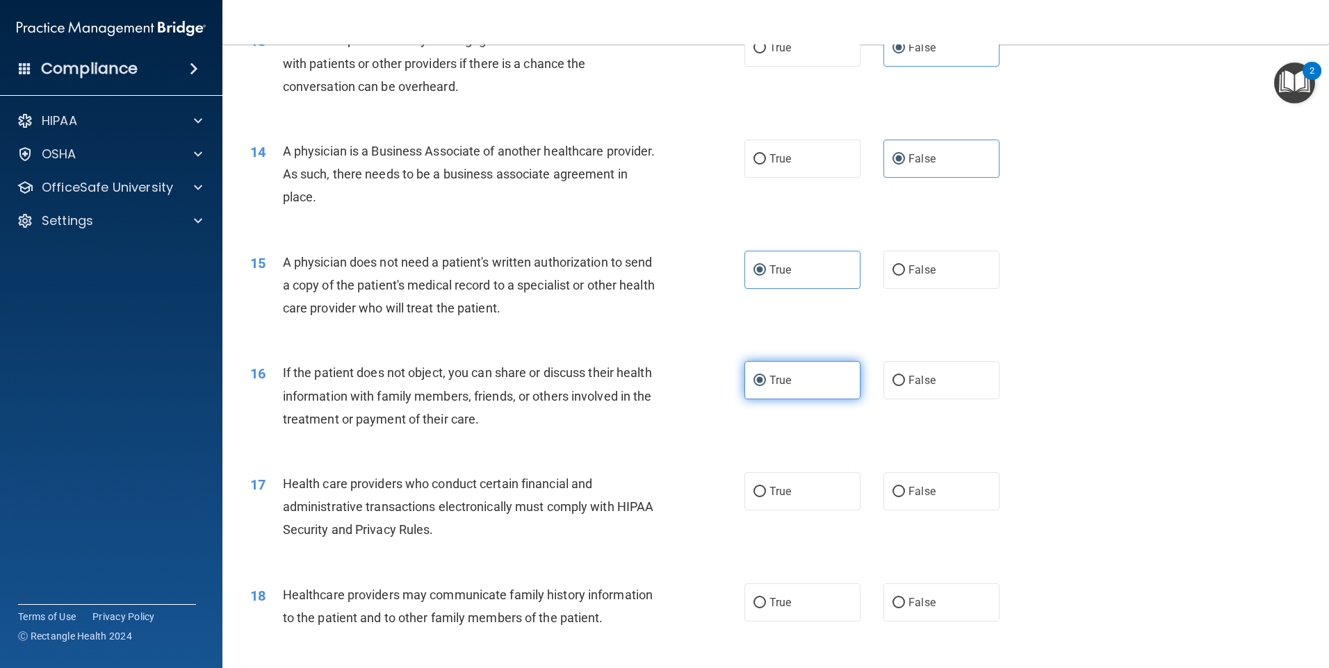
click at [794, 523] on div "17 Health care providers who conduct certain financial and administrative trans…" at bounding box center [775, 510] width 1071 height 111
click at [796, 514] on div "17 Health care providers who conduct certain financial and administrative trans…" at bounding box center [775, 510] width 1071 height 111
click at [798, 495] on label "True" at bounding box center [802, 492] width 116 height 38
click at [766, 495] on input "True" at bounding box center [759, 492] width 13 height 10
radio input "true"
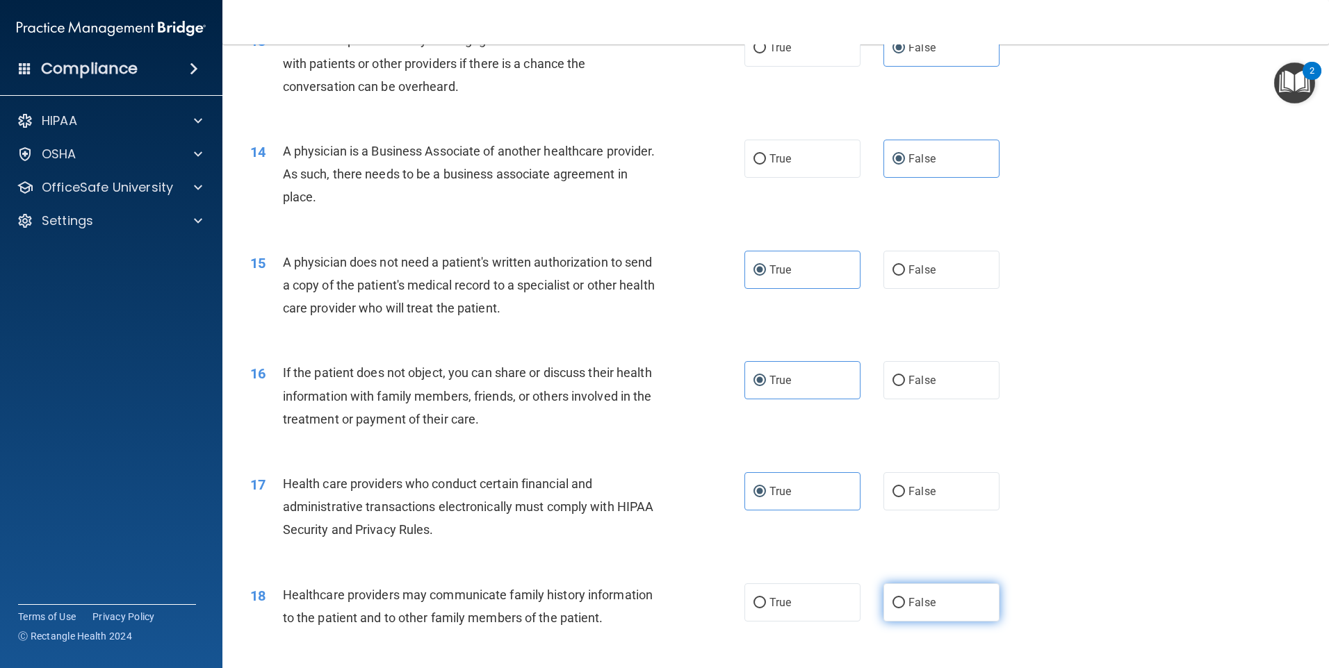
click at [921, 584] on label "False" at bounding box center [941, 603] width 116 height 38
click at [905, 598] on input "False" at bounding box center [898, 603] width 13 height 10
radio input "true"
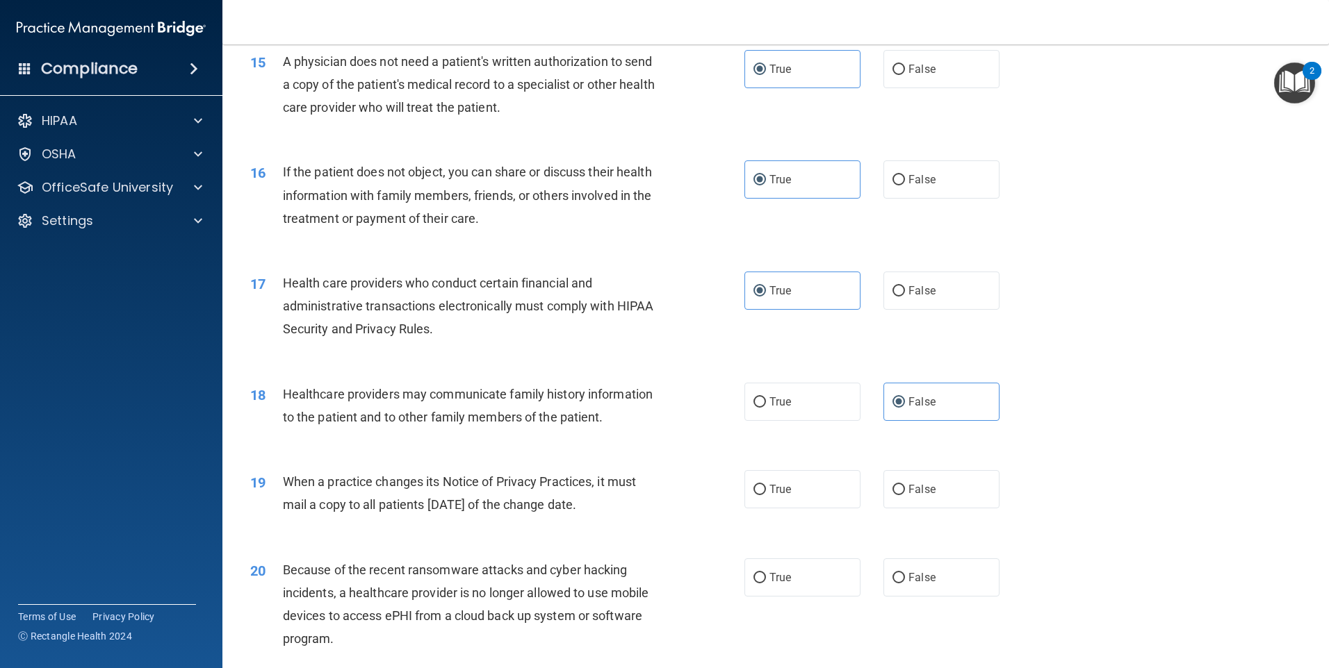
scroll to position [1529, 0]
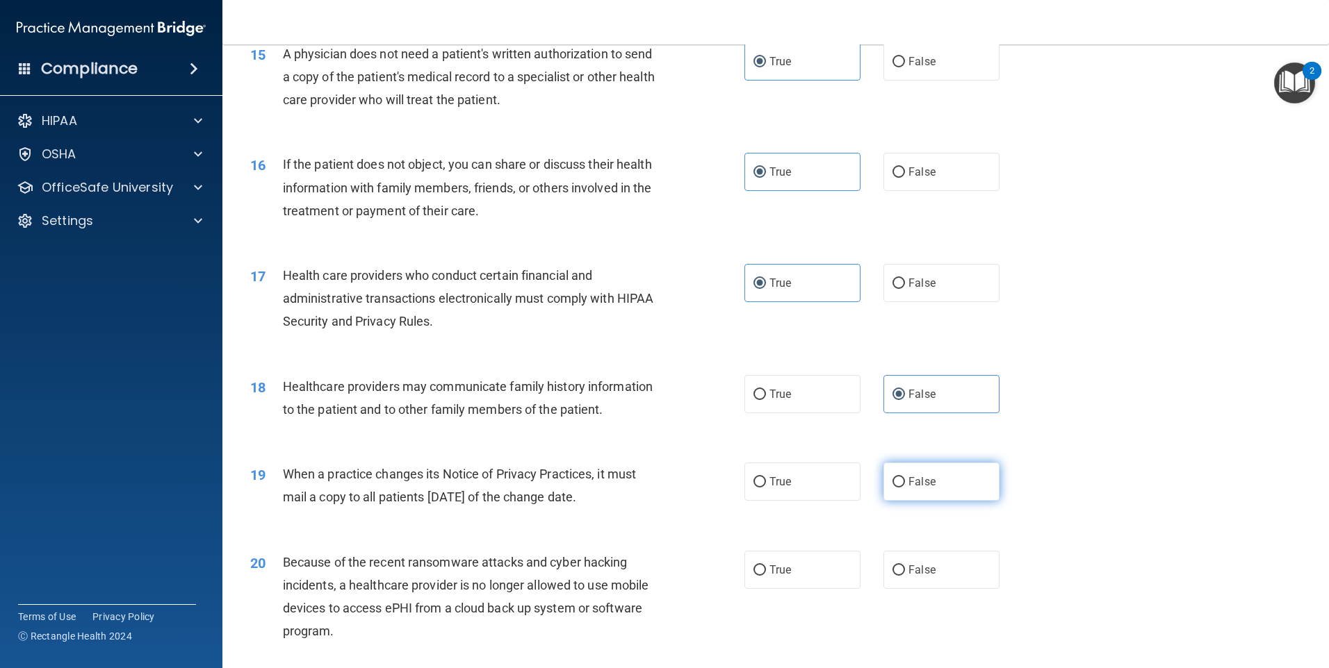
click at [925, 488] on span "False" at bounding box center [921, 481] width 27 height 13
click at [905, 488] on input "False" at bounding box center [898, 482] width 13 height 10
radio input "true"
click at [932, 548] on div "20 Because of the recent ransomware attacks and cyber hacking incidents, a heal…" at bounding box center [775, 601] width 1071 height 134
click at [930, 562] on label "False" at bounding box center [941, 570] width 116 height 38
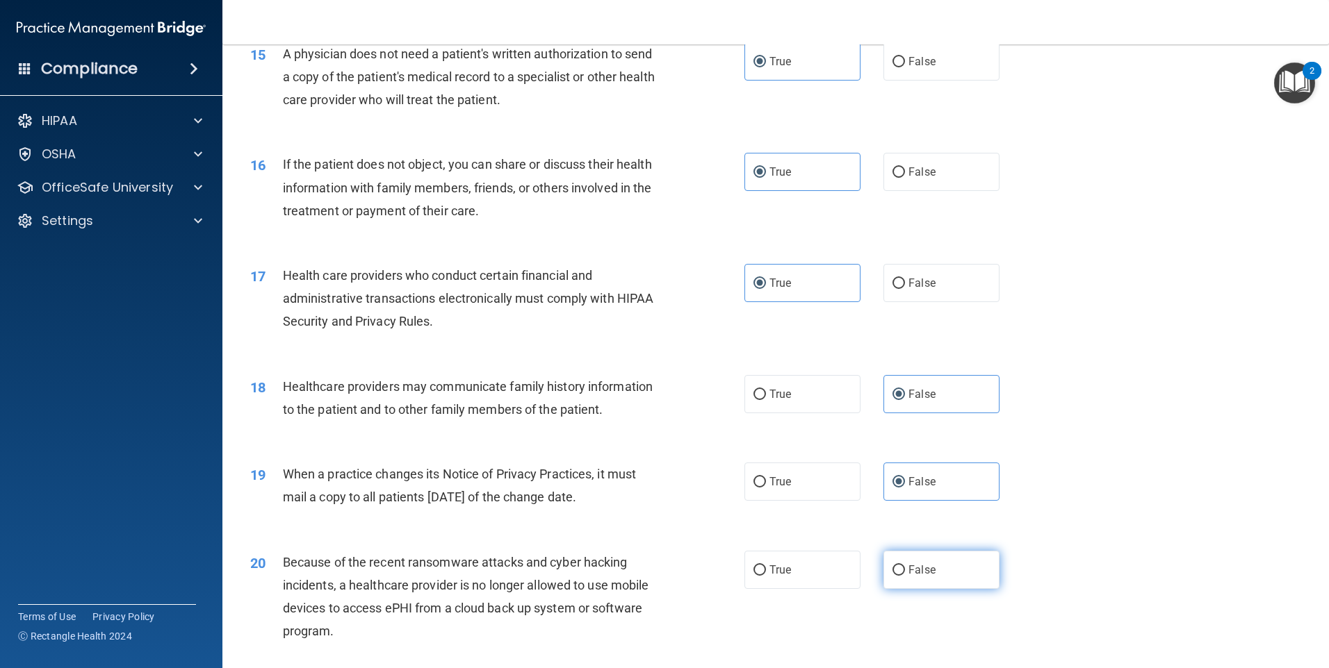
click at [905, 566] on input "False" at bounding box center [898, 571] width 13 height 10
radio input "true"
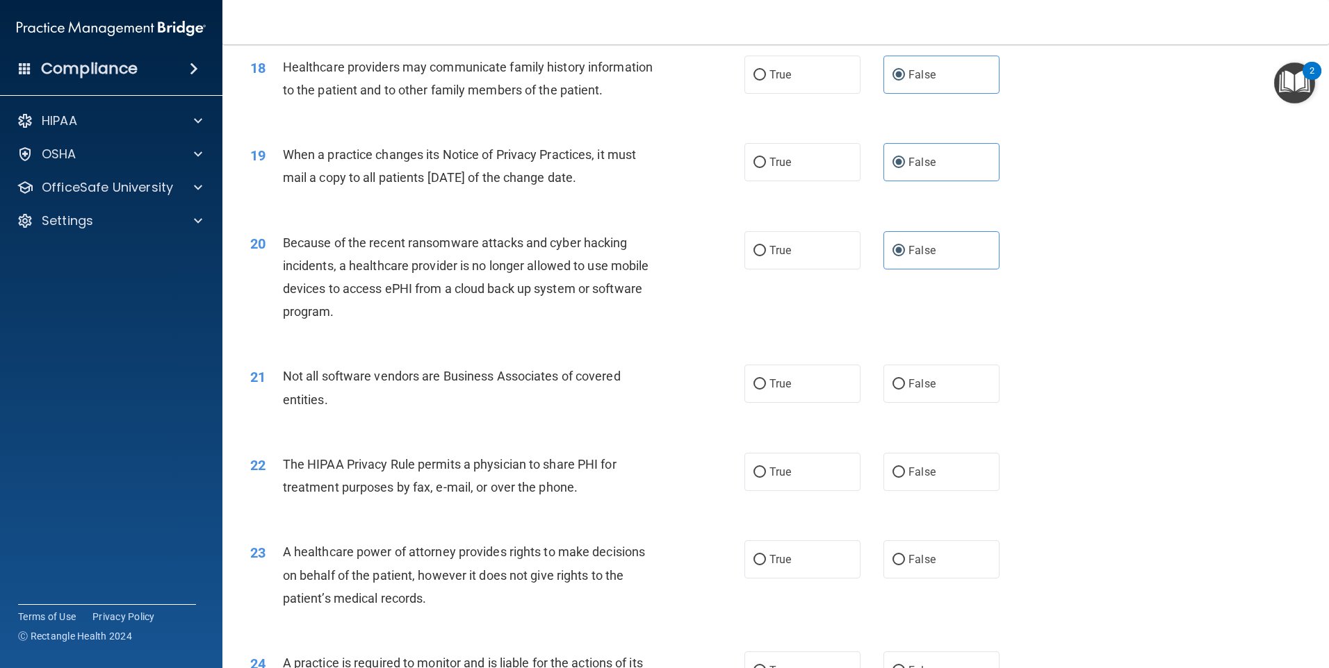
scroll to position [1876, 0]
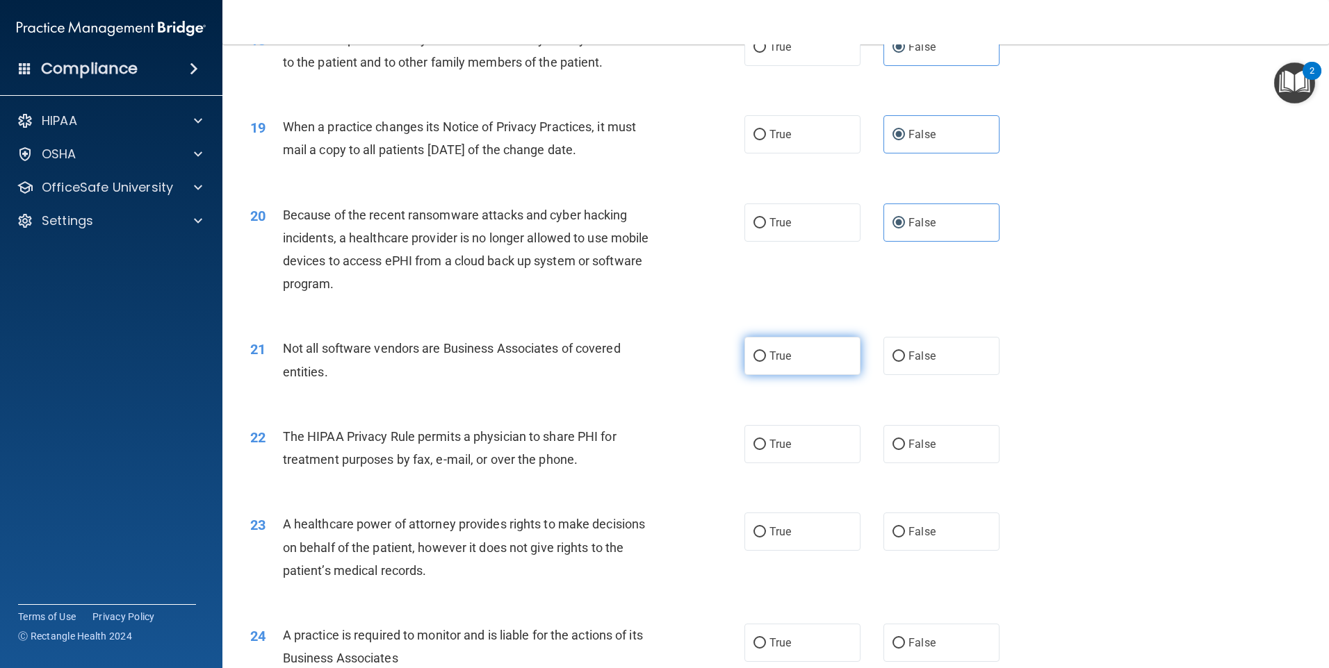
click at [771, 354] on span "True" at bounding box center [780, 356] width 22 height 13
click at [766, 354] on input "True" at bounding box center [759, 357] width 13 height 10
radio input "true"
click at [793, 441] on label "True" at bounding box center [802, 444] width 116 height 38
click at [766, 441] on input "True" at bounding box center [759, 445] width 13 height 10
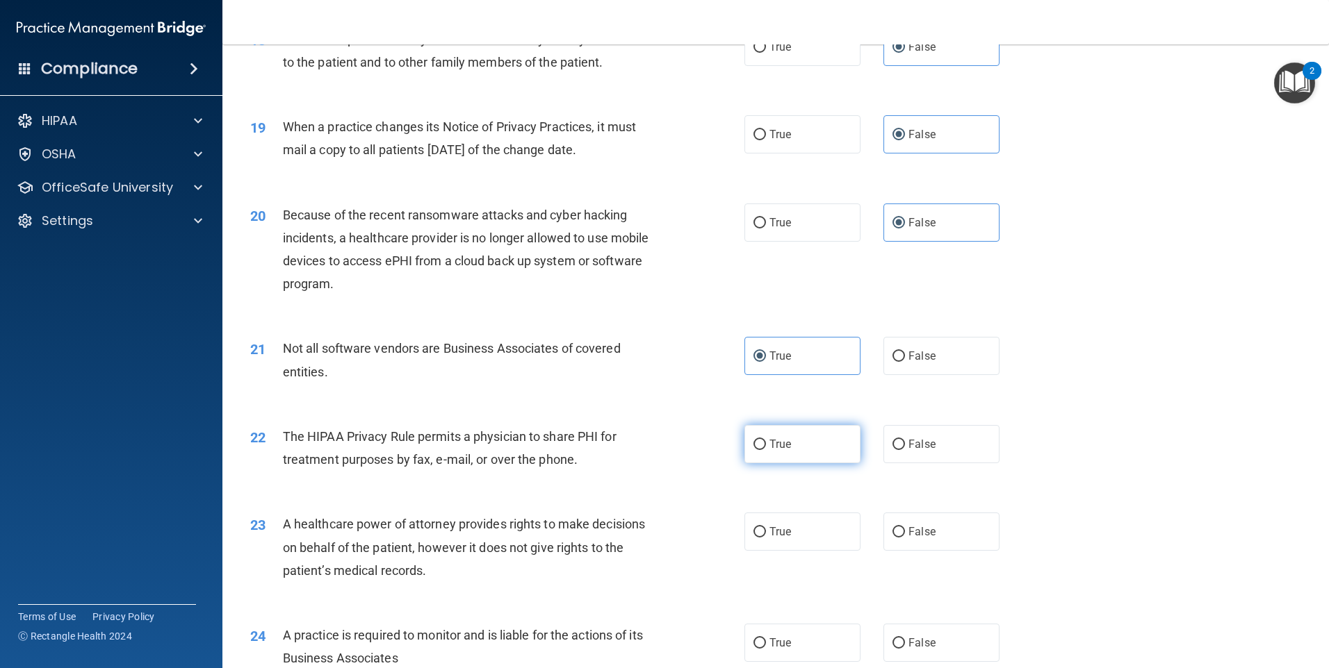
radio input "true"
click at [954, 555] on div "23 A healthcare power of attorney provides rights to make decisions on behalf o…" at bounding box center [775, 550] width 1071 height 111
click at [953, 542] on label "False" at bounding box center [941, 532] width 116 height 38
click at [905, 538] on input "False" at bounding box center [898, 532] width 13 height 10
radio input "true"
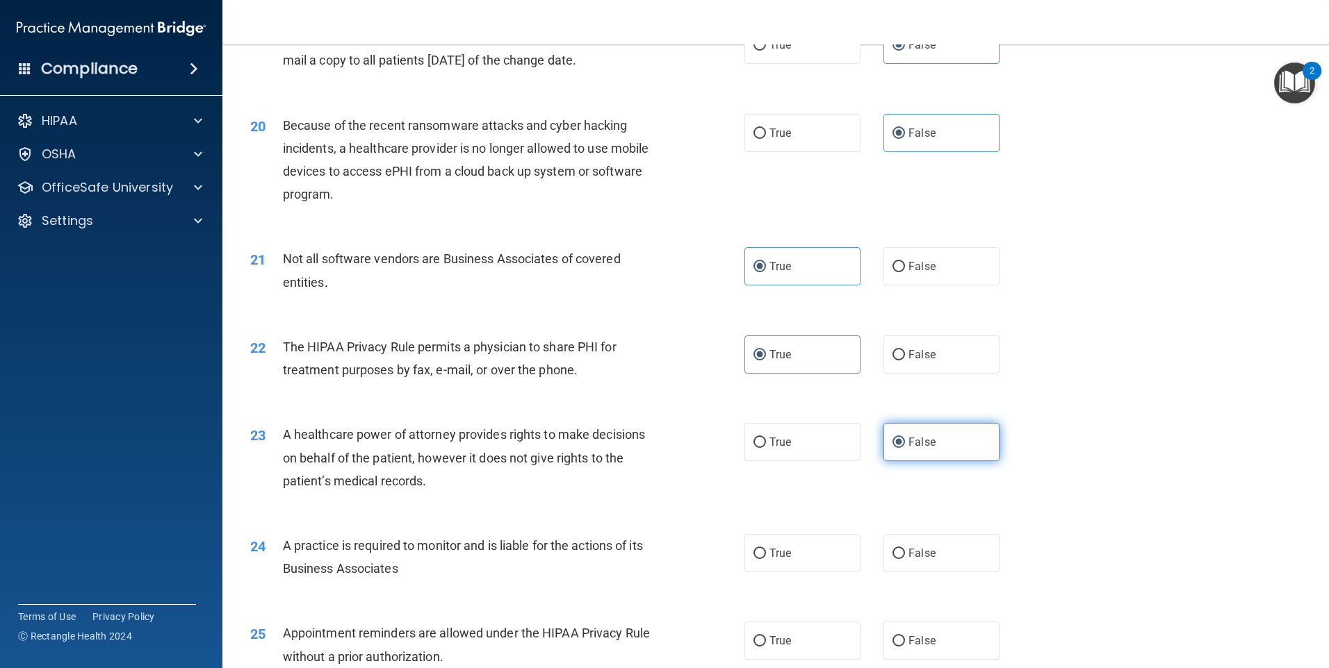
scroll to position [2085, 0]
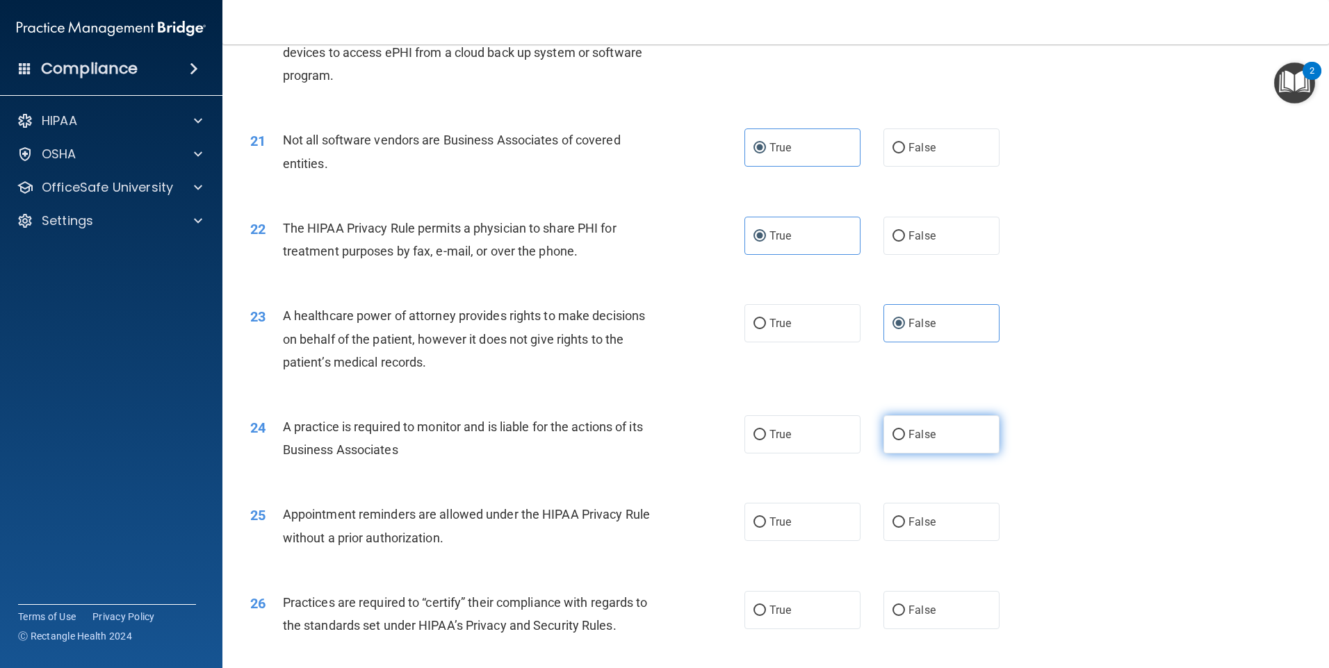
click at [926, 449] on label "False" at bounding box center [941, 435] width 116 height 38
click at [905, 441] on input "False" at bounding box center [898, 435] width 13 height 10
radio input "true"
click at [779, 523] on span "True" at bounding box center [780, 522] width 22 height 13
click at [766, 523] on input "True" at bounding box center [759, 523] width 13 height 10
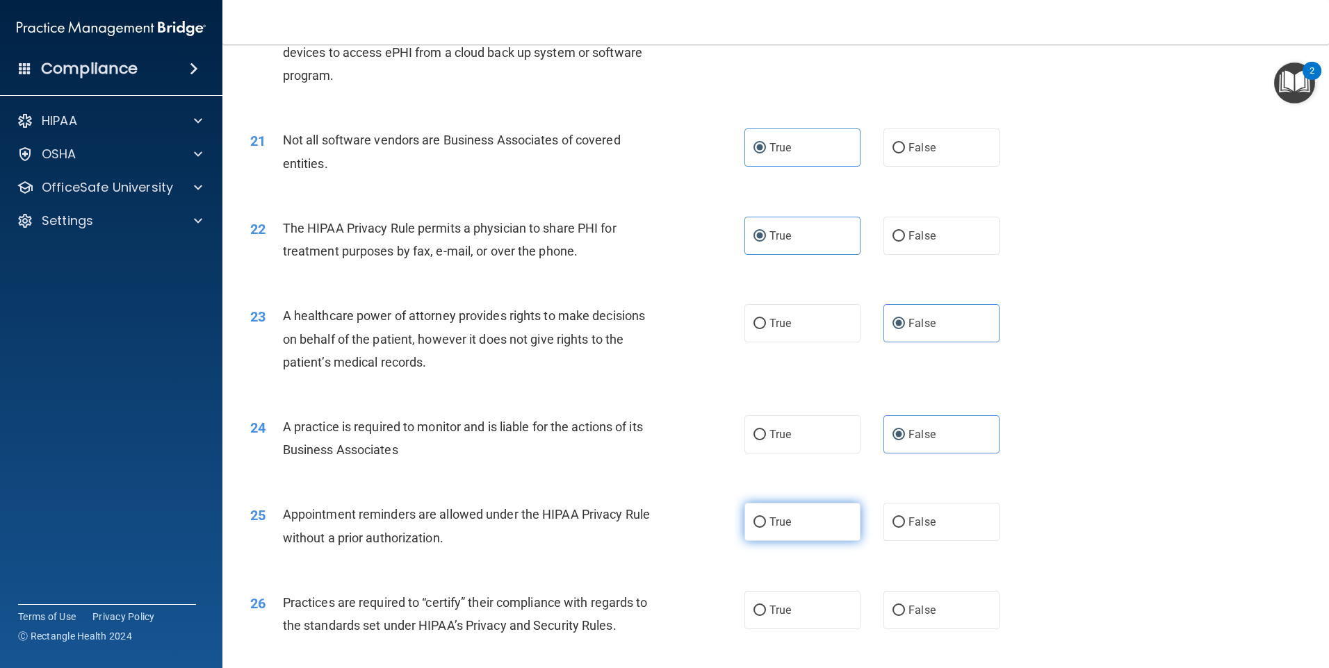
radio input "true"
click at [963, 619] on label "False" at bounding box center [941, 610] width 116 height 38
click at [905, 616] on input "False" at bounding box center [898, 611] width 13 height 10
radio input "true"
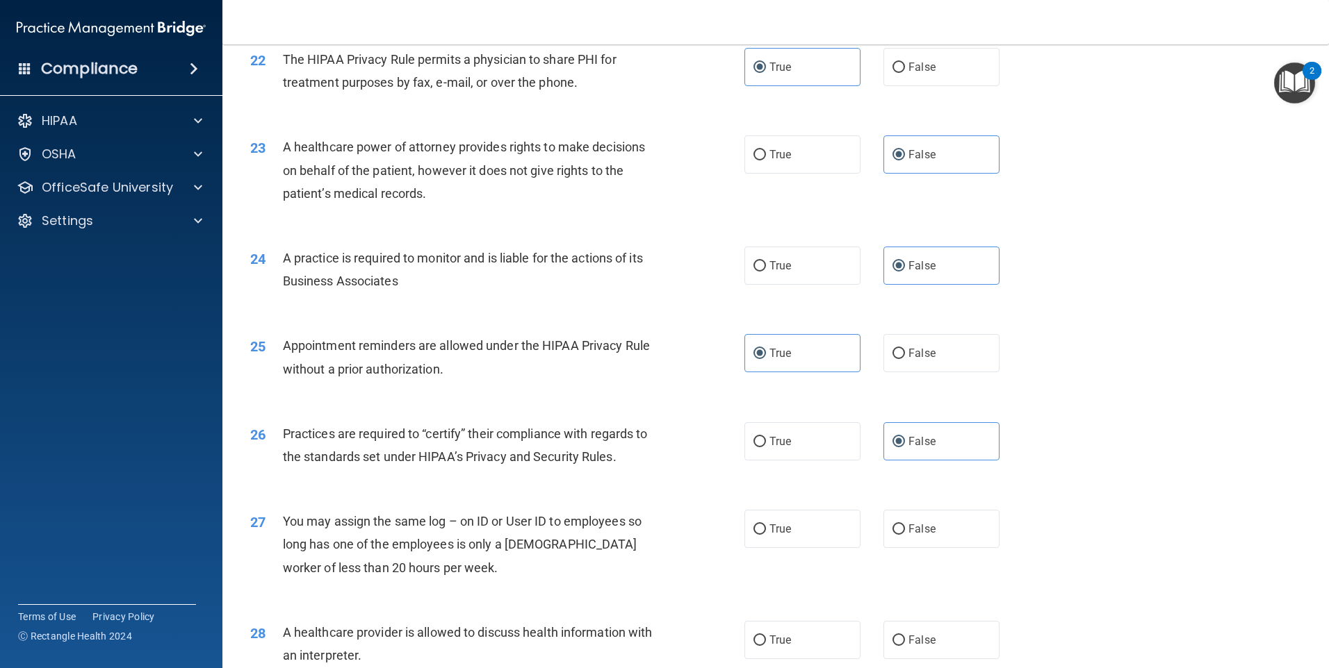
scroll to position [2293, 0]
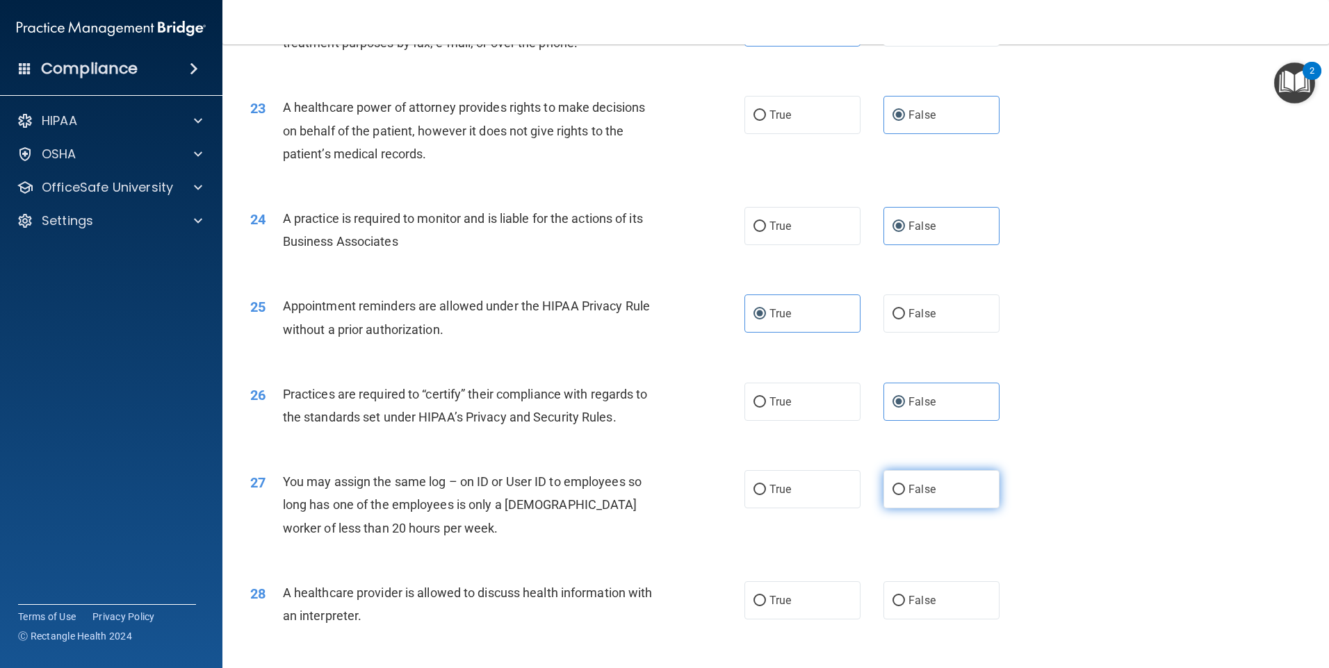
click at [917, 505] on label "False" at bounding box center [941, 489] width 116 height 38
click at [905, 495] on input "False" at bounding box center [898, 490] width 13 height 10
radio input "true"
click at [810, 587] on label "True" at bounding box center [802, 601] width 116 height 38
click at [766, 596] on input "True" at bounding box center [759, 601] width 13 height 10
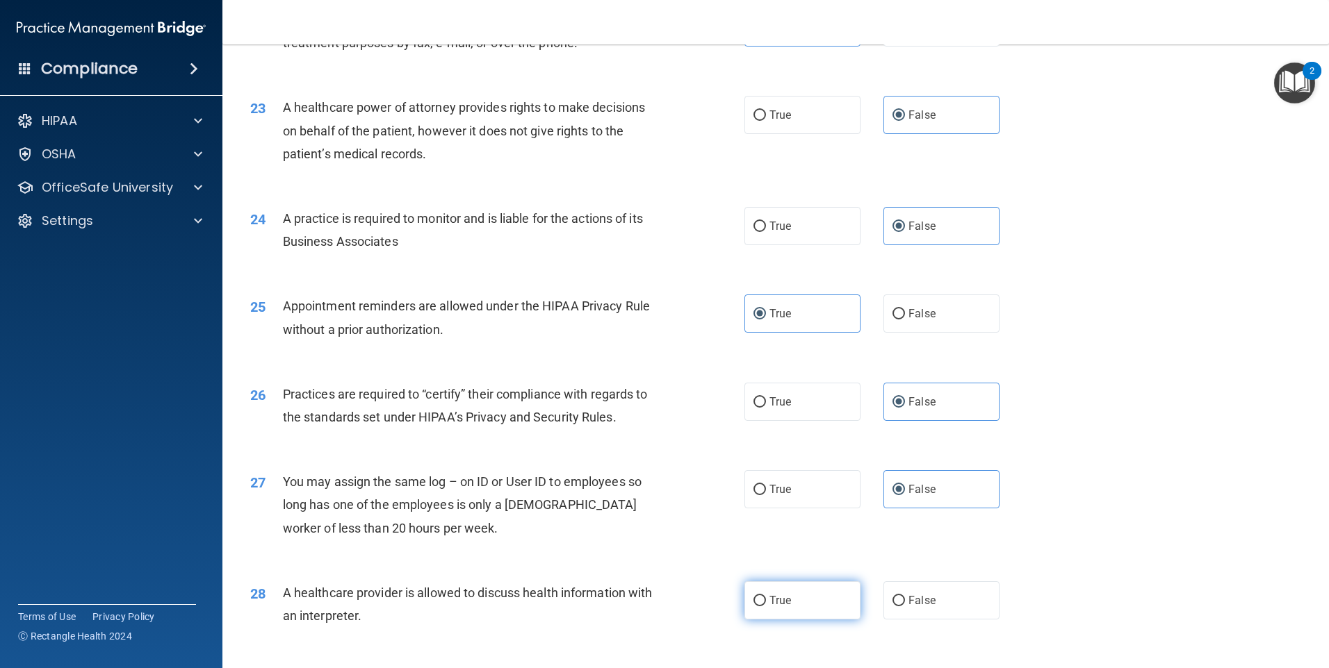
radio input "true"
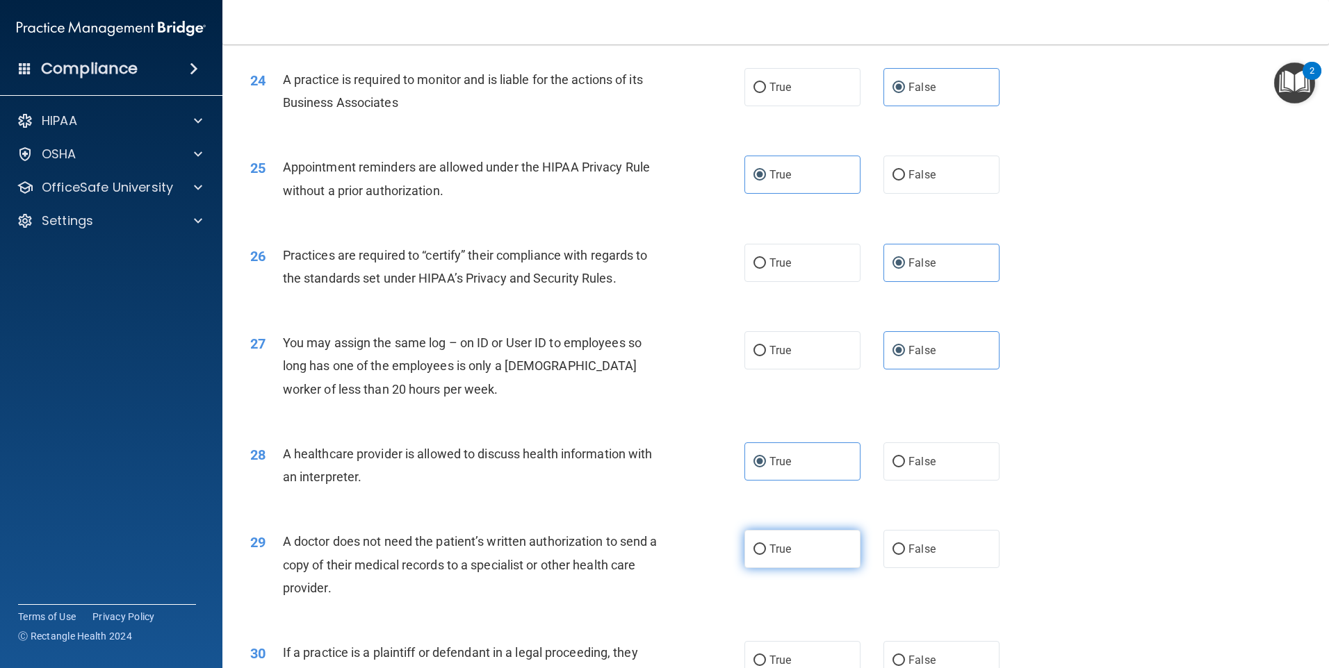
click at [794, 559] on label "True" at bounding box center [802, 549] width 116 height 38
click at [766, 555] on input "True" at bounding box center [759, 550] width 13 height 10
radio input "true"
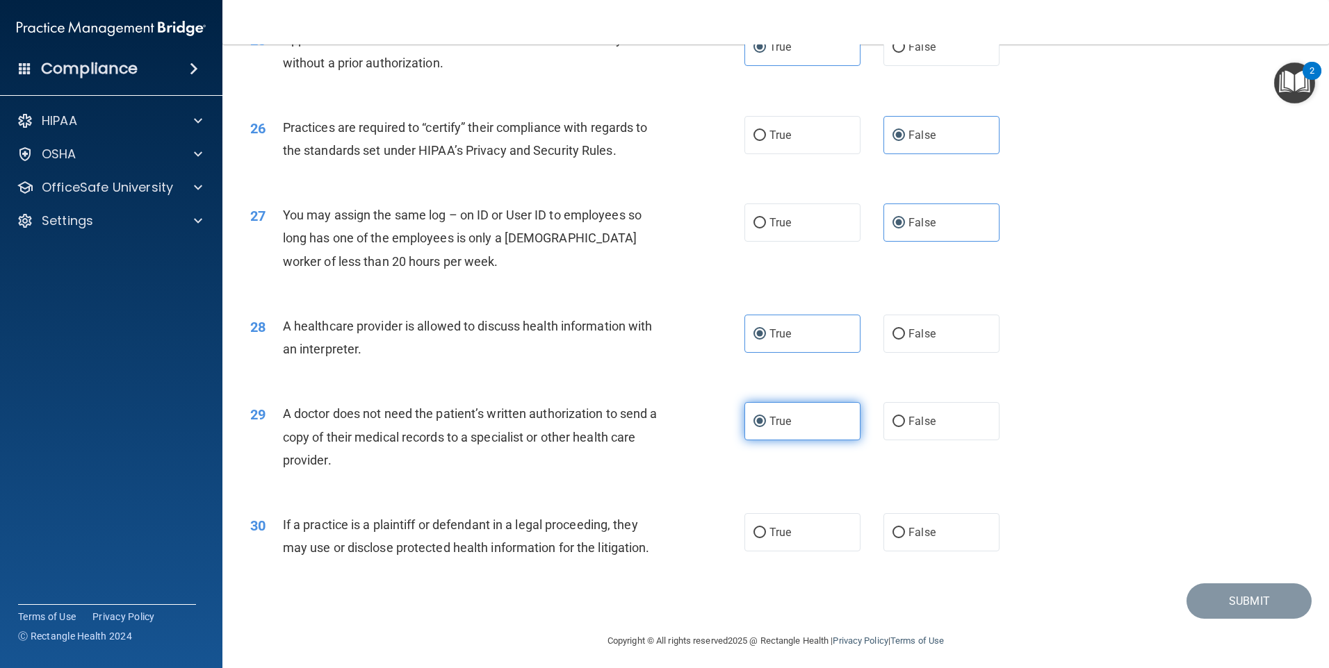
scroll to position [2566, 0]
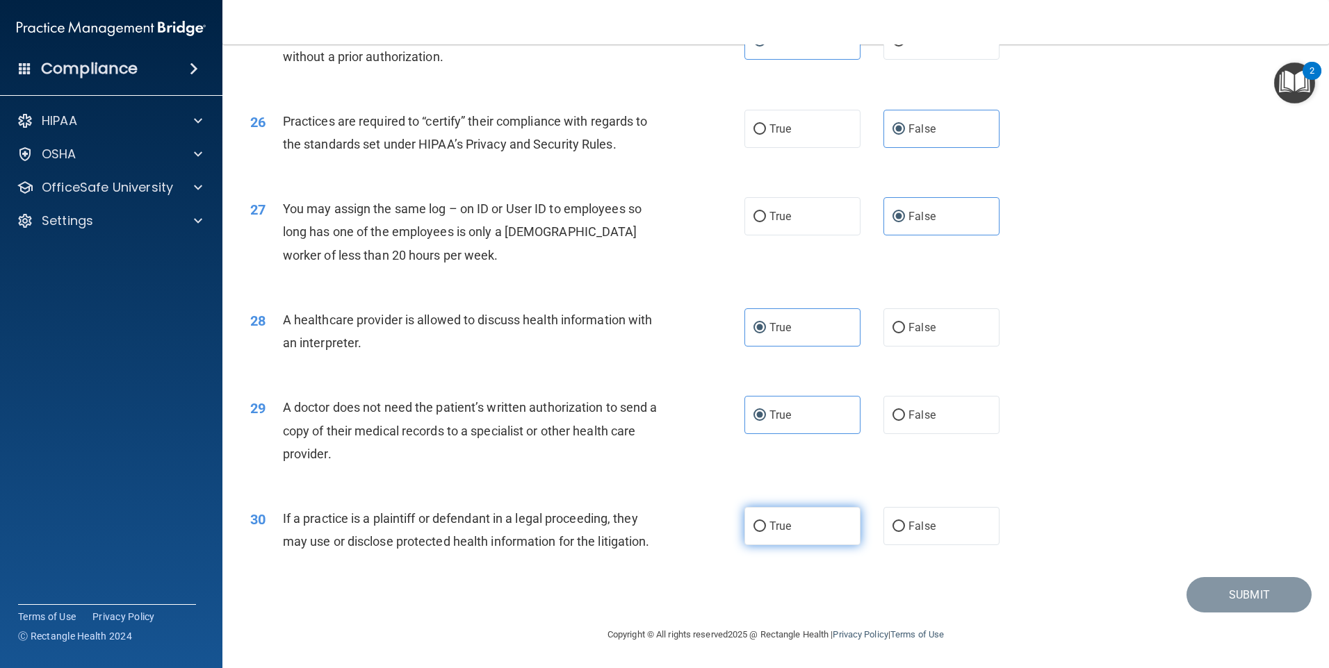
click at [792, 536] on label "True" at bounding box center [802, 526] width 116 height 38
click at [766, 532] on input "True" at bounding box center [759, 527] width 13 height 10
radio input "true"
click at [1250, 625] on footer "Copyright © All rights reserved 2025 @ Rectangle Health | Privacy Policy | Term…" at bounding box center [775, 634] width 1051 height 42
click at [1244, 604] on button "Submit" at bounding box center [1248, 594] width 125 height 35
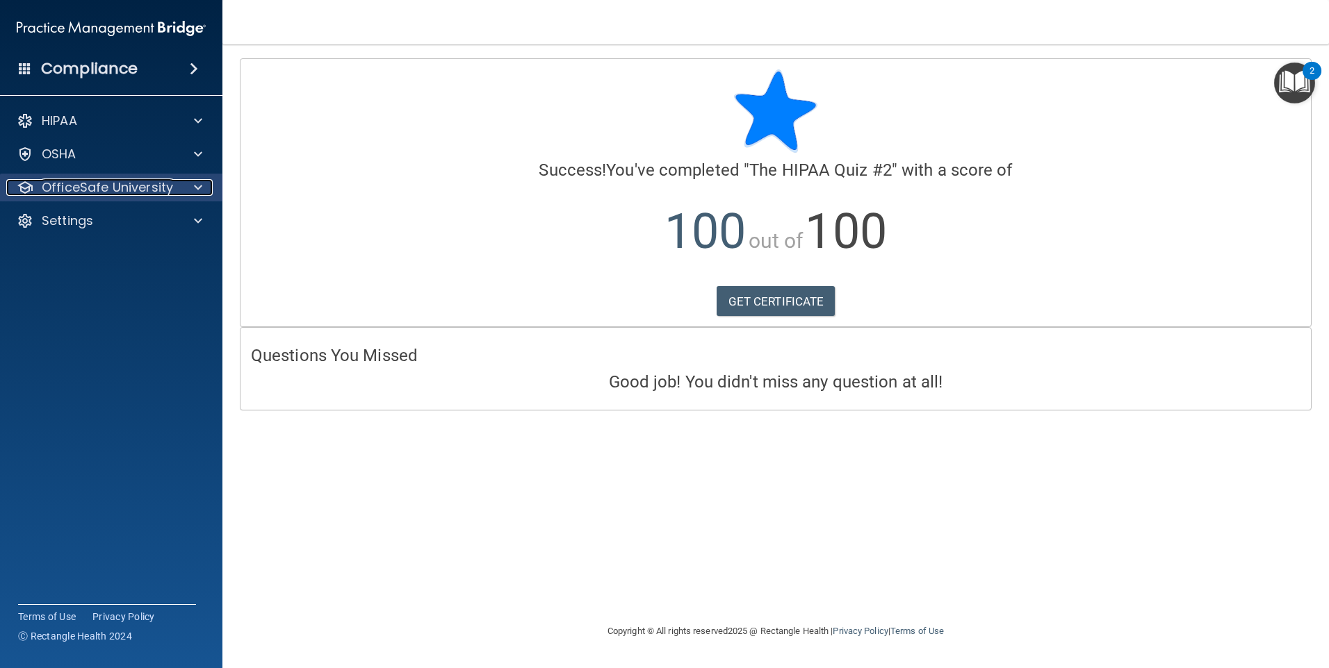
click at [190, 183] on div at bounding box center [196, 187] width 35 height 17
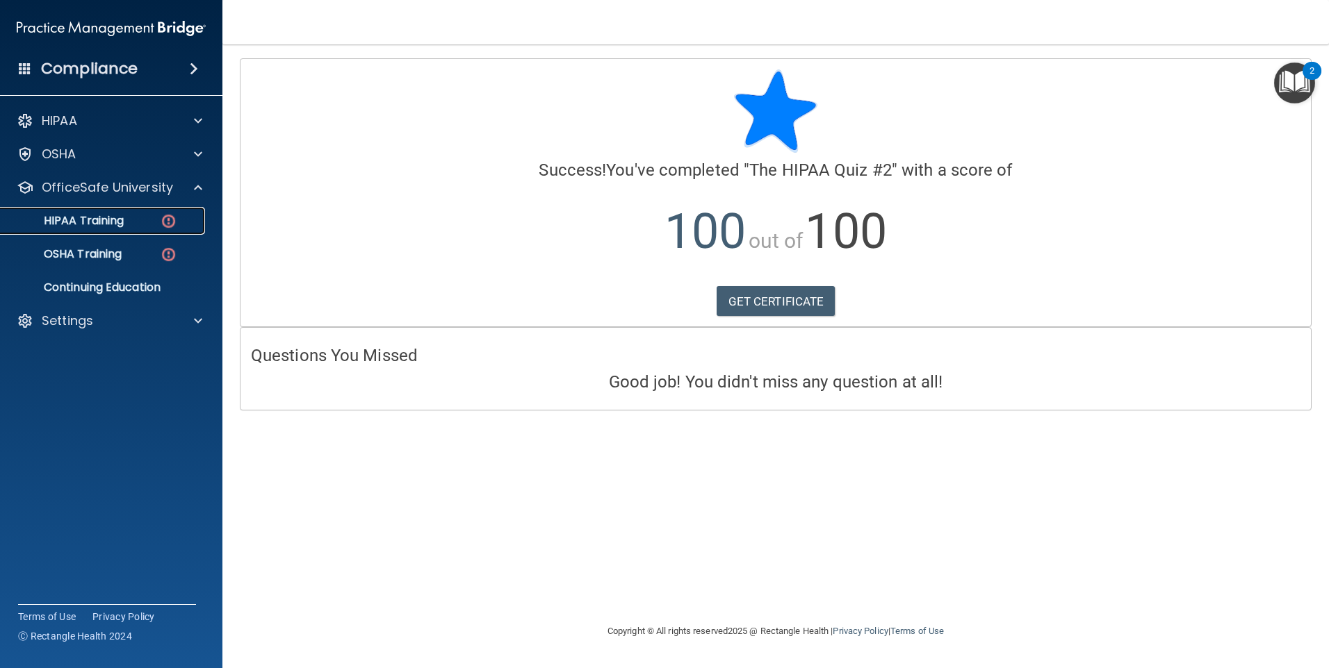
click at [178, 227] on div "HIPAA Training" at bounding box center [104, 221] width 190 height 14
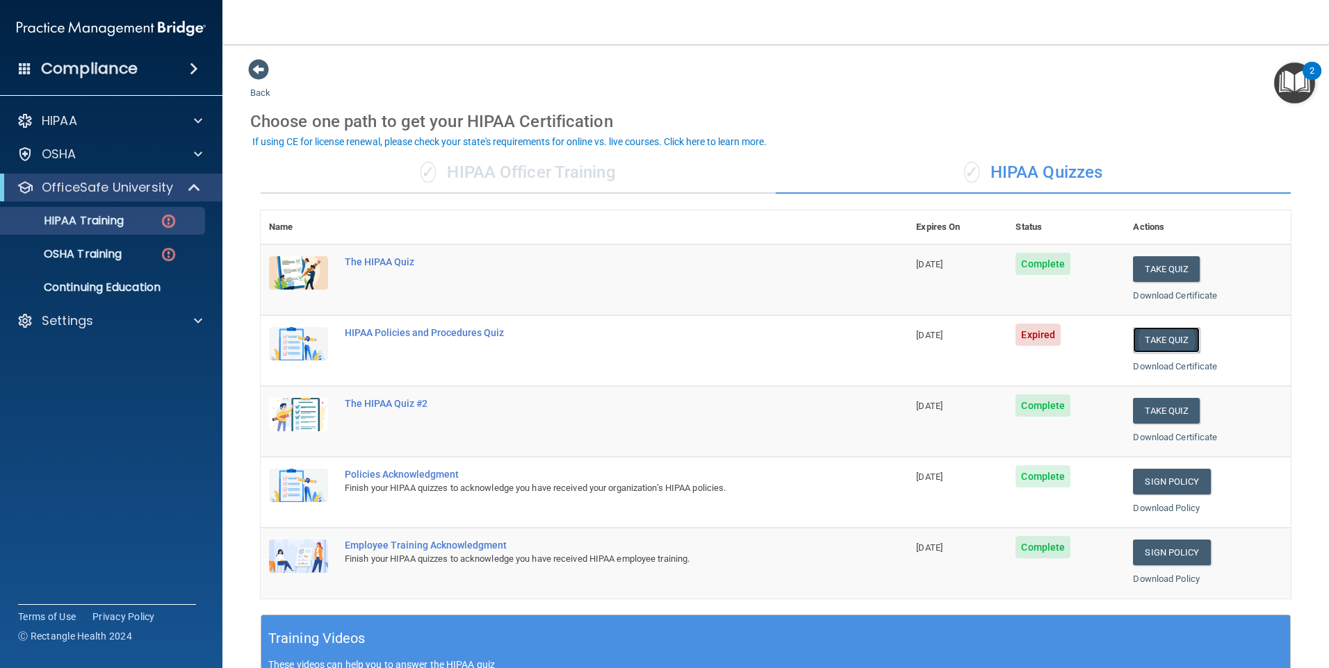
click at [1177, 340] on button "Take Quiz" at bounding box center [1166, 340] width 67 height 26
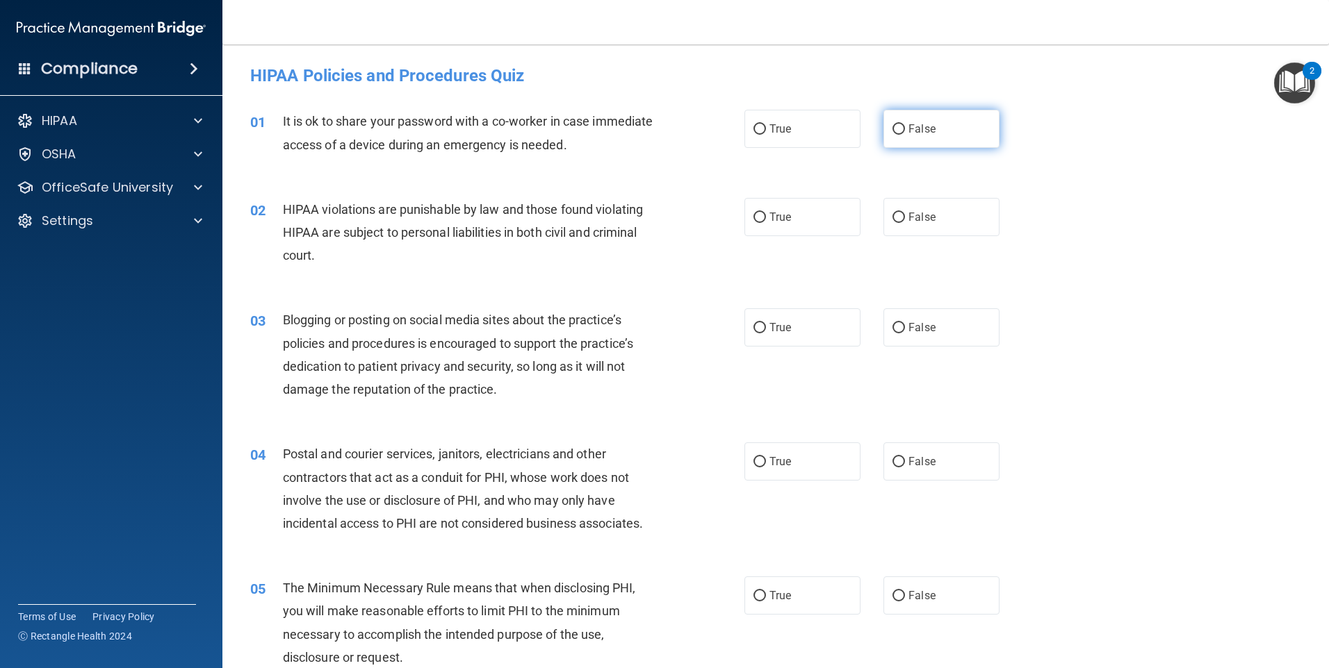
click at [946, 136] on label "False" at bounding box center [941, 129] width 116 height 38
click at [905, 135] on input "False" at bounding box center [898, 129] width 13 height 10
radio input "true"
click at [769, 229] on label "True" at bounding box center [802, 217] width 116 height 38
click at [766, 223] on input "True" at bounding box center [759, 218] width 13 height 10
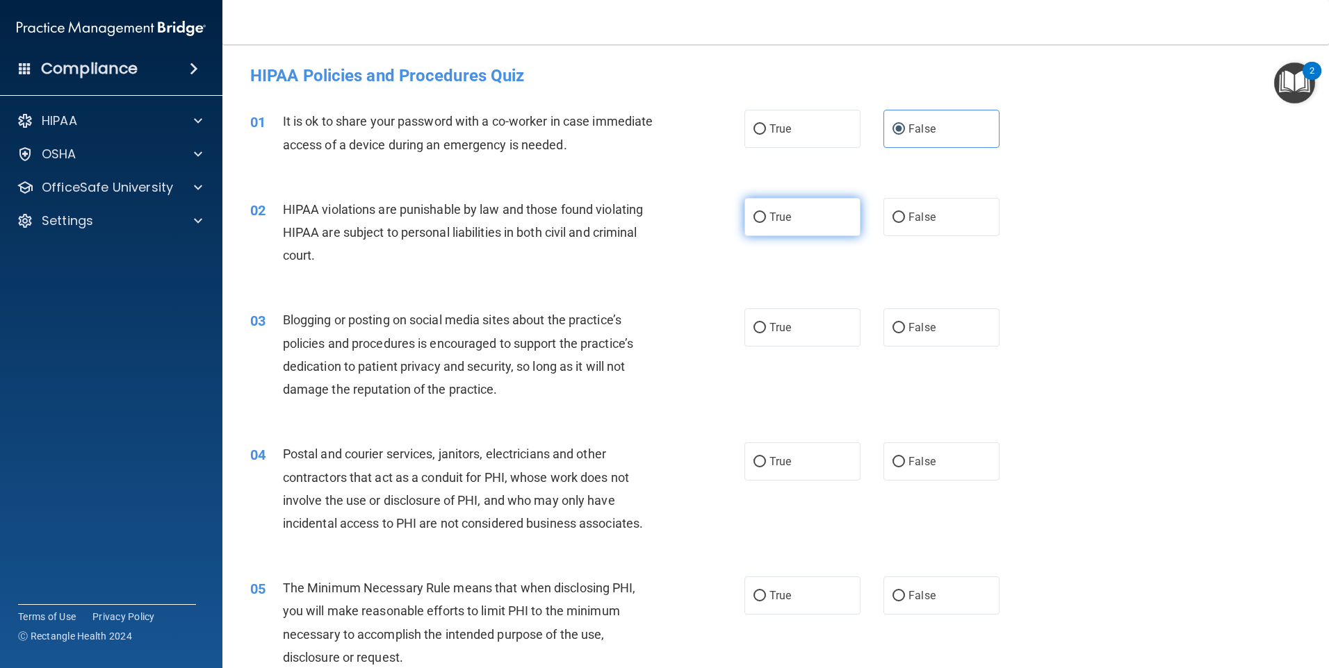
radio input "true"
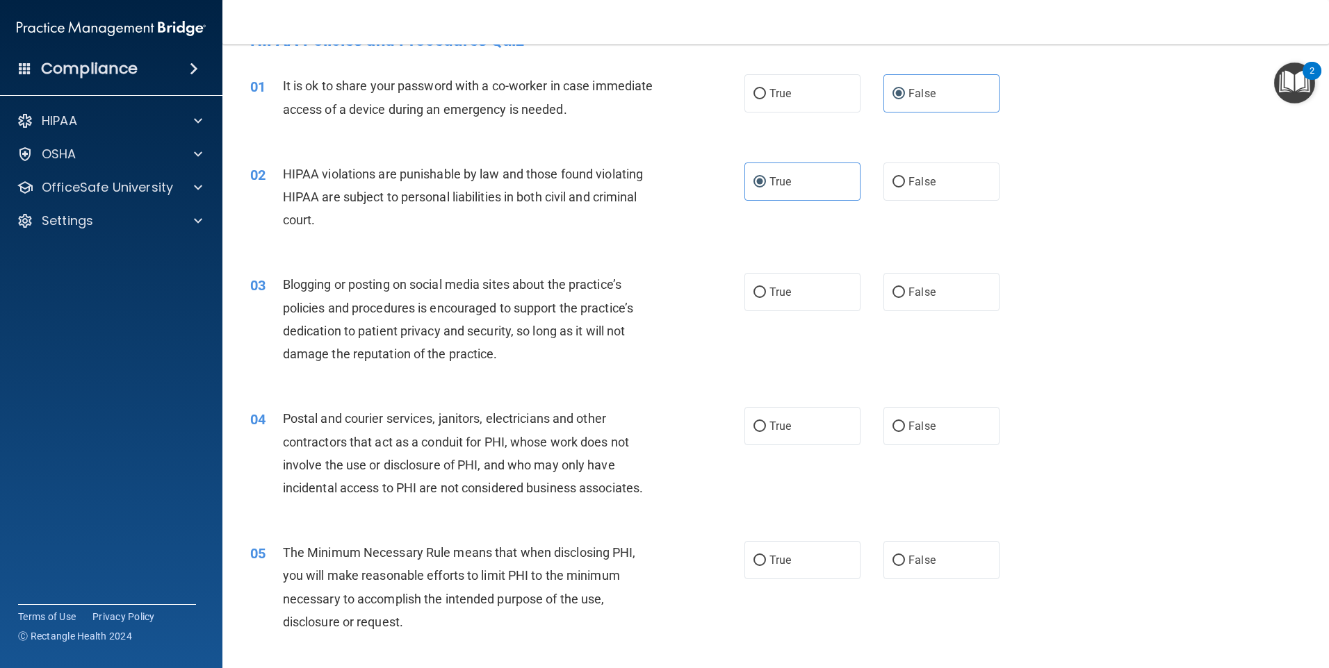
scroll to position [69, 0]
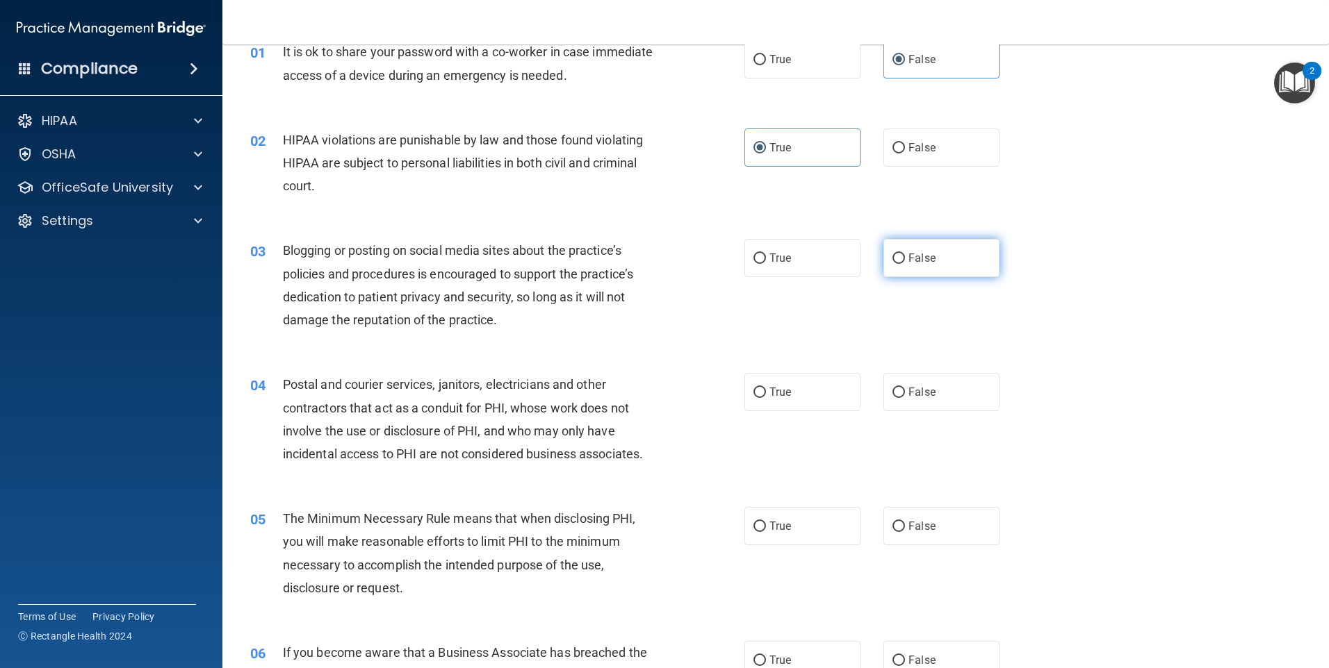
click at [908, 263] on span "False" at bounding box center [921, 258] width 27 height 13
click at [903, 263] on input "False" at bounding box center [898, 259] width 13 height 10
radio input "true"
click at [798, 402] on label "True" at bounding box center [802, 392] width 116 height 38
click at [766, 398] on input "True" at bounding box center [759, 393] width 13 height 10
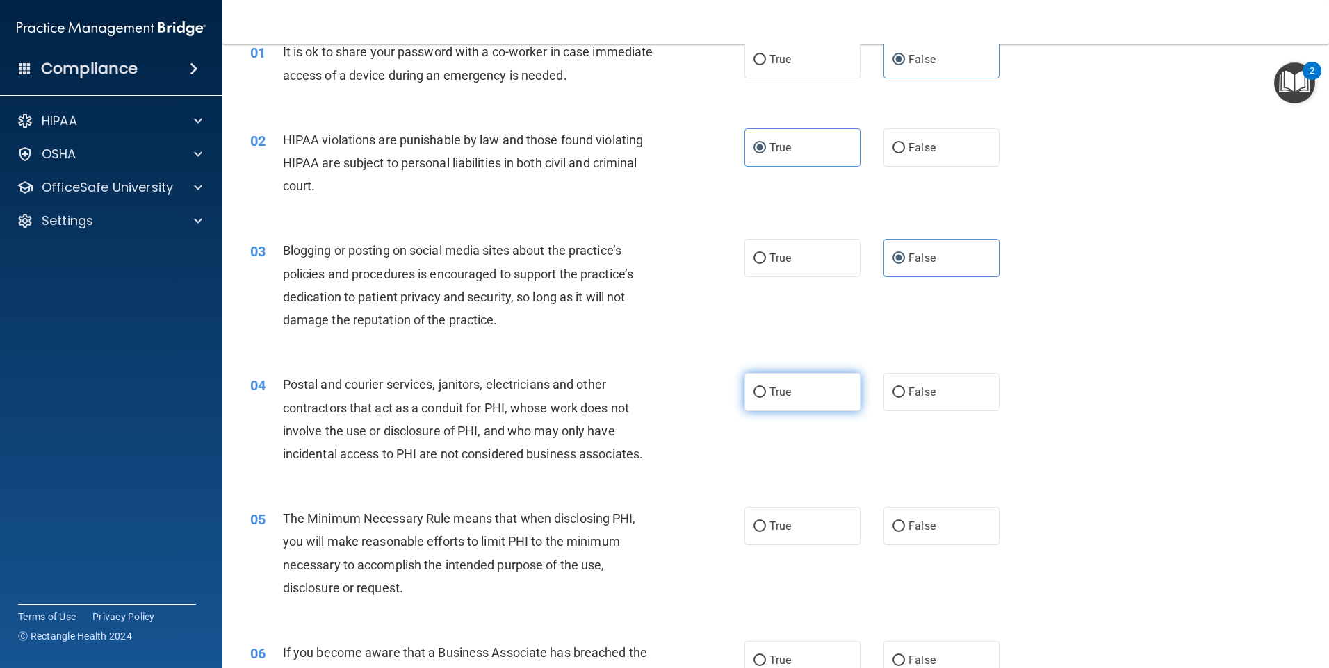
radio input "true"
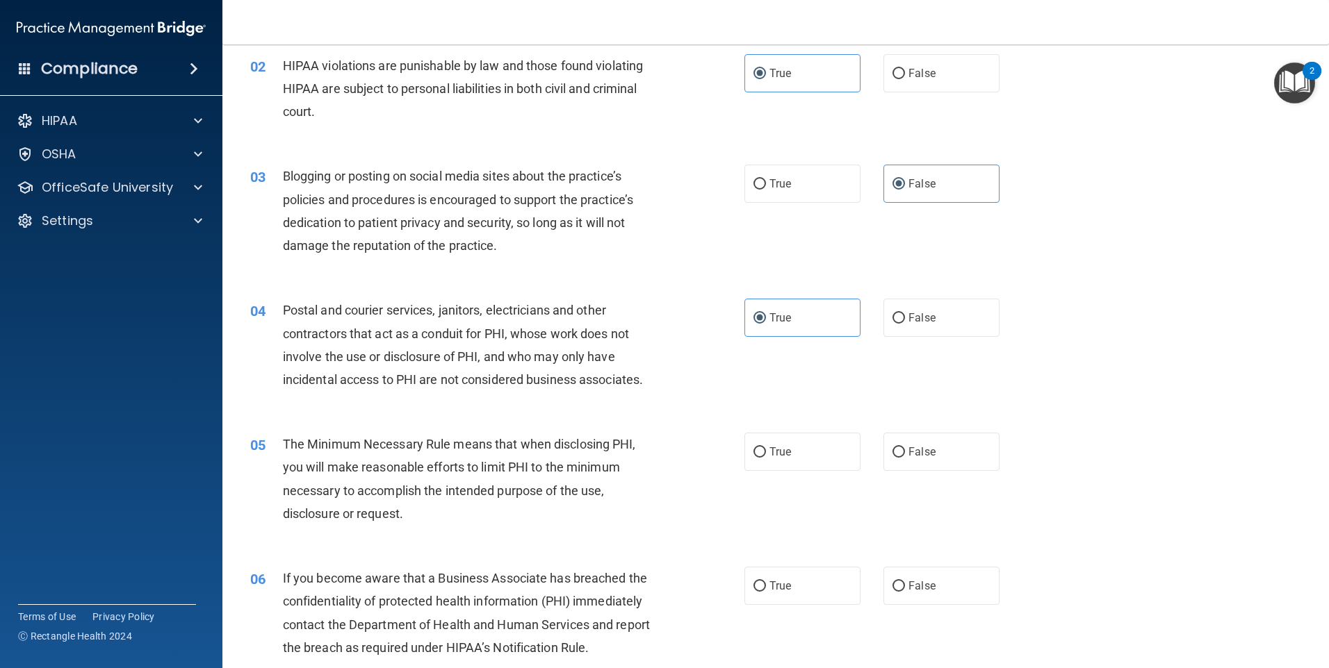
scroll to position [208, 0]
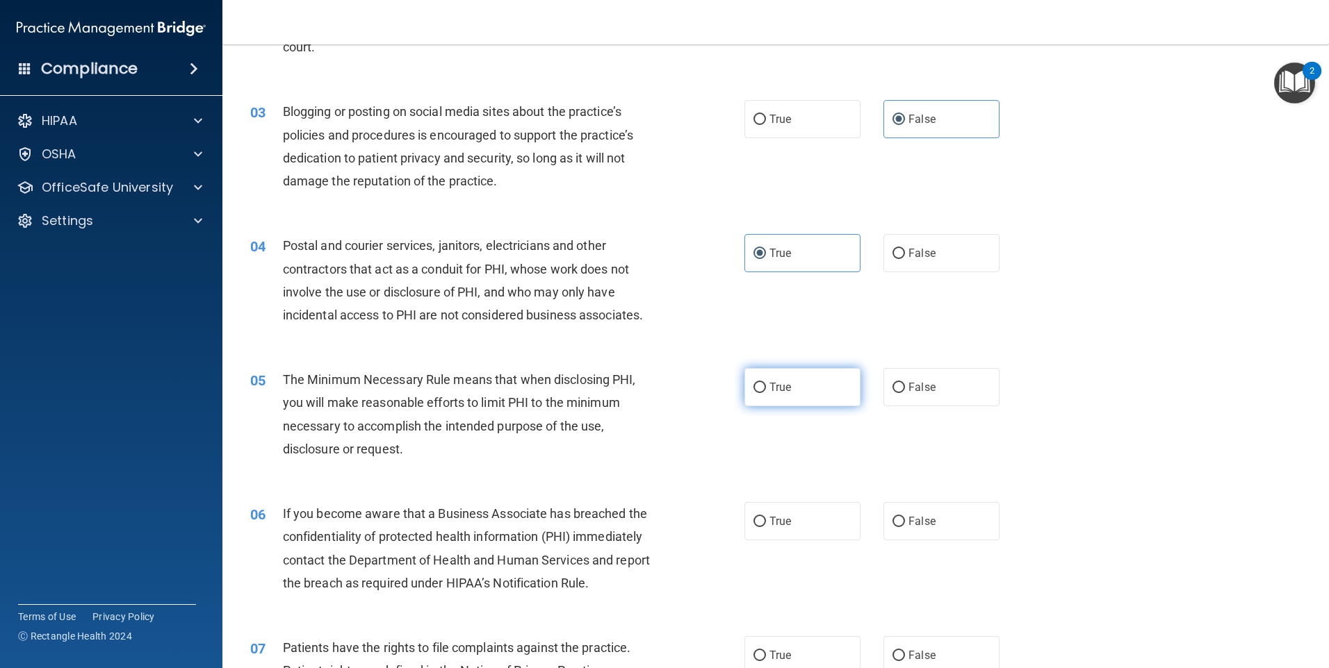
click at [784, 406] on label "True" at bounding box center [802, 387] width 116 height 38
click at [766, 393] on input "True" at bounding box center [759, 388] width 13 height 10
radio input "true"
click at [785, 520] on span "True" at bounding box center [780, 521] width 22 height 13
click at [766, 520] on input "True" at bounding box center [759, 522] width 13 height 10
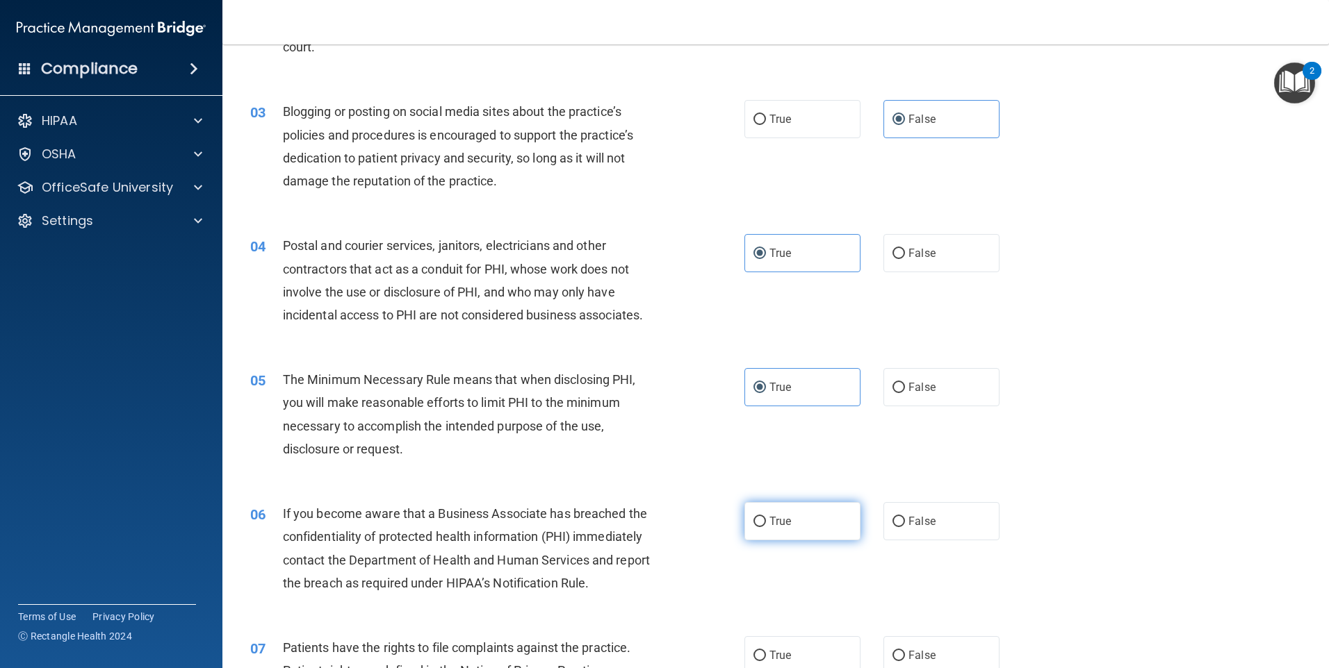
radio input "true"
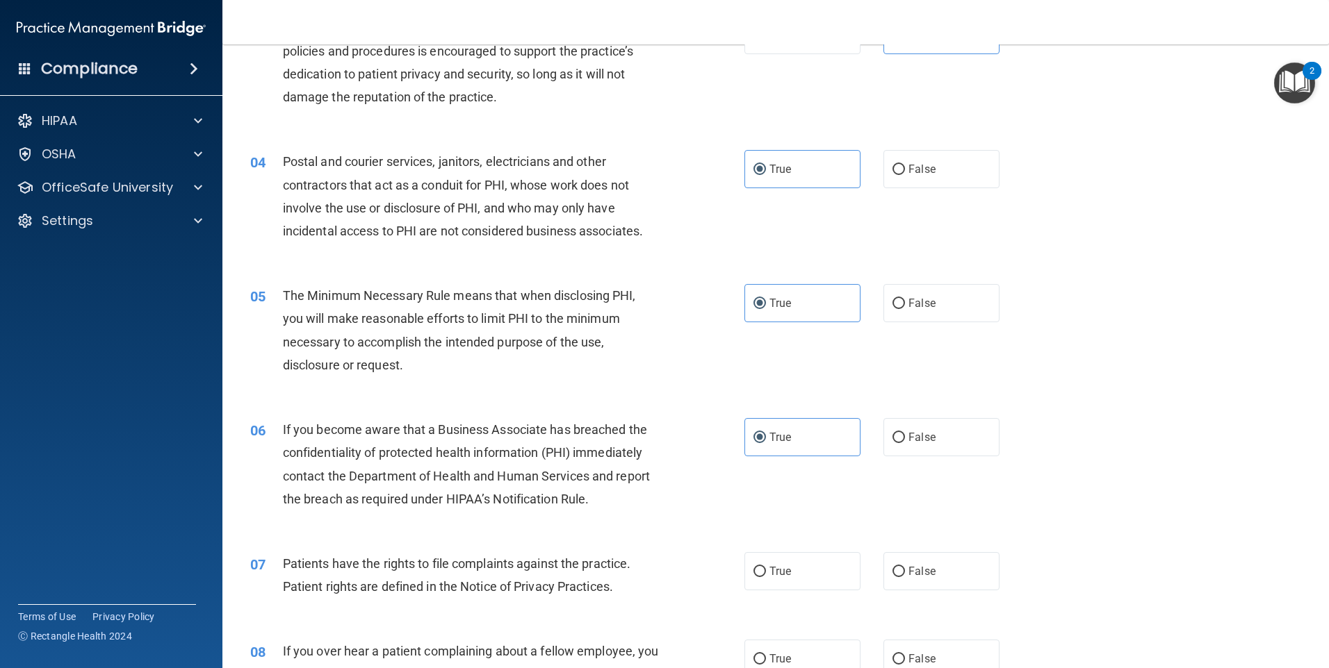
scroll to position [417, 0]
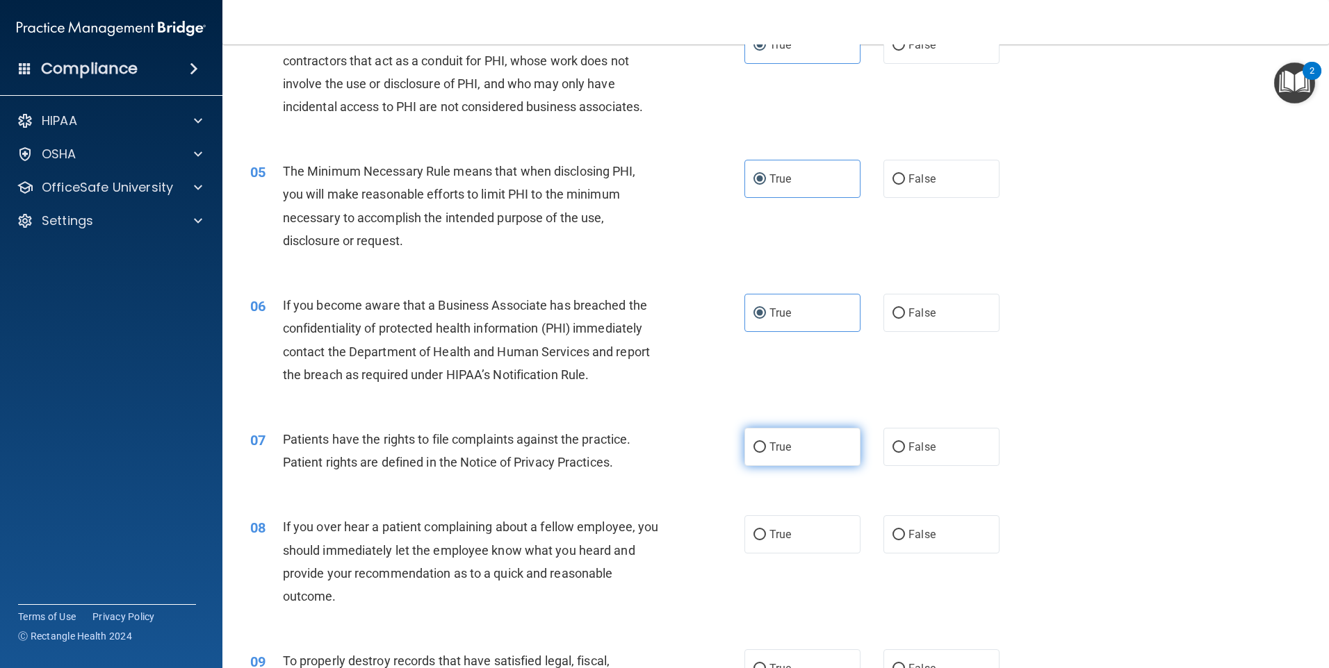
click at [791, 436] on label "True" at bounding box center [802, 447] width 116 height 38
click at [766, 443] on input "True" at bounding box center [759, 448] width 13 height 10
radio input "true"
click at [792, 531] on label "True" at bounding box center [802, 535] width 116 height 38
click at [766, 531] on input "True" at bounding box center [759, 535] width 13 height 10
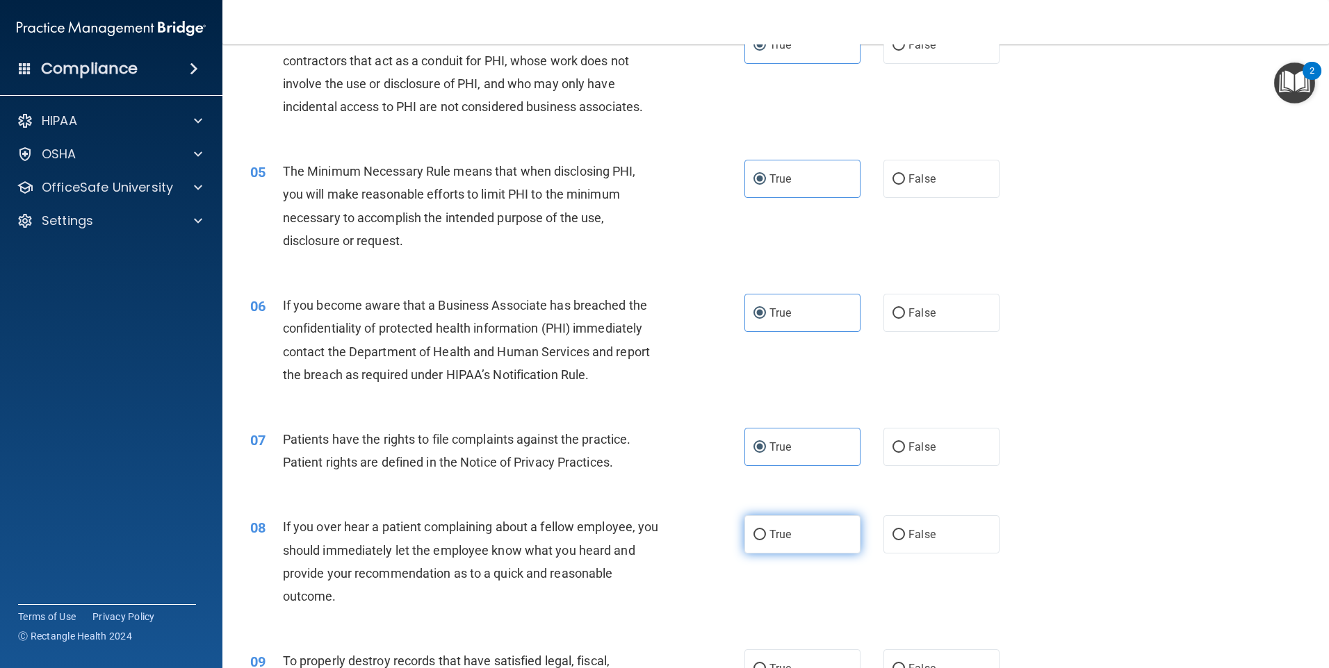
radio input "true"
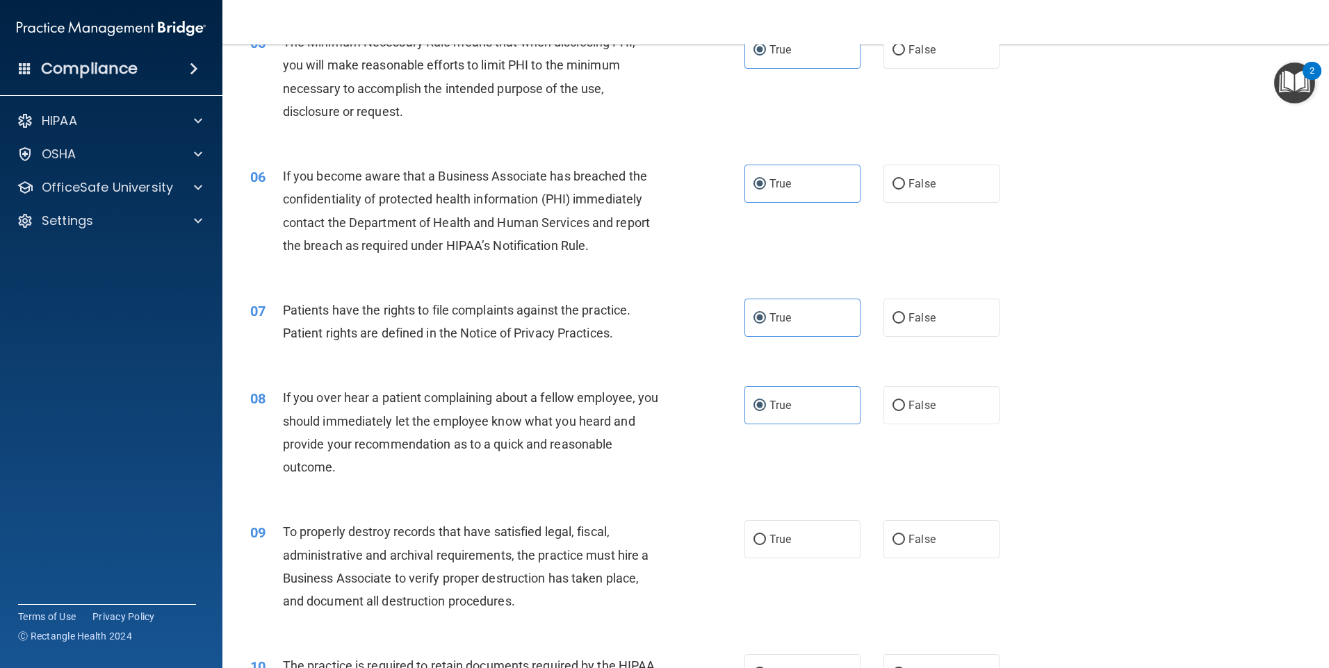
scroll to position [764, 0]
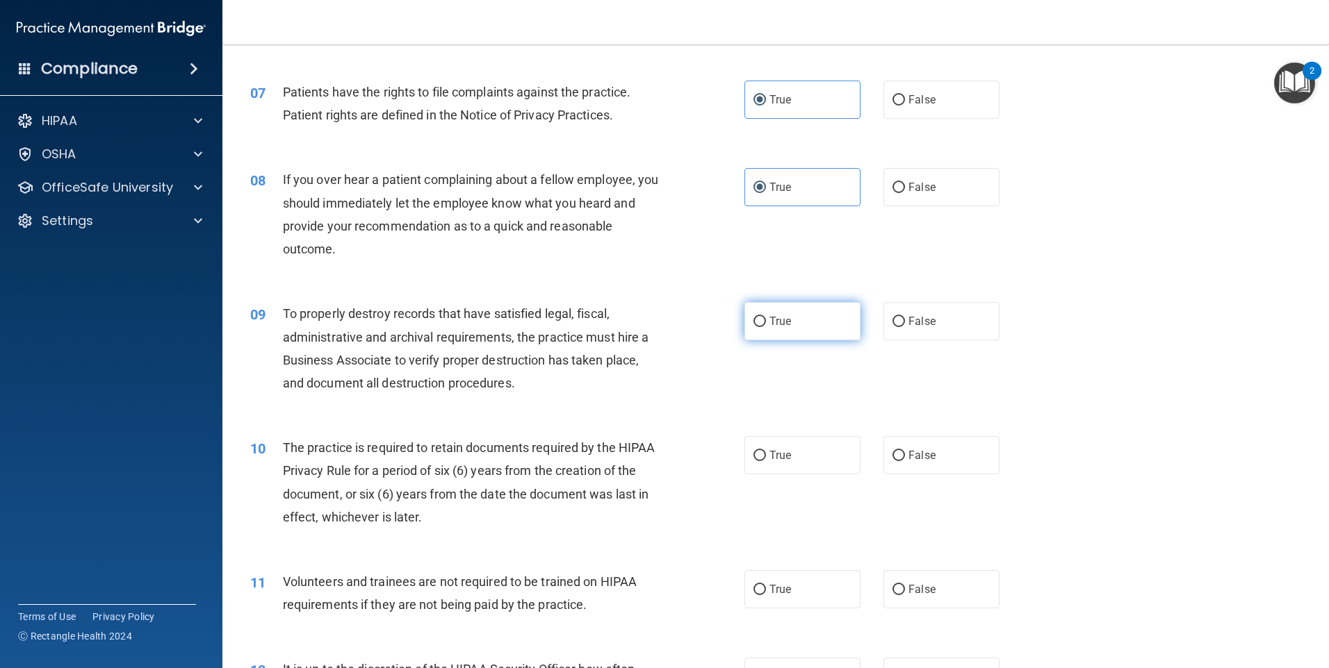
click at [780, 332] on label "True" at bounding box center [802, 321] width 116 height 38
click at [766, 327] on input "True" at bounding box center [759, 322] width 13 height 10
radio input "true"
click at [775, 443] on label "True" at bounding box center [802, 455] width 116 height 38
click at [766, 451] on input "True" at bounding box center [759, 456] width 13 height 10
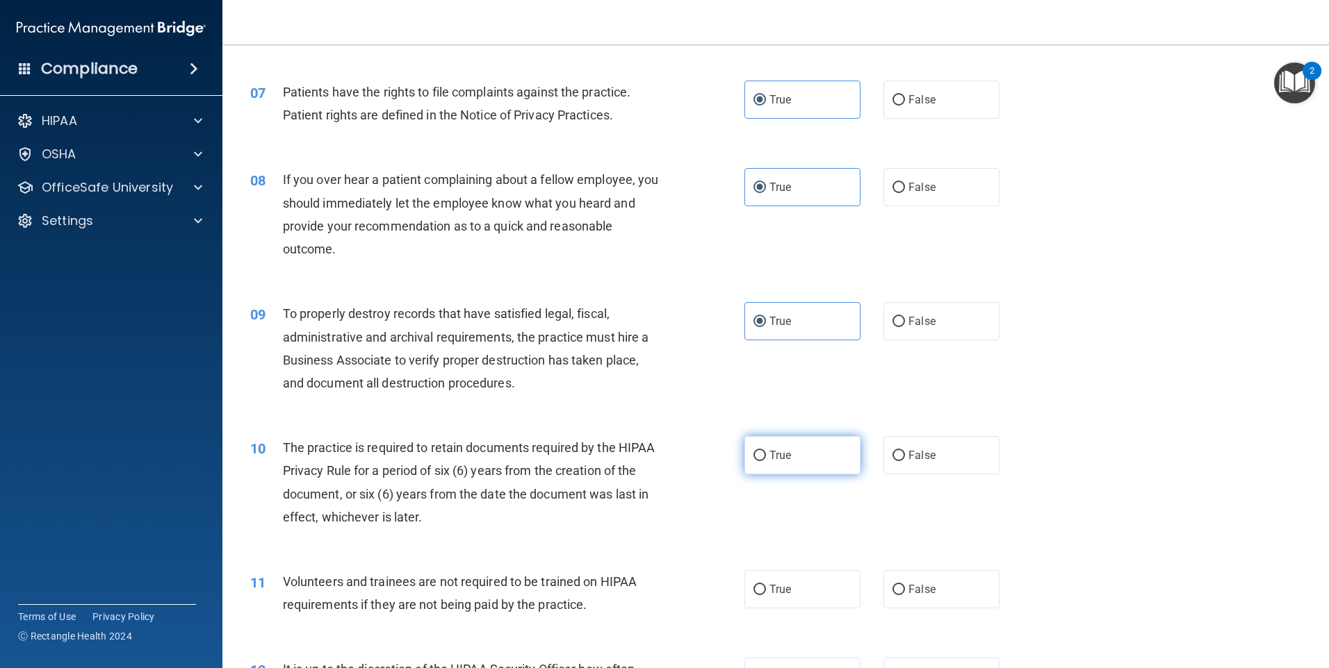
radio input "true"
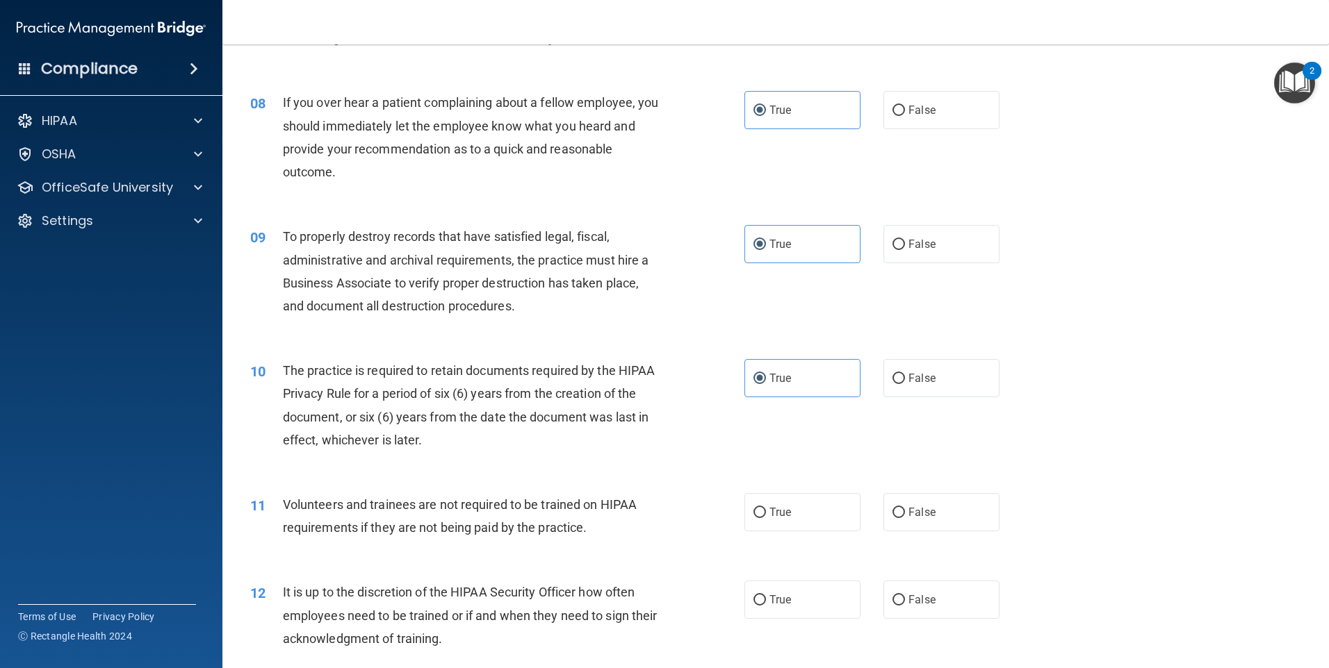
scroll to position [1042, 0]
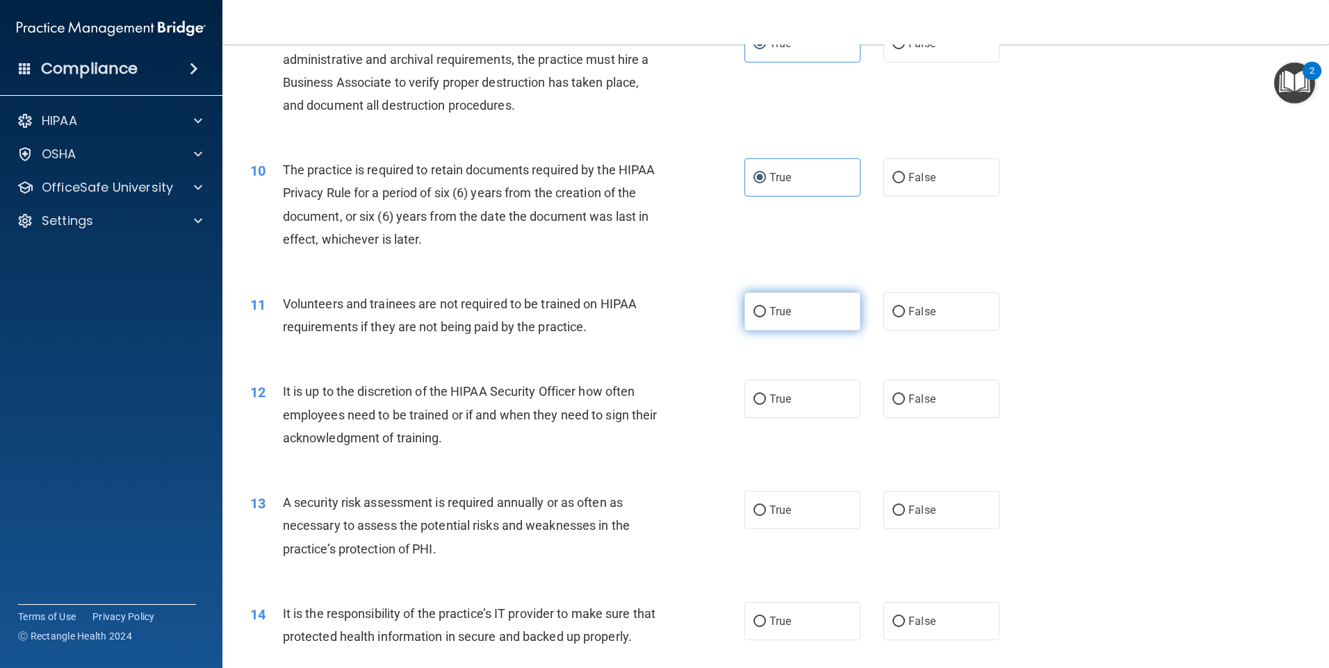
click at [769, 315] on span "True" at bounding box center [780, 311] width 22 height 13
click at [766, 315] on input "True" at bounding box center [759, 312] width 13 height 10
radio input "true"
click at [769, 410] on label "True" at bounding box center [802, 399] width 116 height 38
click at [766, 405] on input "True" at bounding box center [759, 400] width 13 height 10
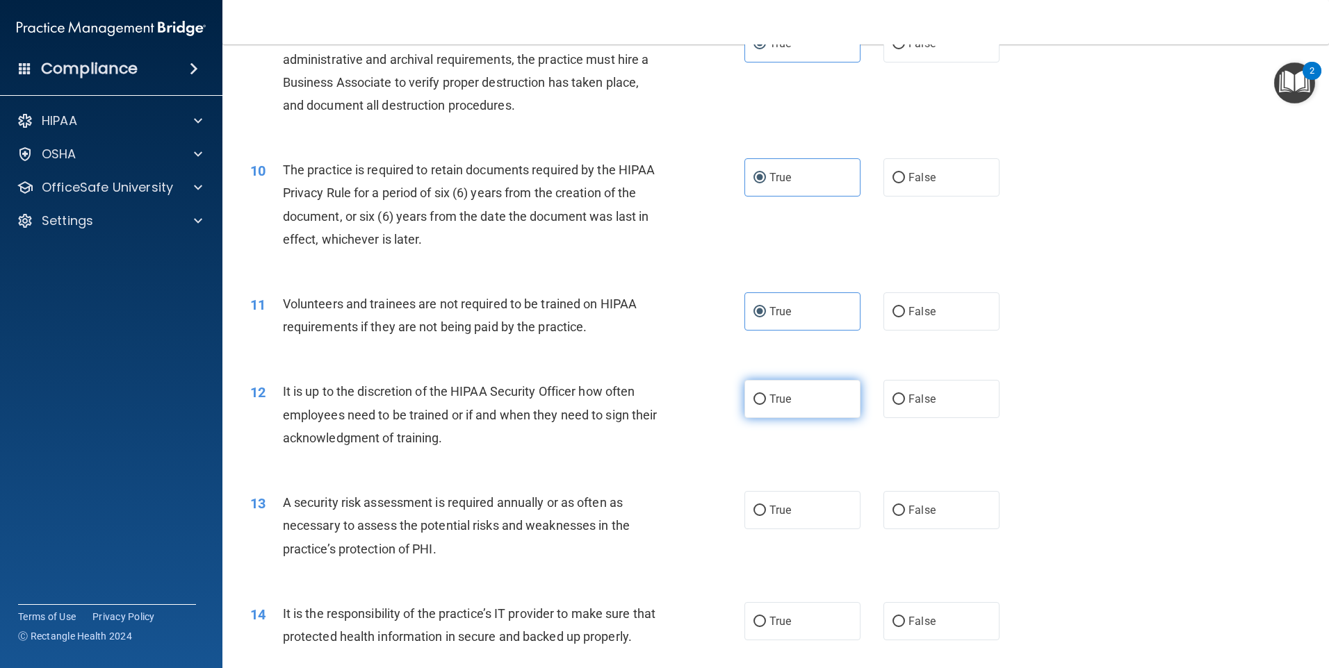
radio input "true"
click at [771, 507] on span "True" at bounding box center [780, 510] width 22 height 13
click at [766, 507] on input "True" at bounding box center [759, 511] width 13 height 10
radio input "true"
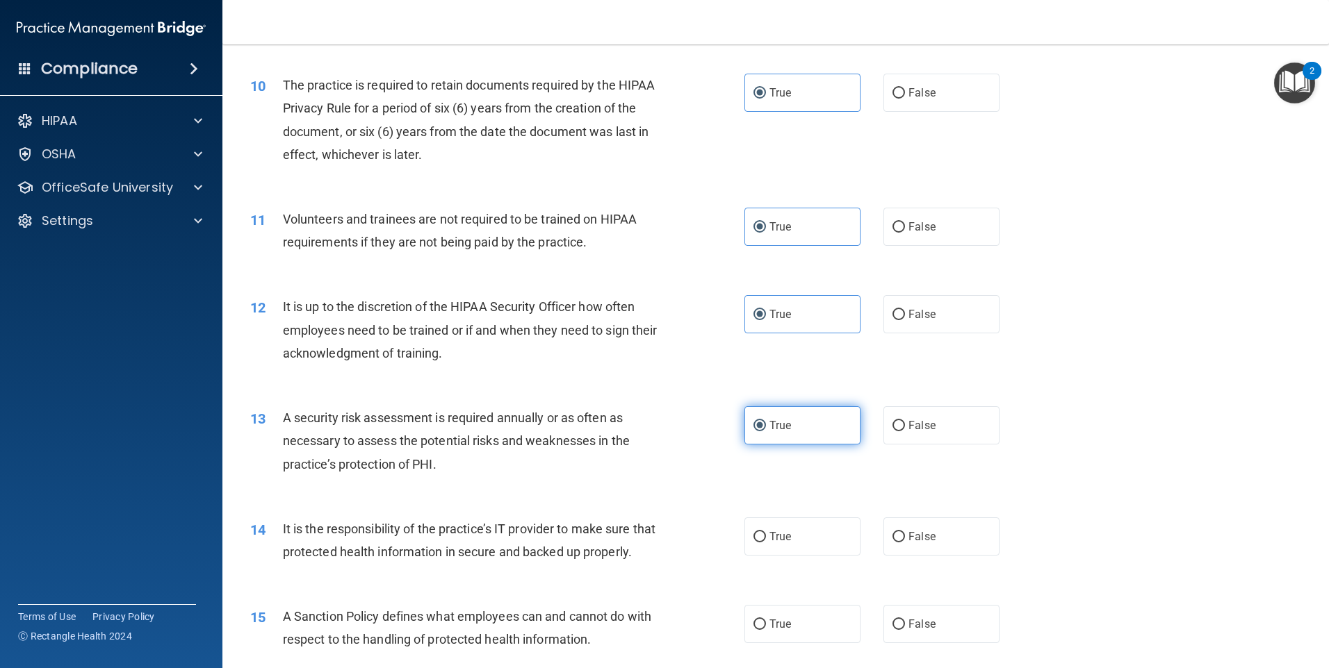
scroll to position [1390, 0]
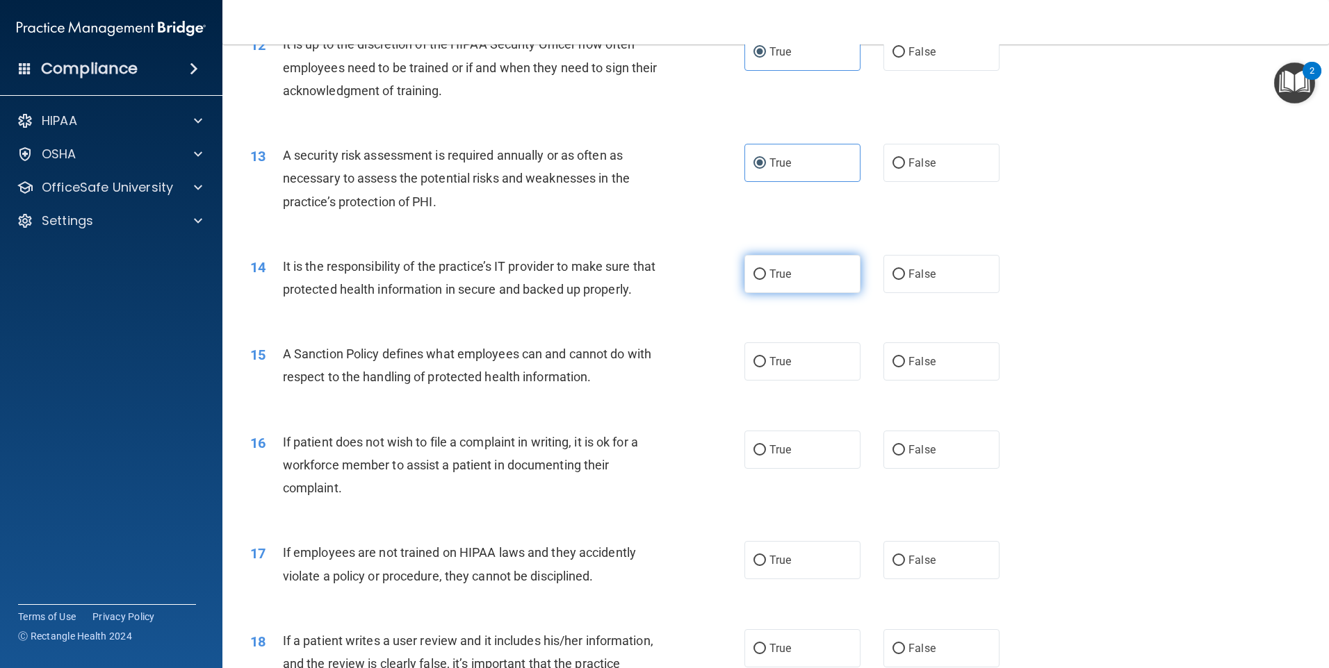
click at [806, 279] on label "True" at bounding box center [802, 274] width 116 height 38
click at [766, 279] on input "True" at bounding box center [759, 275] width 13 height 10
radio input "true"
drag, startPoint x: 794, startPoint y: 381, endPoint x: 777, endPoint y: 475, distance: 94.6
click at [794, 381] on label "True" at bounding box center [802, 362] width 116 height 38
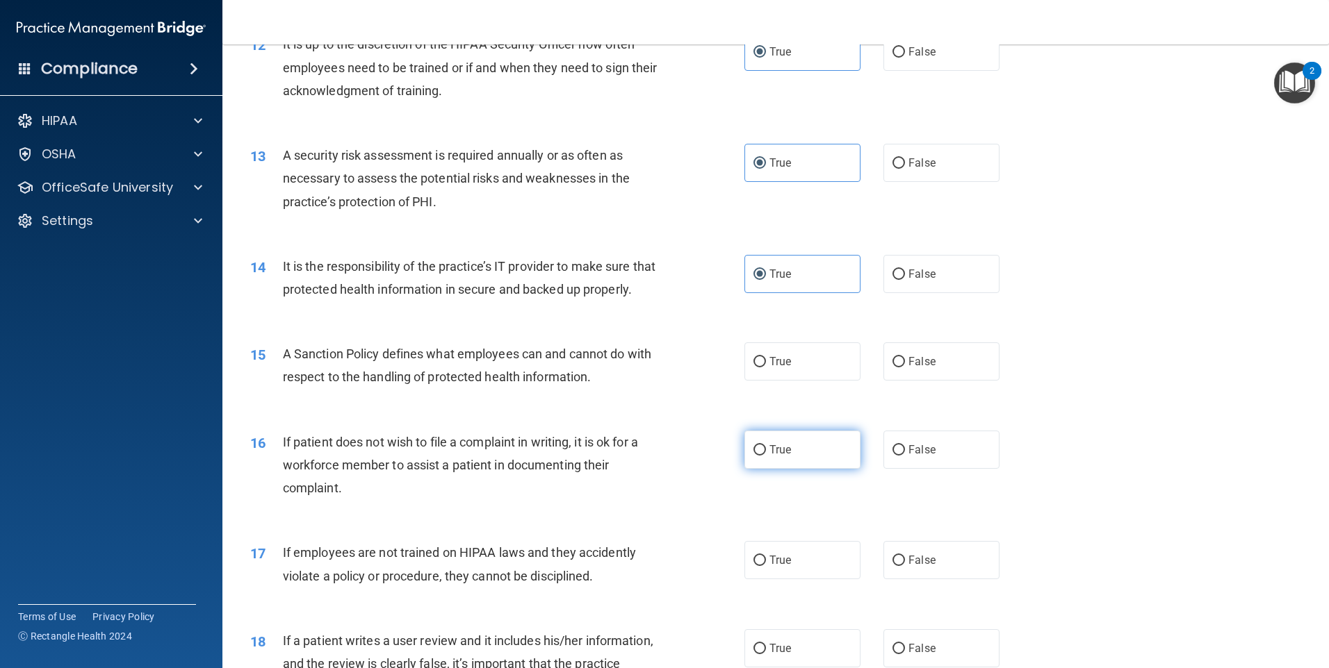
click at [766, 368] on input "True" at bounding box center [759, 362] width 13 height 10
radio input "true"
click at [774, 469] on label "True" at bounding box center [802, 450] width 116 height 38
click at [766, 456] on input "True" at bounding box center [759, 450] width 13 height 10
radio input "true"
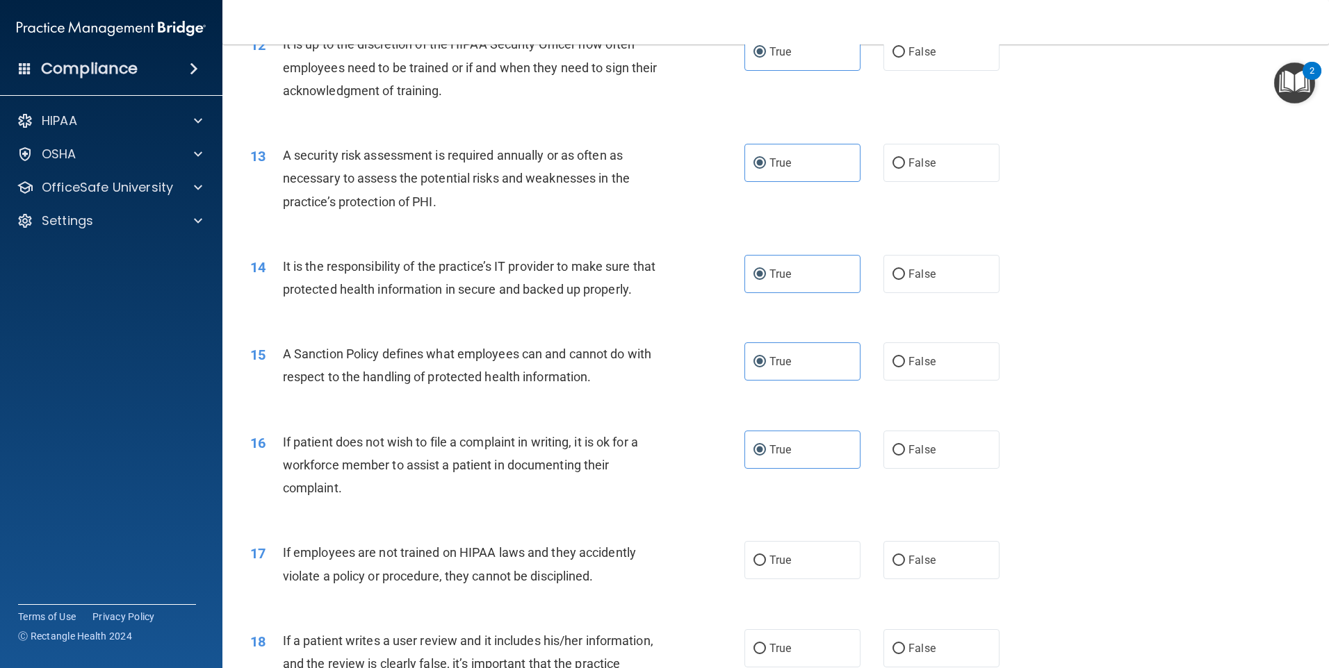
click at [772, 553] on div "17 If employees are not trained on HIPAA laws and they accidently violate a pol…" at bounding box center [775, 568] width 1071 height 88
click at [780, 567] on span "True" at bounding box center [780, 560] width 22 height 13
click at [766, 566] on input "True" at bounding box center [759, 561] width 13 height 10
radio input "true"
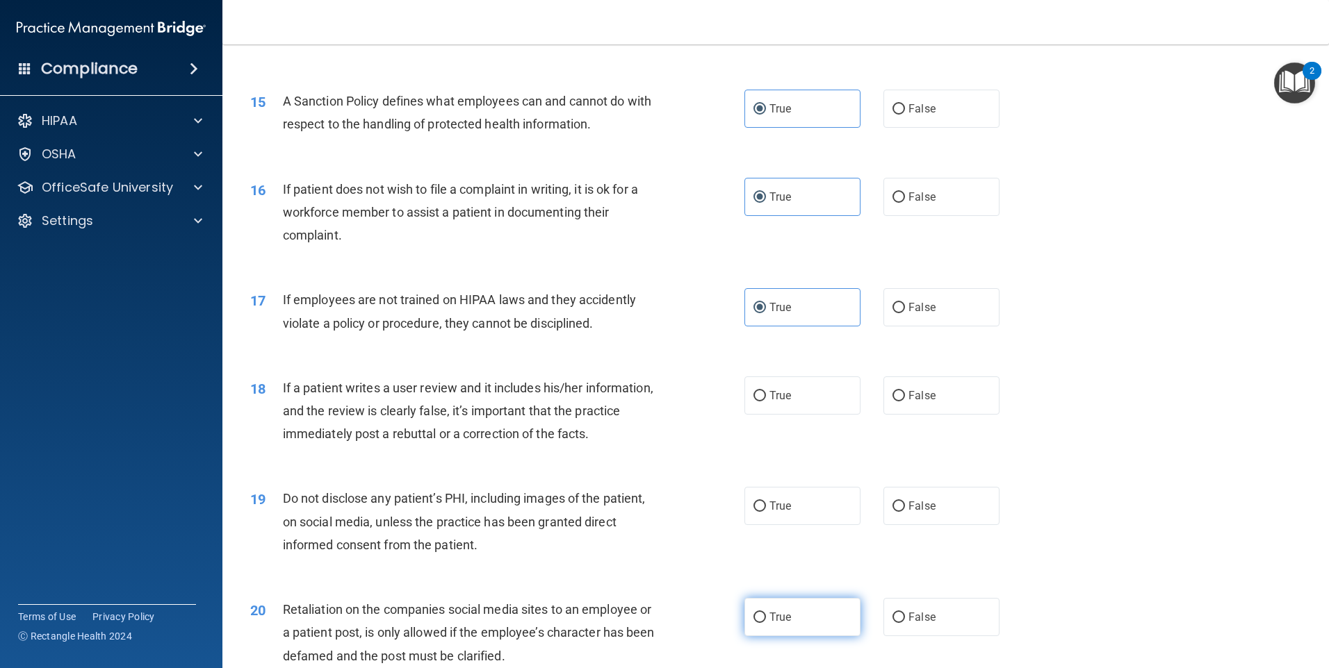
scroll to position [1807, 0]
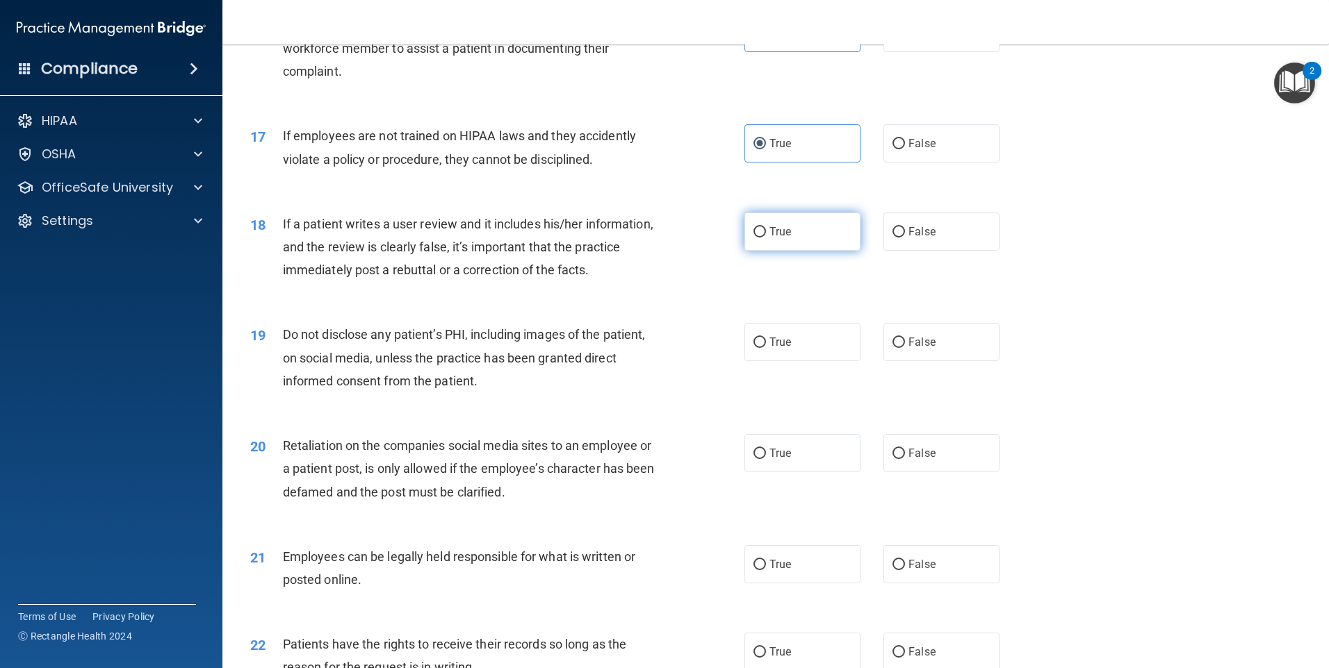
click at [772, 240] on label "True" at bounding box center [802, 232] width 116 height 38
click at [766, 238] on input "True" at bounding box center [759, 232] width 13 height 10
radio input "true"
click at [785, 361] on label "True" at bounding box center [802, 342] width 116 height 38
click at [766, 348] on input "True" at bounding box center [759, 343] width 13 height 10
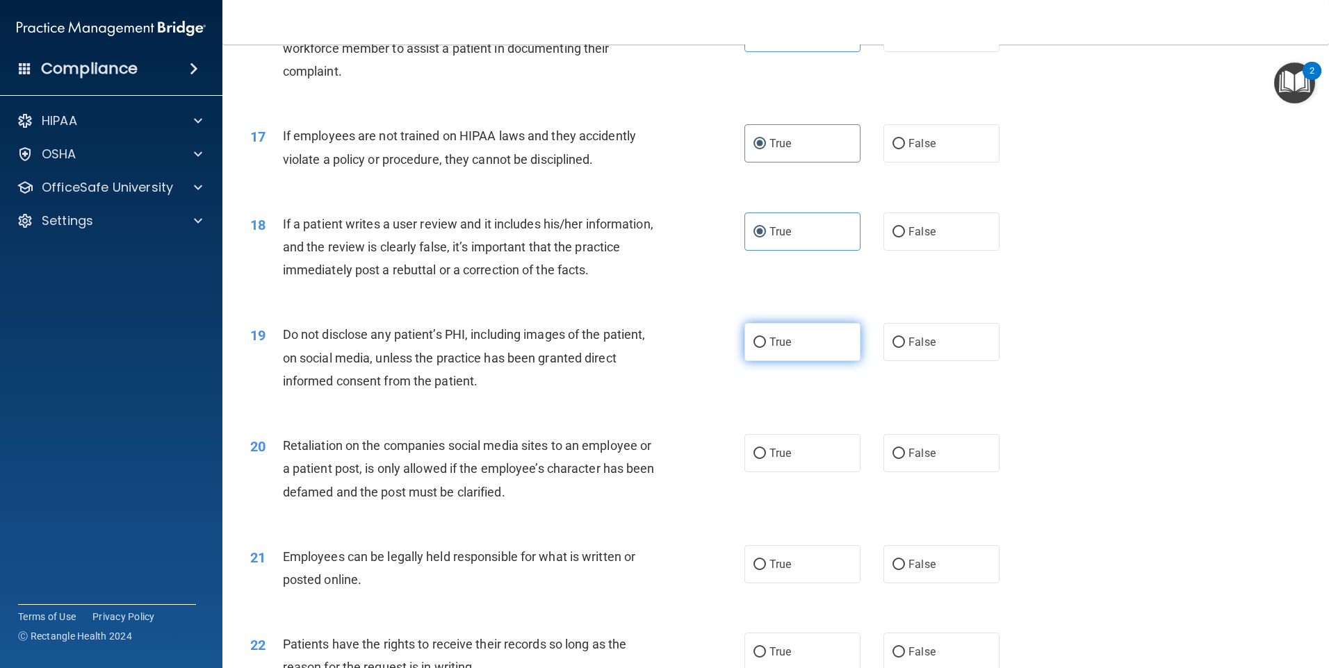
radio input "true"
click at [773, 473] on label "True" at bounding box center [802, 453] width 116 height 38
click at [766, 459] on input "True" at bounding box center [759, 454] width 13 height 10
radio input "true"
click at [782, 571] on span "True" at bounding box center [780, 564] width 22 height 13
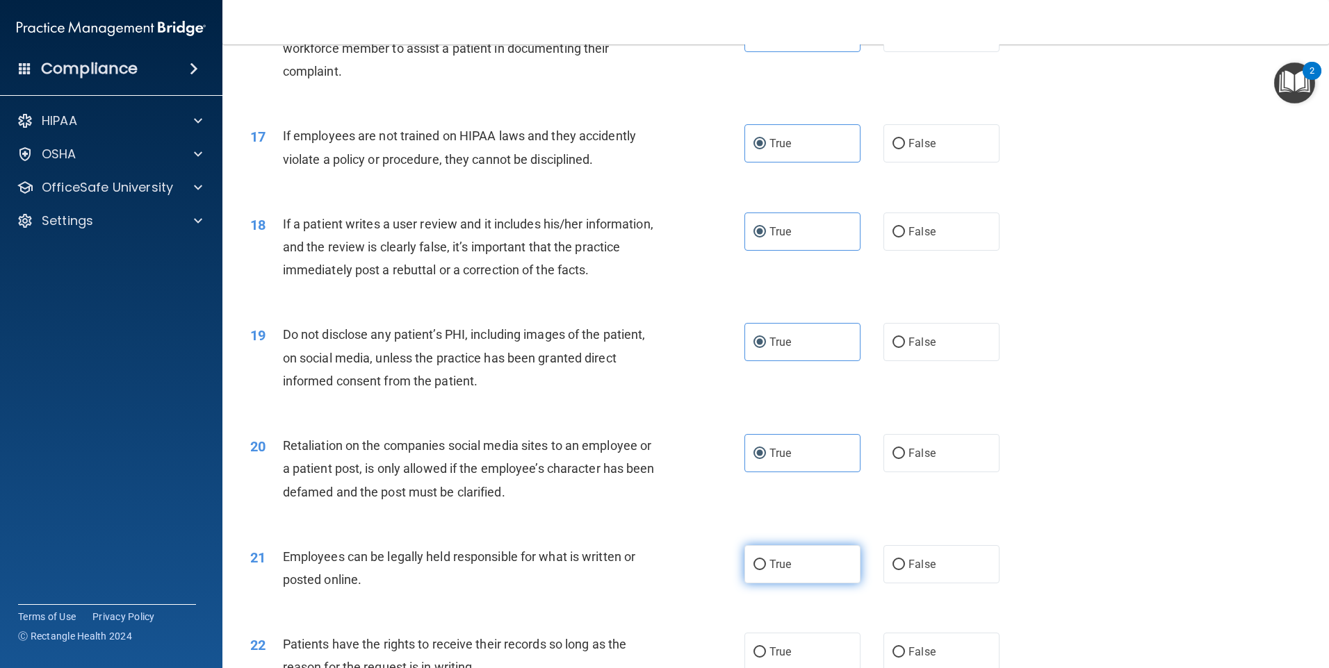
click at [766, 570] on input "True" at bounding box center [759, 565] width 13 height 10
radio input "true"
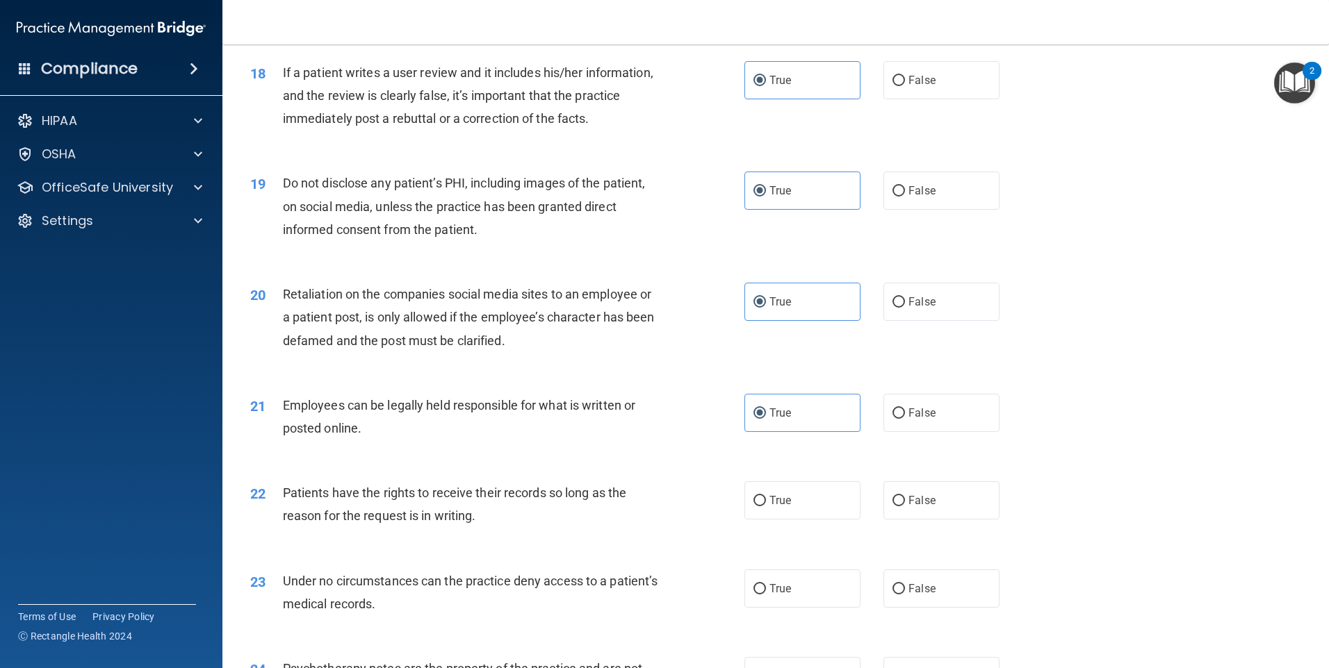
scroll to position [2154, 0]
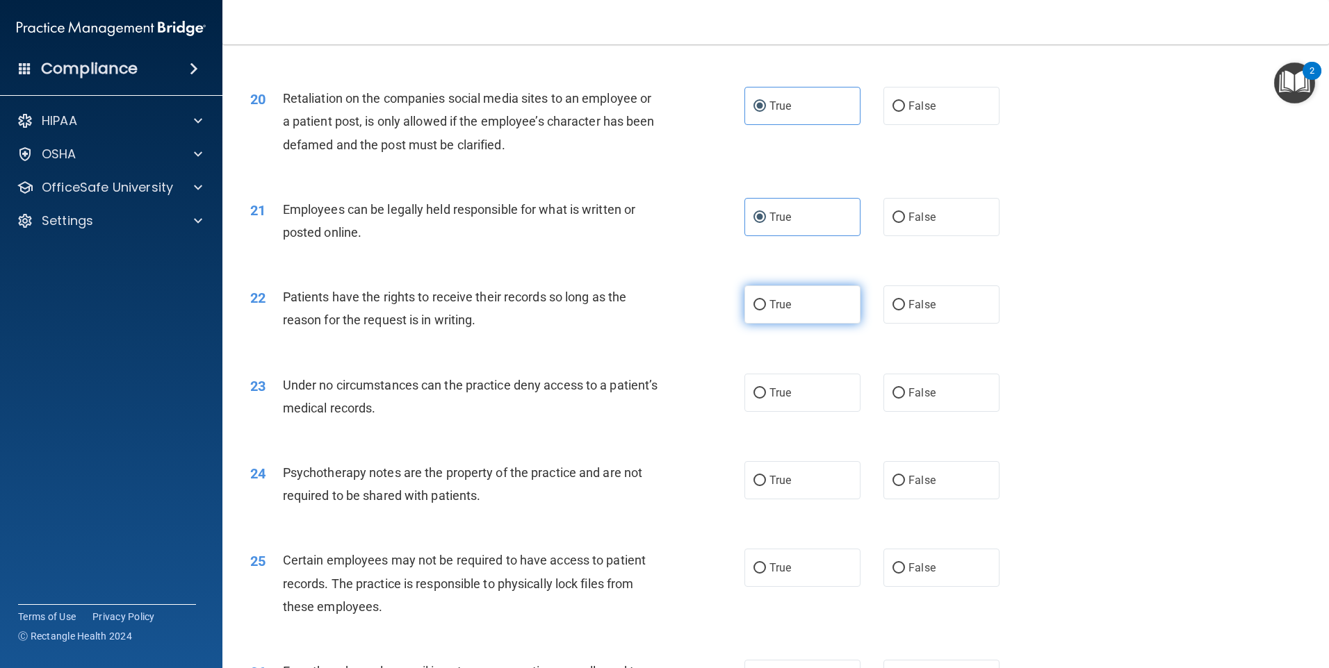
click at [806, 317] on label "True" at bounding box center [802, 305] width 116 height 38
click at [766, 311] on input "True" at bounding box center [759, 305] width 13 height 10
radio input "true"
click at [801, 410] on label "True" at bounding box center [802, 393] width 116 height 38
click at [766, 399] on input "True" at bounding box center [759, 393] width 13 height 10
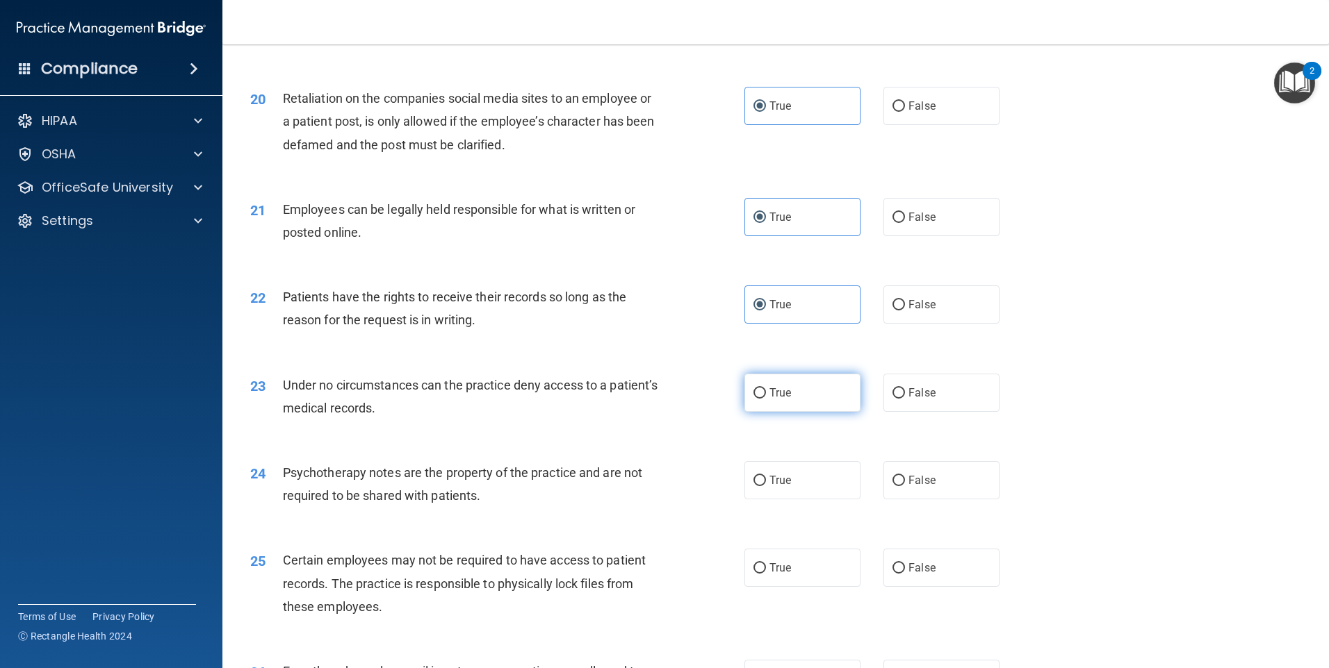
radio input "true"
click at [786, 532] on div "24 Psychotherapy notes are the property of the practice and are not required to…" at bounding box center [775, 488] width 1071 height 88
click at [796, 587] on label "True" at bounding box center [802, 568] width 116 height 38
click at [766, 574] on input "True" at bounding box center [759, 569] width 13 height 10
radio input "true"
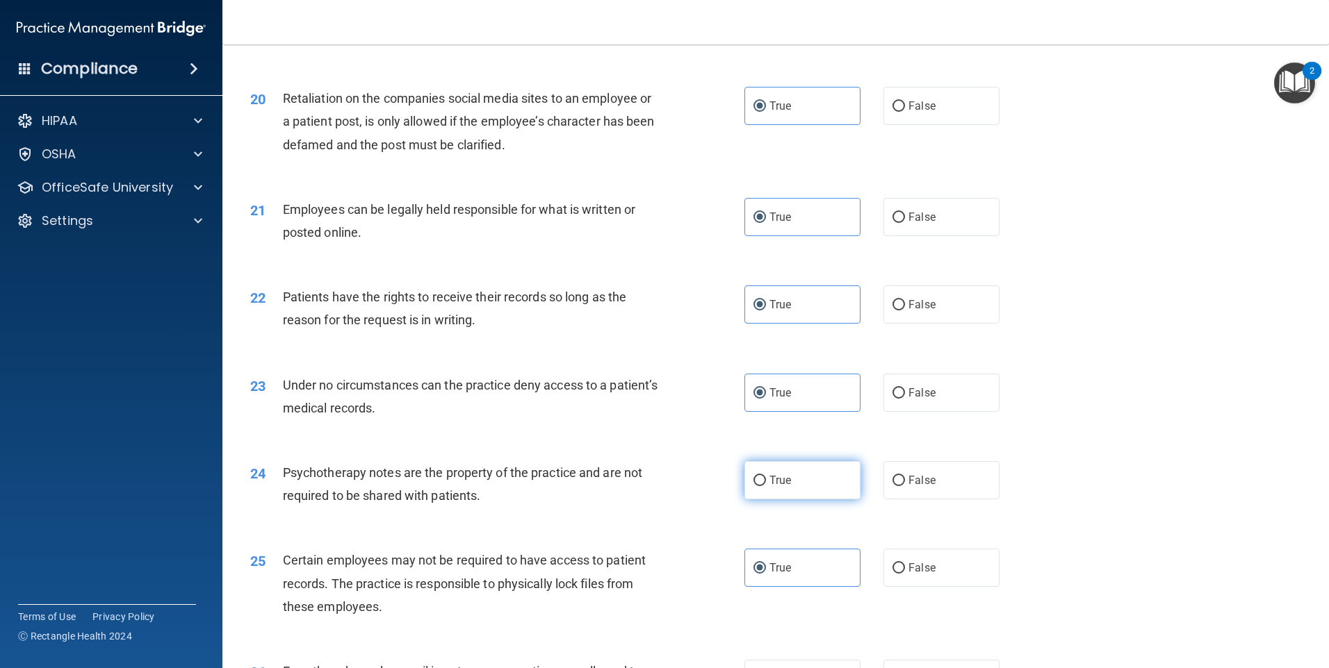
click at [803, 500] on label "True" at bounding box center [802, 480] width 116 height 38
click at [766, 486] on input "True" at bounding box center [759, 481] width 13 height 10
radio input "true"
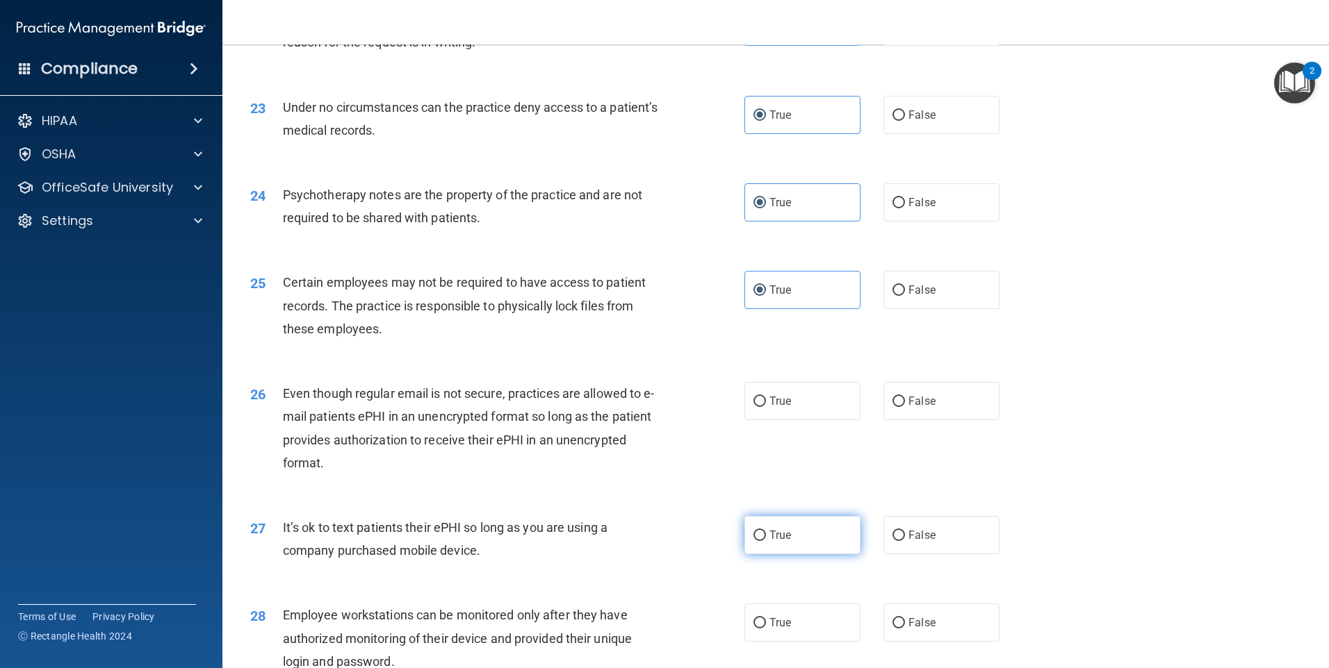
click at [787, 555] on label "True" at bounding box center [802, 535] width 116 height 38
click at [766, 541] on input "True" at bounding box center [759, 536] width 13 height 10
radio input "true"
click at [782, 408] on span "True" at bounding box center [780, 401] width 22 height 13
click at [766, 407] on input "True" at bounding box center [759, 402] width 13 height 10
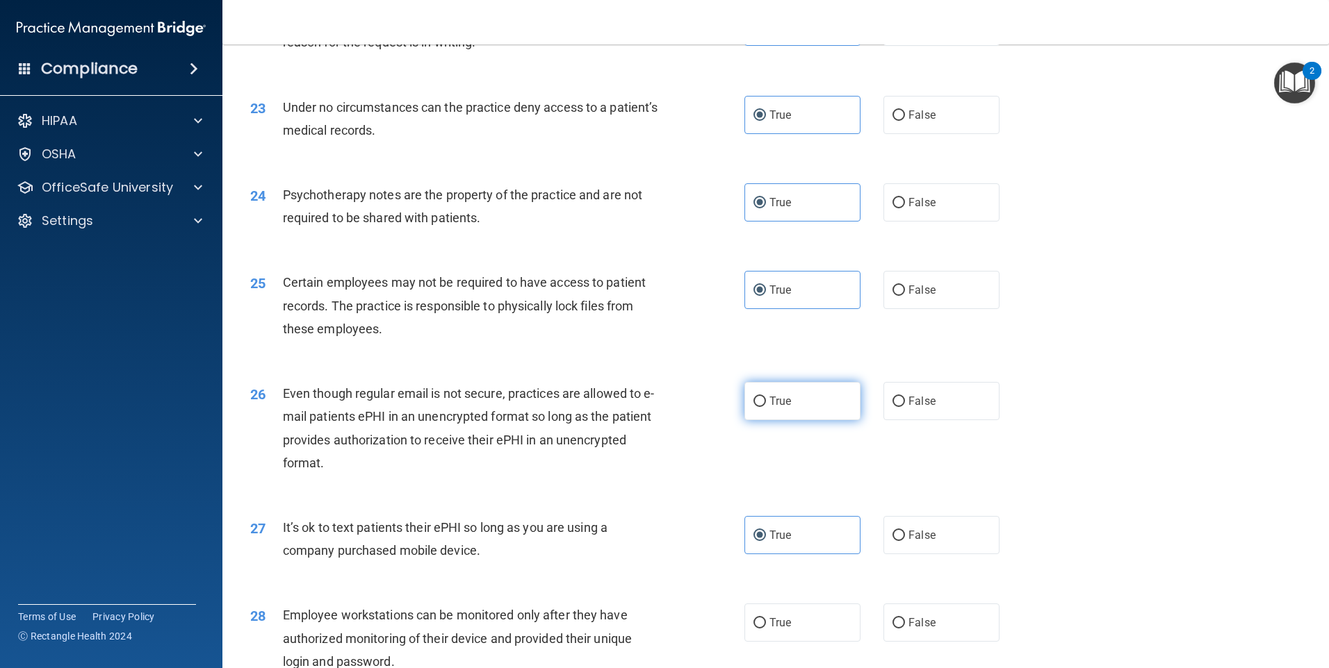
radio input "true"
click at [779, 630] on span "True" at bounding box center [780, 622] width 22 height 13
click at [766, 629] on input "True" at bounding box center [759, 623] width 13 height 10
radio input "true"
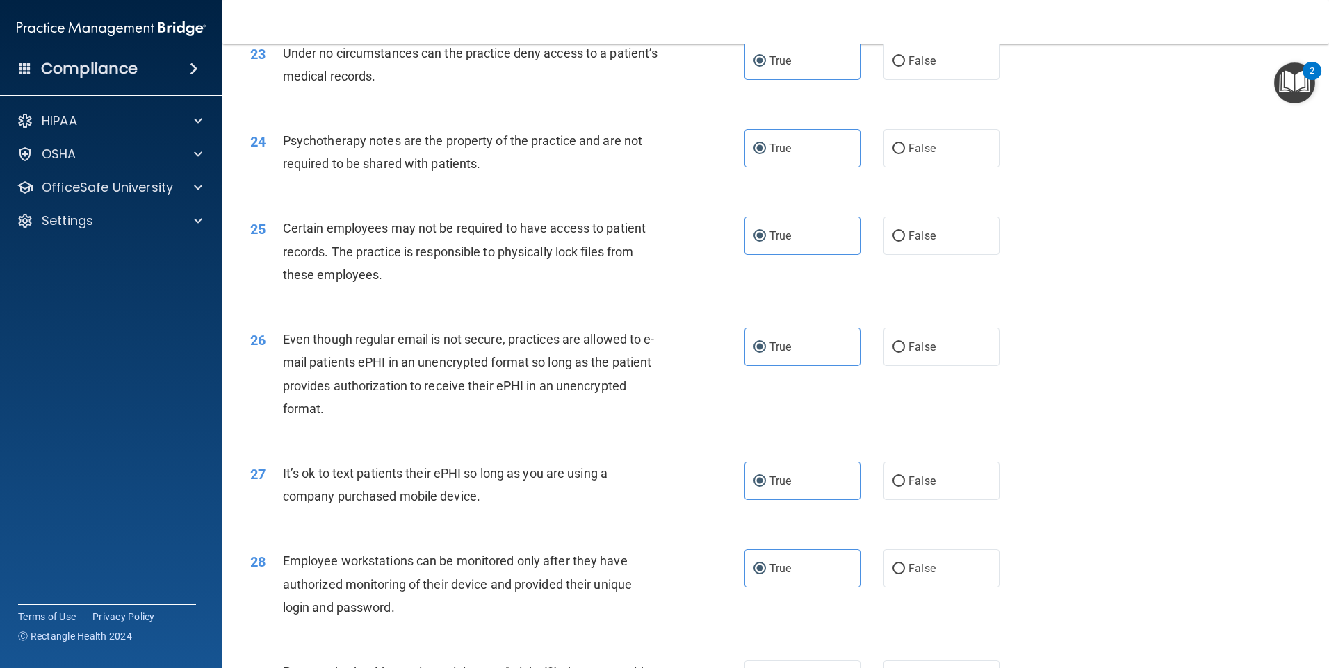
scroll to position [2779, 0]
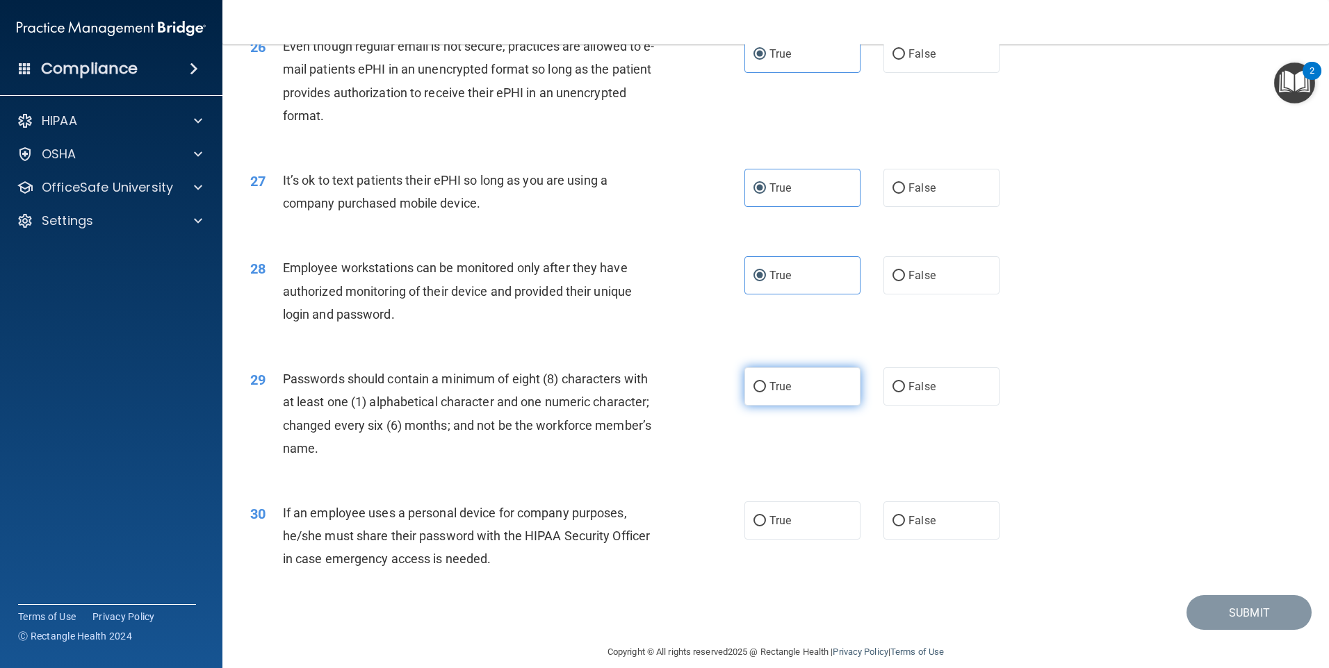
click at [789, 406] on label "True" at bounding box center [802, 387] width 116 height 38
click at [766, 393] on input "True" at bounding box center [759, 387] width 13 height 10
radio input "true"
click at [789, 529] on label "True" at bounding box center [802, 521] width 116 height 38
click at [766, 527] on input "True" at bounding box center [759, 521] width 13 height 10
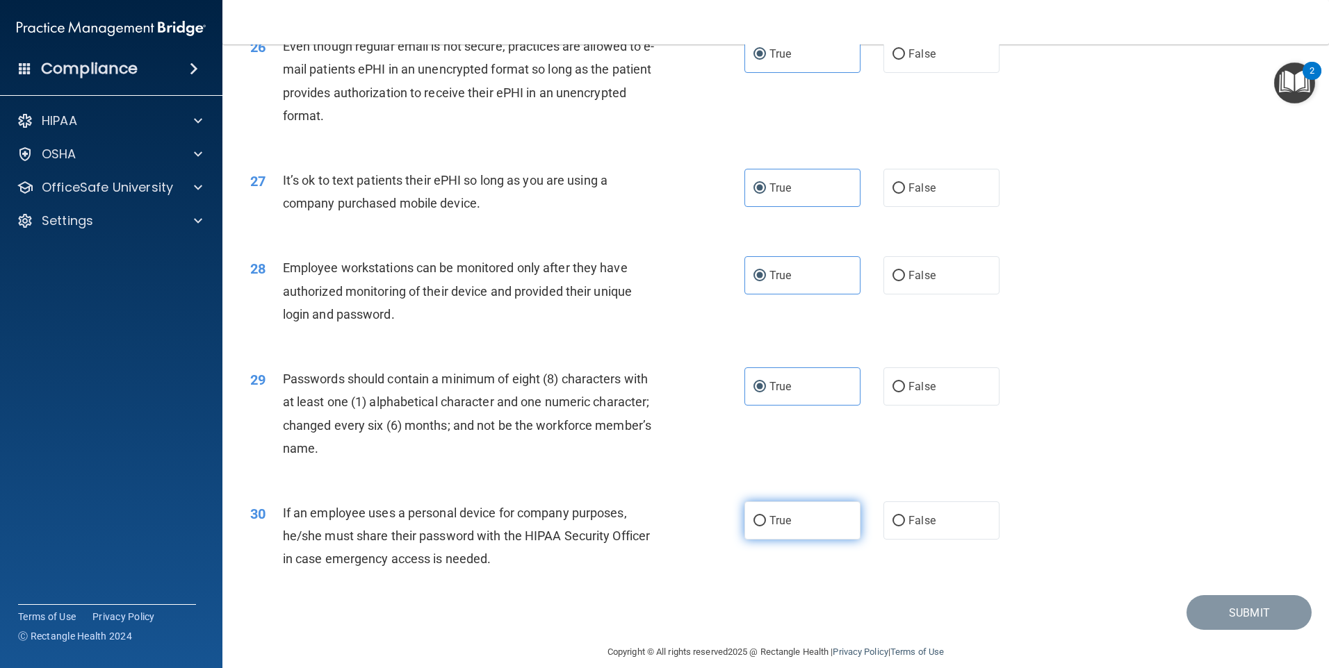
radio input "true"
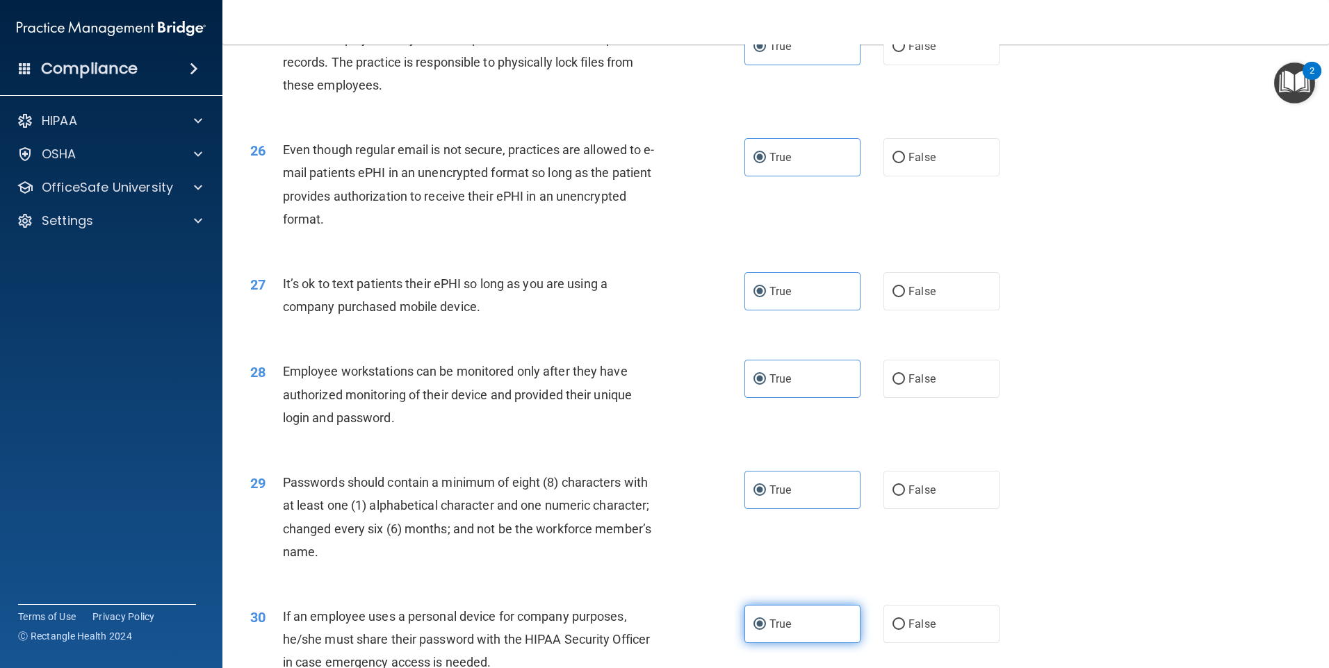
scroll to position [2820, 0]
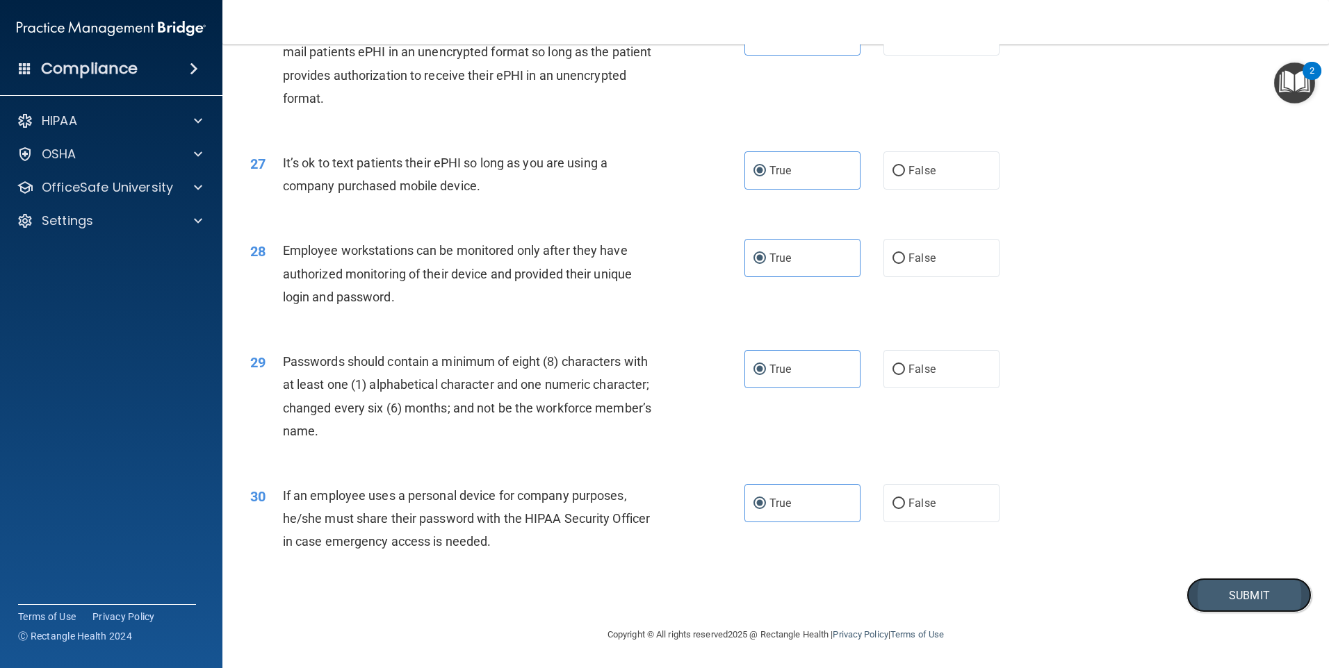
click at [1229, 589] on button "Submit" at bounding box center [1248, 595] width 125 height 35
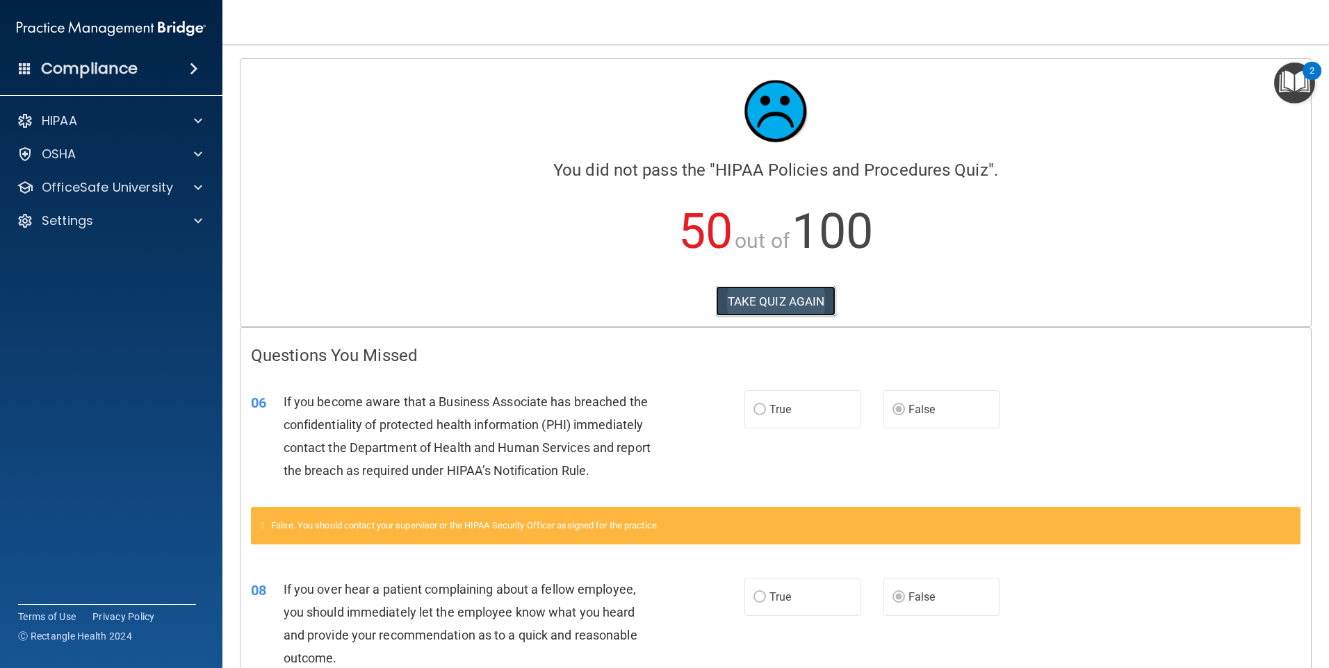
click at [778, 293] on button "TAKE QUIZ AGAIN" at bounding box center [776, 301] width 120 height 31
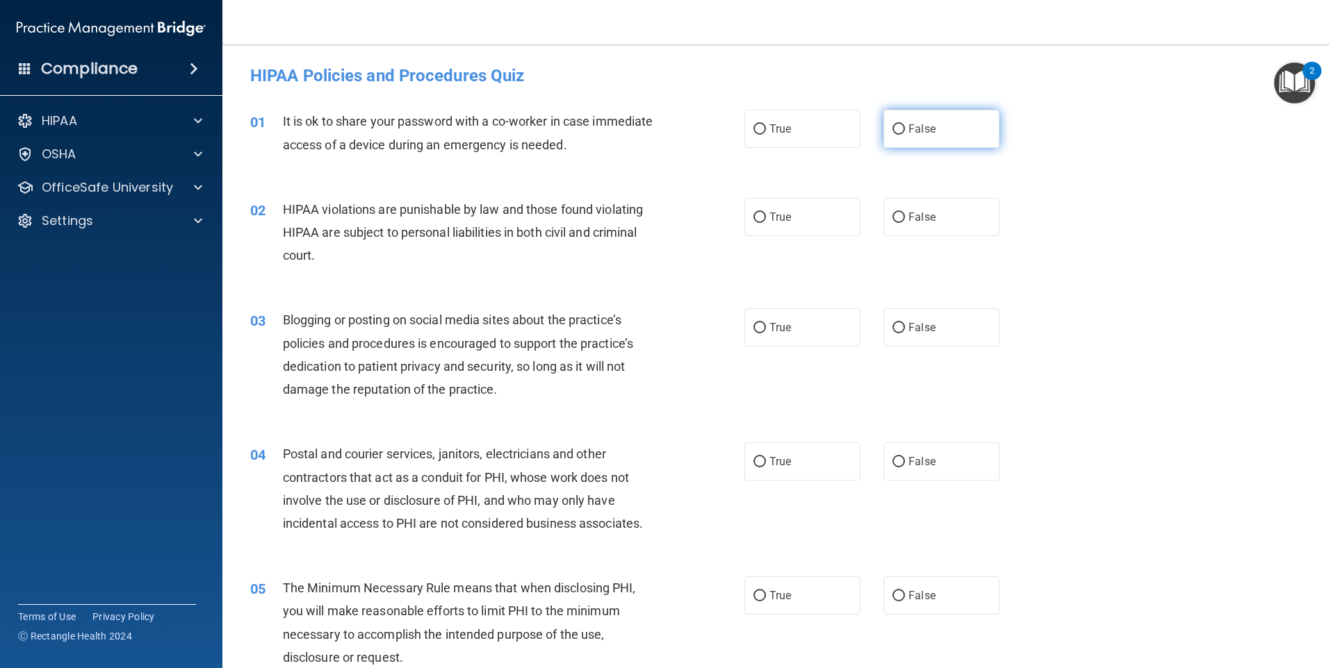
click at [917, 136] on label "False" at bounding box center [941, 129] width 116 height 38
click at [905, 135] on input "False" at bounding box center [898, 129] width 13 height 10
radio input "true"
click at [824, 217] on label "True" at bounding box center [802, 217] width 116 height 38
click at [766, 217] on input "True" at bounding box center [759, 218] width 13 height 10
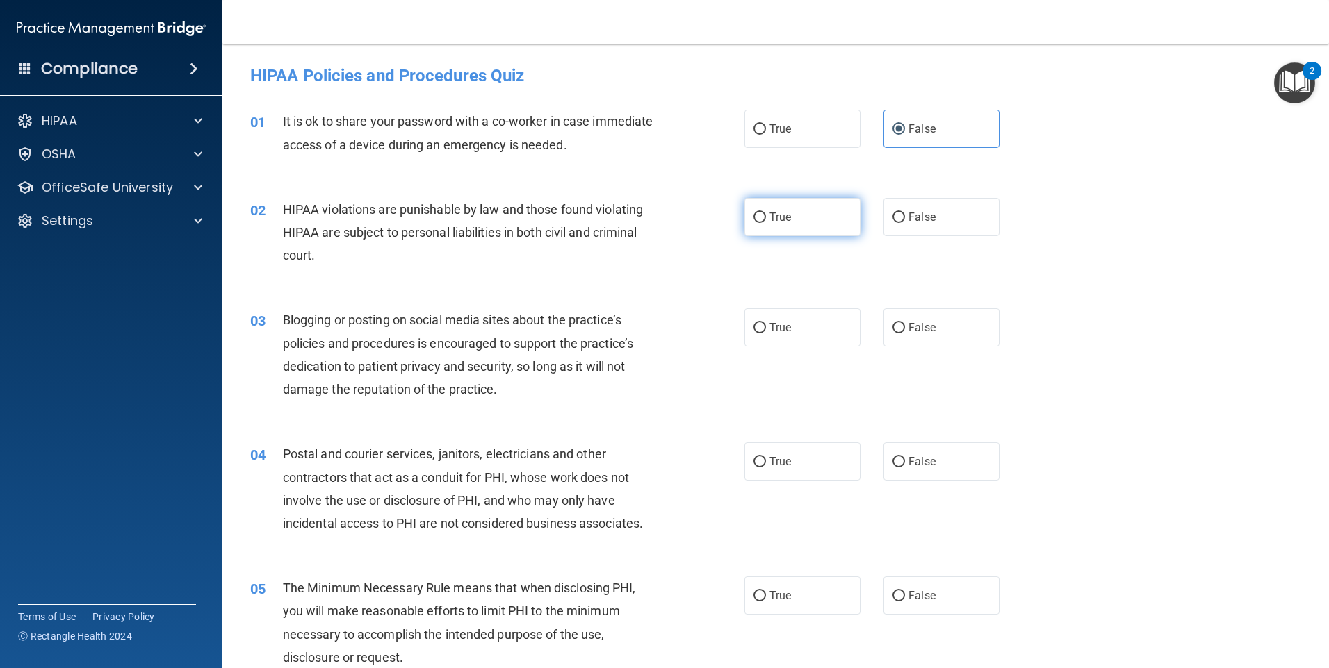
radio input "true"
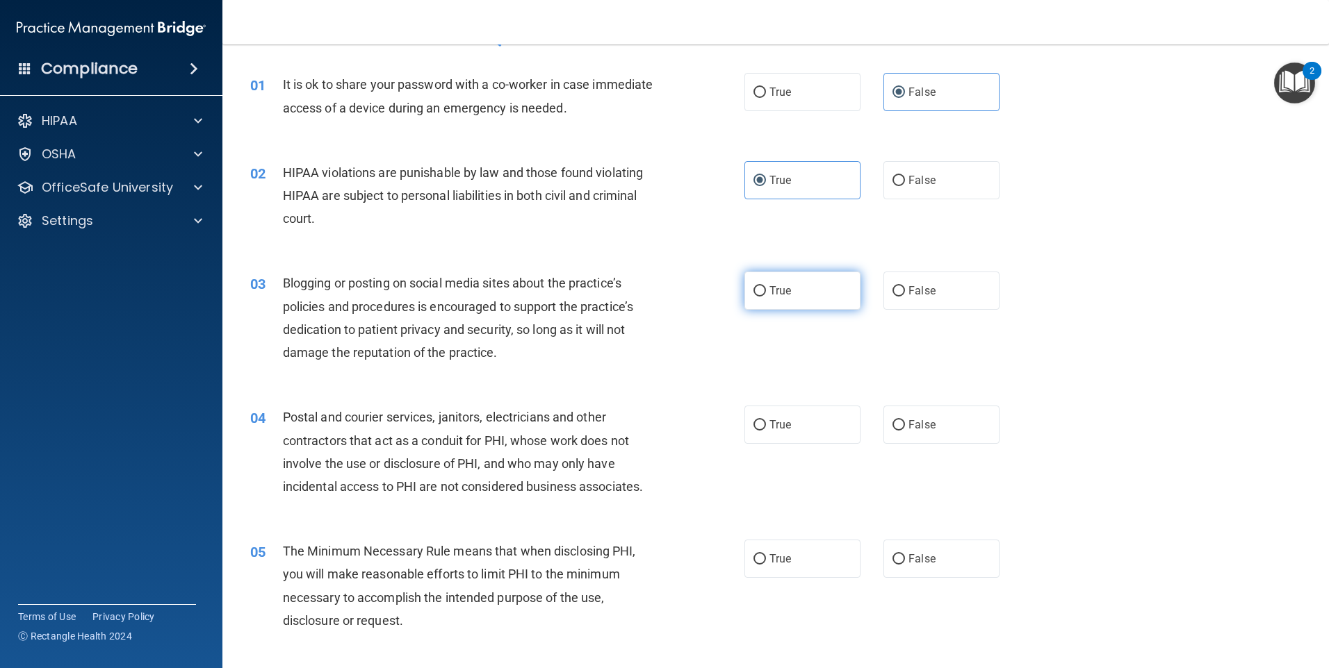
scroll to position [69, 0]
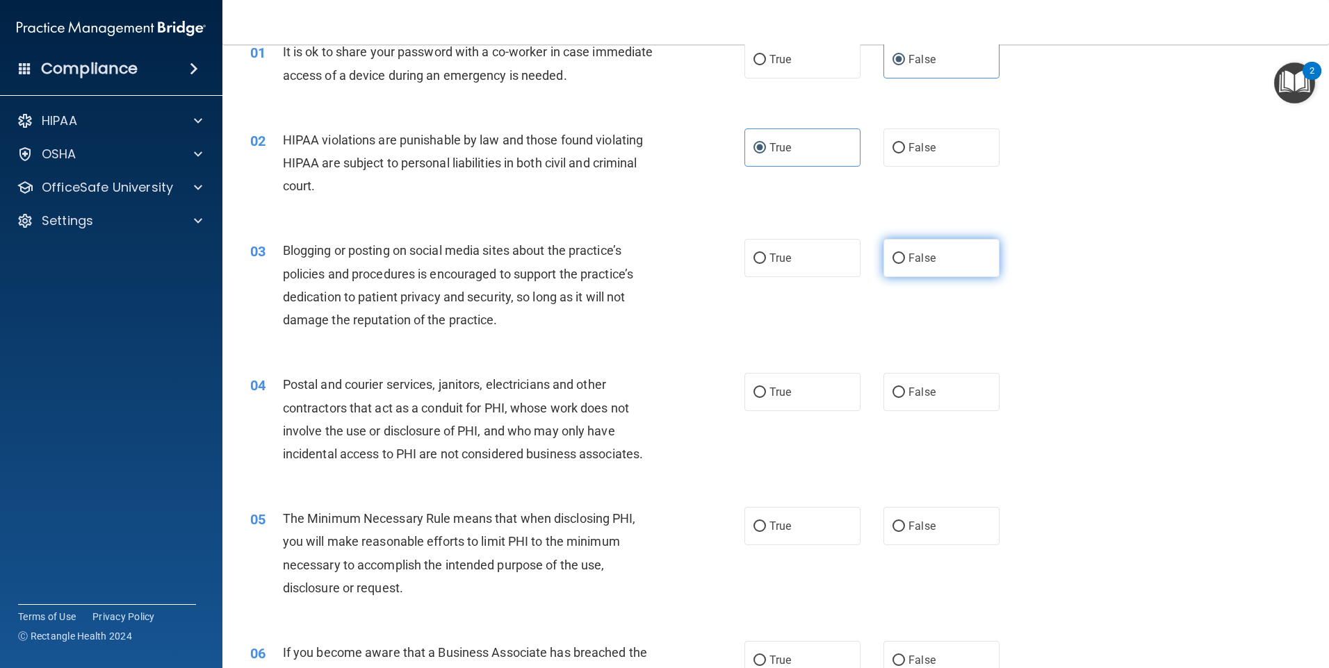
click at [892, 258] on input "False" at bounding box center [898, 259] width 13 height 10
radio input "true"
click at [791, 381] on label "True" at bounding box center [802, 392] width 116 height 38
click at [766, 388] on input "True" at bounding box center [759, 393] width 13 height 10
radio input "true"
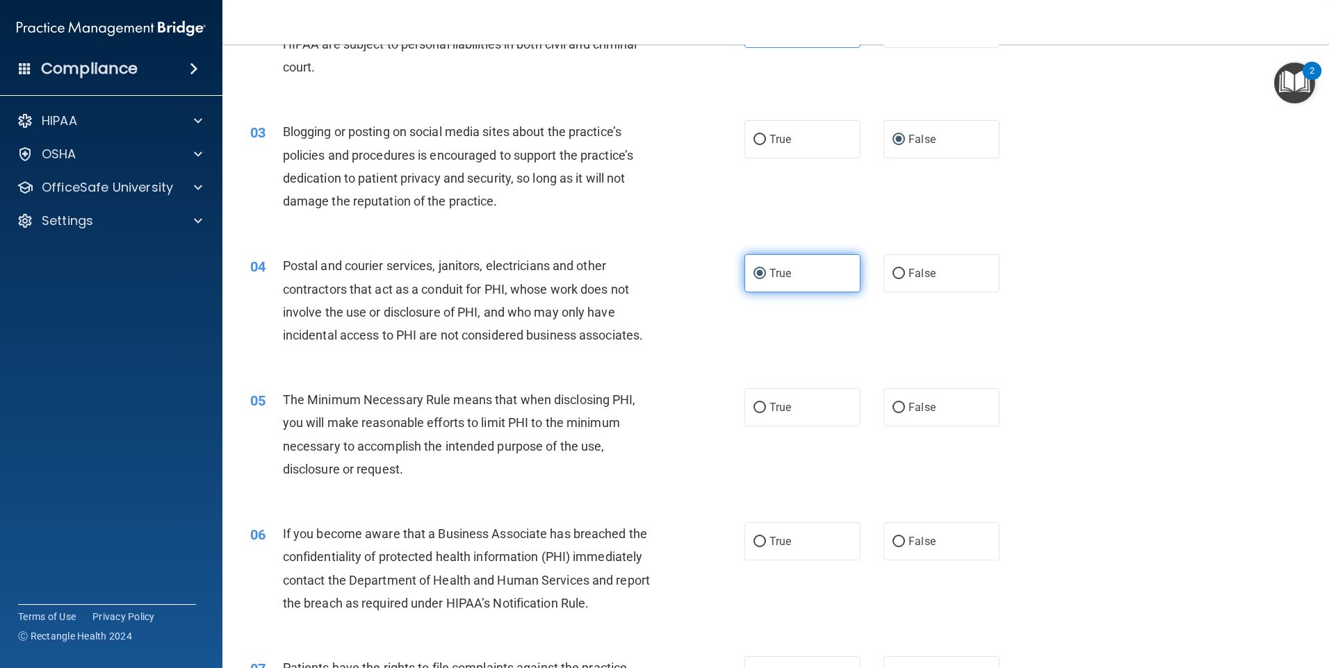
scroll to position [208, 0]
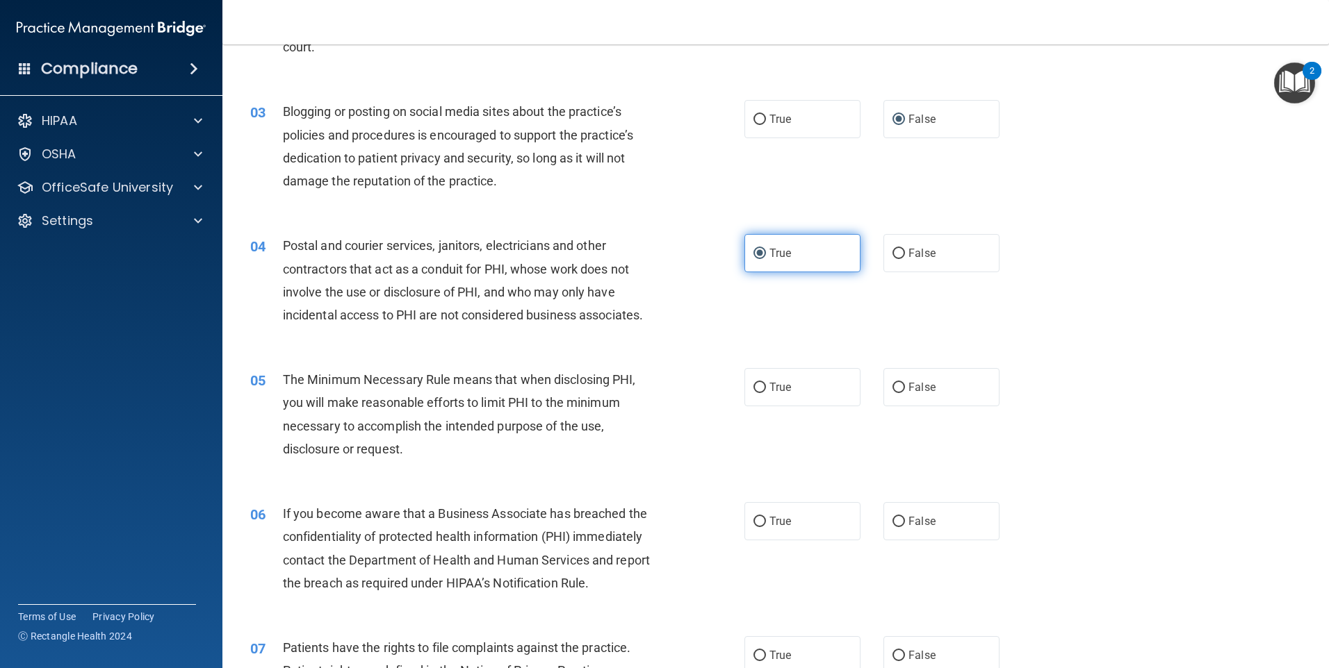
click at [791, 381] on label "True" at bounding box center [802, 387] width 116 height 38
click at [766, 383] on input "True" at bounding box center [759, 388] width 13 height 10
radio input "true"
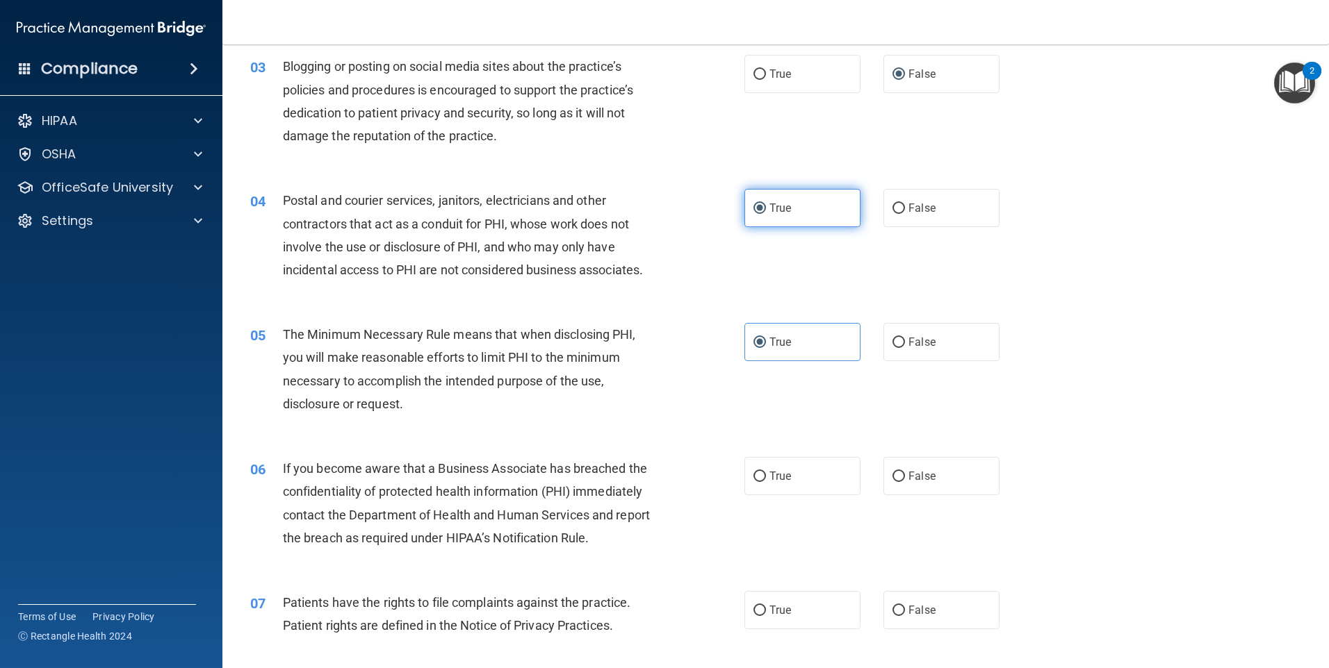
scroll to position [278, 0]
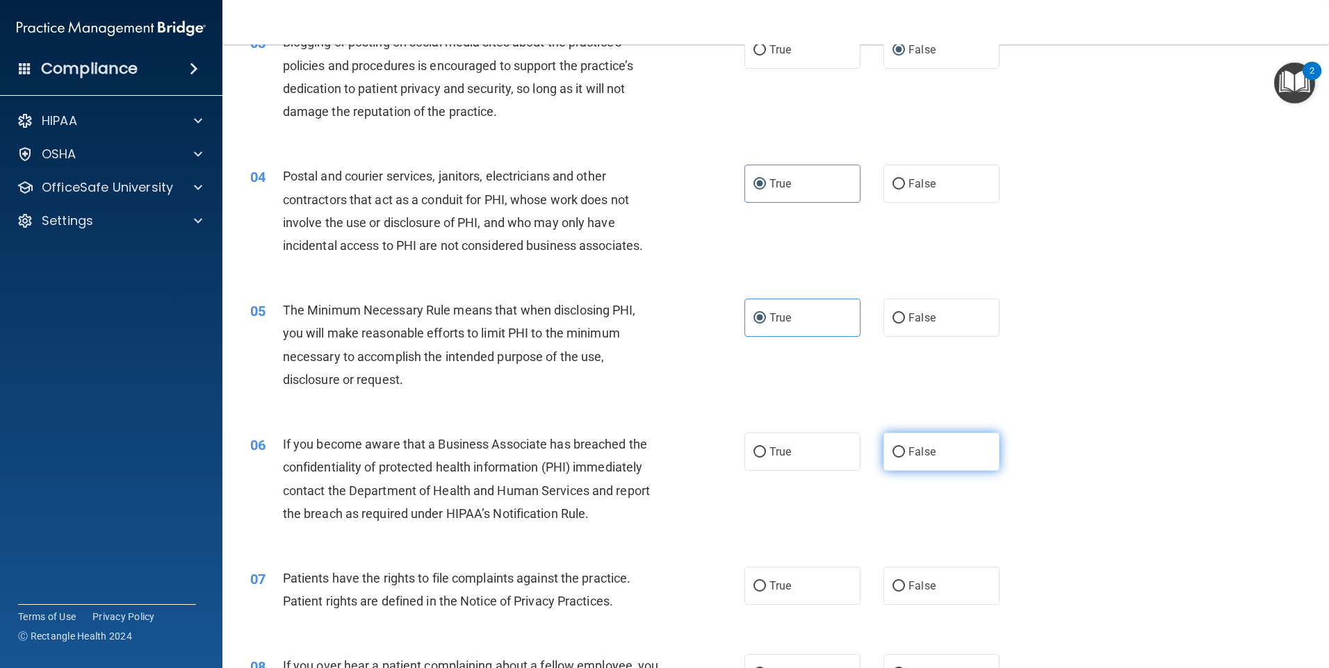
click at [949, 452] on label "False" at bounding box center [941, 452] width 116 height 38
click at [905, 452] on input "False" at bounding box center [898, 452] width 13 height 10
radio input "true"
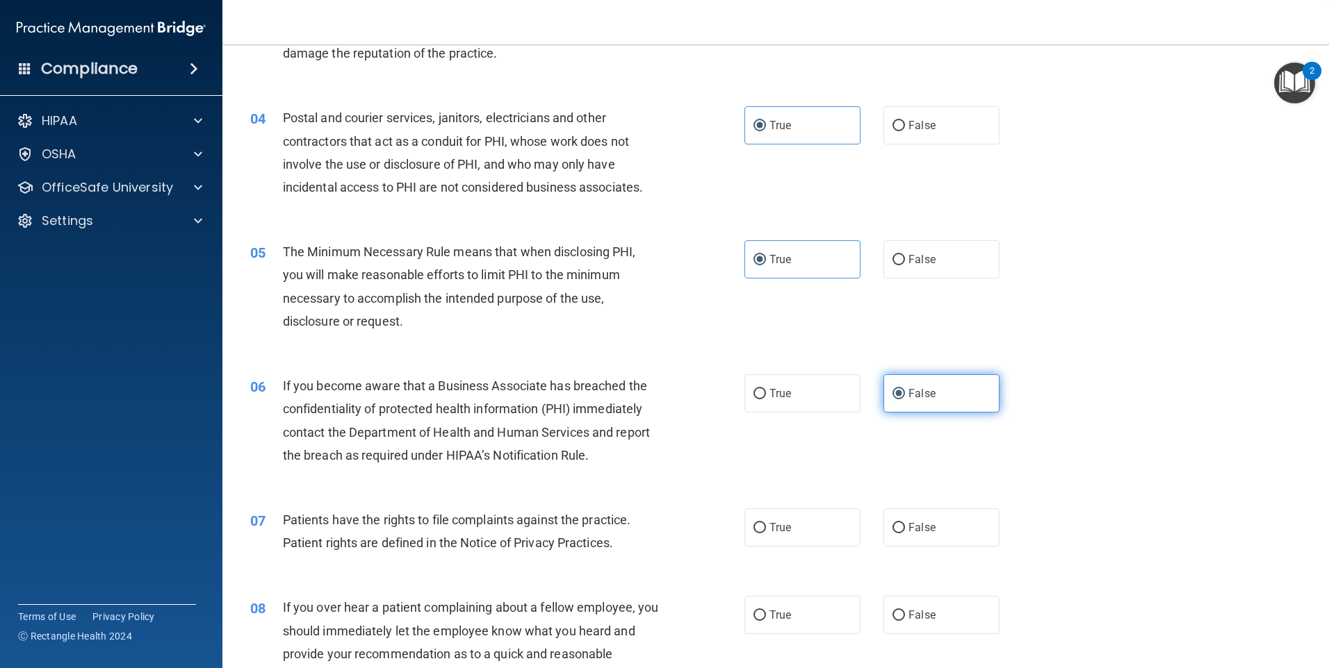
scroll to position [417, 0]
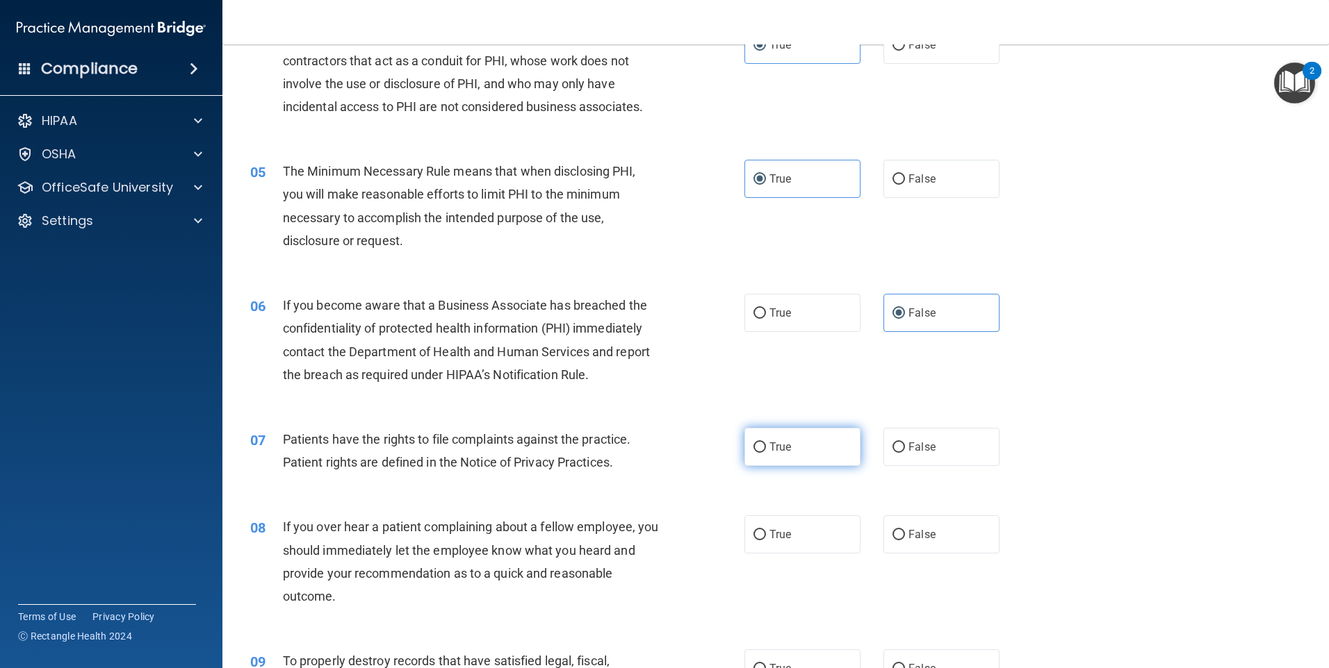
click at [825, 436] on label "True" at bounding box center [802, 447] width 116 height 38
click at [766, 443] on input "True" at bounding box center [759, 448] width 13 height 10
radio input "true"
click at [883, 539] on label "False" at bounding box center [941, 535] width 116 height 38
click at [892, 539] on input "False" at bounding box center [898, 535] width 13 height 10
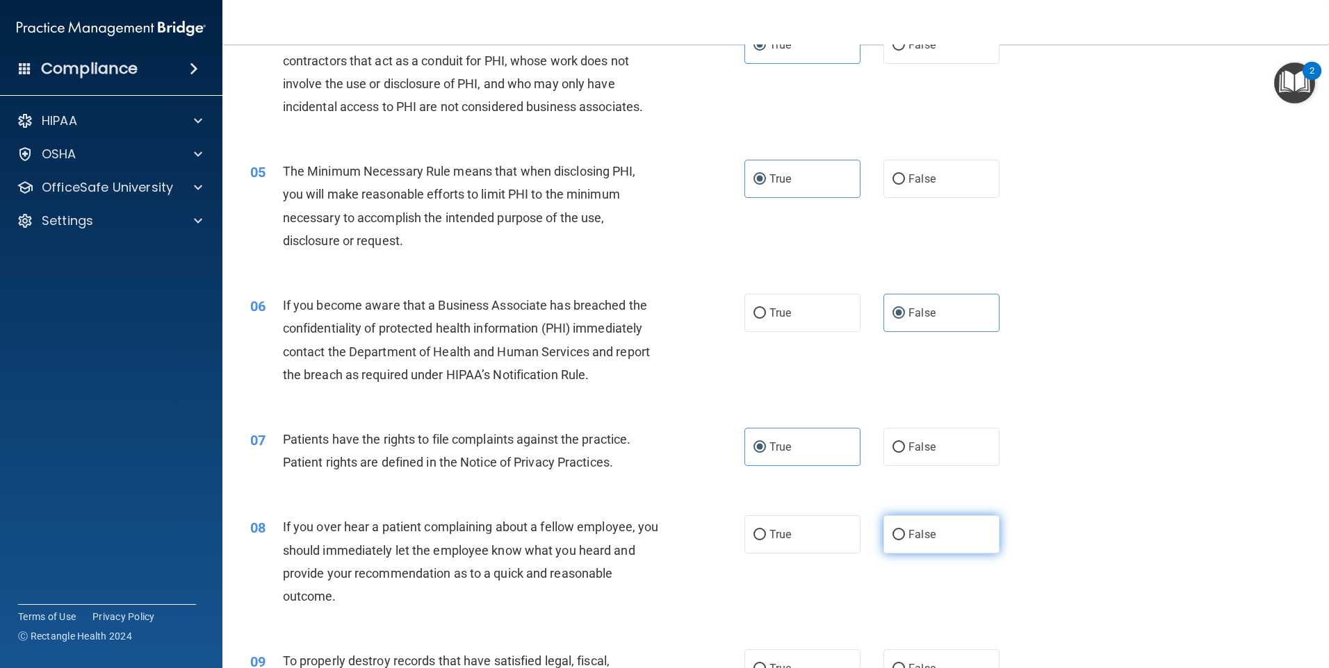
radio input "true"
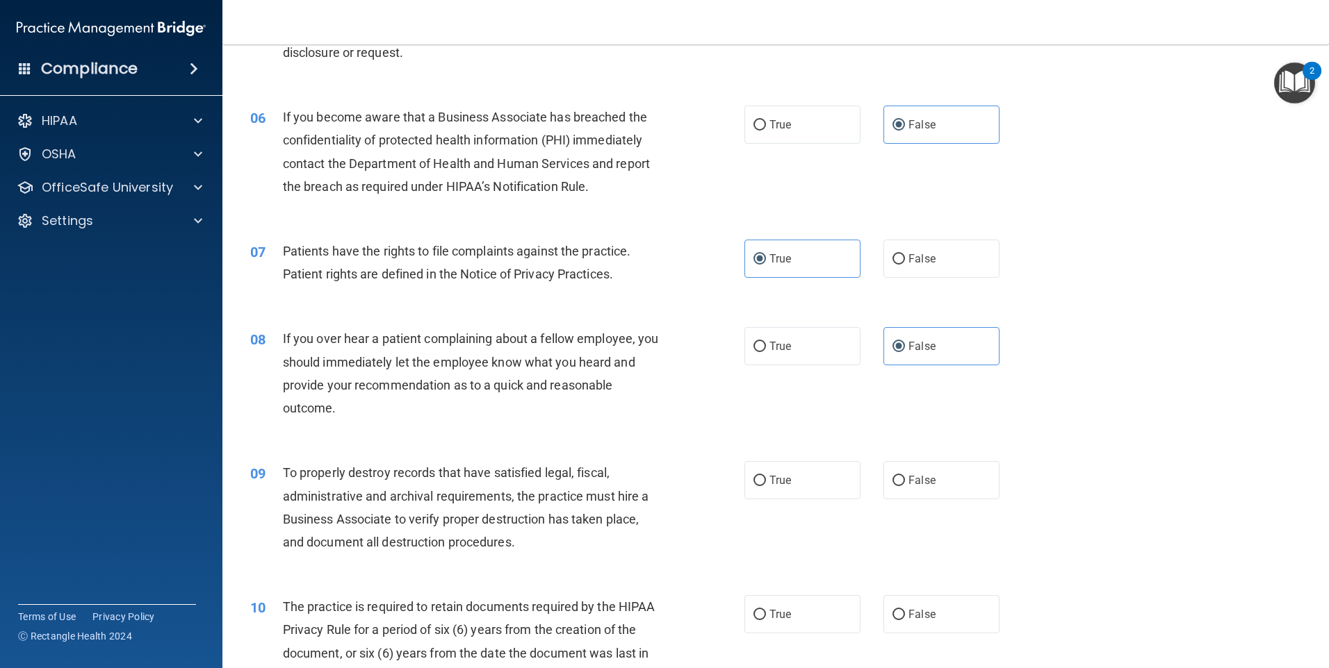
scroll to position [625, 0]
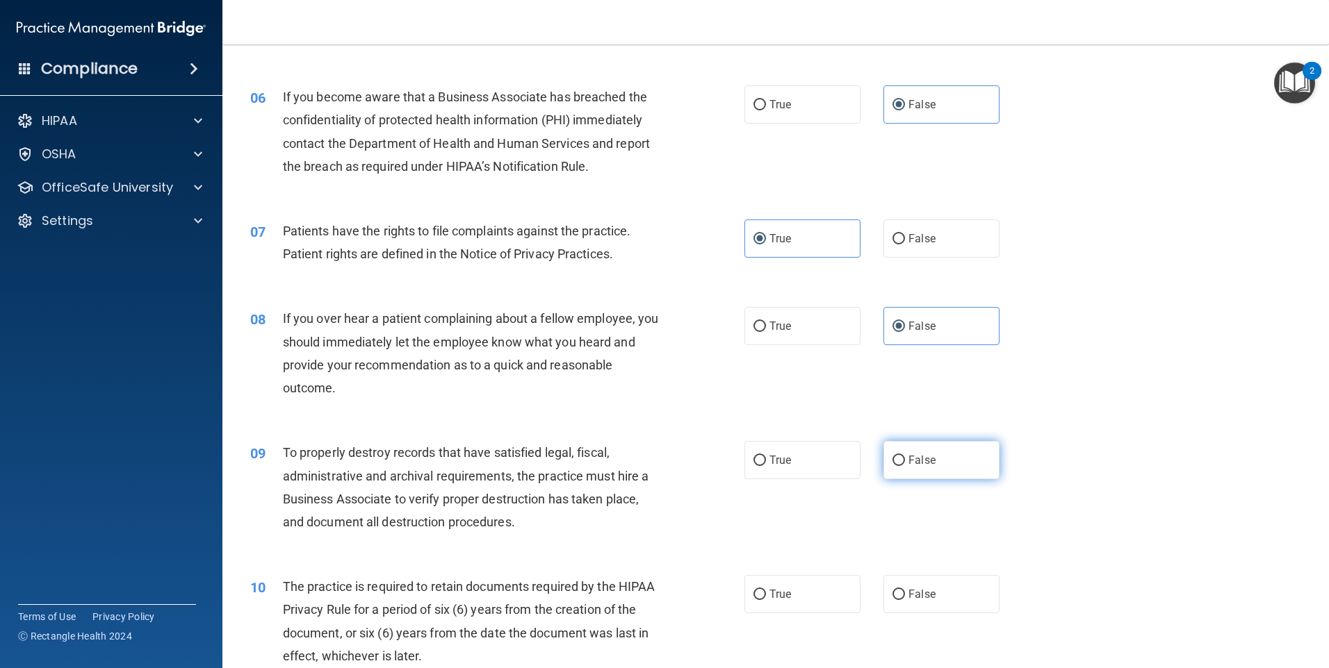
click at [912, 450] on label "False" at bounding box center [941, 460] width 116 height 38
click at [905, 456] on input "False" at bounding box center [898, 461] width 13 height 10
radio input "true"
drag, startPoint x: 821, startPoint y: 566, endPoint x: 815, endPoint y: 584, distance: 19.8
click at [820, 573] on div "10 The practice is required to retain documents required by the HIPAA Privacy R…" at bounding box center [775, 625] width 1071 height 134
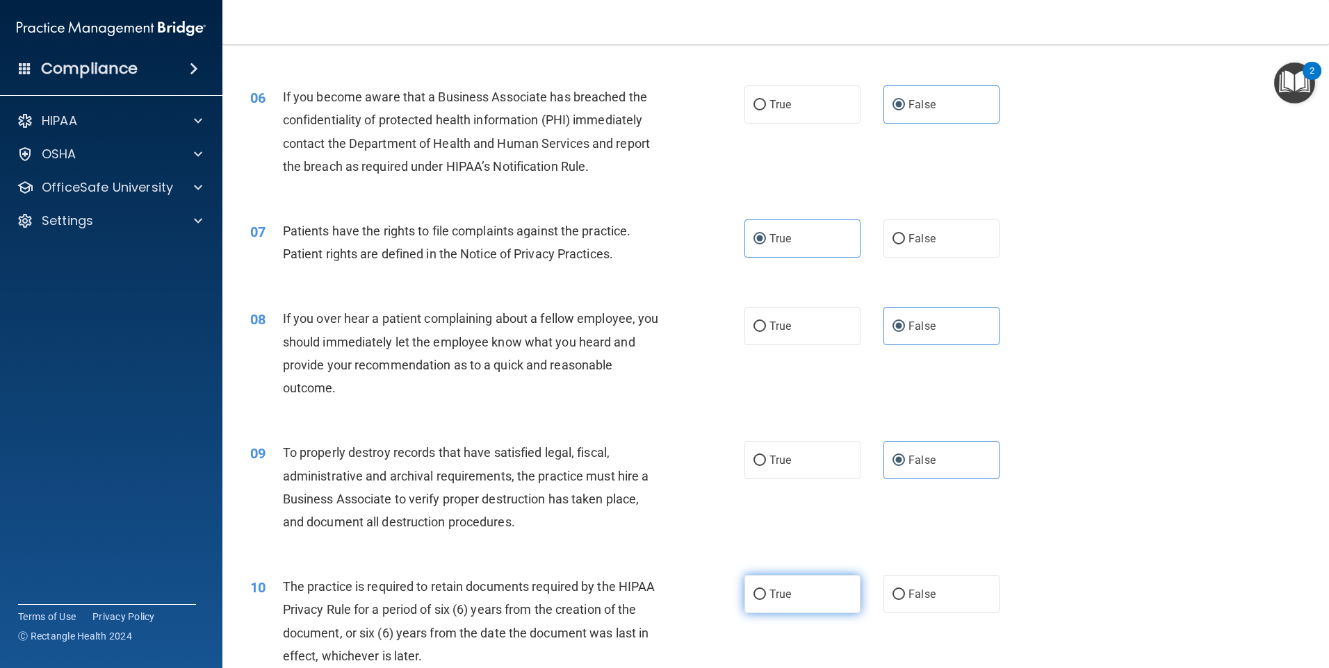
click at [815, 584] on label "True" at bounding box center [802, 594] width 116 height 38
click at [766, 590] on input "True" at bounding box center [759, 595] width 13 height 10
radio input "true"
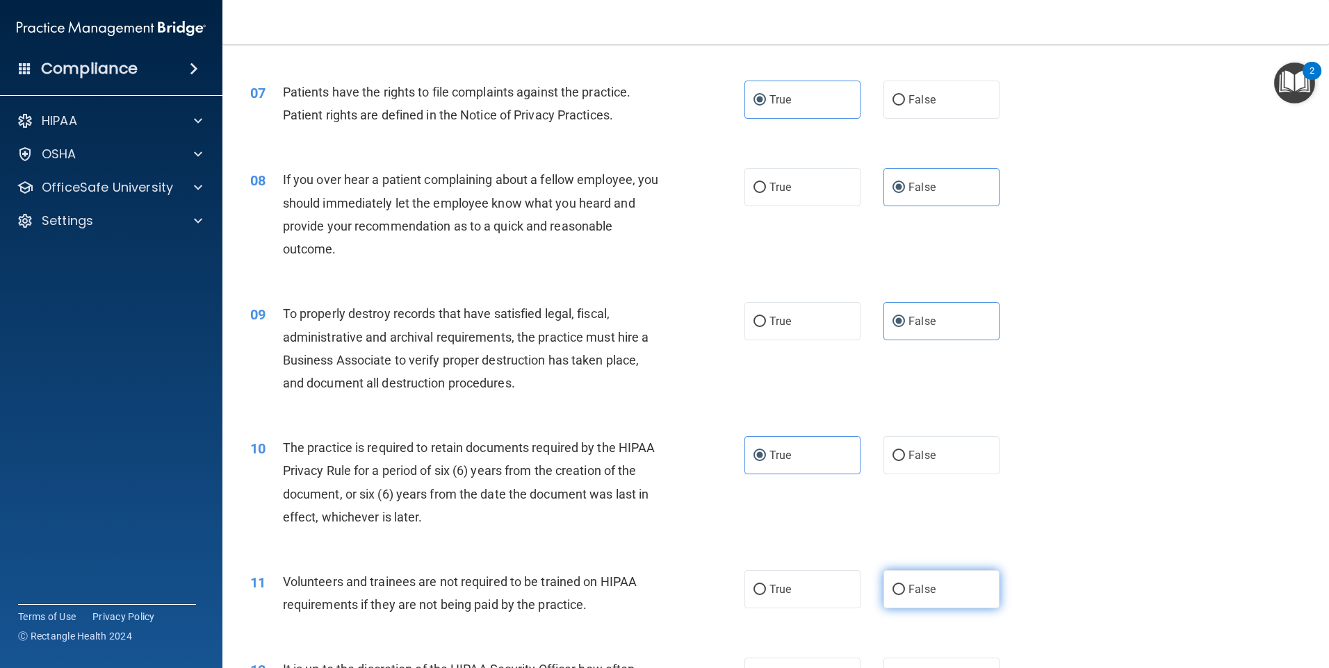
click at [921, 580] on label "False" at bounding box center [941, 589] width 116 height 38
click at [905, 585] on input "False" at bounding box center [898, 590] width 13 height 10
radio input "true"
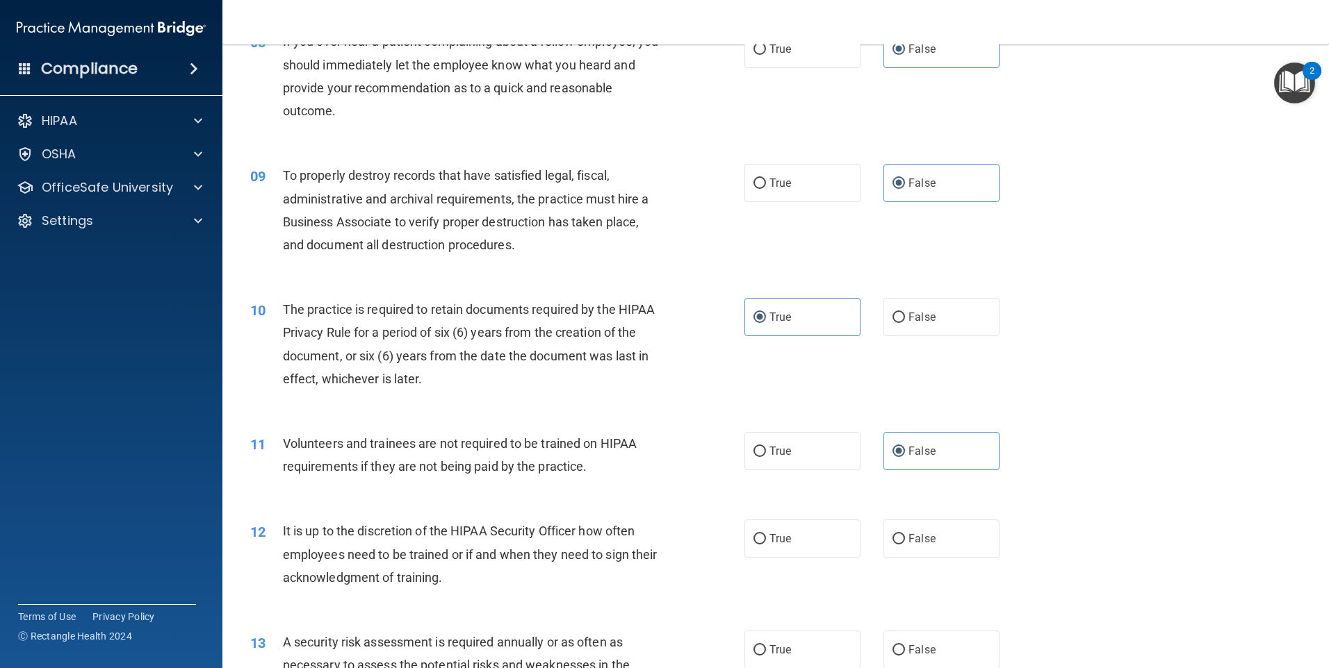
scroll to position [903, 0]
click at [917, 525] on label "False" at bounding box center [941, 538] width 116 height 38
click at [905, 534] on input "False" at bounding box center [898, 539] width 13 height 10
radio input "true"
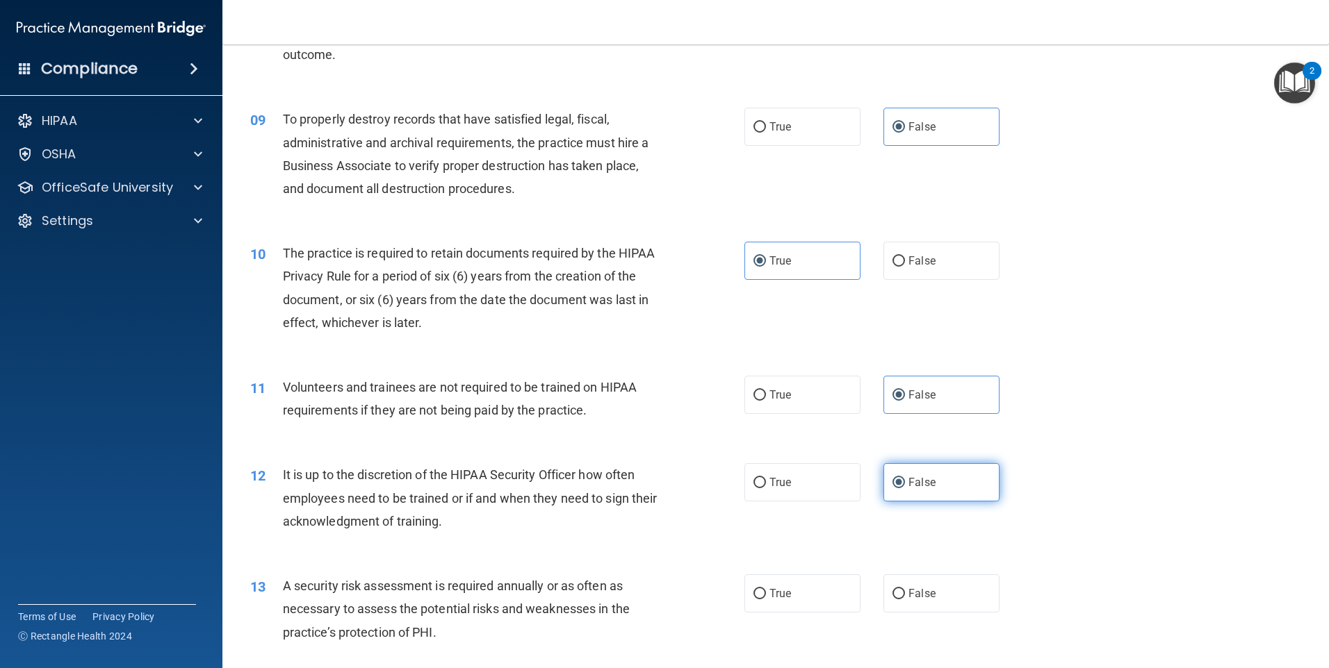
scroll to position [1042, 0]
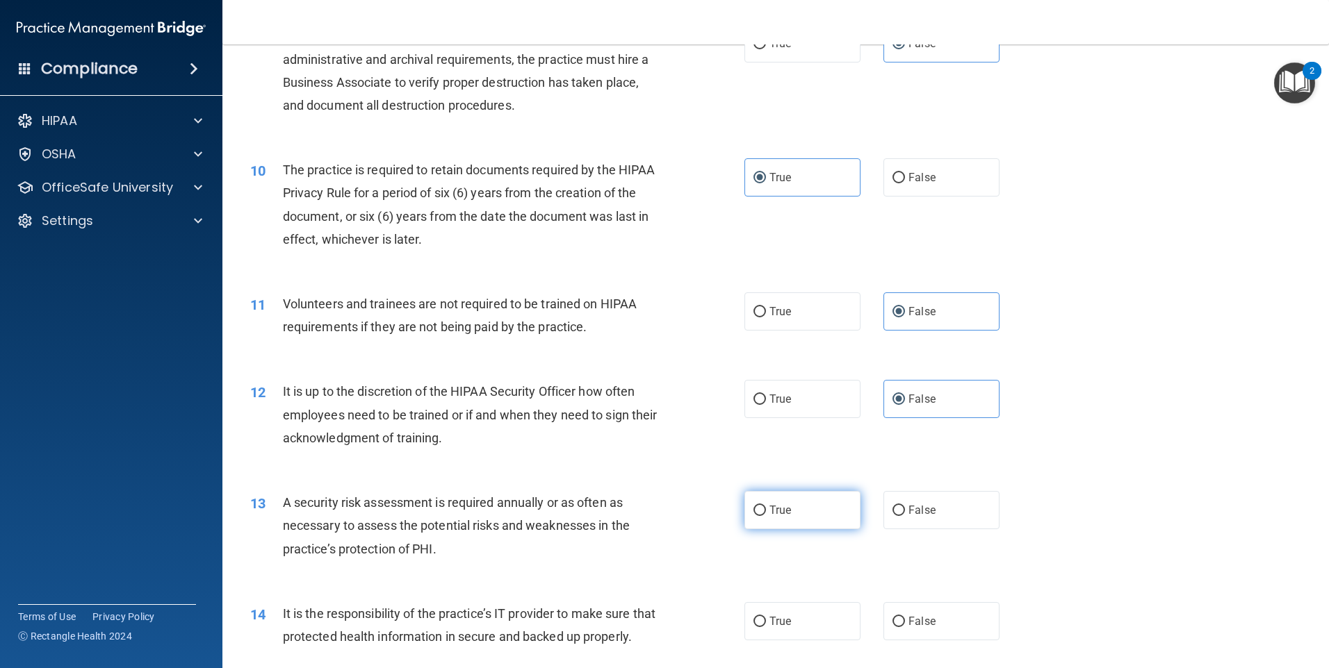
click at [816, 521] on label "True" at bounding box center [802, 510] width 116 height 38
click at [766, 516] on input "True" at bounding box center [759, 511] width 13 height 10
radio input "true"
click at [943, 629] on label "False" at bounding box center [941, 621] width 116 height 38
click at [905, 627] on input "False" at bounding box center [898, 622] width 13 height 10
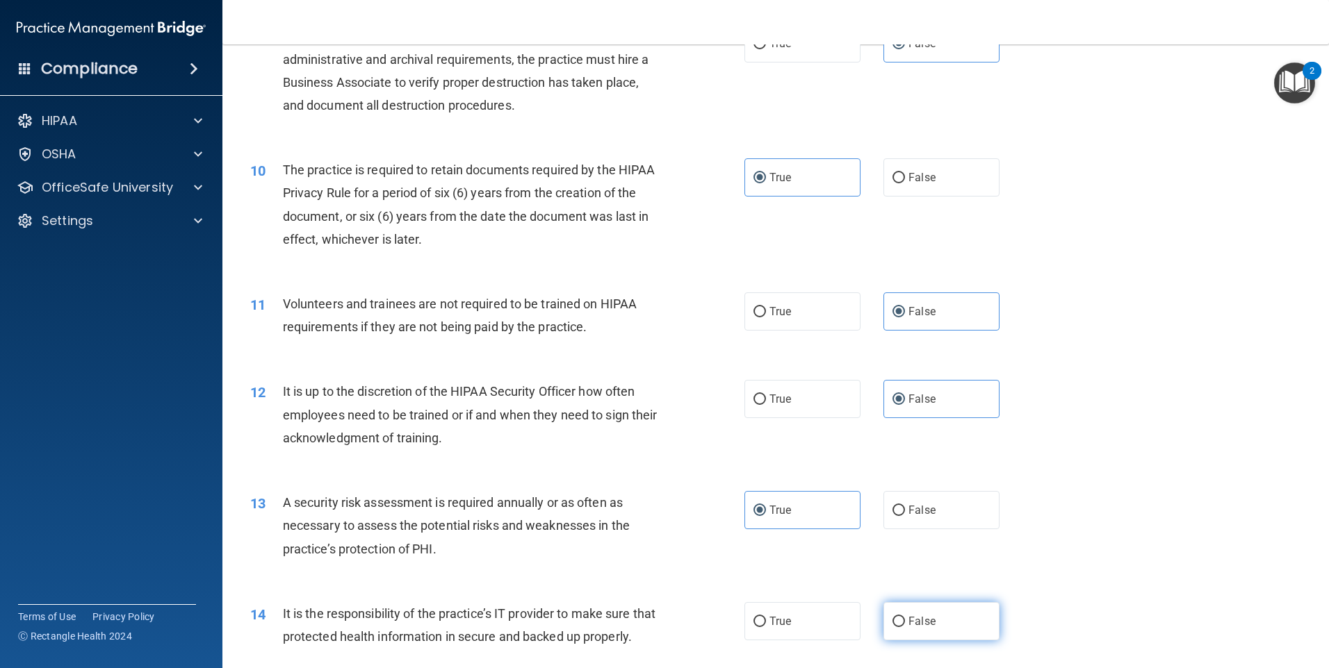
radio input "true"
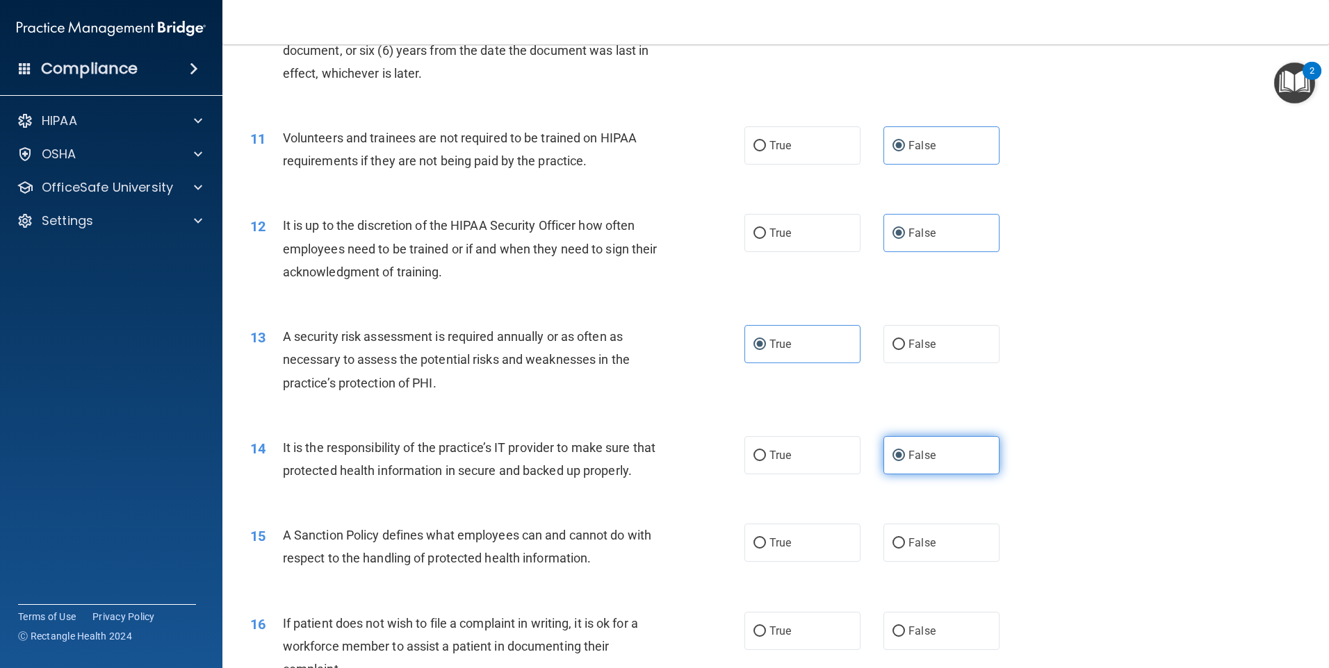
scroll to position [1251, 0]
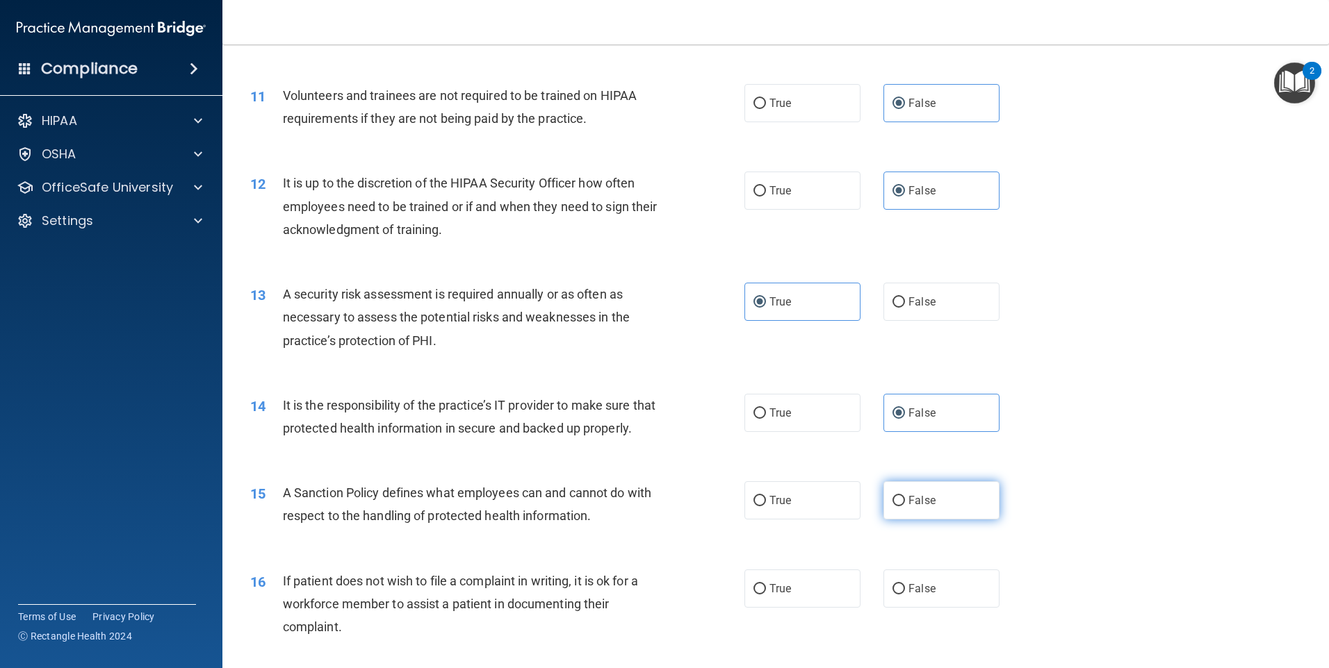
click at [927, 507] on span "False" at bounding box center [921, 500] width 27 height 13
click at [905, 507] on input "False" at bounding box center [898, 501] width 13 height 10
radio input "true"
click at [800, 605] on label "True" at bounding box center [802, 589] width 116 height 38
click at [766, 595] on input "True" at bounding box center [759, 589] width 13 height 10
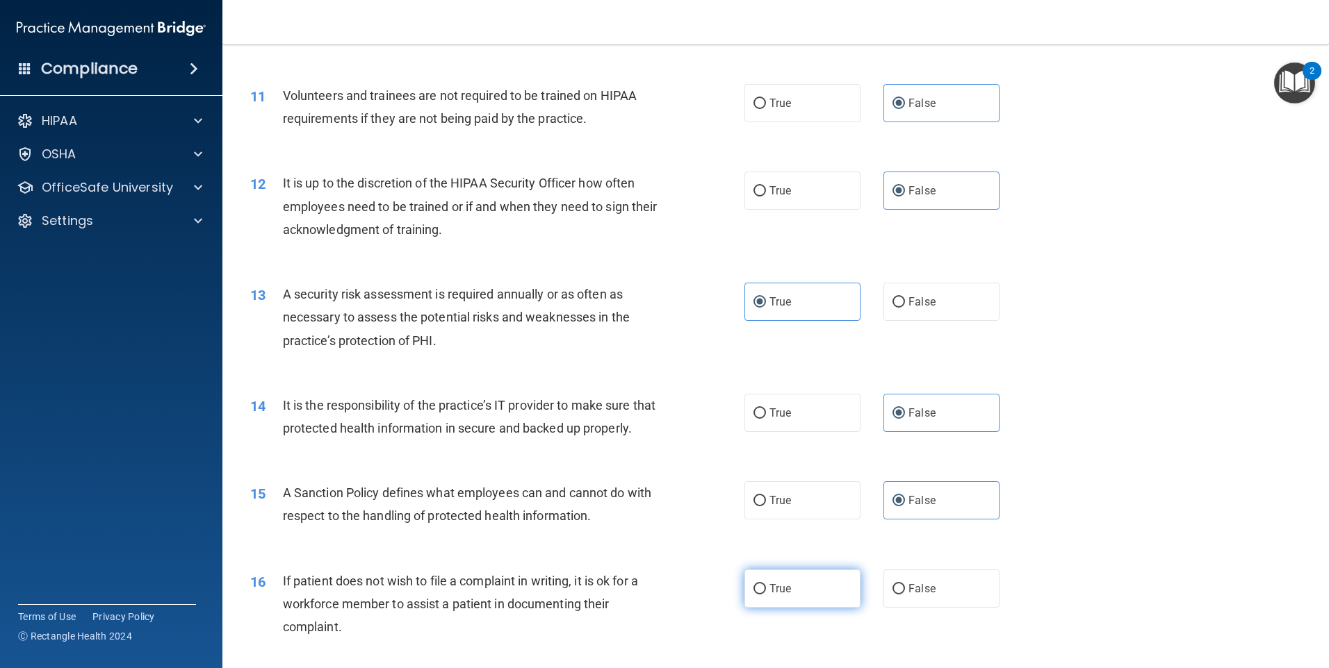
radio input "true"
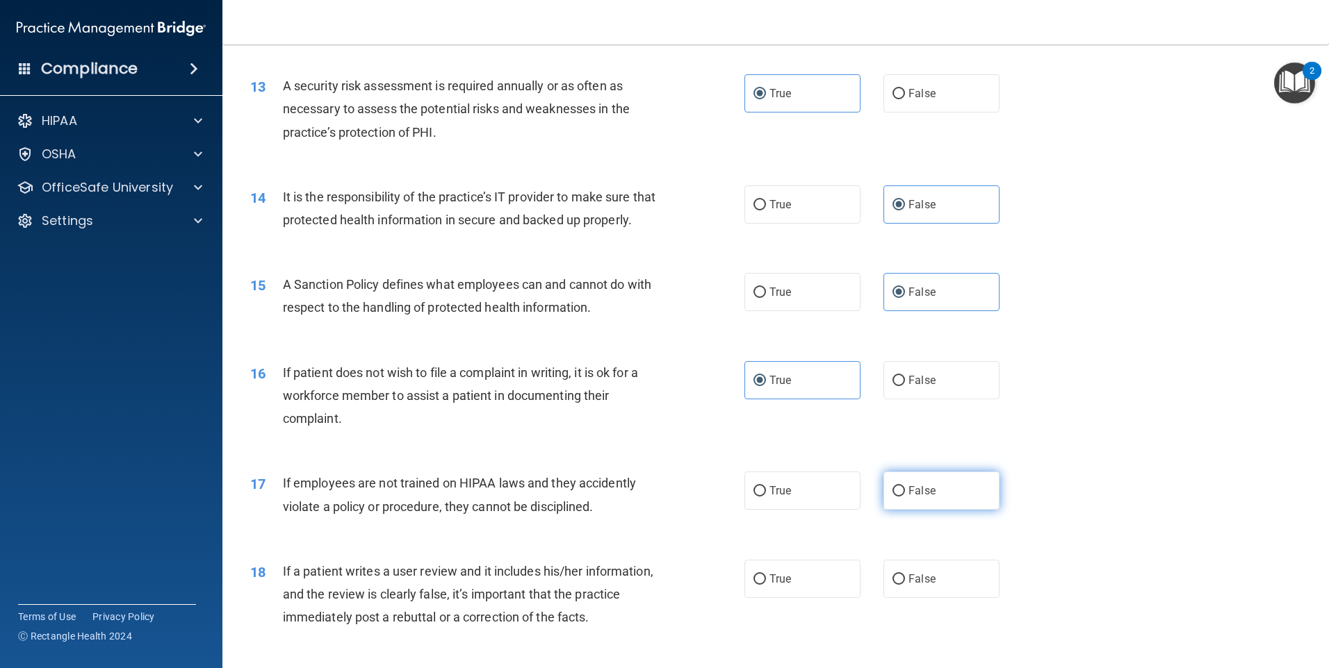
click at [910, 502] on label "False" at bounding box center [941, 491] width 116 height 38
click at [905, 497] on input "False" at bounding box center [898, 491] width 13 height 10
radio input "true"
click at [920, 586] on span "False" at bounding box center [921, 579] width 27 height 13
click at [905, 585] on input "False" at bounding box center [898, 580] width 13 height 10
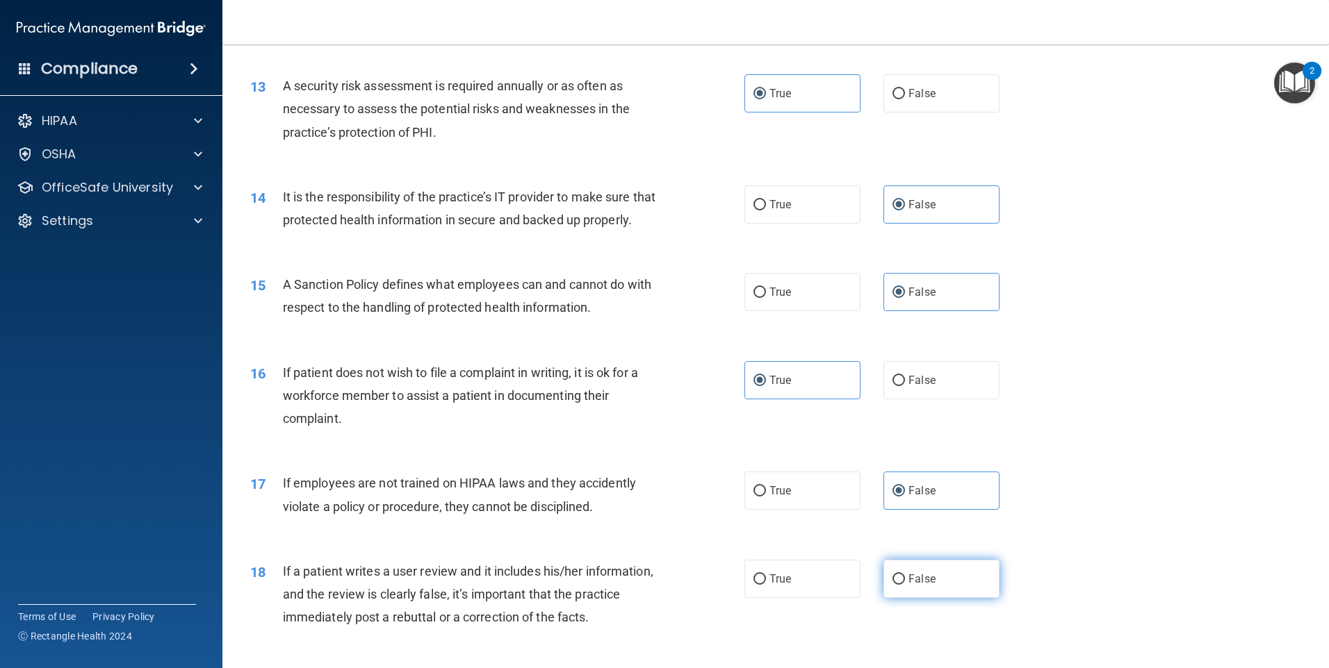
radio input "true"
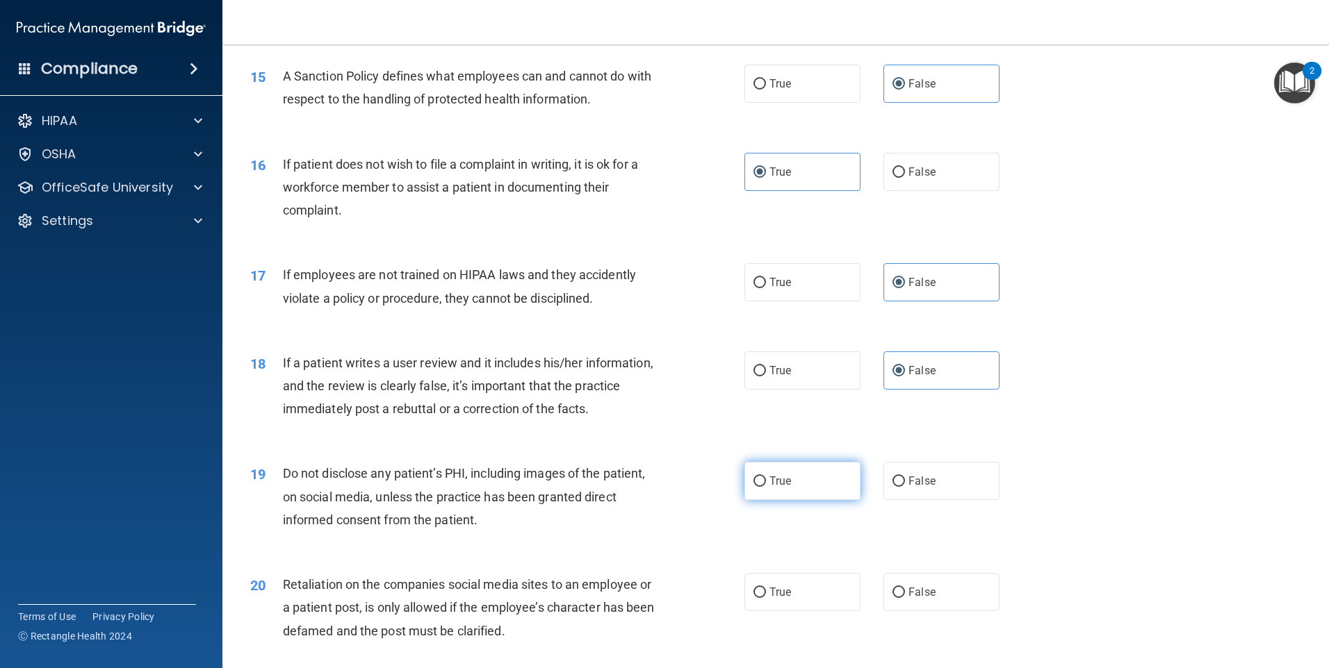
click at [792, 500] on label "True" at bounding box center [802, 481] width 116 height 38
click at [766, 487] on input "True" at bounding box center [759, 482] width 13 height 10
radio input "true"
click at [920, 611] on label "False" at bounding box center [941, 592] width 116 height 38
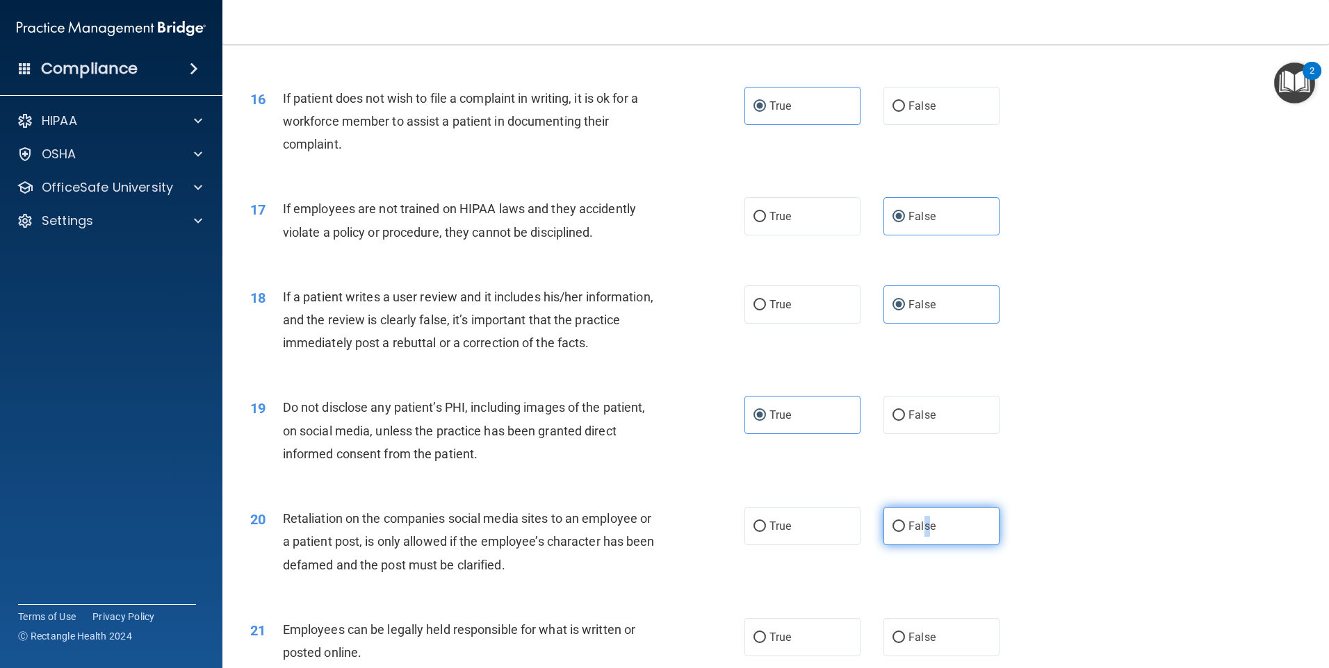
scroll to position [1807, 0]
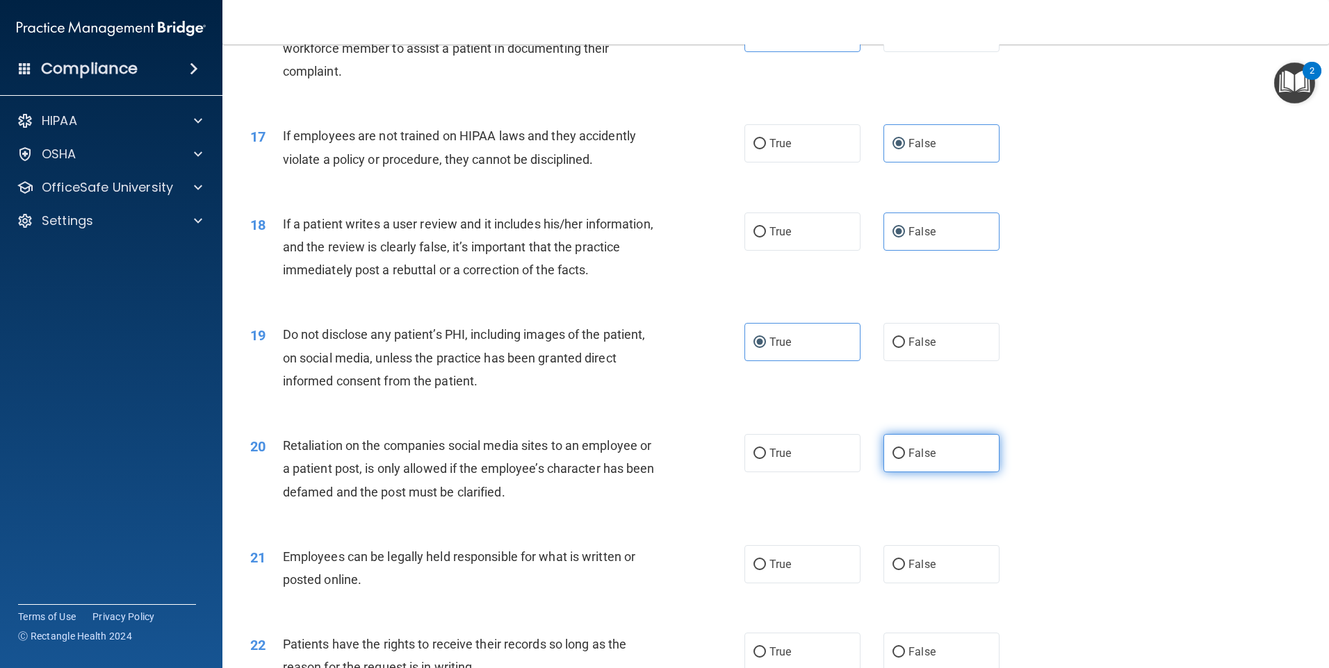
click at [905, 465] on label "False" at bounding box center [941, 453] width 116 height 38
click at [905, 459] on input "False" at bounding box center [898, 454] width 13 height 10
radio input "true"
click at [803, 584] on label "True" at bounding box center [802, 564] width 116 height 38
click at [766, 570] on input "True" at bounding box center [759, 565] width 13 height 10
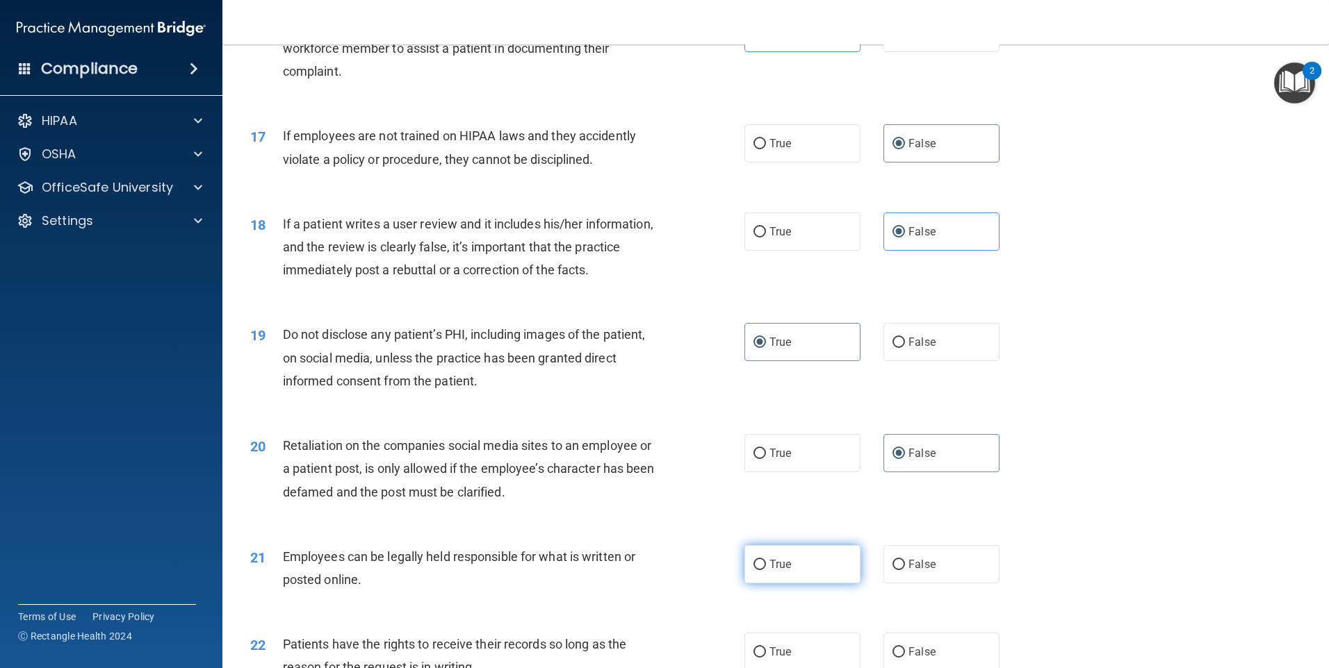
radio input "true"
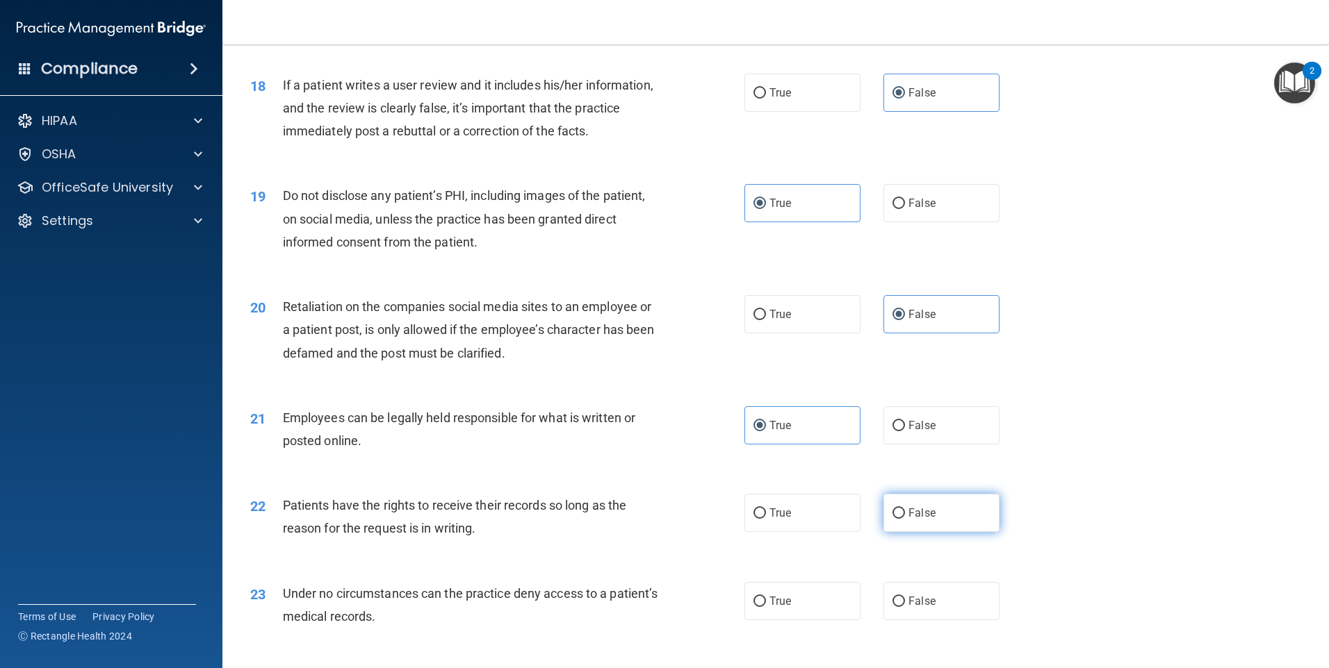
click at [894, 532] on label "False" at bounding box center [941, 513] width 116 height 38
click at [894, 519] on input "False" at bounding box center [898, 514] width 13 height 10
radio input "true"
click at [920, 608] on span "False" at bounding box center [921, 601] width 27 height 13
click at [905, 607] on input "False" at bounding box center [898, 602] width 13 height 10
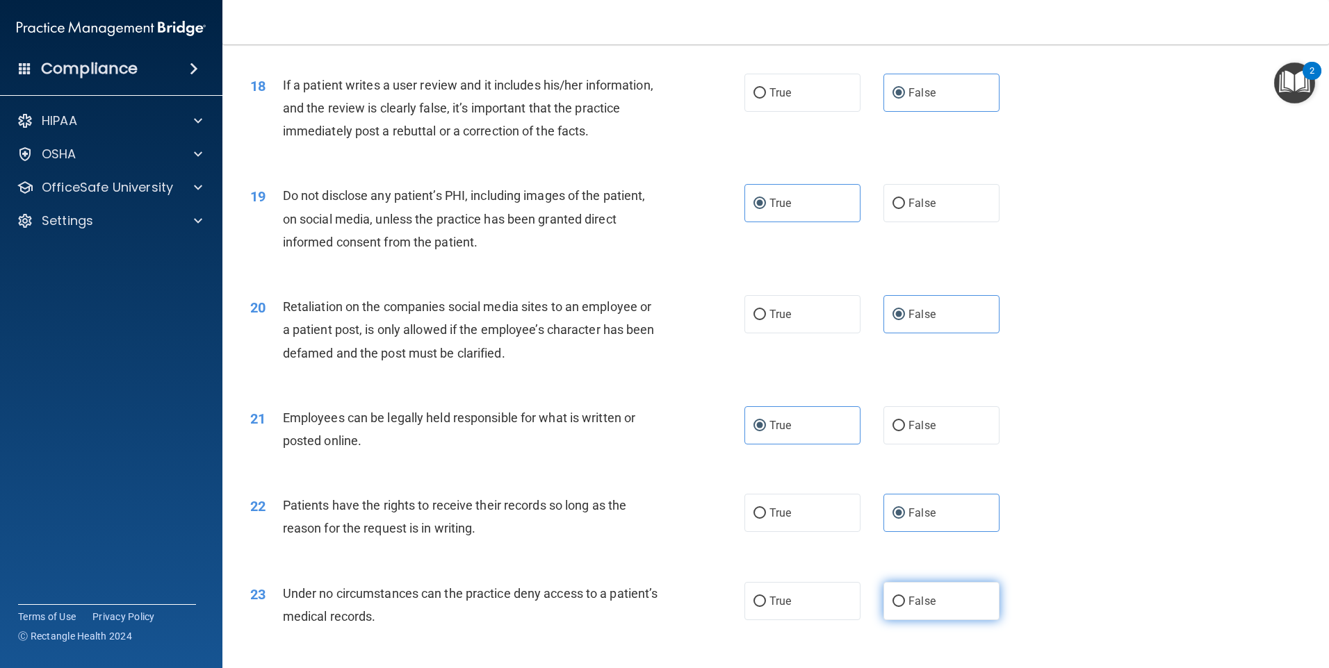
radio input "true"
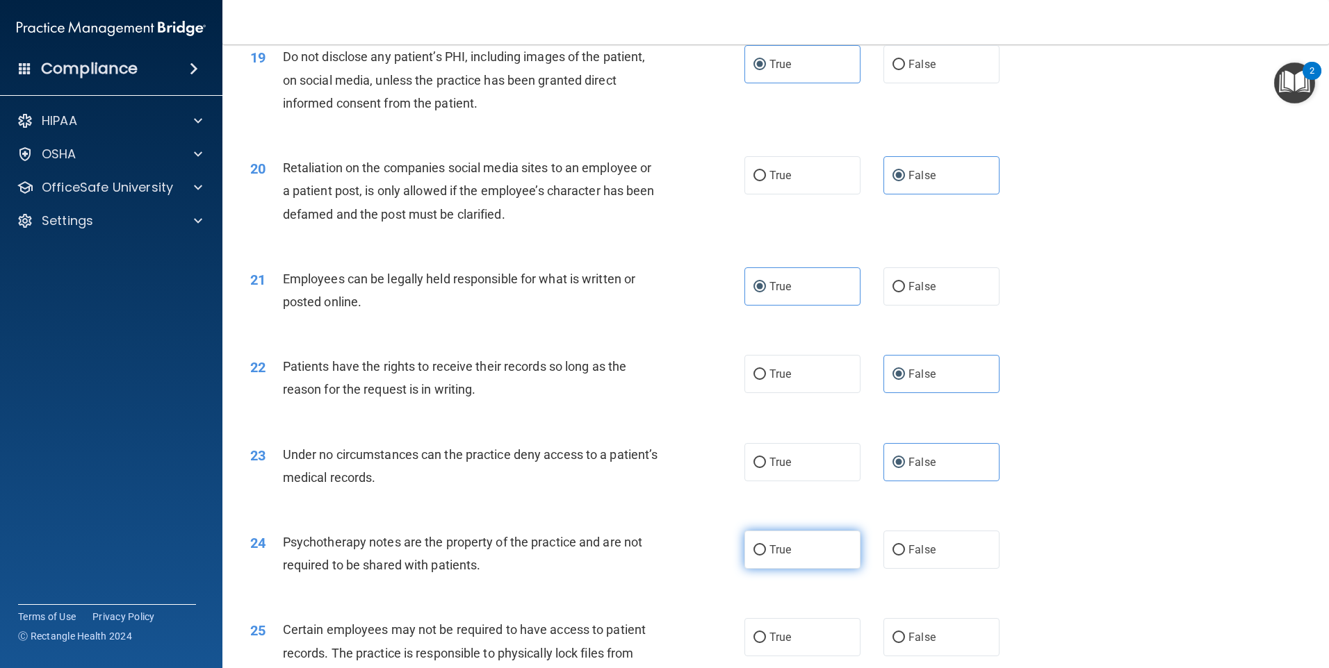
click at [848, 569] on label "True" at bounding box center [802, 550] width 116 height 38
click at [766, 556] on input "True" at bounding box center [759, 550] width 13 height 10
radio input "true"
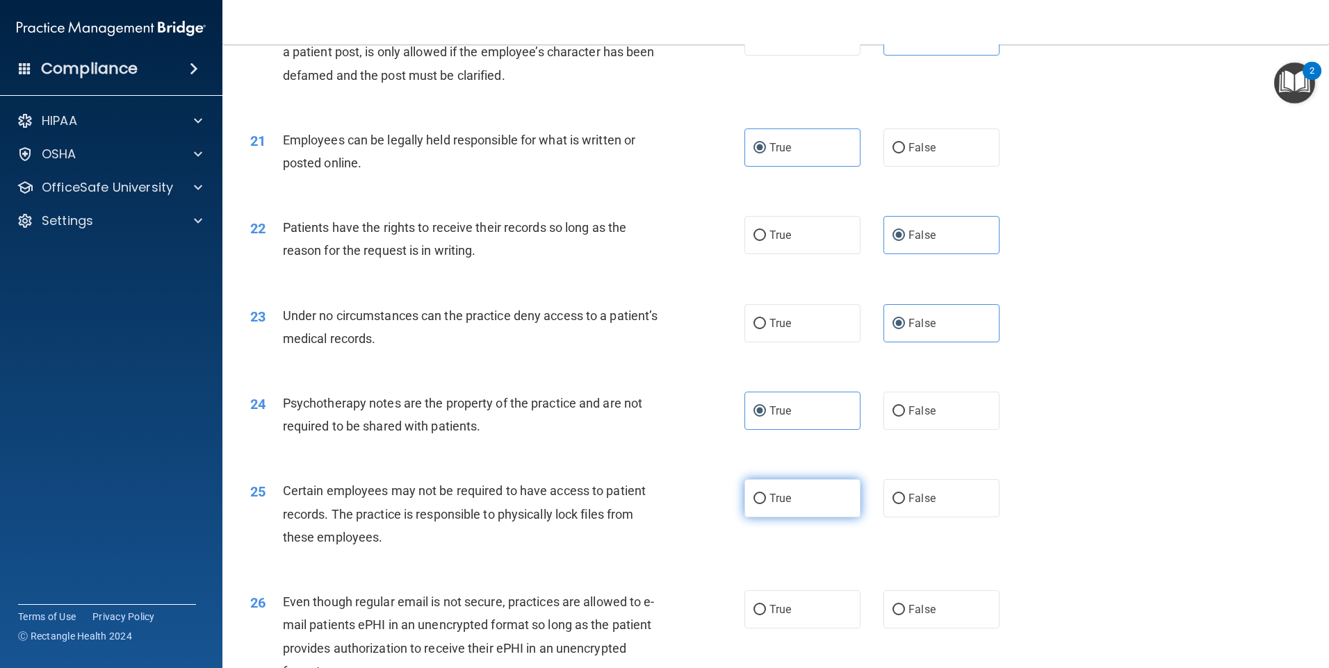
click at [795, 518] on label "True" at bounding box center [802, 498] width 116 height 38
click at [766, 504] on input "True" at bounding box center [759, 499] width 13 height 10
radio input "true"
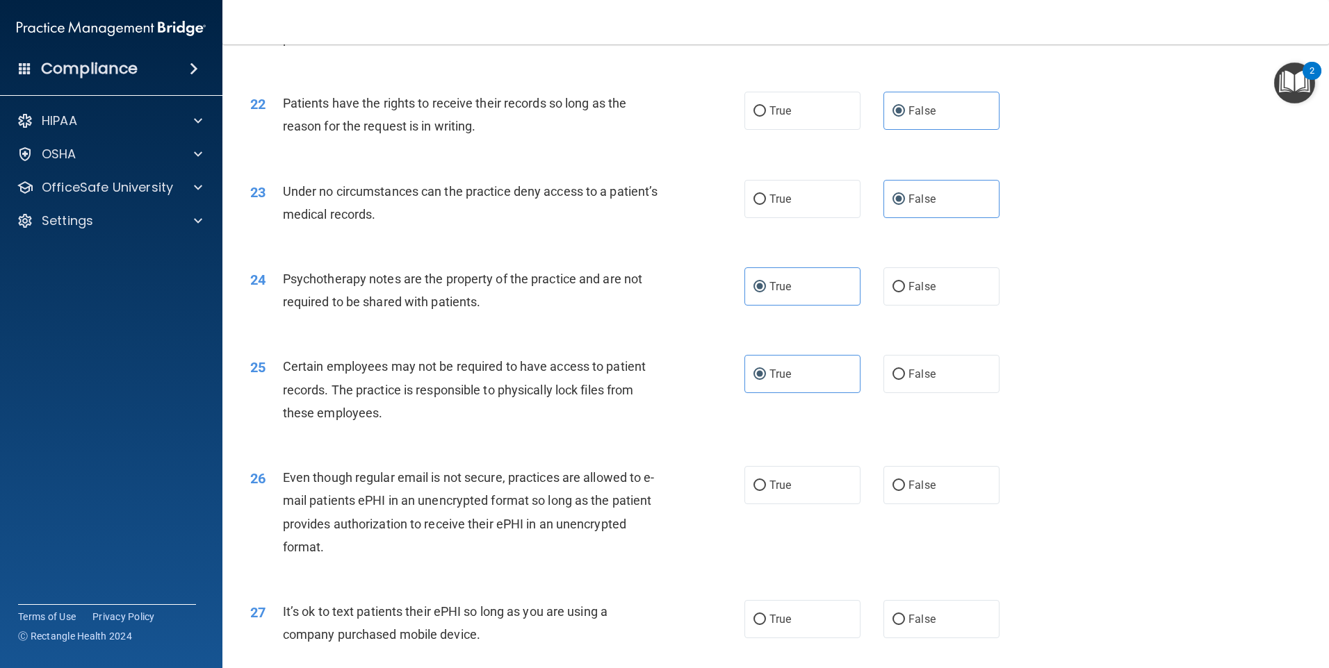
scroll to position [2363, 0]
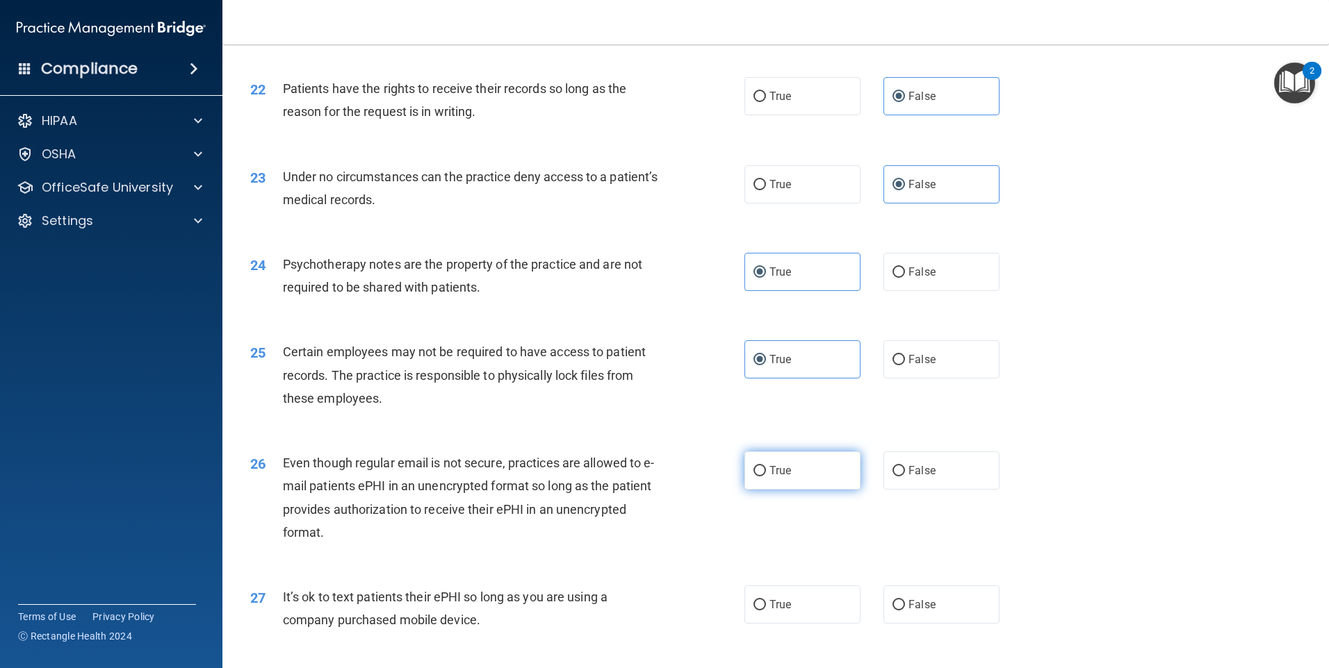
click at [770, 477] on span "True" at bounding box center [780, 470] width 22 height 13
click at [766, 477] on input "True" at bounding box center [759, 471] width 13 height 10
radio input "true"
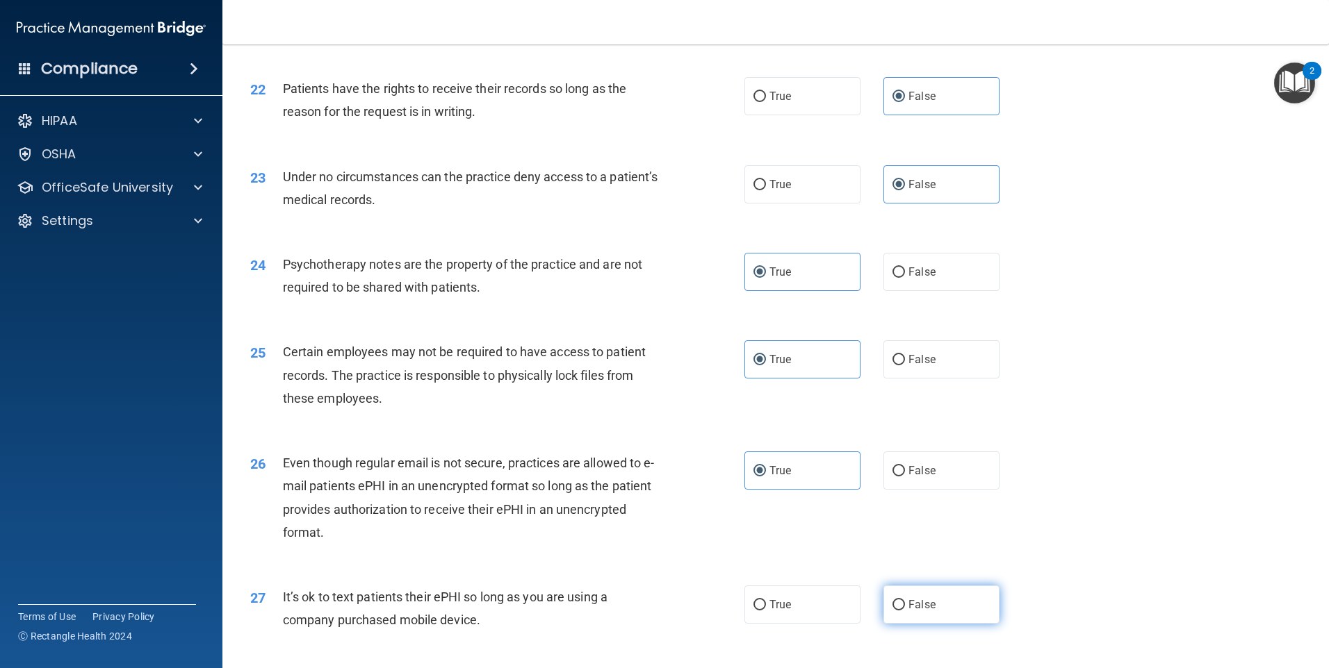
click at [914, 611] on span "False" at bounding box center [921, 604] width 27 height 13
click at [905, 611] on input "False" at bounding box center [898, 605] width 13 height 10
radio input "true"
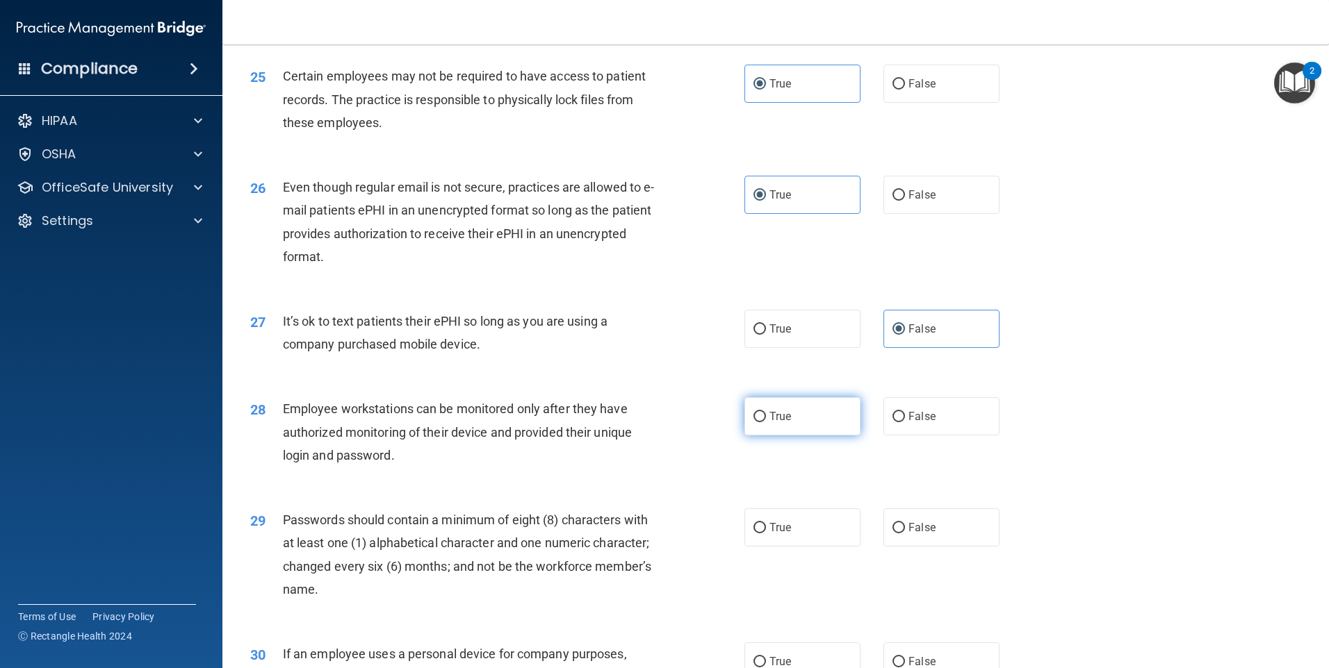
scroll to position [2640, 0]
click at [910, 421] on span "False" at bounding box center [921, 414] width 27 height 13
click at [905, 420] on input "False" at bounding box center [898, 415] width 13 height 10
radio input "true"
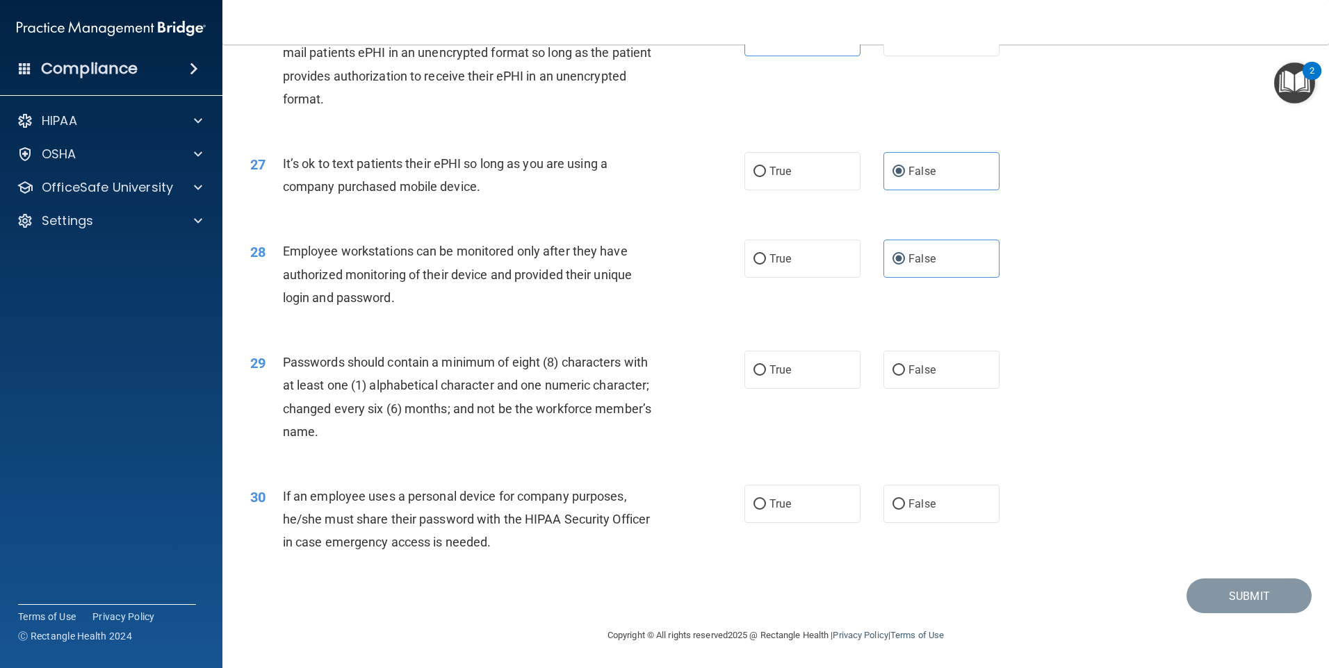
scroll to position [2820, 0]
click at [796, 368] on label "True" at bounding box center [802, 369] width 116 height 38
click at [766, 368] on input "True" at bounding box center [759, 370] width 13 height 10
radio input "true"
click at [908, 498] on span "False" at bounding box center [921, 503] width 27 height 13
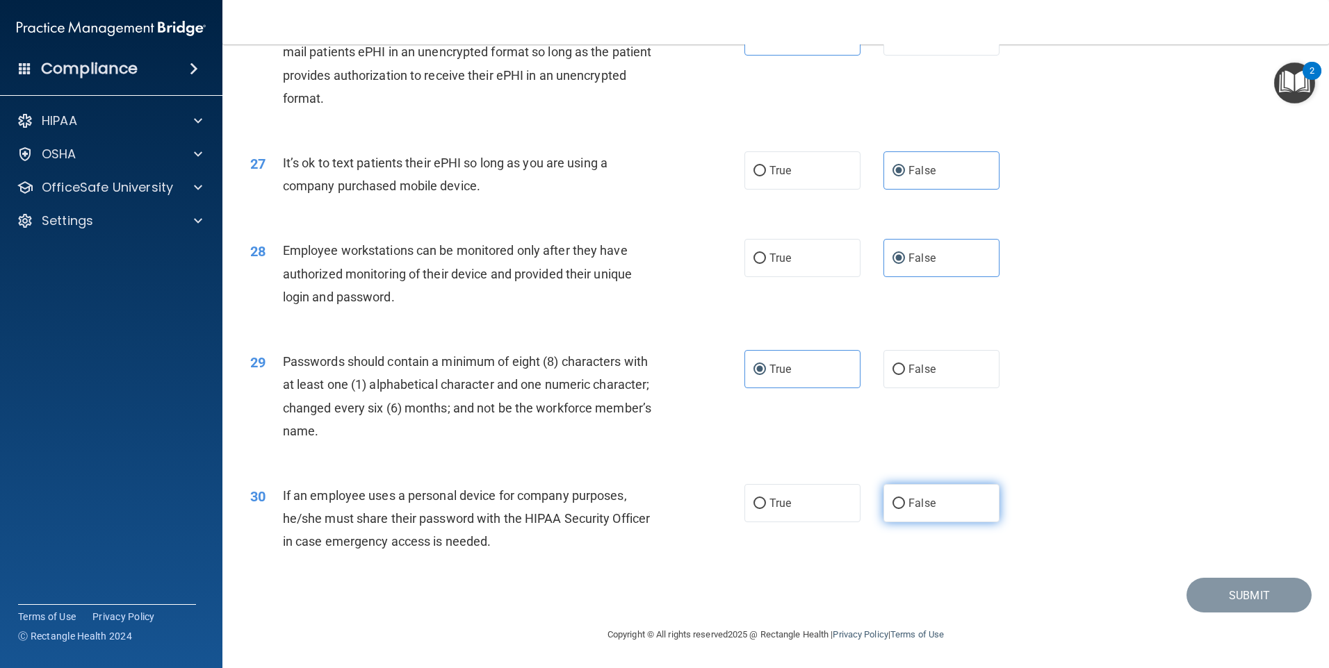
click at [905, 499] on input "False" at bounding box center [898, 504] width 13 height 10
radio input "true"
click at [1239, 607] on button "Submit" at bounding box center [1248, 595] width 125 height 35
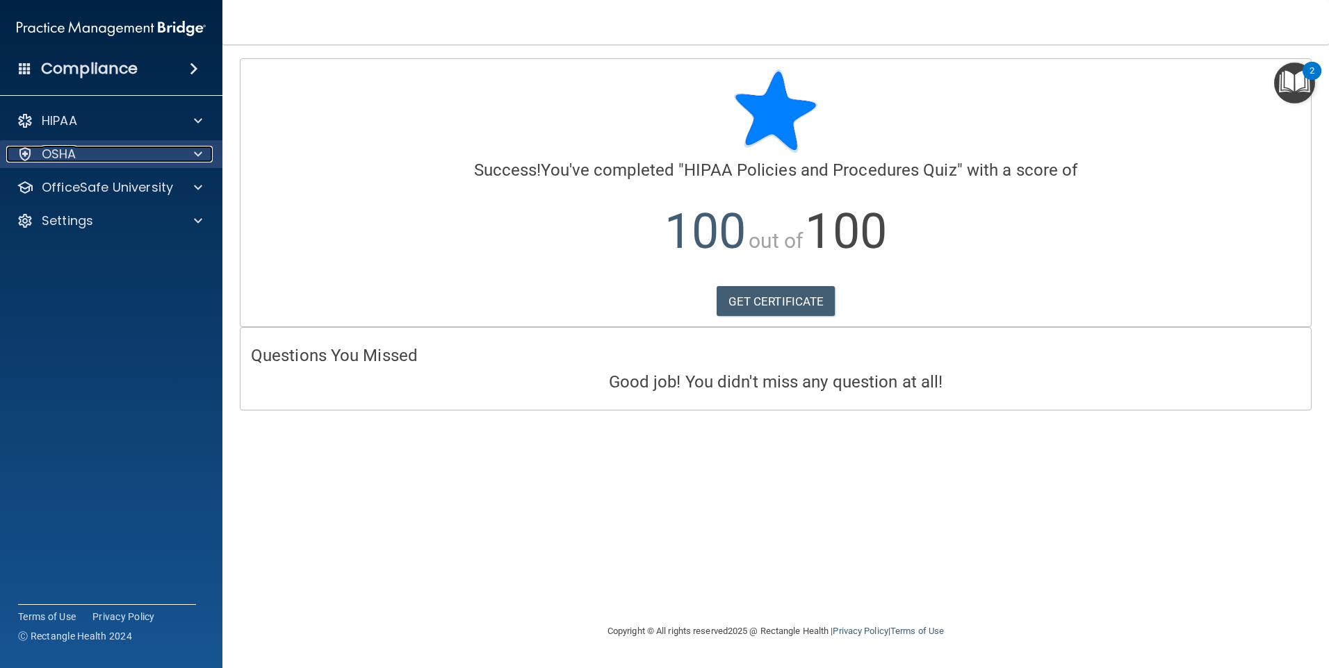
click at [195, 158] on span at bounding box center [198, 154] width 8 height 17
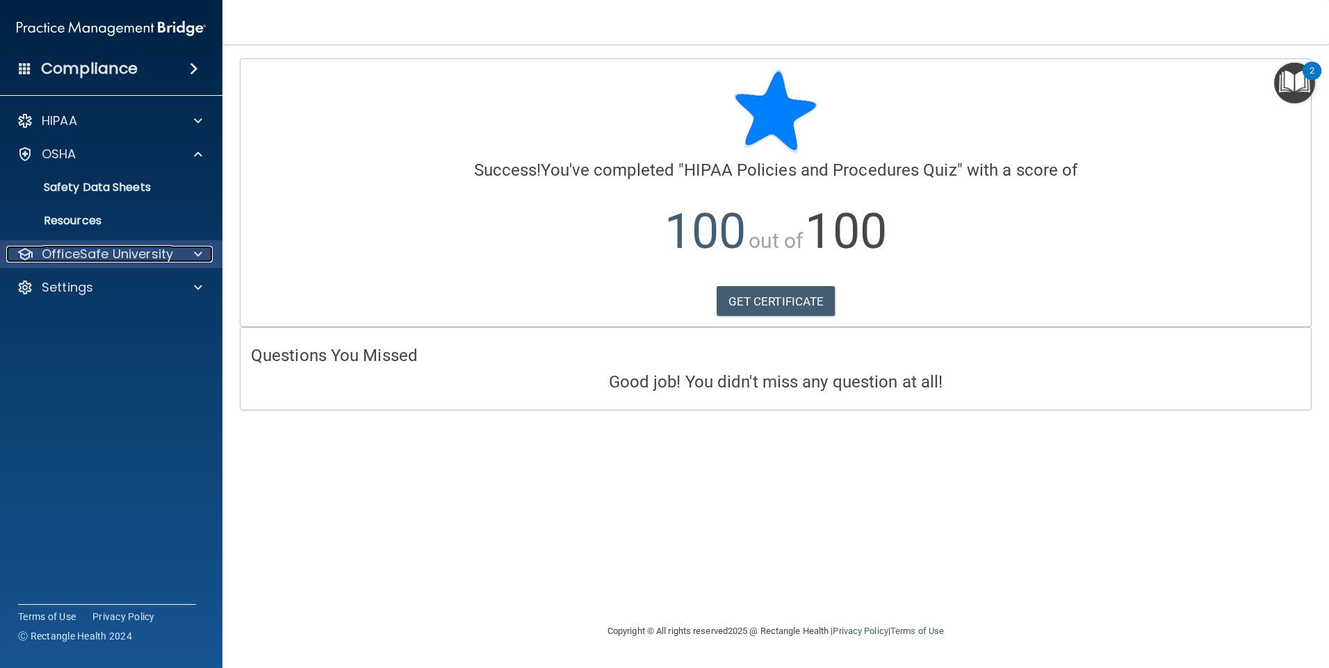
click at [198, 256] on span at bounding box center [198, 254] width 8 height 17
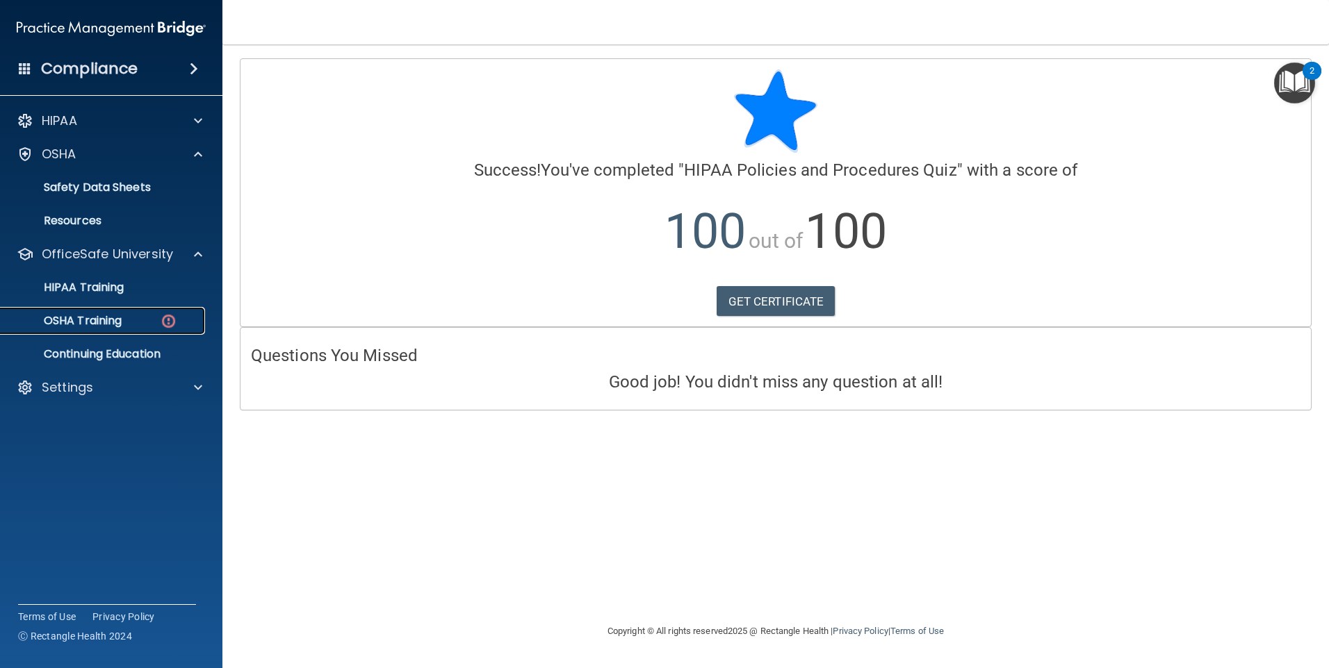
click at [147, 327] on div "OSHA Training" at bounding box center [104, 321] width 190 height 14
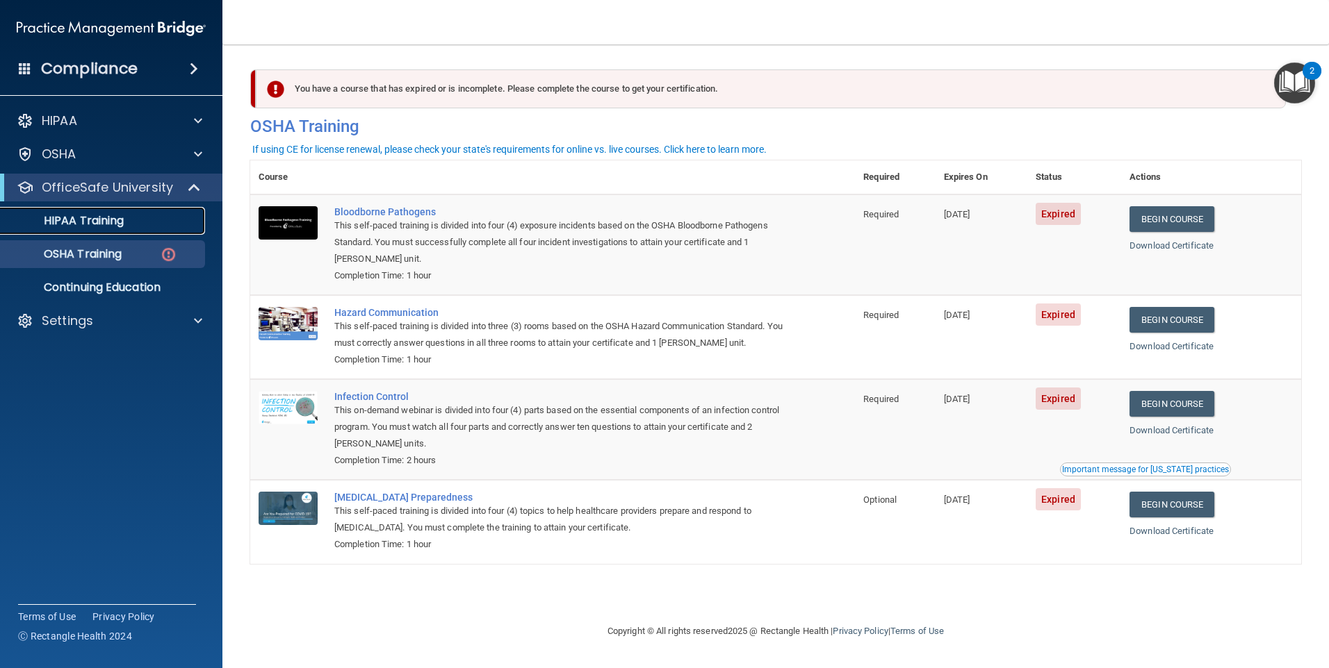
click at [129, 222] on div "HIPAA Training" at bounding box center [104, 221] width 190 height 14
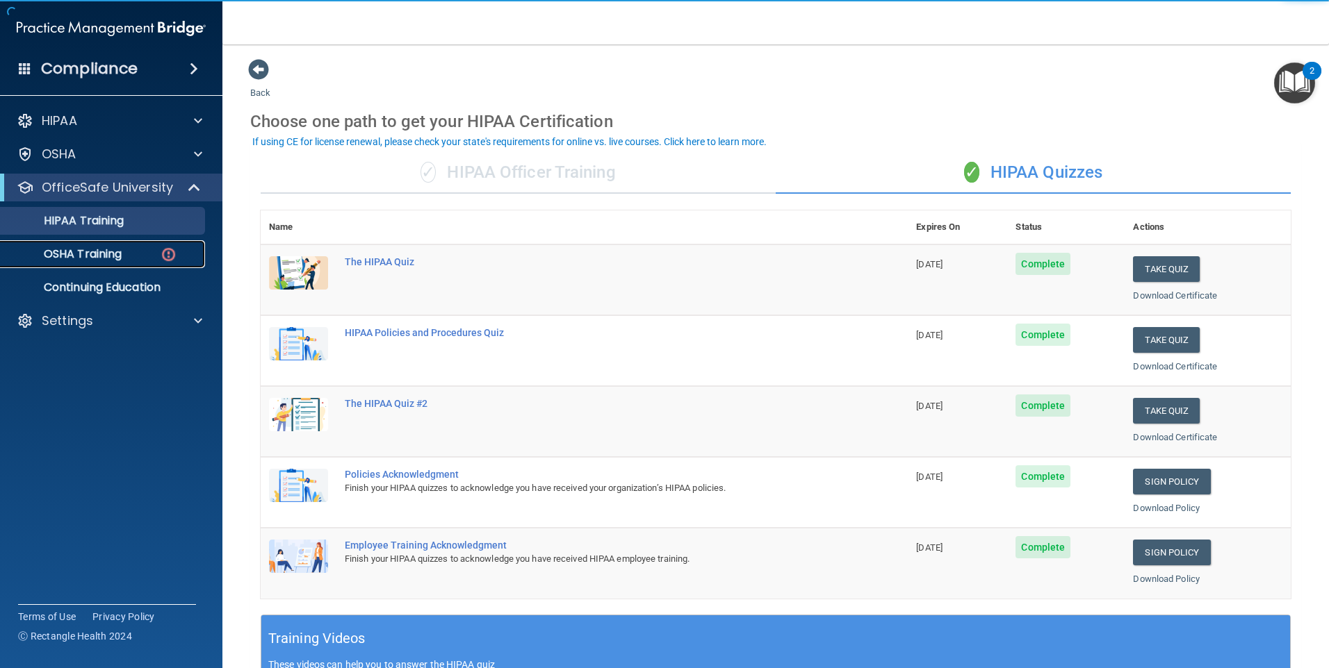
click at [139, 262] on link "OSHA Training" at bounding box center [95, 254] width 219 height 28
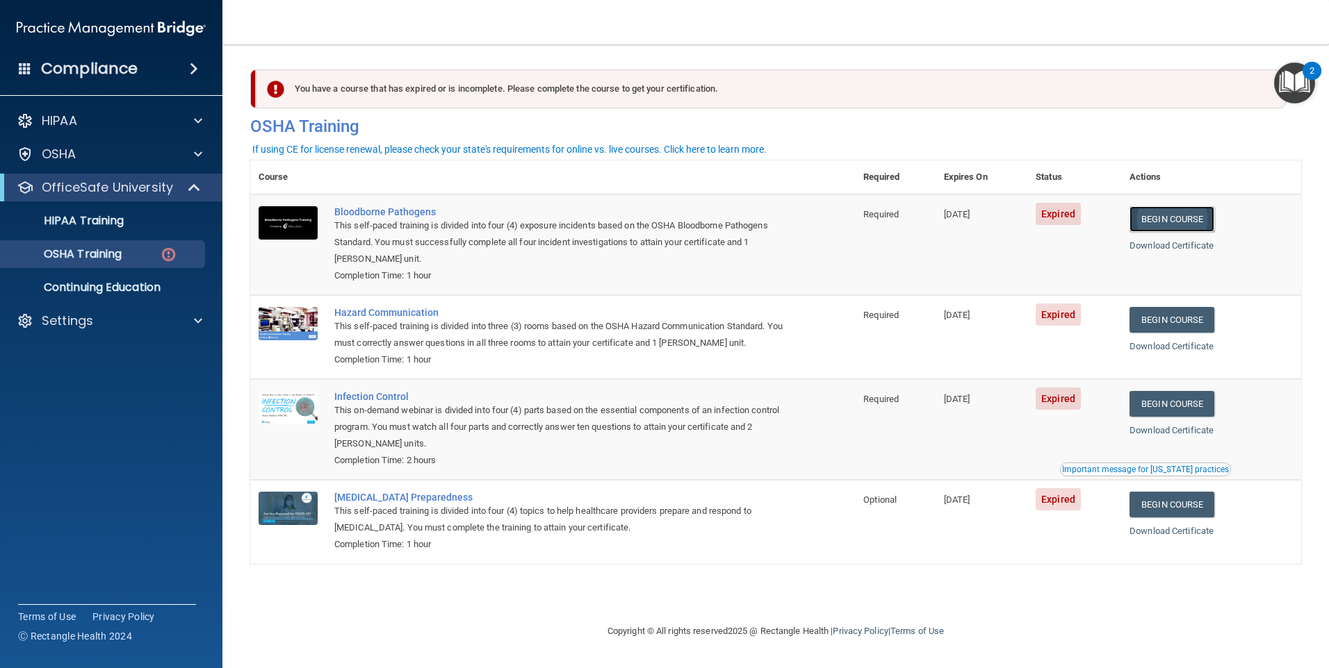
click at [1214, 222] on link "Begin Course" at bounding box center [1171, 219] width 85 height 26
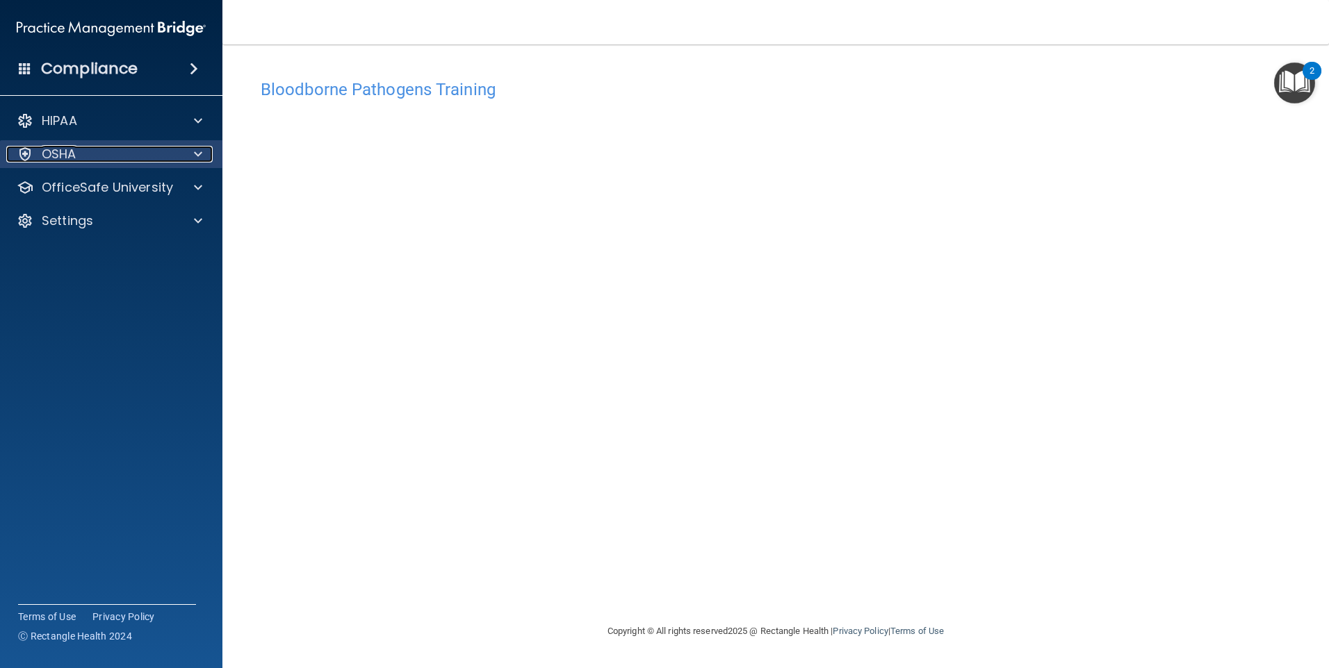
click at [188, 152] on div at bounding box center [196, 154] width 35 height 17
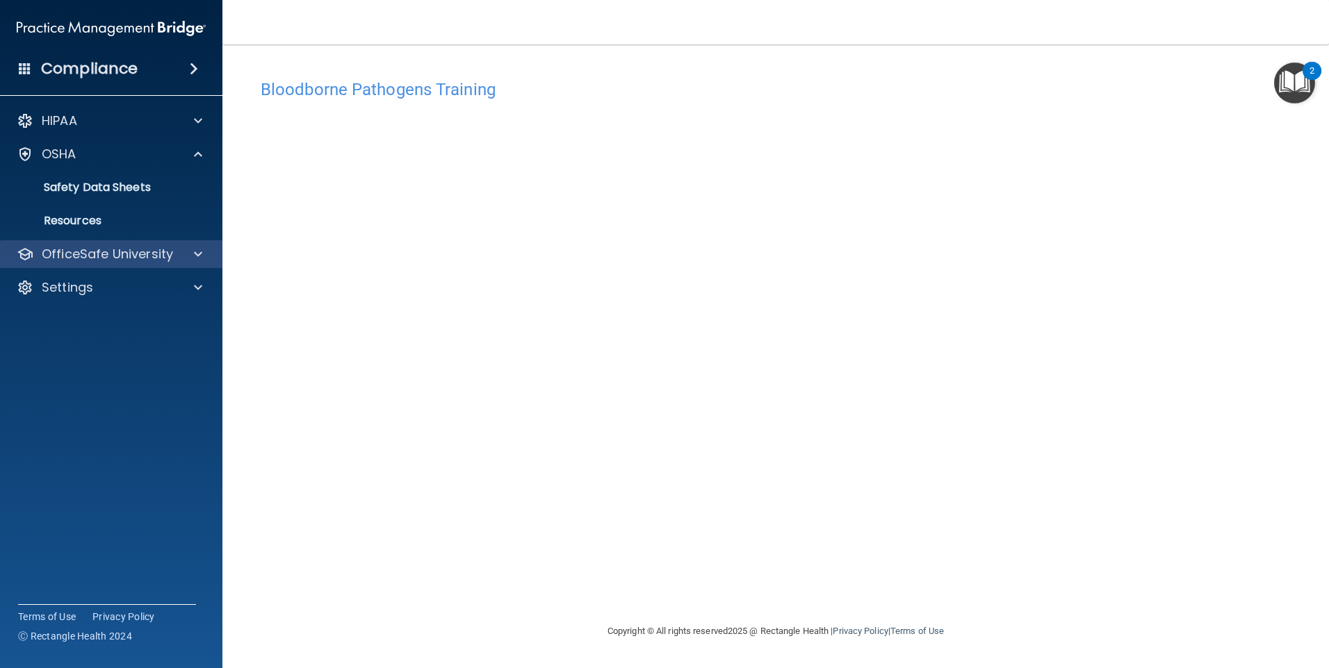
click at [202, 241] on div "OfficeSafe University" at bounding box center [111, 254] width 223 height 28
click at [201, 256] on span at bounding box center [198, 254] width 8 height 17
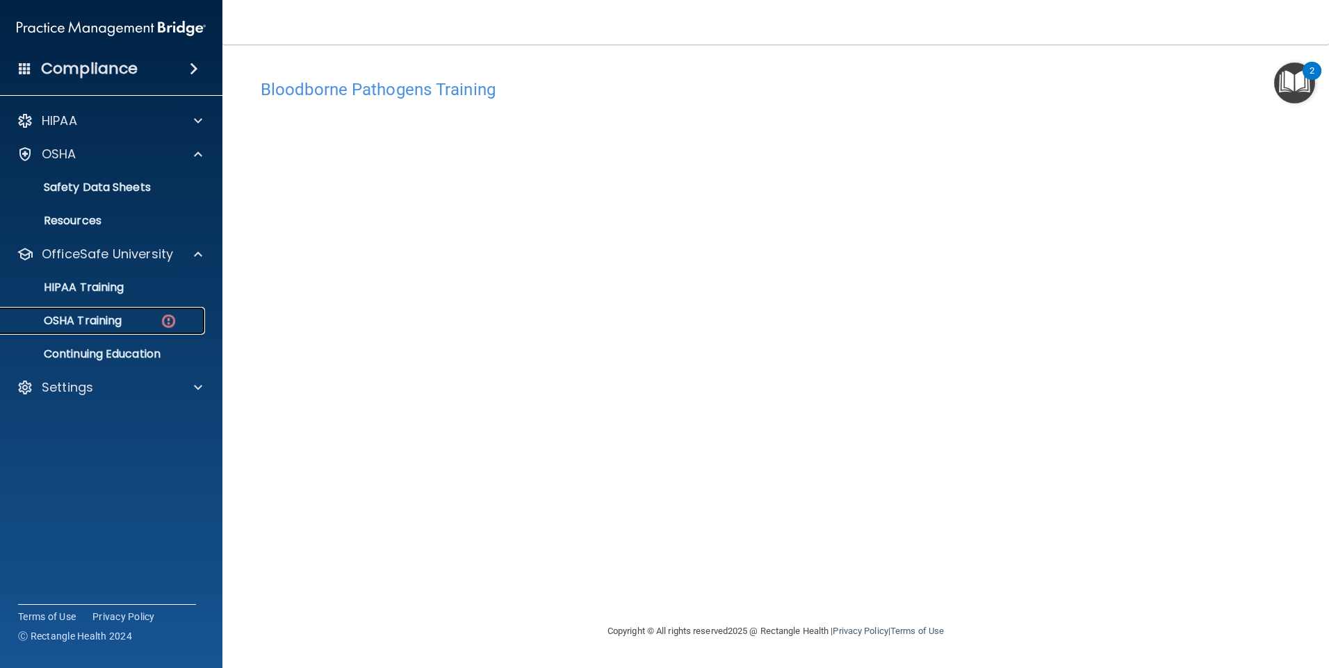
click at [140, 318] on div "OSHA Training" at bounding box center [104, 321] width 190 height 14
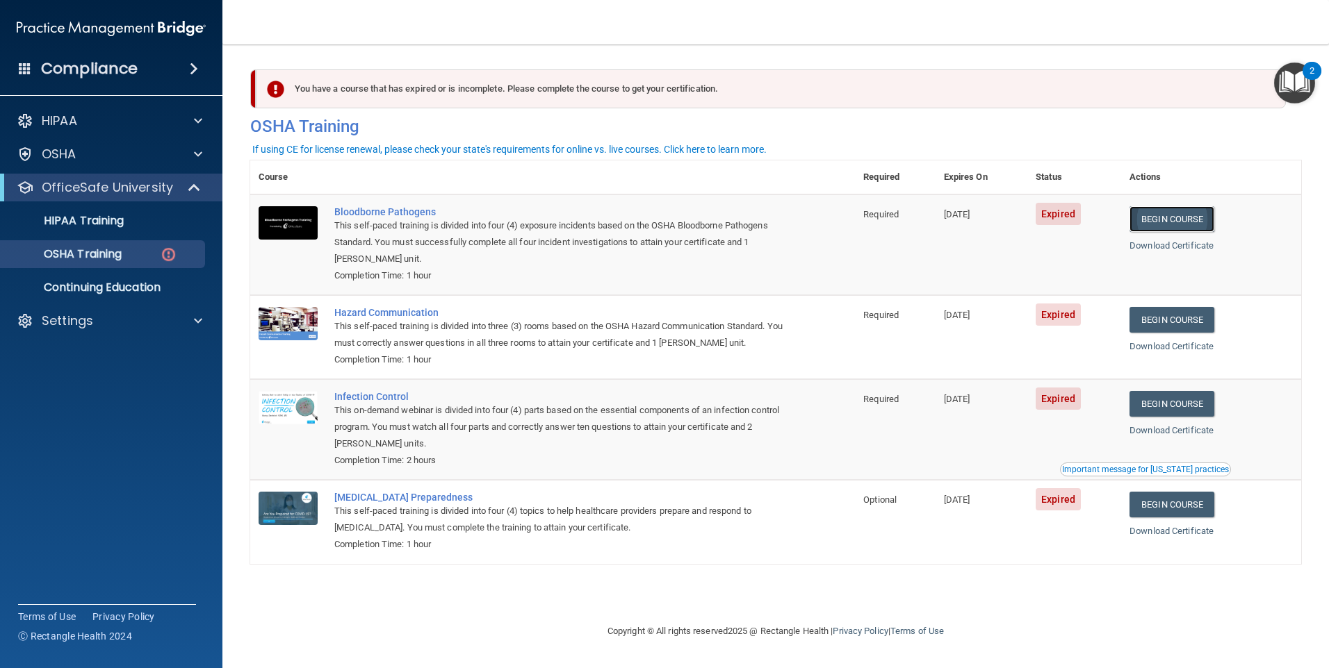
click at [1193, 220] on link "Begin Course" at bounding box center [1171, 219] width 85 height 26
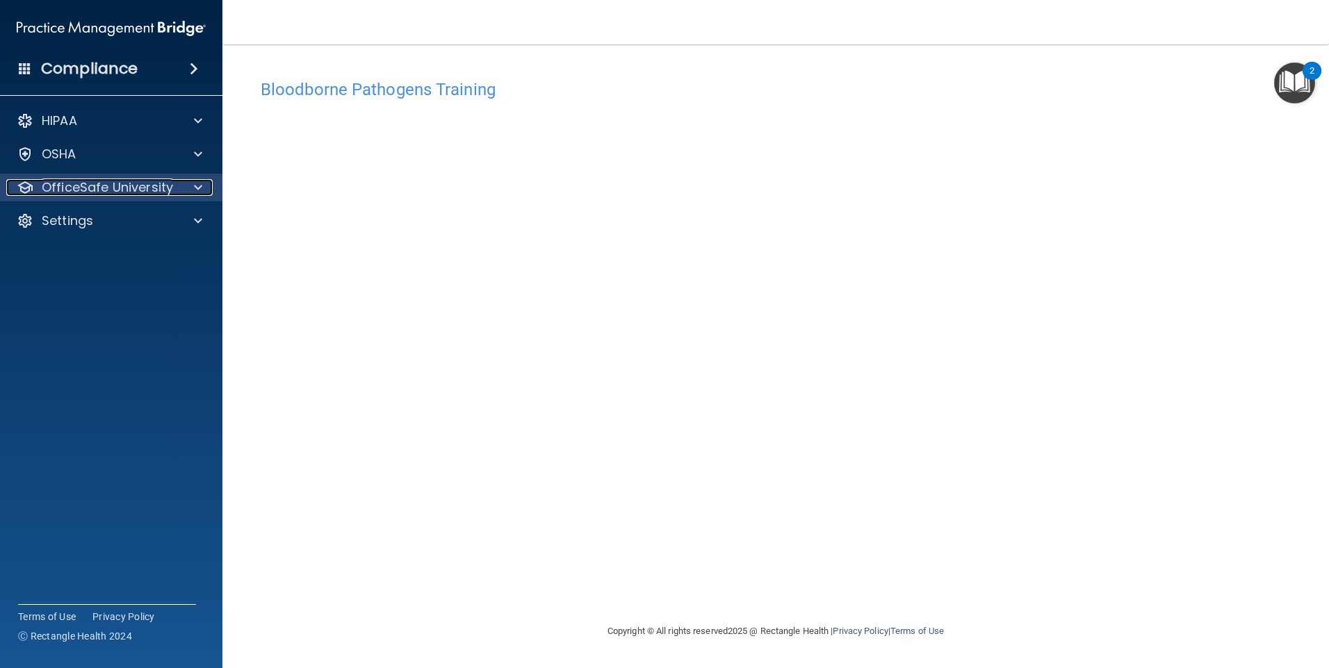
click at [183, 186] on div at bounding box center [196, 187] width 35 height 17
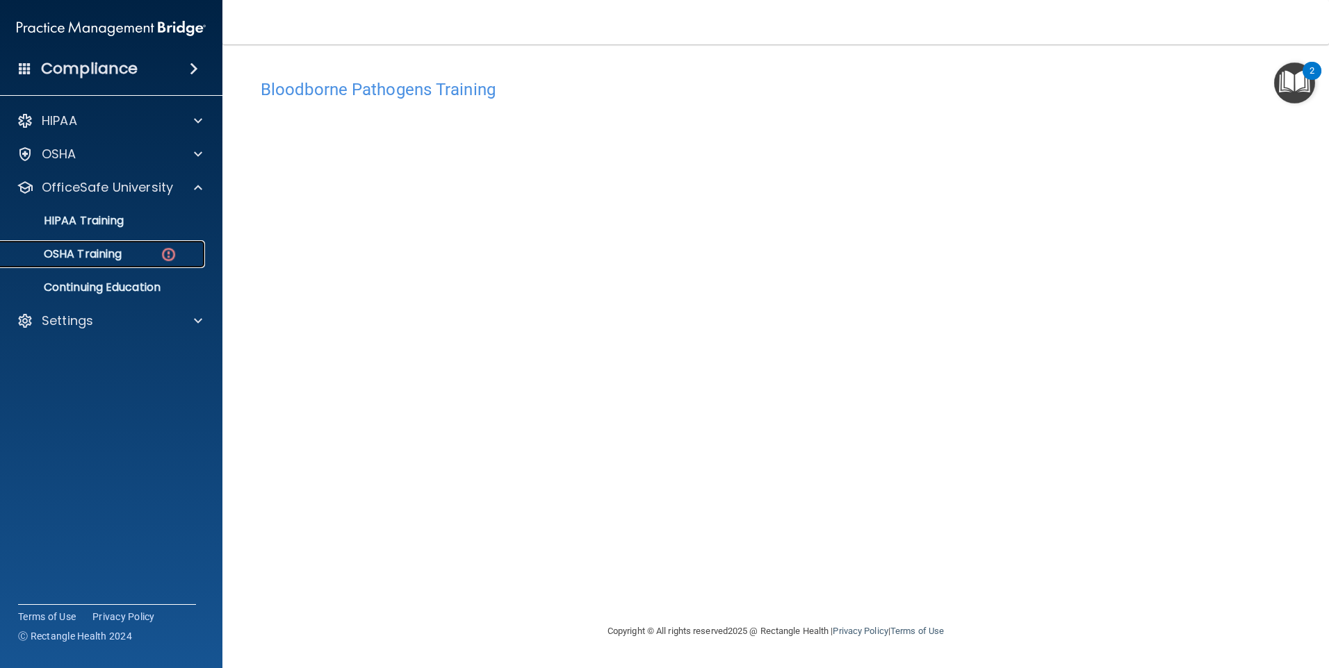
click at [161, 247] on img at bounding box center [168, 254] width 17 height 17
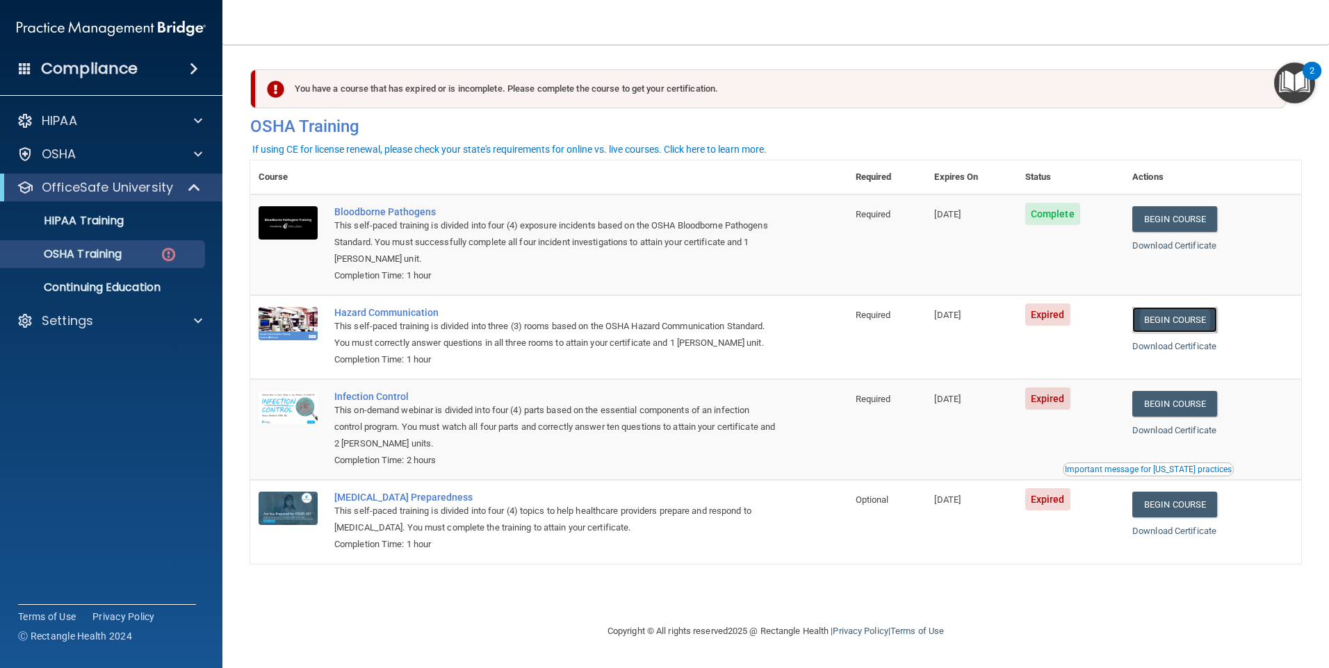
click at [1211, 329] on link "Begin Course" at bounding box center [1174, 320] width 85 height 26
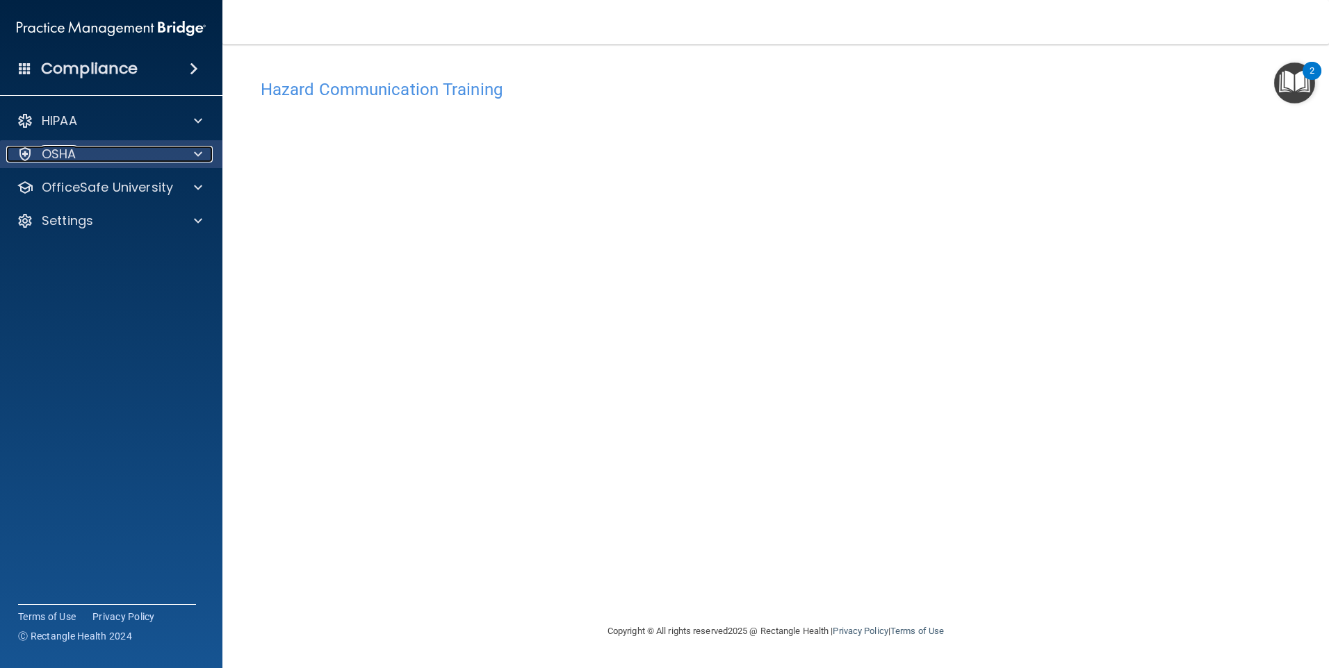
click at [148, 160] on div "OSHA" at bounding box center [92, 154] width 172 height 17
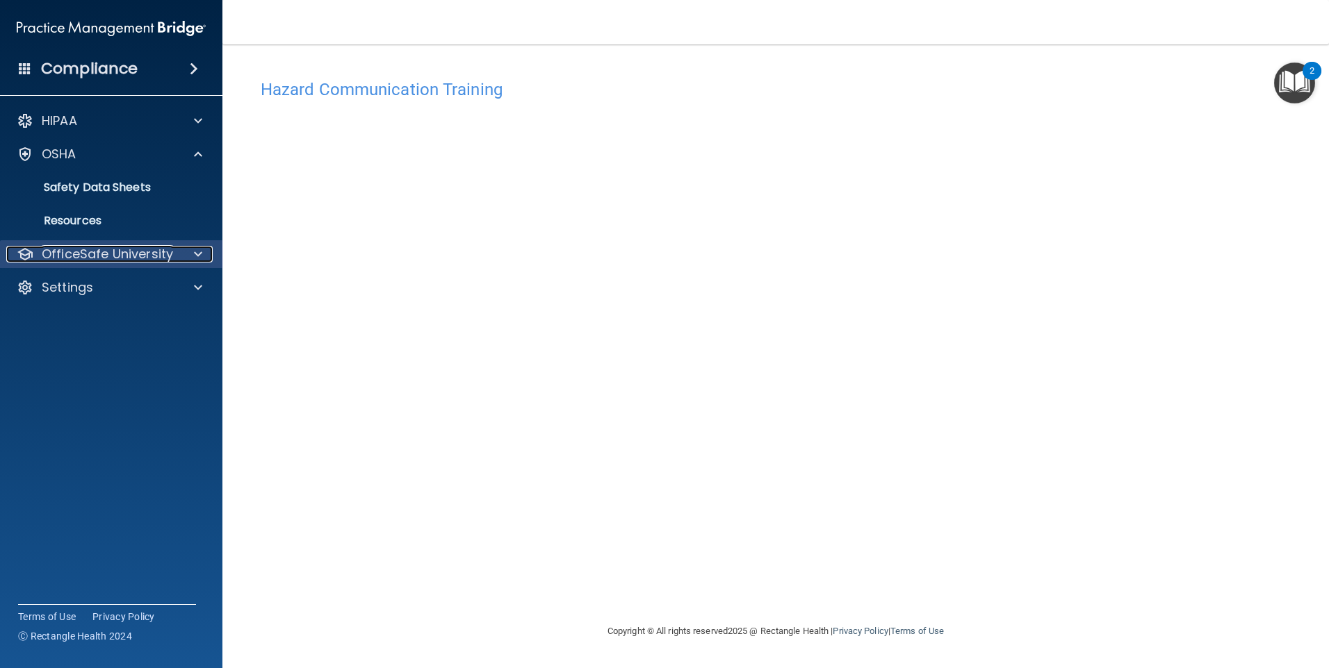
click at [188, 261] on div at bounding box center [196, 254] width 35 height 17
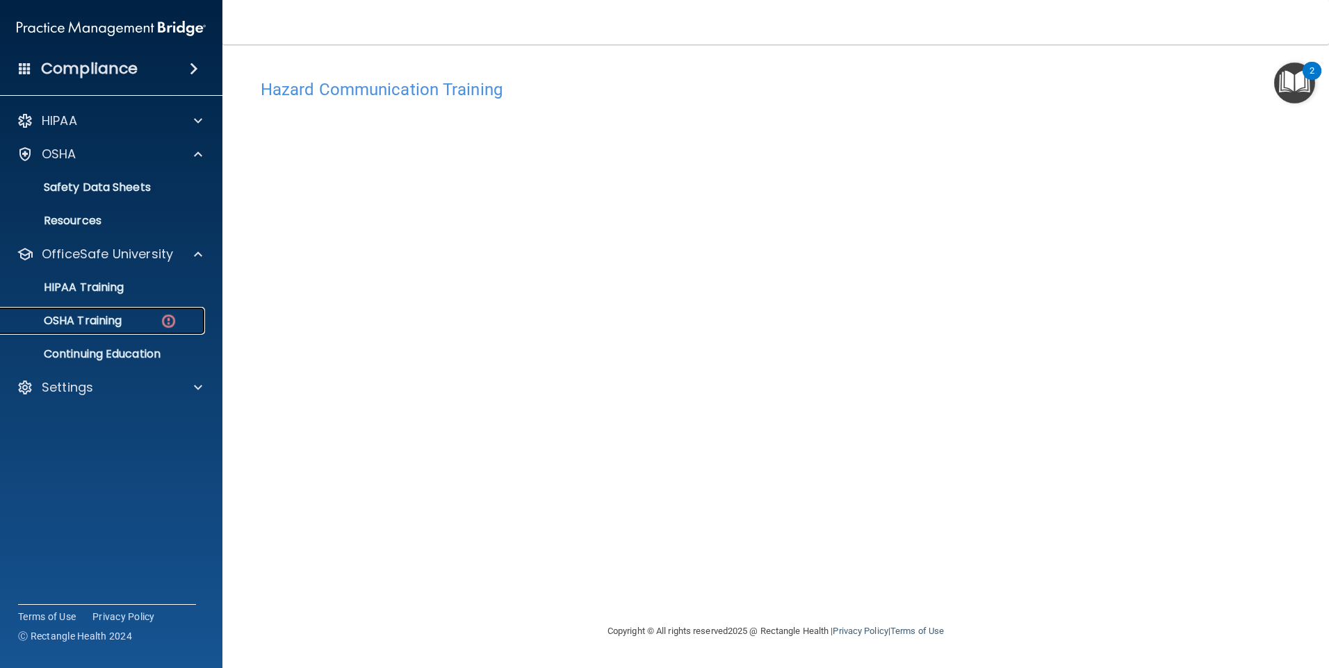
click at [174, 325] on img at bounding box center [168, 321] width 17 height 17
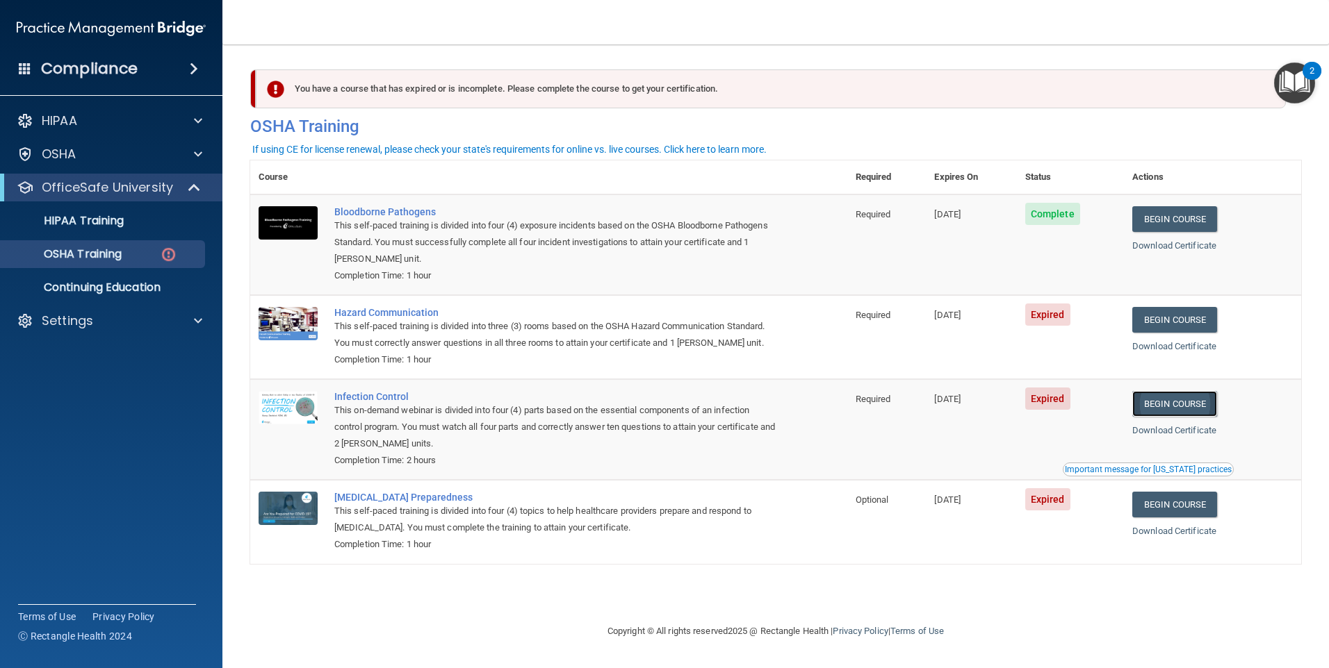
click at [1194, 411] on link "Begin Course" at bounding box center [1174, 404] width 85 height 26
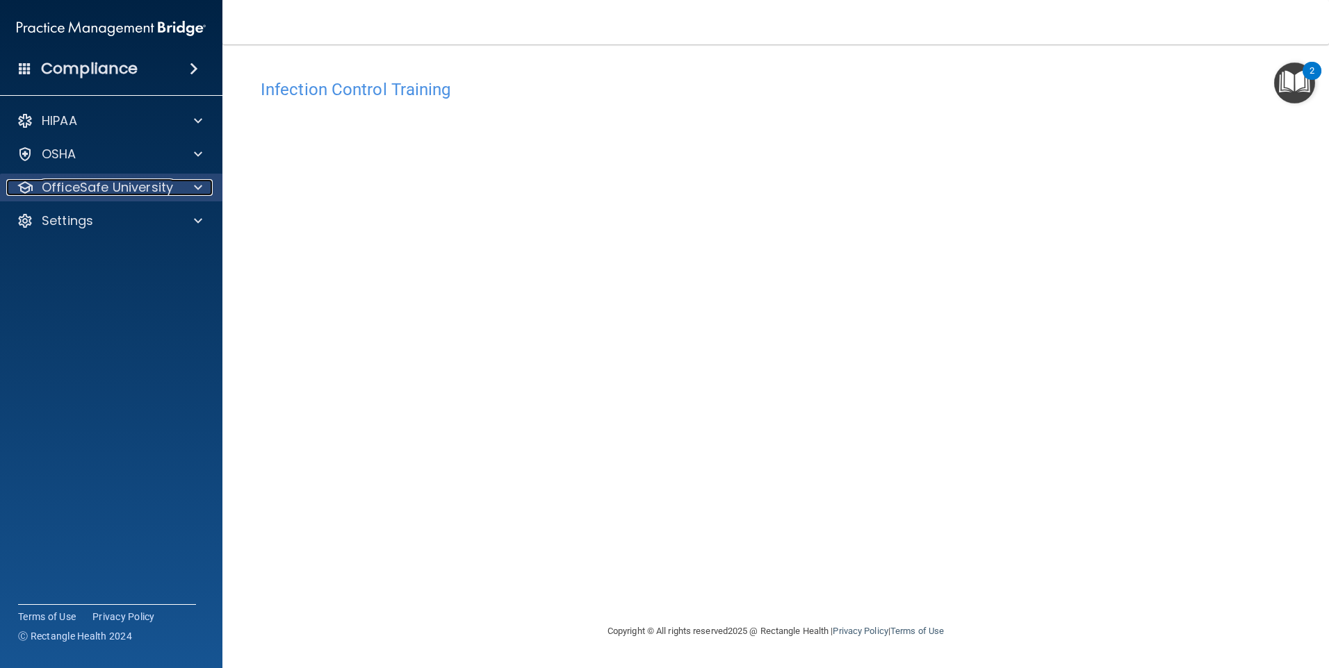
click at [202, 192] on div at bounding box center [196, 187] width 35 height 17
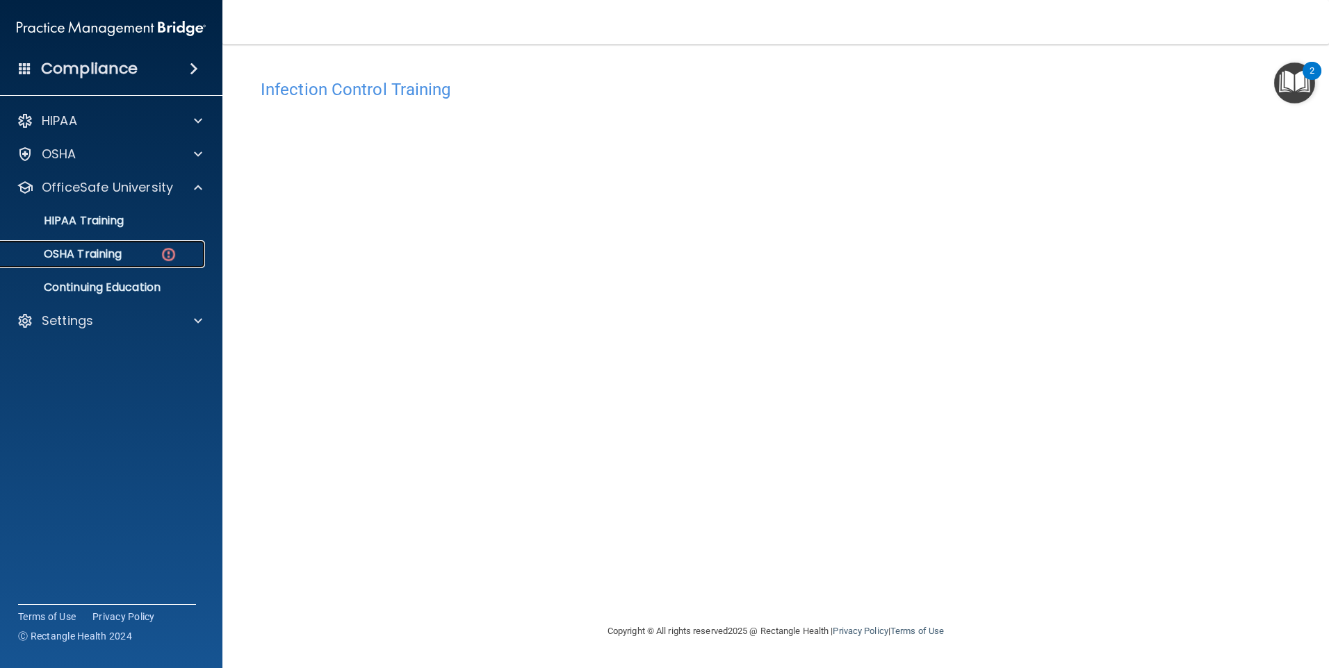
click at [167, 264] on link "OSHA Training" at bounding box center [95, 254] width 219 height 28
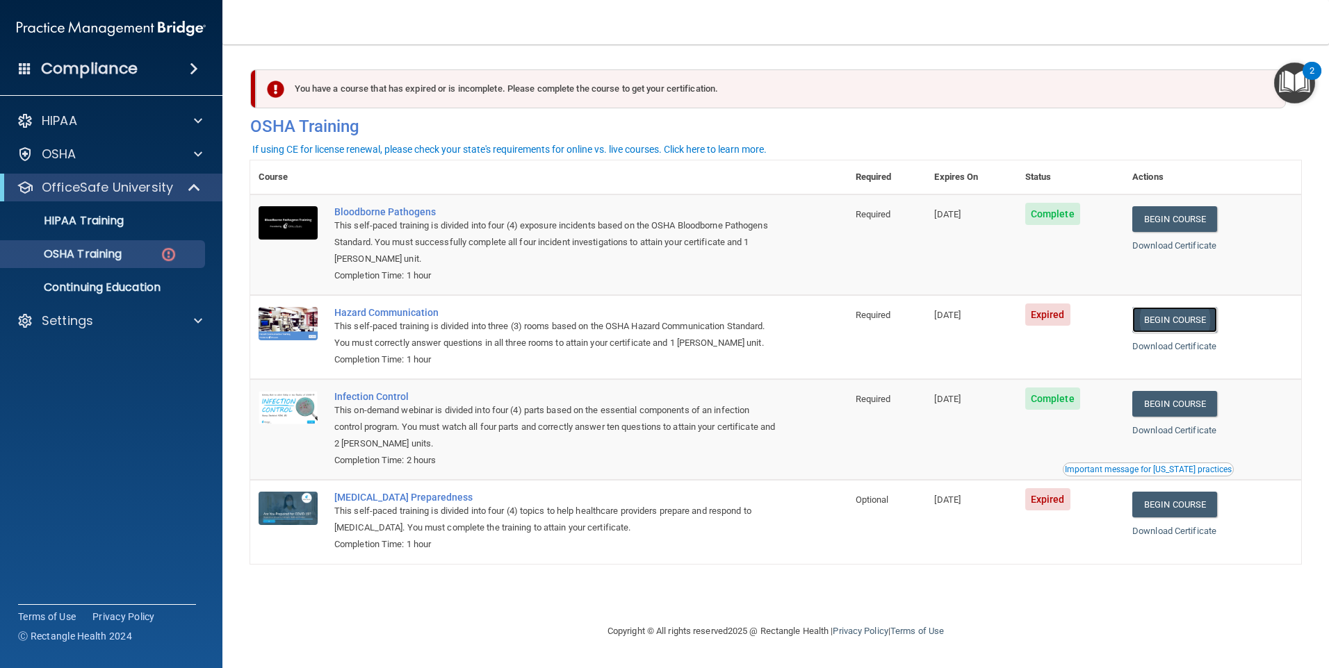
click at [1201, 322] on link "Begin Course" at bounding box center [1174, 320] width 85 height 26
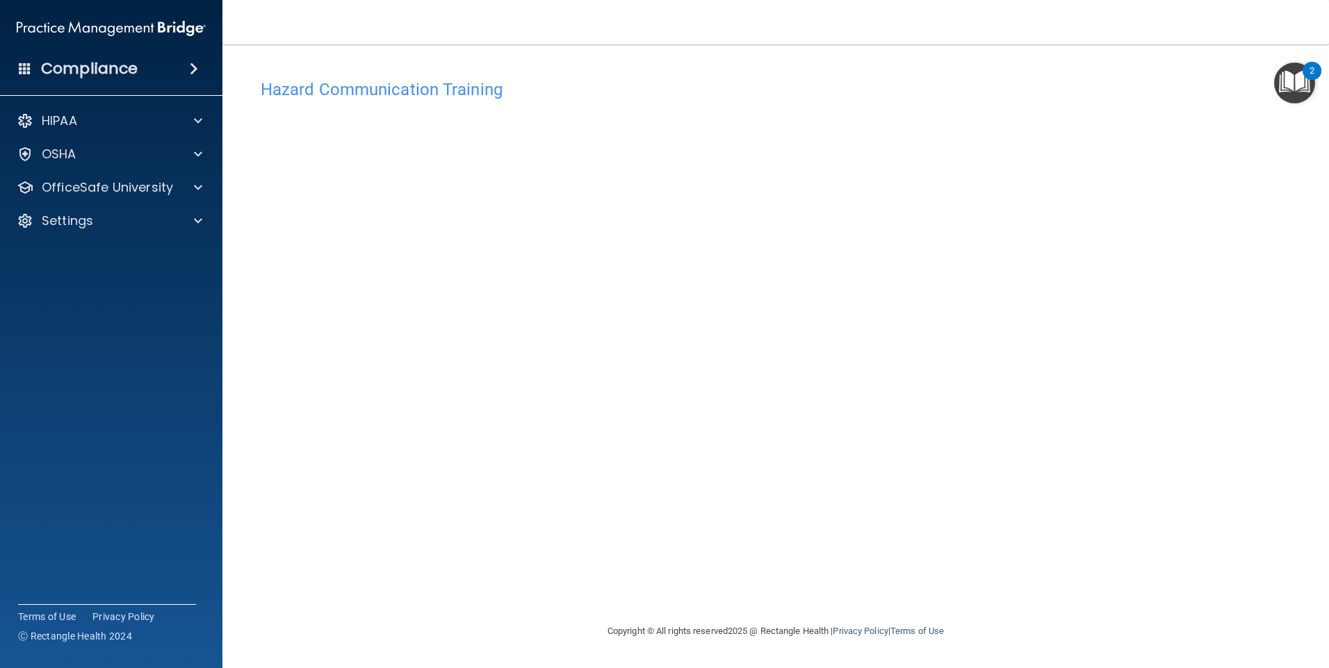
click at [1308, 83] on img "Open Resource Center, 2 new notifications" at bounding box center [1294, 83] width 41 height 41
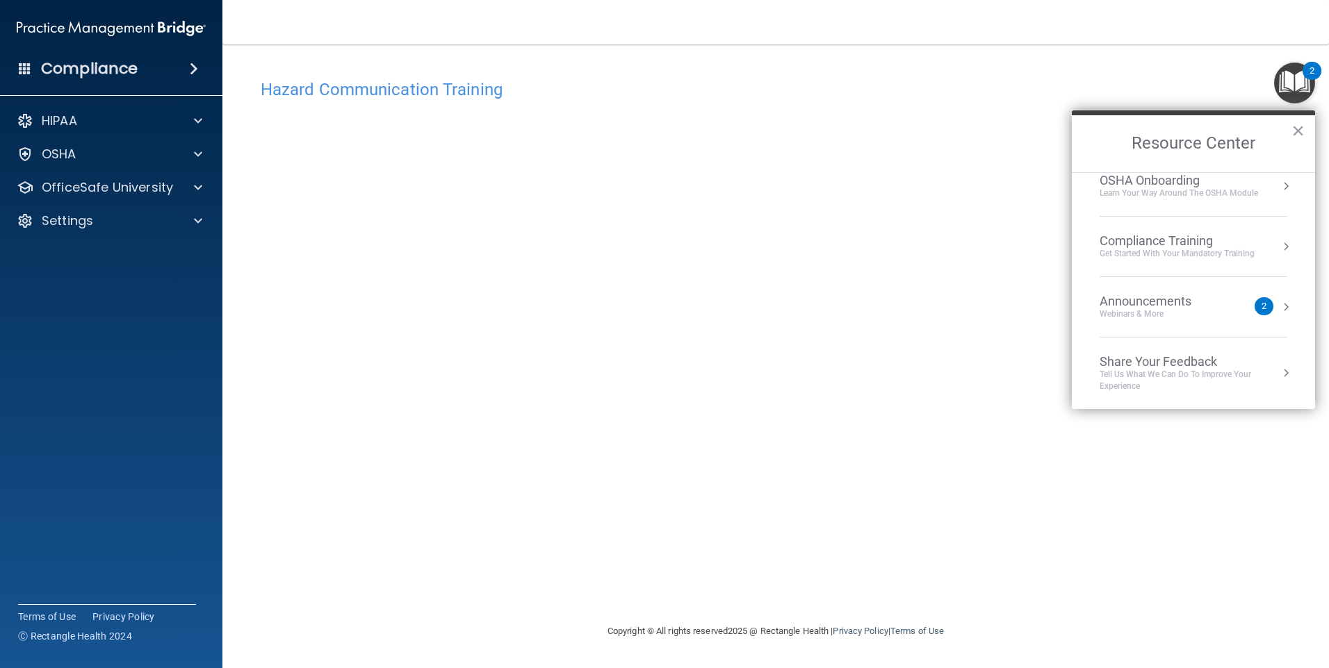
scroll to position [78, 0]
click at [1298, 124] on button "×" at bounding box center [1297, 131] width 13 height 22
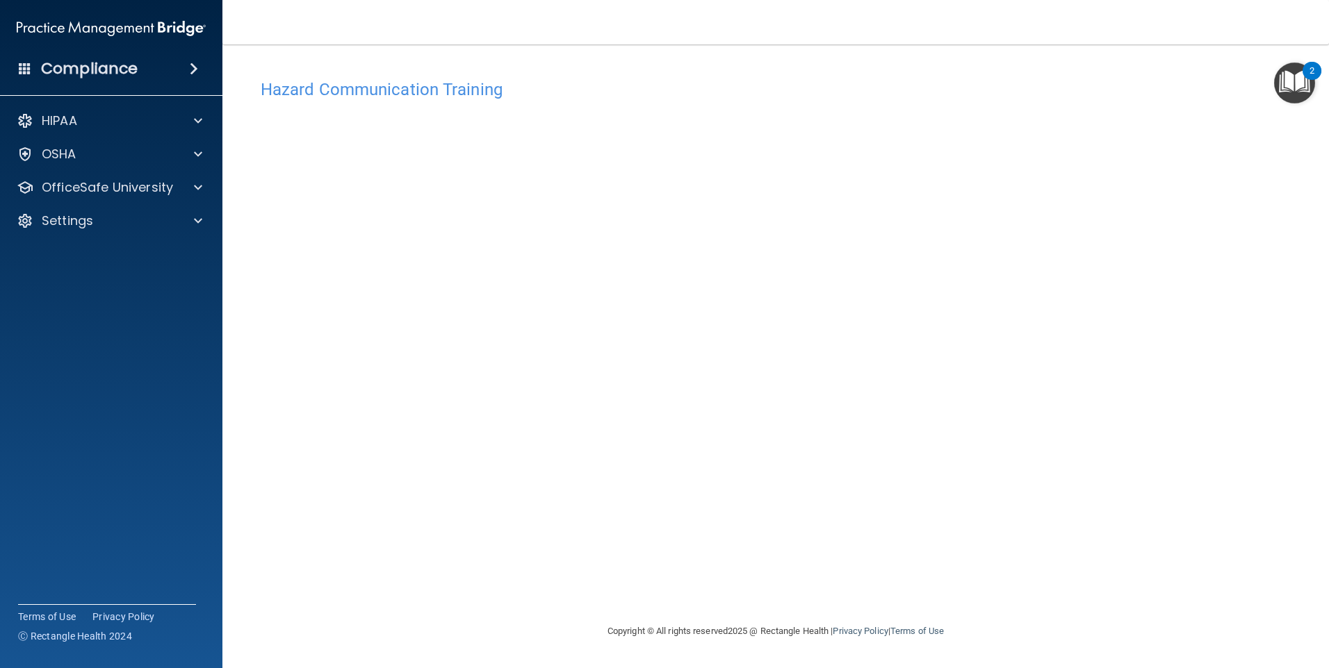
click at [475, 81] on h4 "Hazard Communication Training" at bounding box center [776, 90] width 1030 height 18
click at [452, 101] on div "Hazard Communication Training" at bounding box center [775, 89] width 1051 height 34
click at [200, 179] on span at bounding box center [198, 187] width 8 height 17
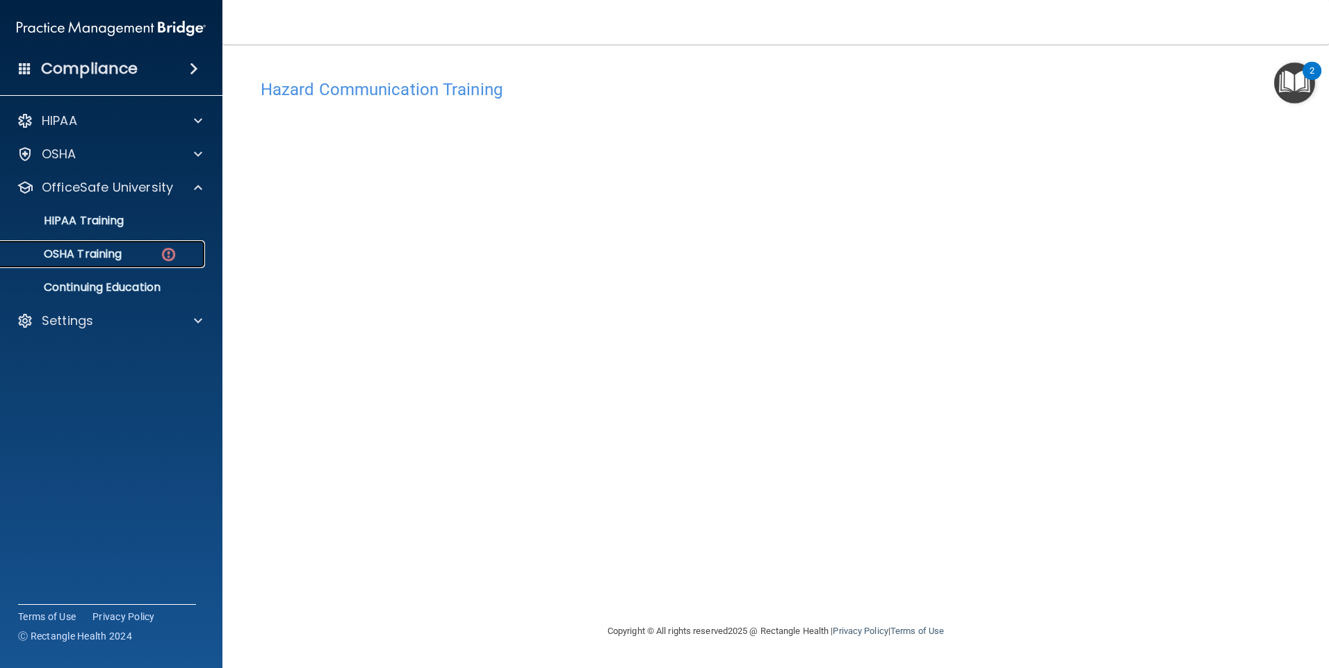
click at [195, 252] on div "OSHA Training" at bounding box center [104, 254] width 190 height 14
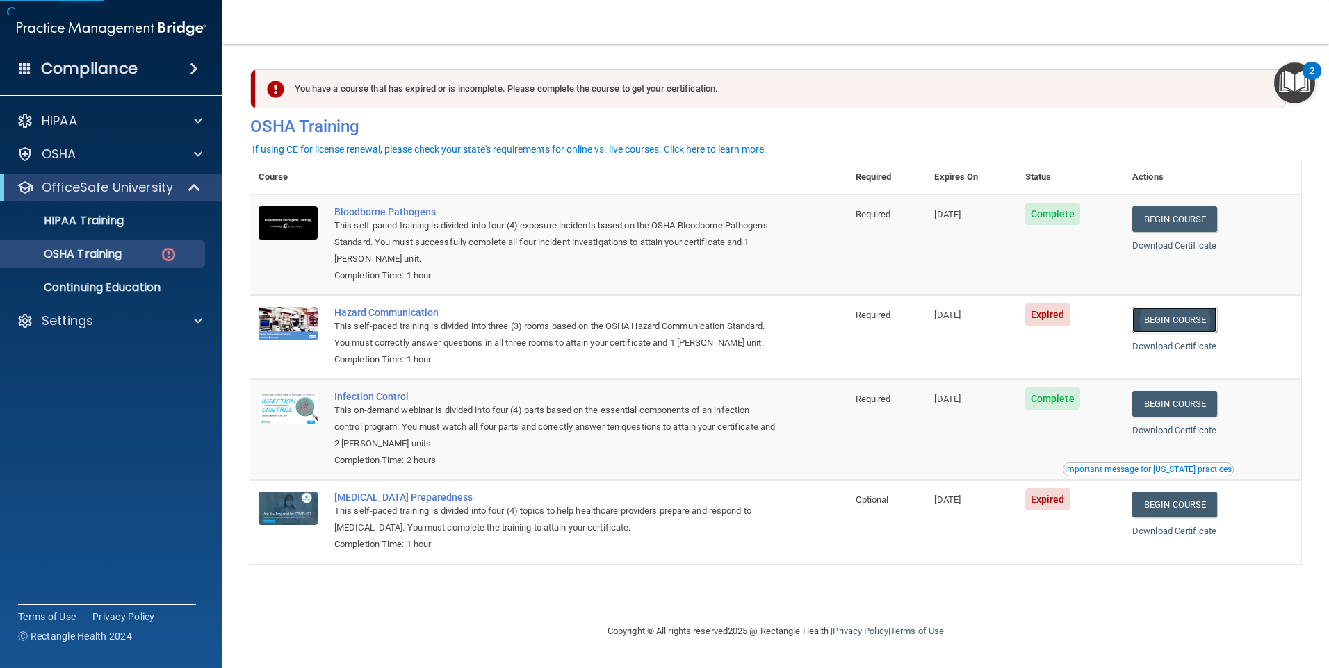
click at [1217, 312] on link "Begin Course" at bounding box center [1174, 320] width 85 height 26
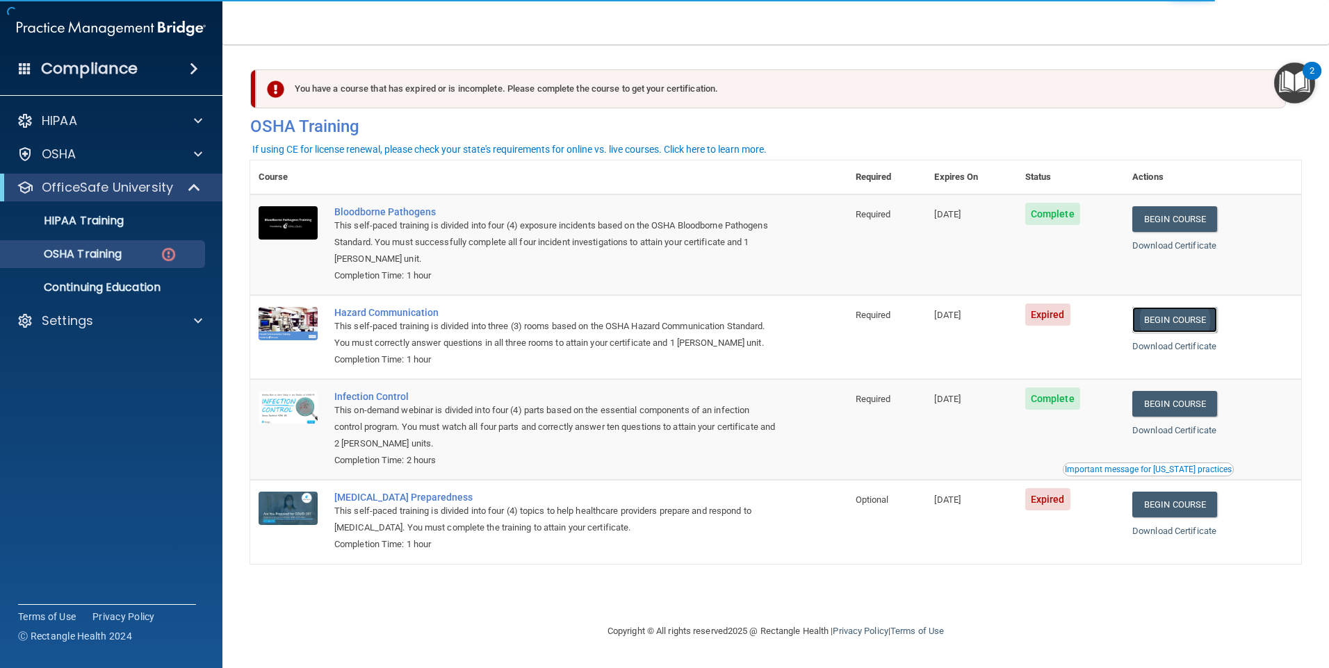
click at [1191, 317] on link "Begin Course" at bounding box center [1174, 320] width 85 height 26
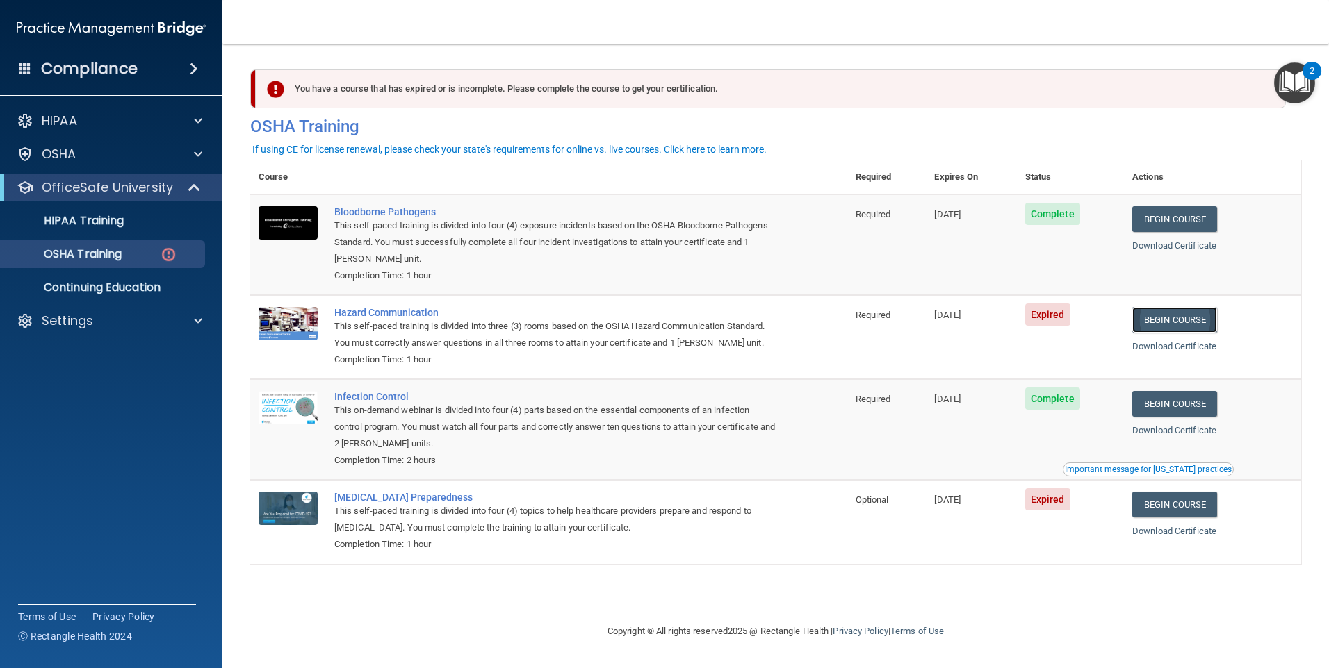
click at [1171, 324] on link "Begin Course" at bounding box center [1174, 320] width 85 height 26
